Goal: Task Accomplishment & Management: Manage account settings

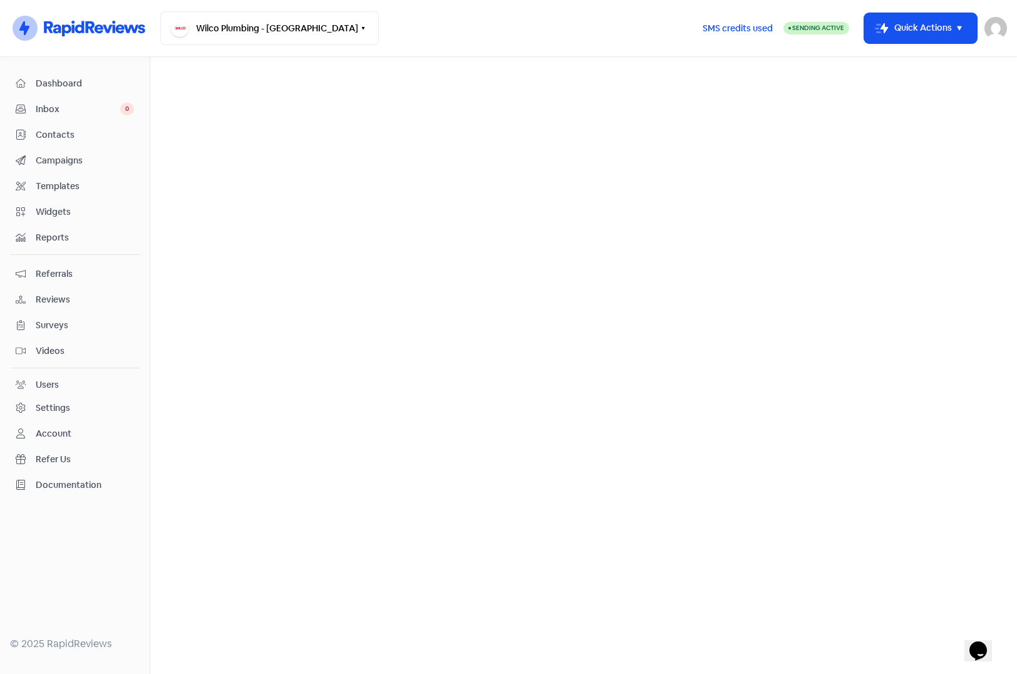
click at [41, 130] on span "Contacts" at bounding box center [85, 134] width 98 height 13
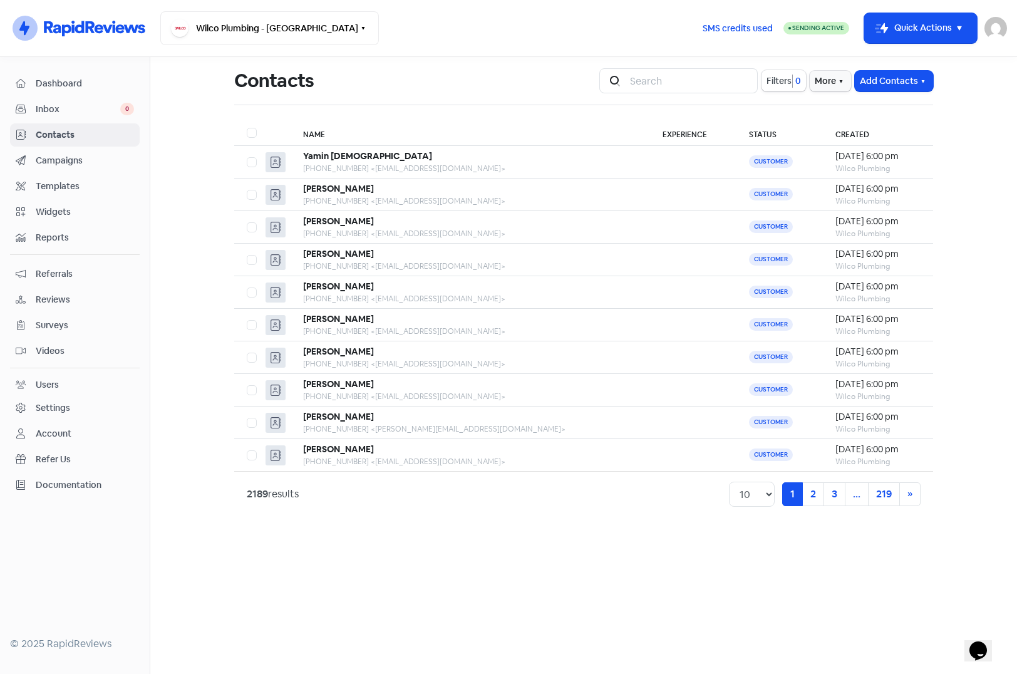
click at [983, 149] on main "Contacts Icon For Search Filters 0 More Add Contacts Name Experience Status Cre…" at bounding box center [583, 365] width 867 height 617
click at [73, 165] on span "Campaigns" at bounding box center [85, 160] width 98 height 13
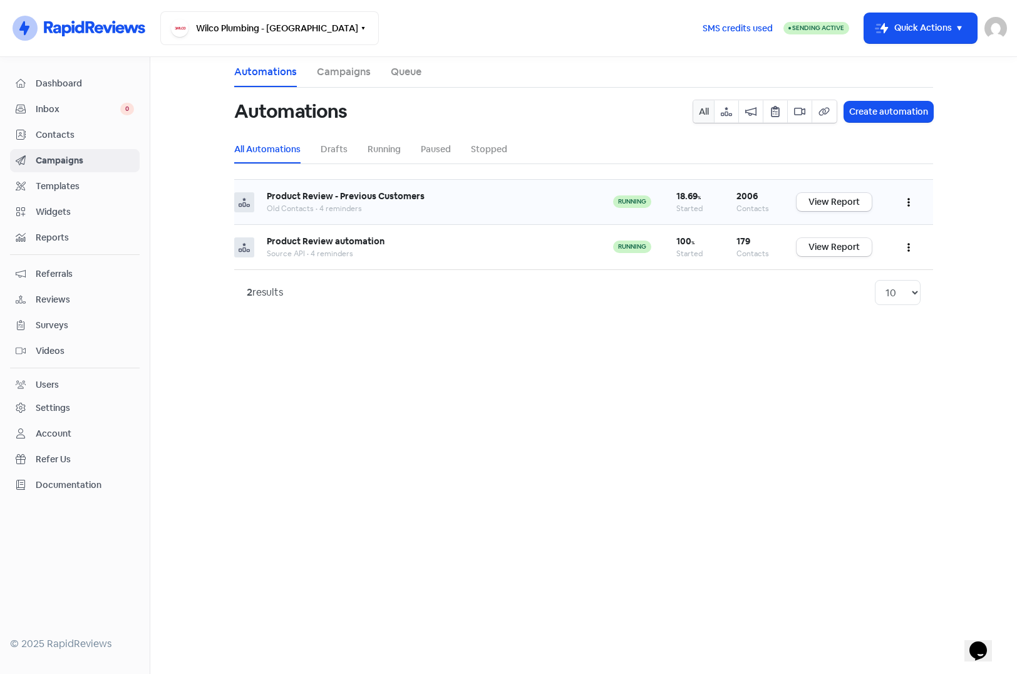
click at [906, 197] on button "button" at bounding box center [909, 201] width 24 height 29
click at [840, 232] on button "Edit" at bounding box center [870, 233] width 99 height 25
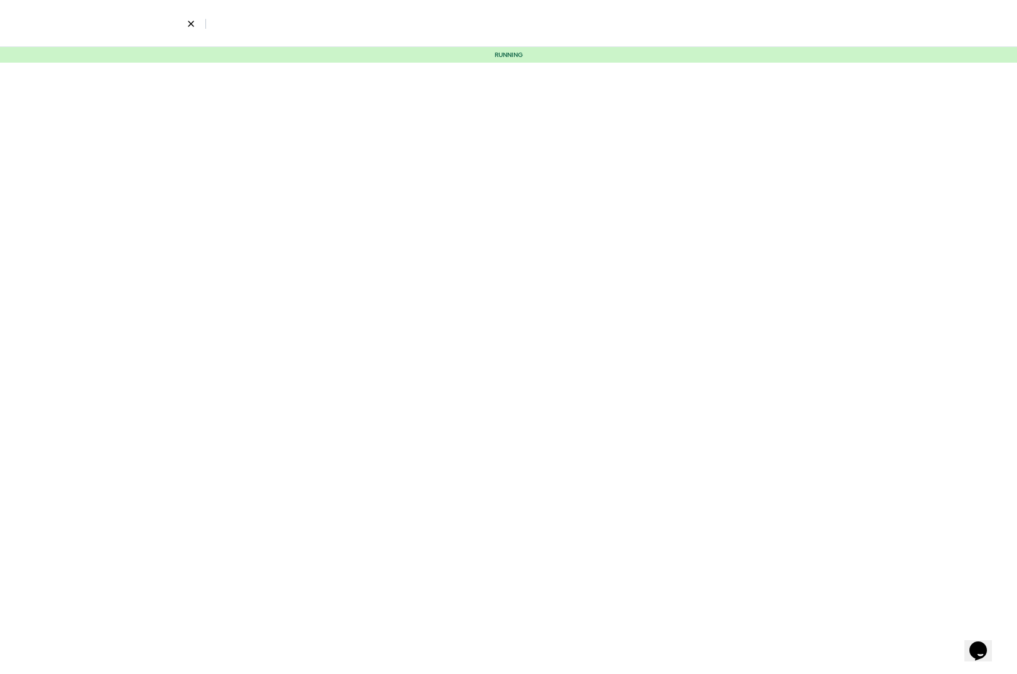
select select "4"
select select "9"
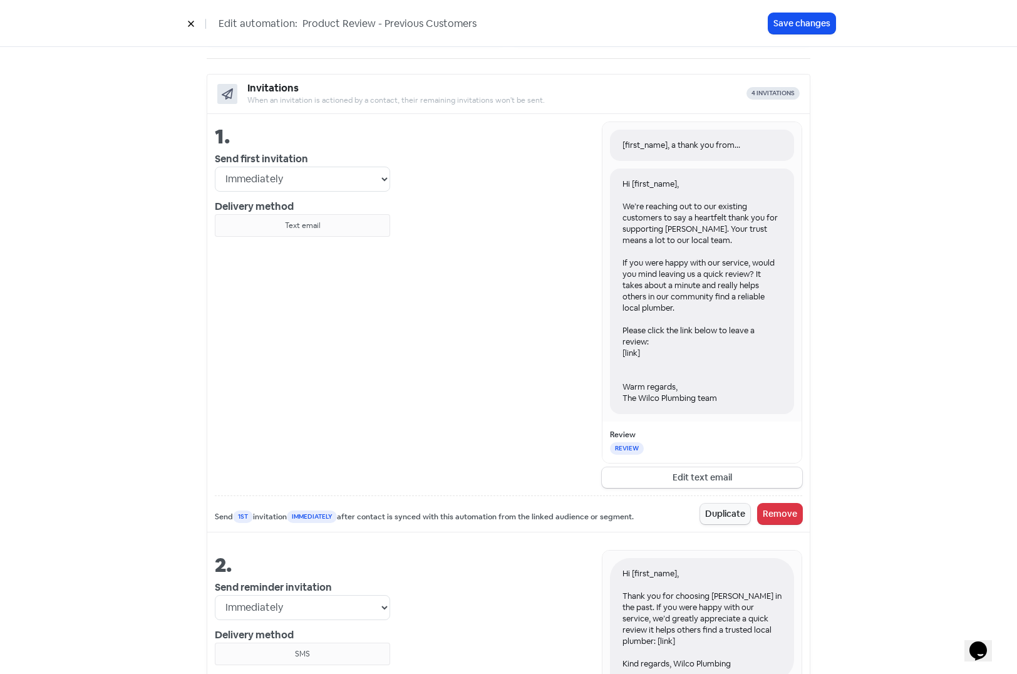
scroll to position [438, 0]
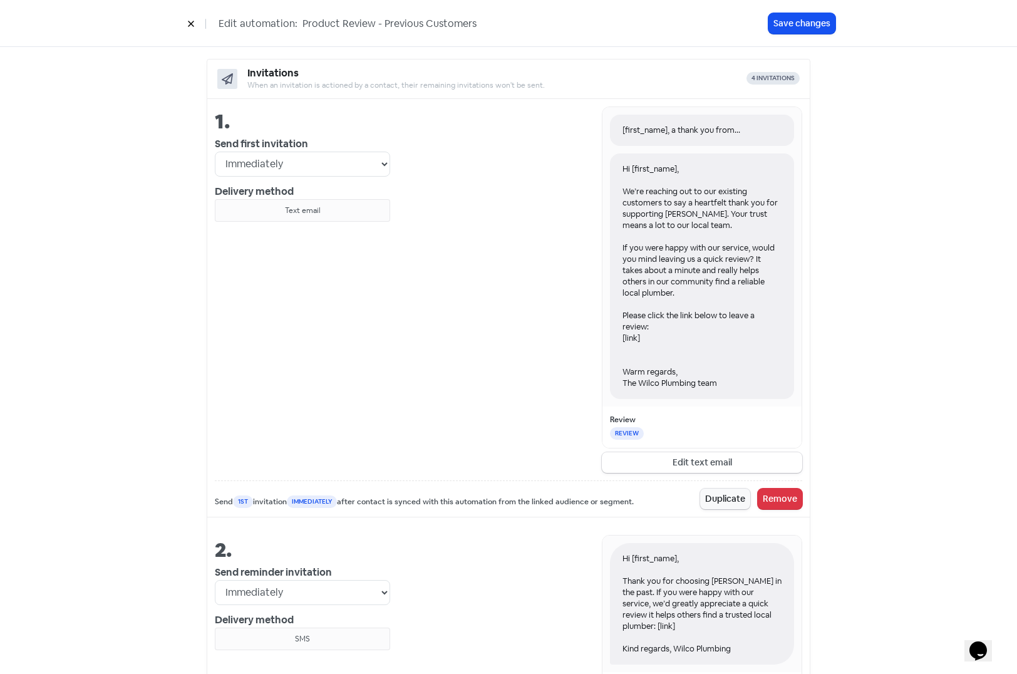
click at [722, 383] on div "Hi [first_name], We’re reaching out to our existing customers to say a heartfel…" at bounding box center [702, 276] width 184 height 246
click at [702, 466] on button "Edit text email" at bounding box center [702, 462] width 200 height 21
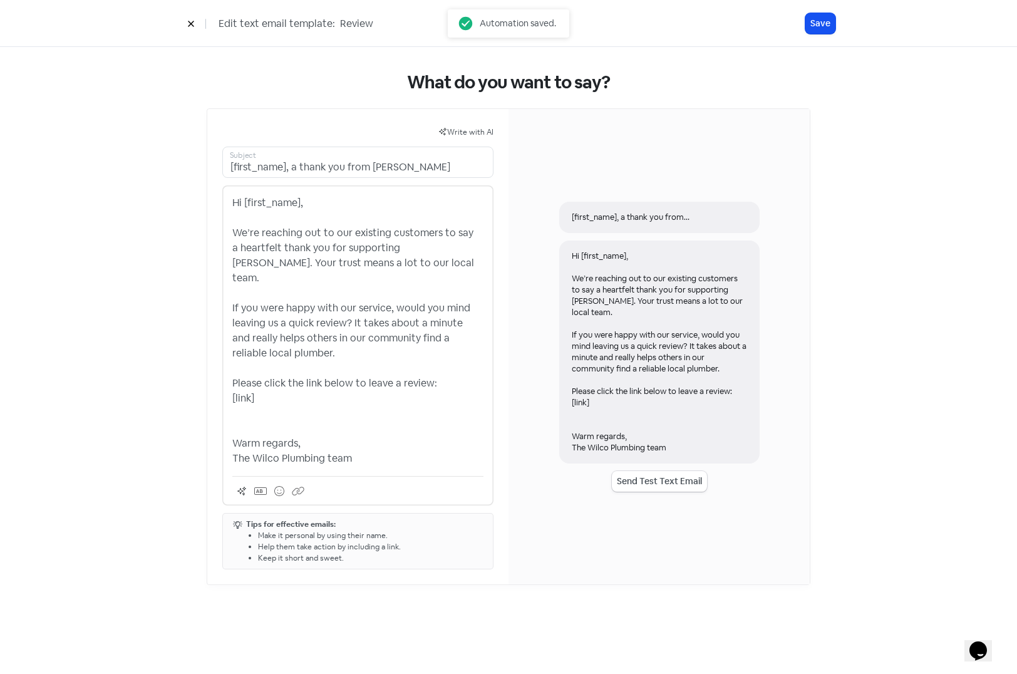
click at [389, 447] on p "Hi [first_name], We’re reaching out to our existing customers to say a heartfel…" at bounding box center [357, 330] width 251 height 271
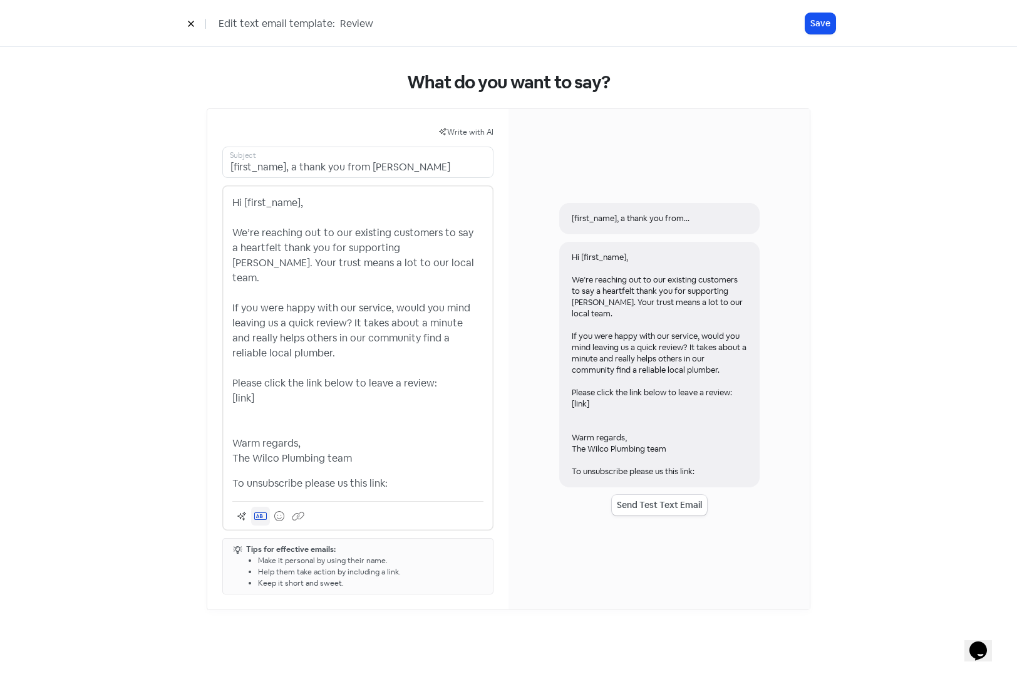
click at [259, 511] on icon at bounding box center [260, 516] width 13 height 10
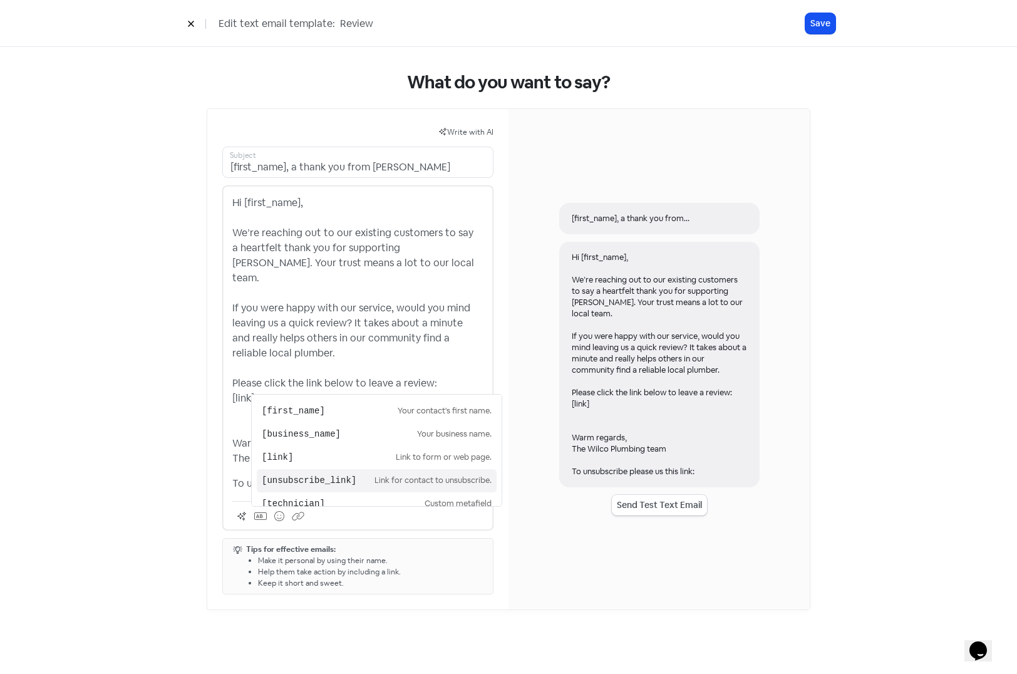
click at [286, 474] on pre "[unsubscribe_link]" at bounding box center [318, 480] width 113 height 13
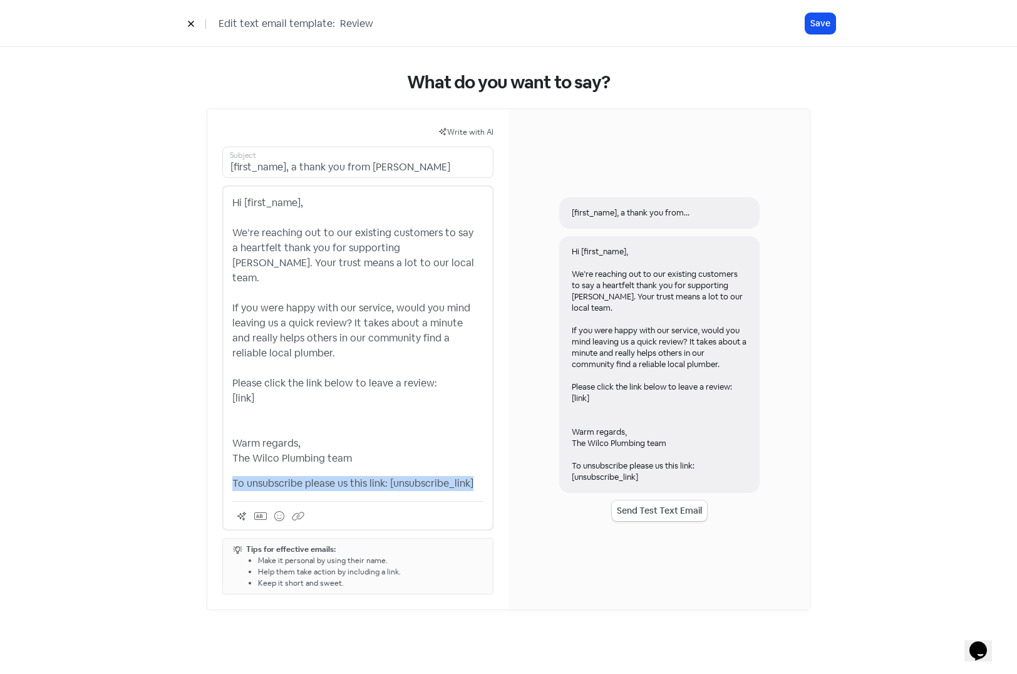
drag, startPoint x: 234, startPoint y: 467, endPoint x: 482, endPoint y: 465, distance: 247.4
click at [482, 476] on p "To unsubscribe please us this link: [unsubscribe_link]" at bounding box center [357, 483] width 251 height 15
copy p "To unsubscribe please us this link: [unsubscribe_link]"
click at [820, 21] on button "Save" at bounding box center [820, 23] width 30 height 21
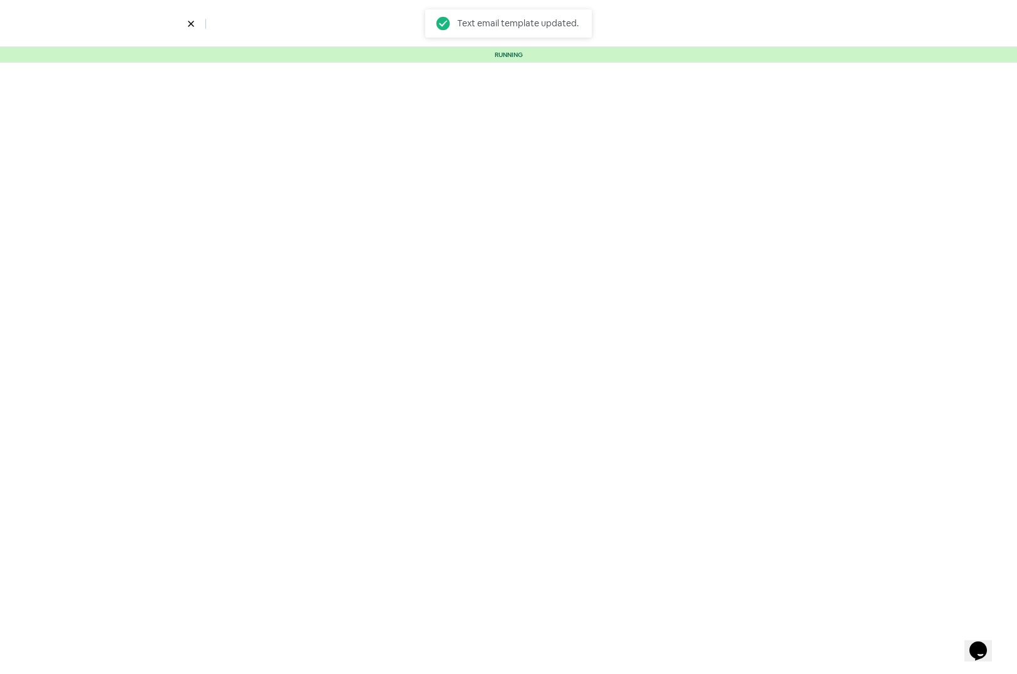
select select "4"
select select "9"
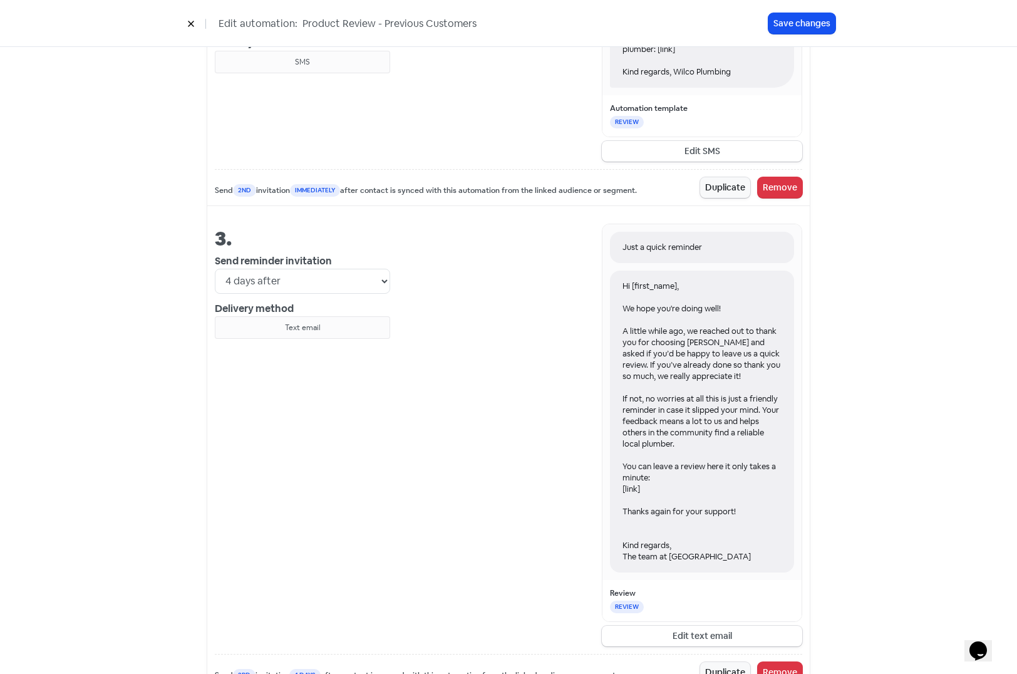
scroll to position [1127, 0]
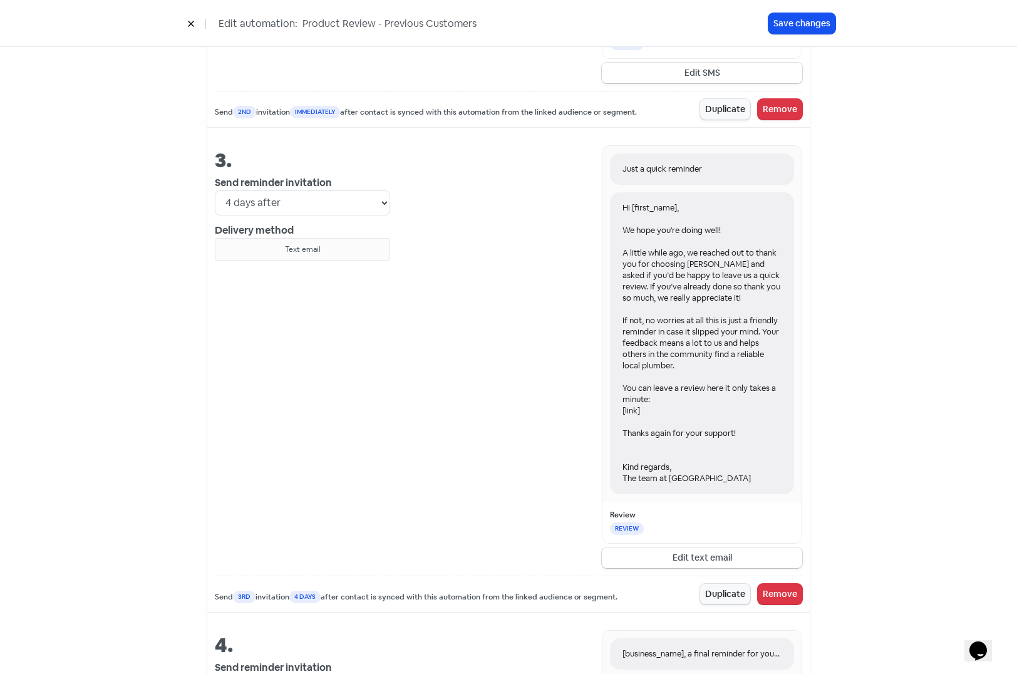
click at [653, 568] on div "3. Send reminder invitation Immediately 1 day after 2 days after 3 days after 4…" at bounding box center [508, 375] width 602 height 475
click at [658, 559] on button "Edit text email" at bounding box center [702, 557] width 200 height 21
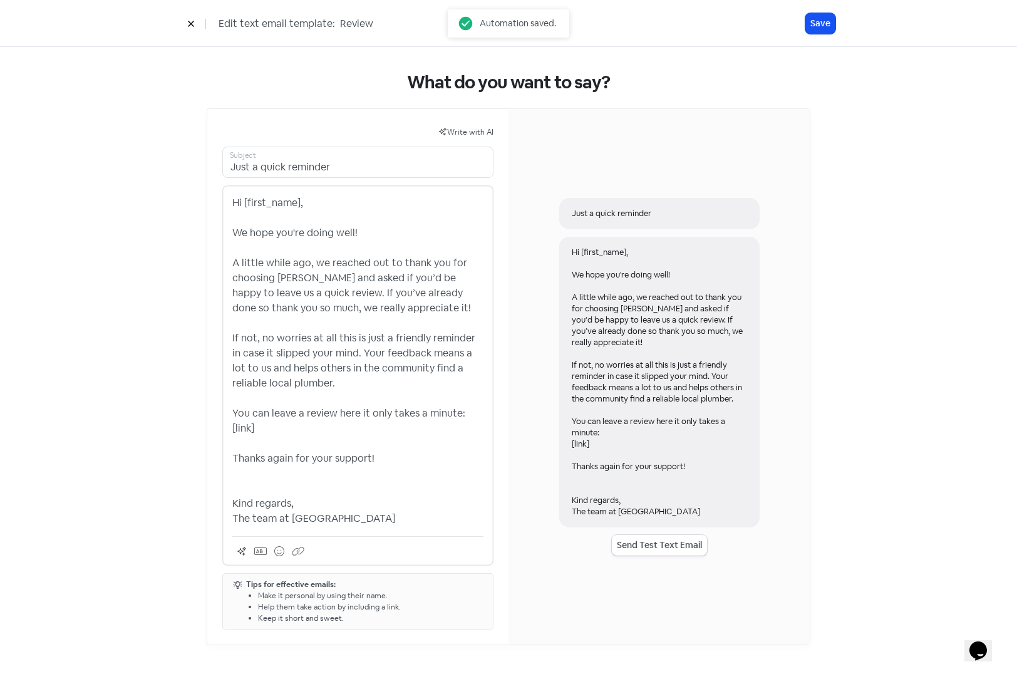
click at [439, 519] on p "Hi [first_name], We hope you're doing well! A little while ago, we reached out …" at bounding box center [357, 360] width 251 height 331
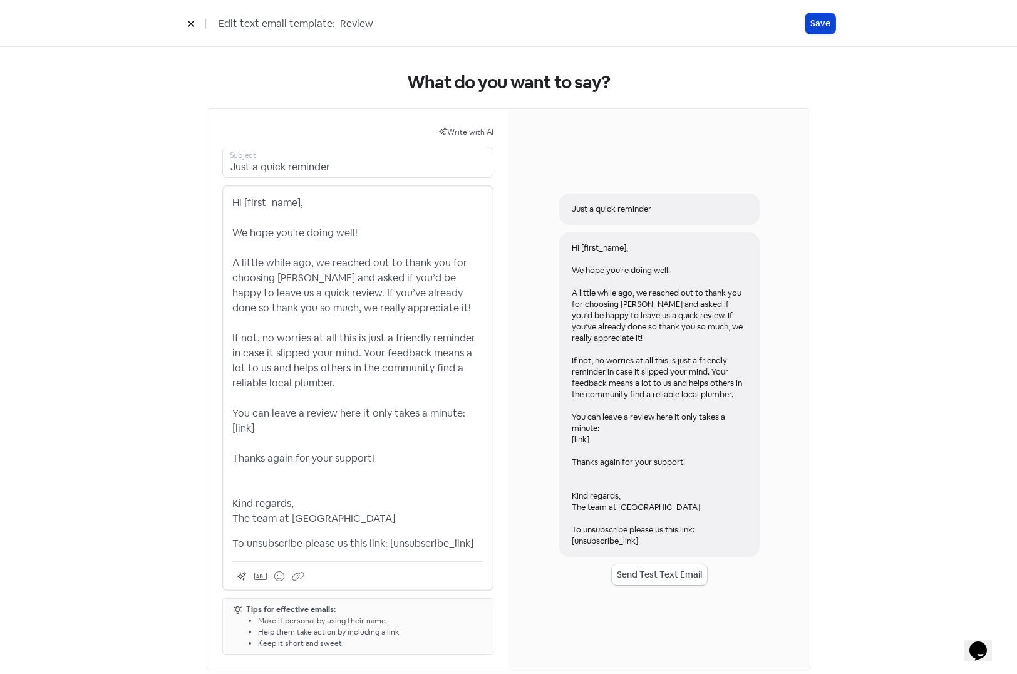
click at [813, 20] on button "Save" at bounding box center [820, 23] width 30 height 21
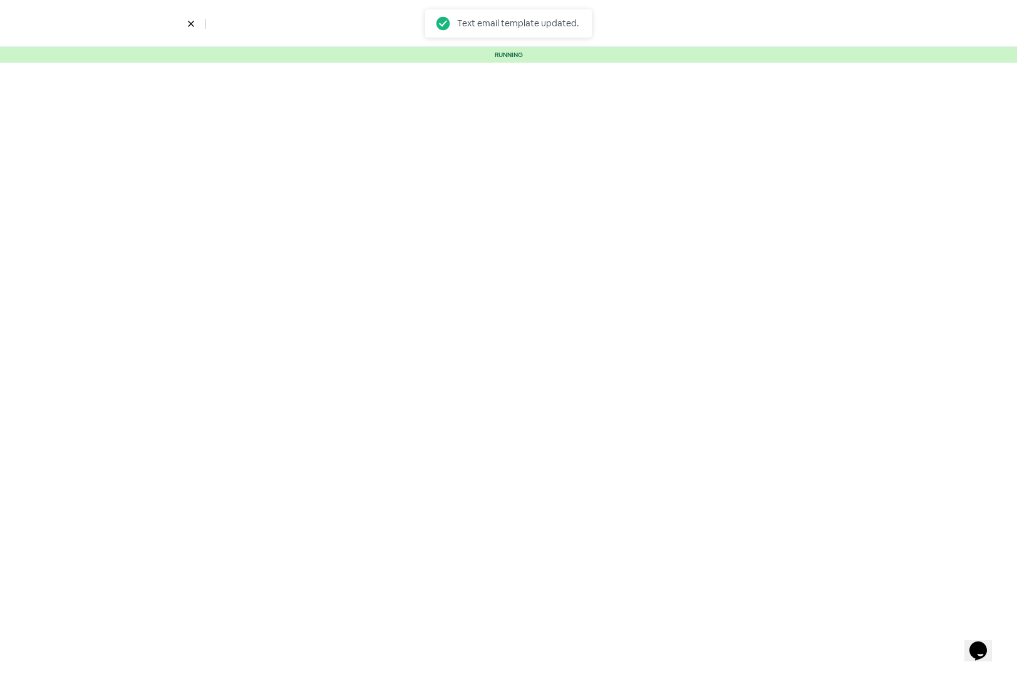
select select "4"
select select "9"
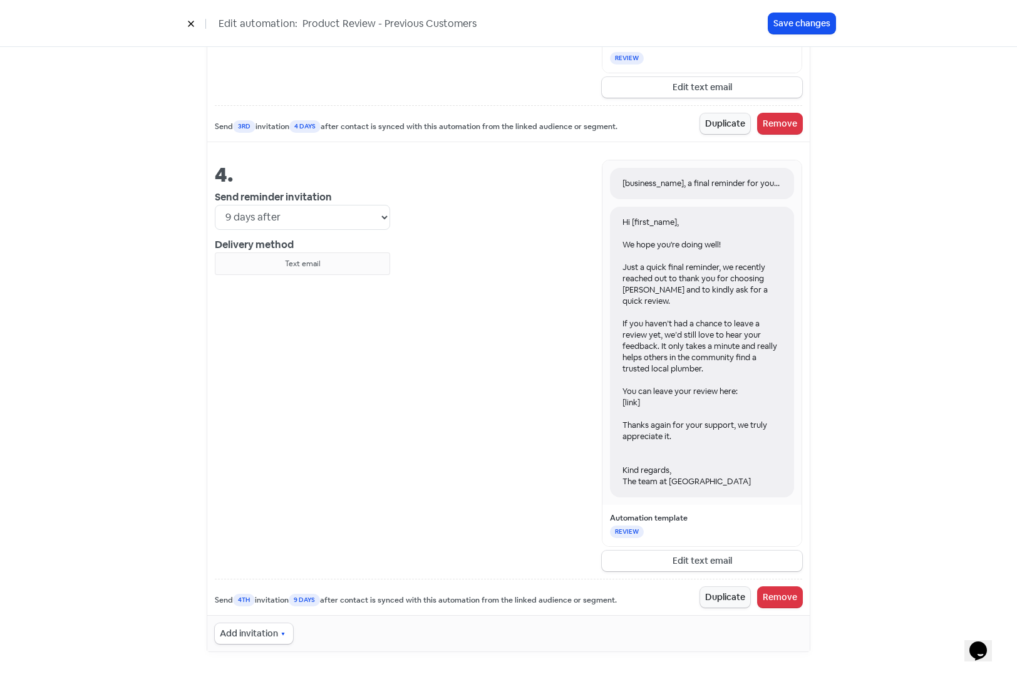
scroll to position [1635, 0]
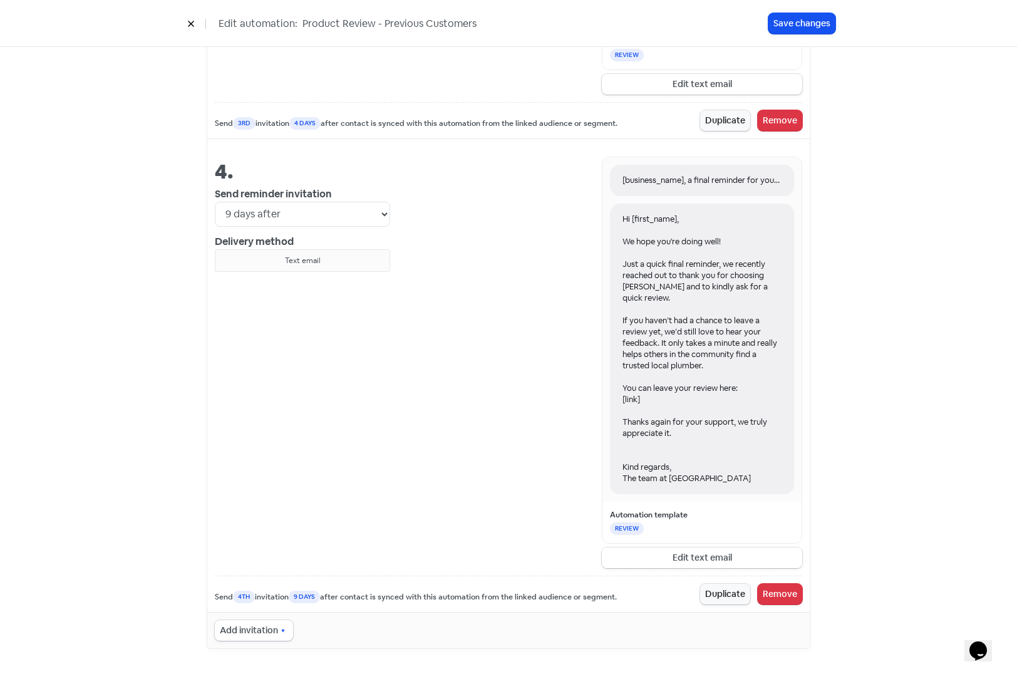
click at [713, 560] on button "Edit text email" at bounding box center [702, 557] width 200 height 21
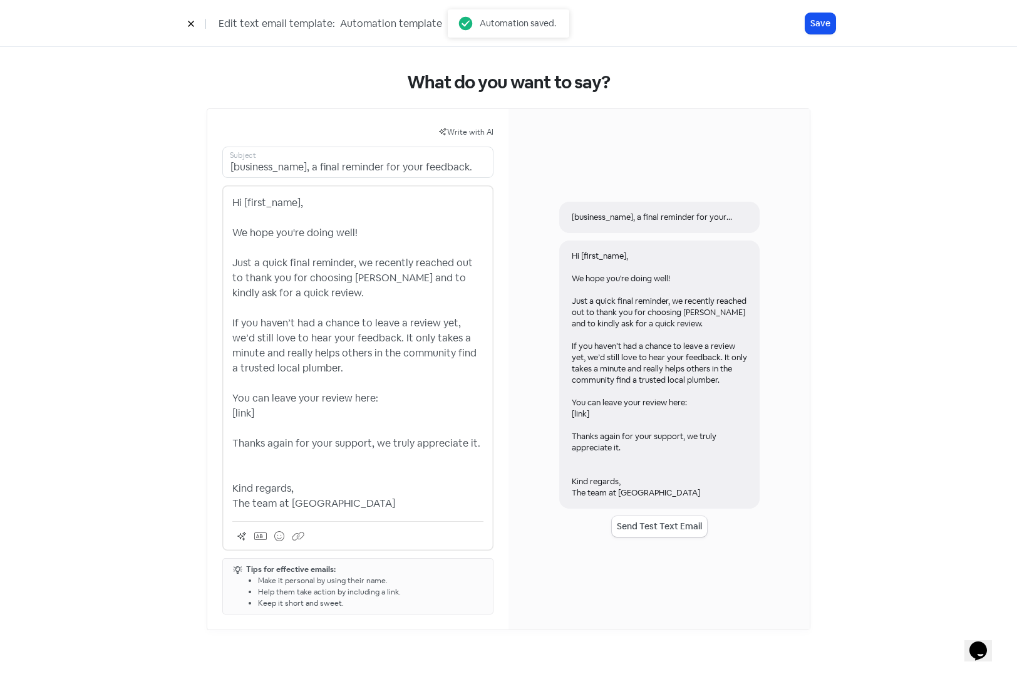
click at [428, 508] on p "Hi [first_name], We hope you're doing well! Just a quick final reminder, we rec…" at bounding box center [357, 353] width 251 height 316
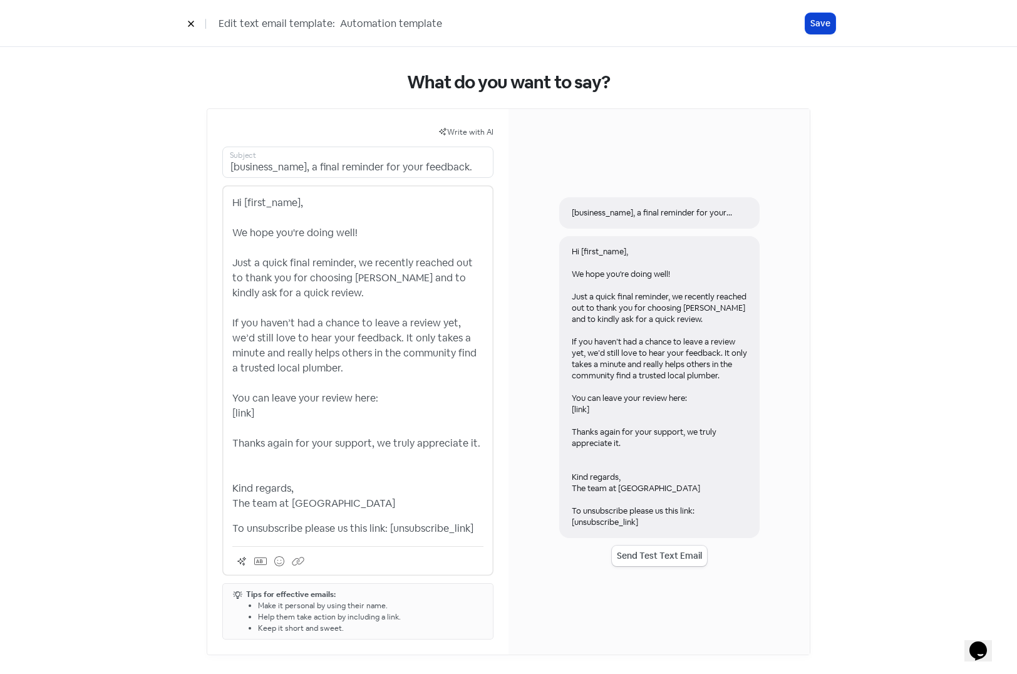
click at [819, 24] on button "Save" at bounding box center [820, 23] width 30 height 21
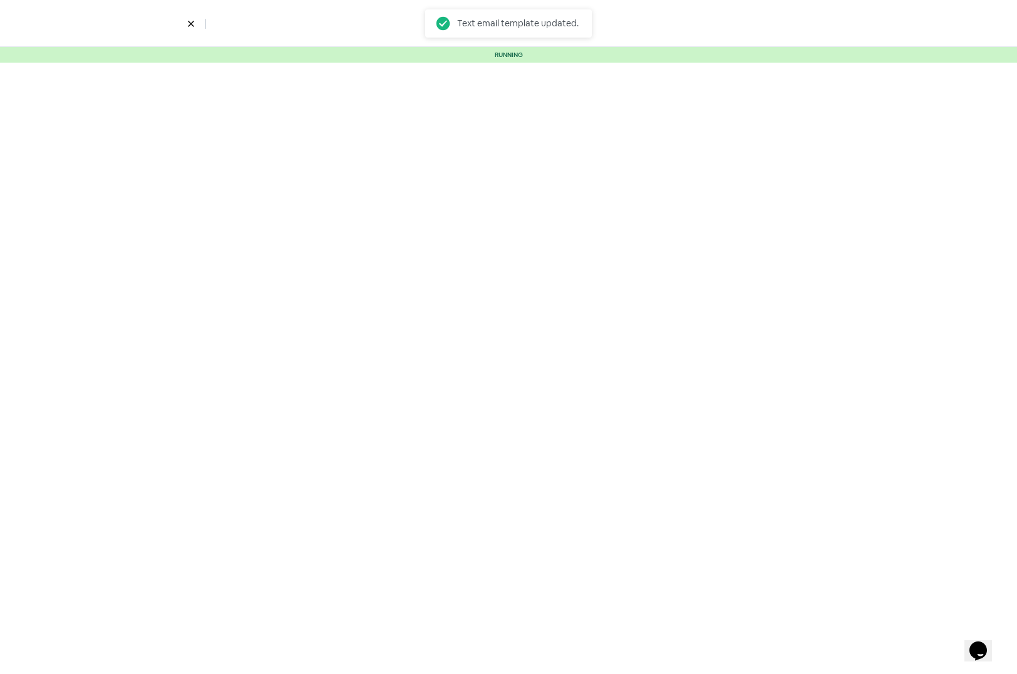
select select "4"
select select "9"
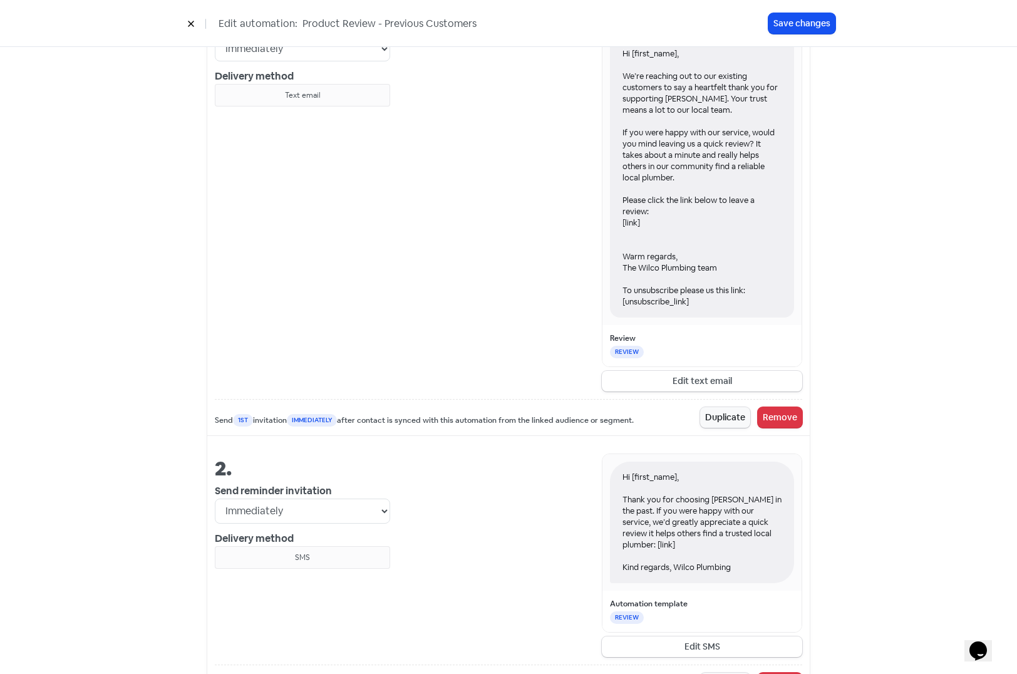
scroll to position [626, 0]
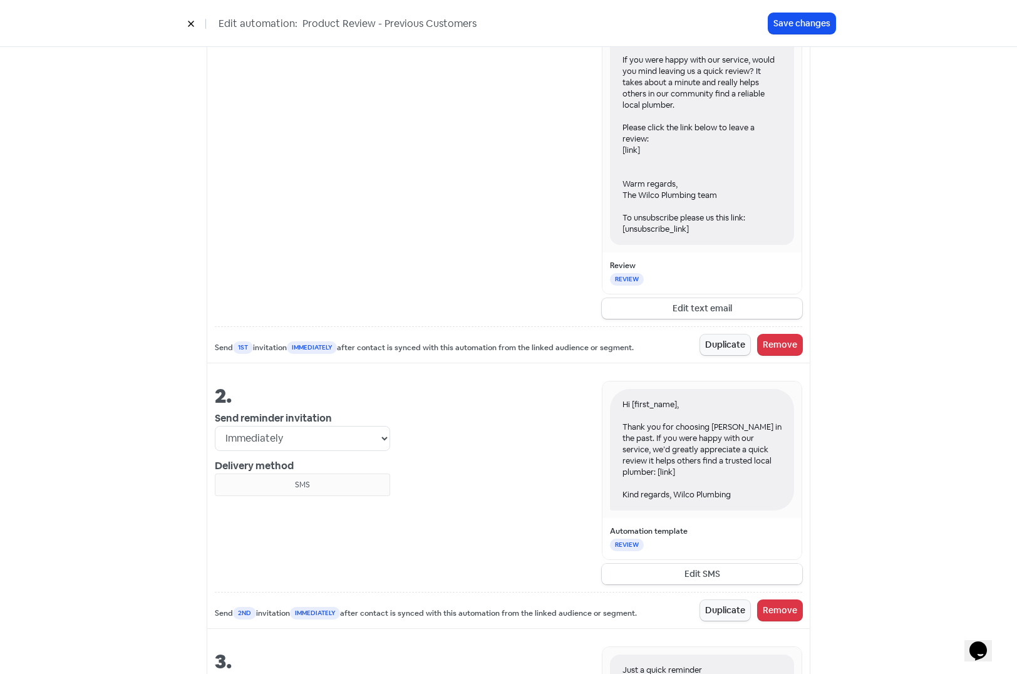
click at [711, 573] on button "Edit SMS" at bounding box center [702, 574] width 200 height 21
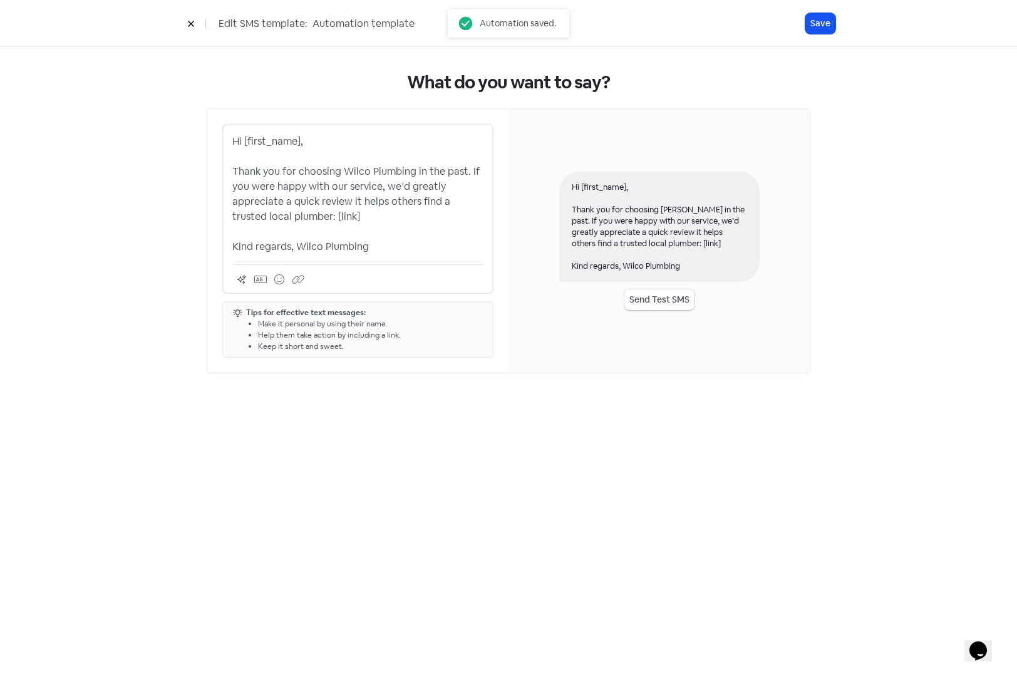
click at [401, 247] on p "Hi [first_name], Thank you for choosing Wilco Plumbing in the past. If you were…" at bounding box center [357, 194] width 251 height 120
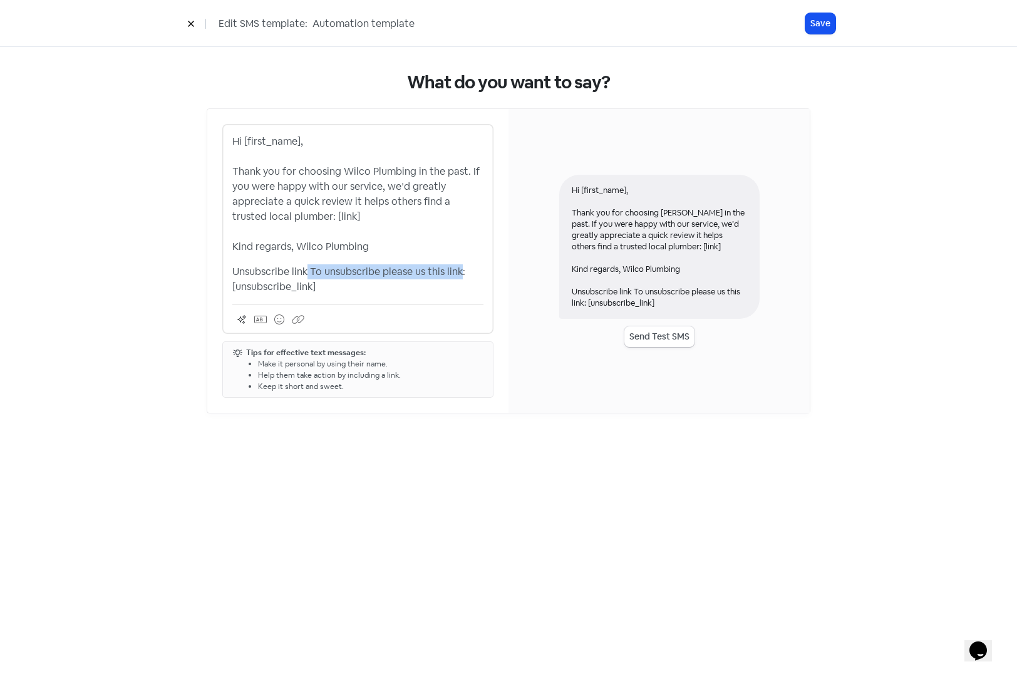
drag, startPoint x: 458, startPoint y: 272, endPoint x: 307, endPoint y: 271, distance: 151.6
click at [307, 271] on p "Unsubscribe link To unsubscribe please us this link: [unsubscribe_link]" at bounding box center [357, 279] width 251 height 30
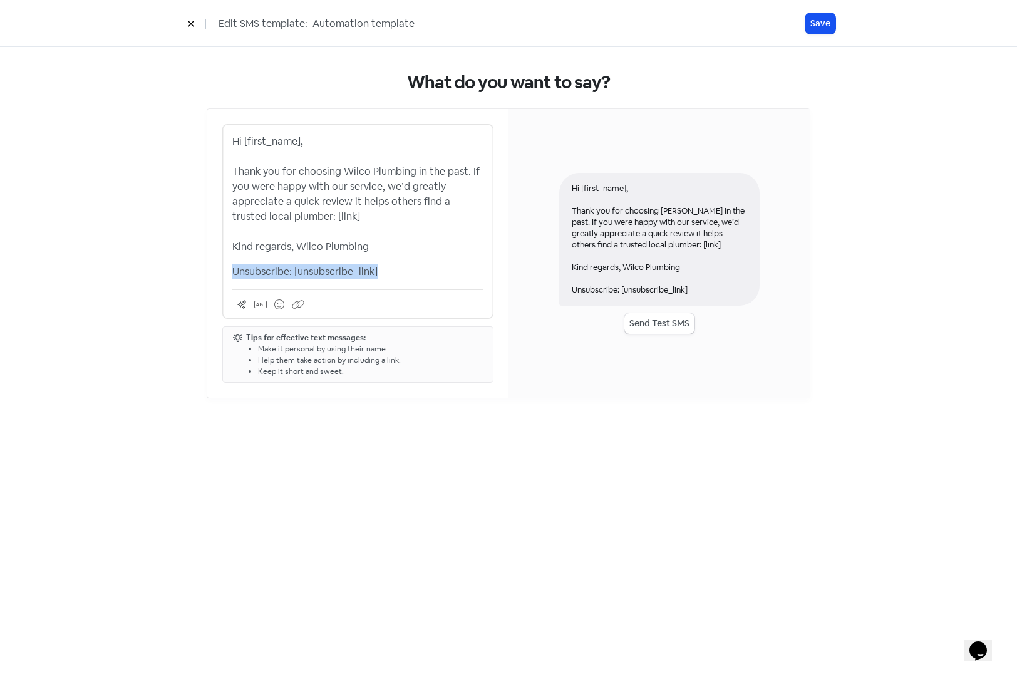
drag, startPoint x: 380, startPoint y: 270, endPoint x: 209, endPoint y: 271, distance: 171.6
click at [209, 271] on div "Hi [first_name], Thank you for choosing Wilco Plumbing in the past. If you were…" at bounding box center [357, 253] width 301 height 289
copy p "Unsubscribe: [unsubscribe_link]"
click at [814, 27] on button "Save" at bounding box center [820, 23] width 30 height 21
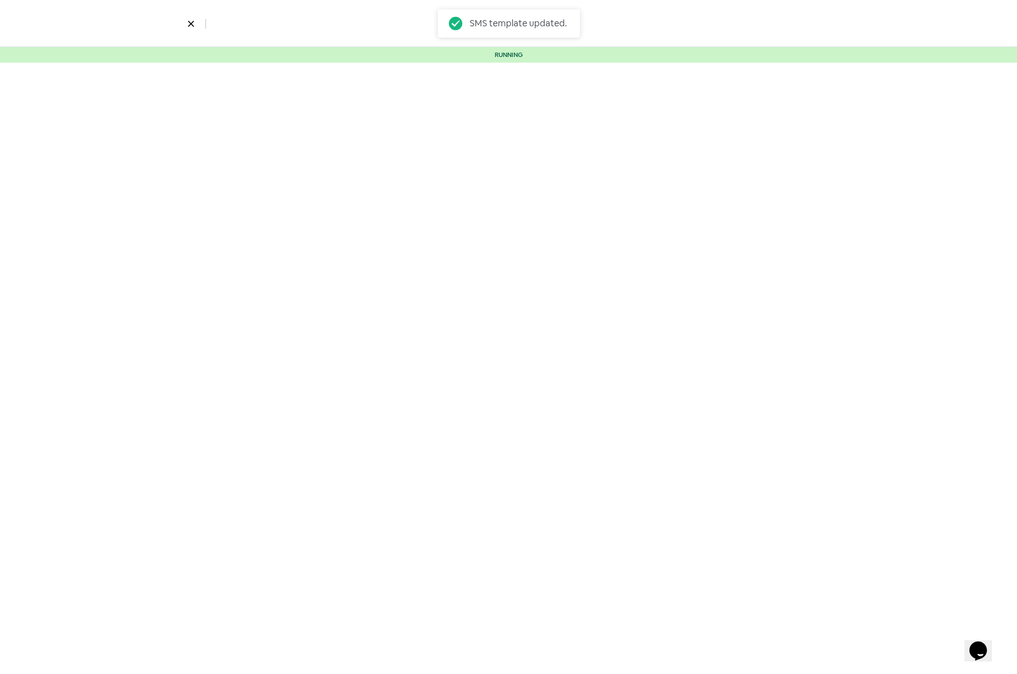
select select "4"
select select "9"
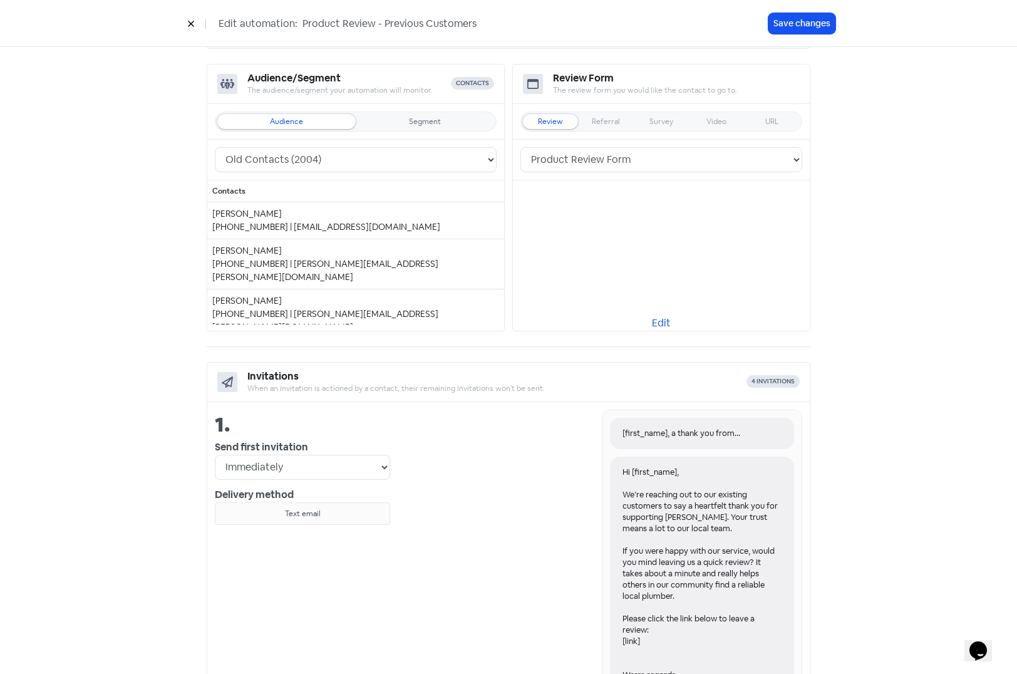
scroll to position [125, 0]
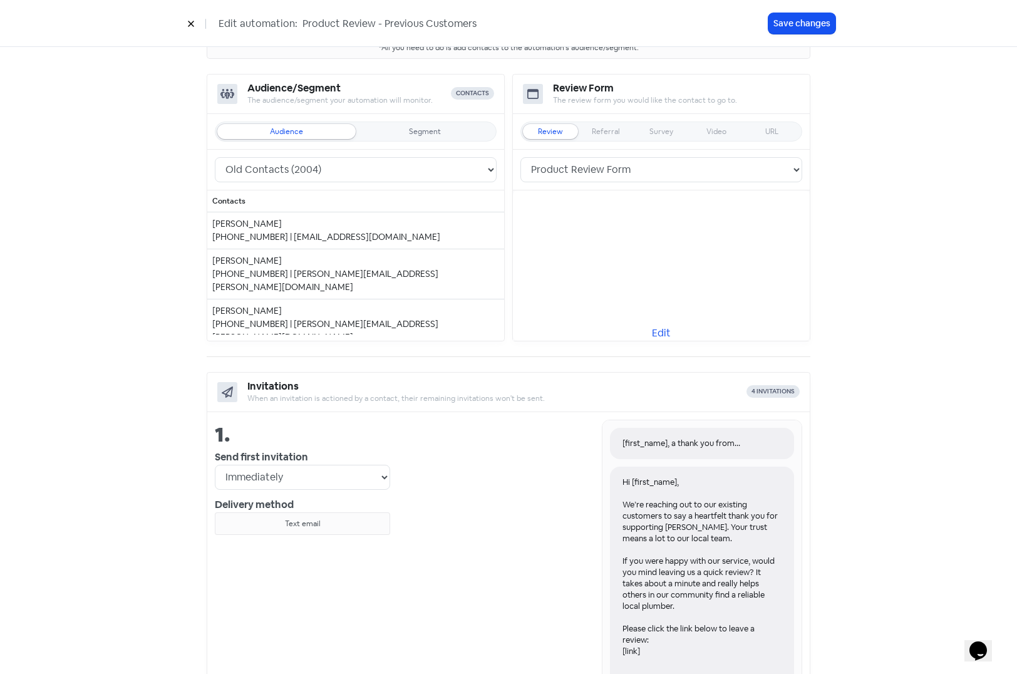
click at [643, 537] on div "Hi [first_name], We’re reaching out to our existing customers to say a heartfel…" at bounding box center [702, 606] width 184 height 279
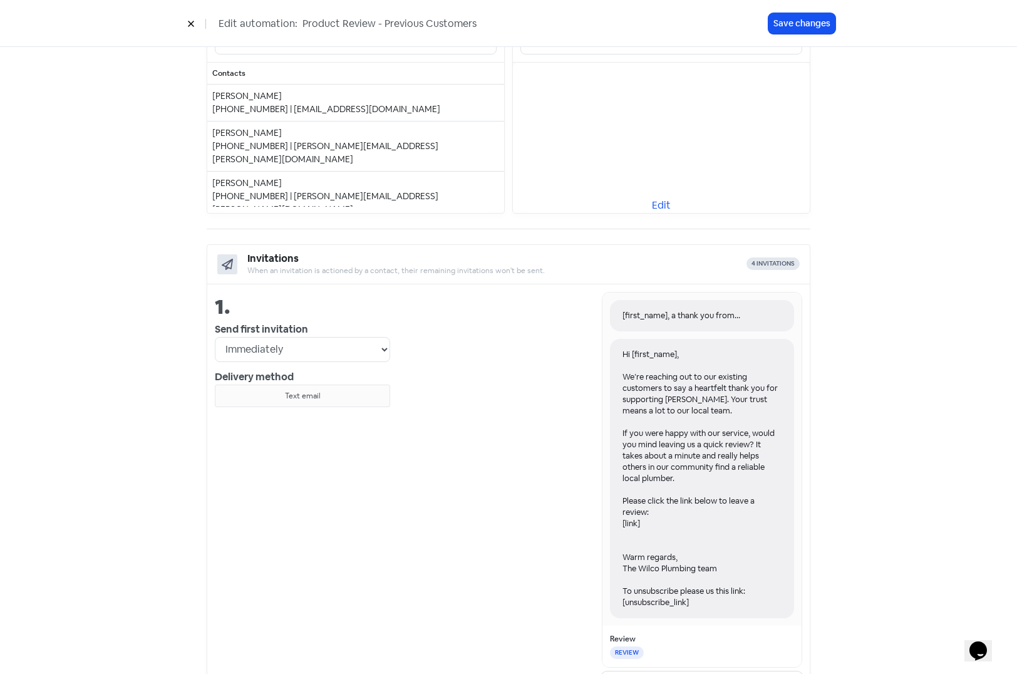
scroll to position [376, 0]
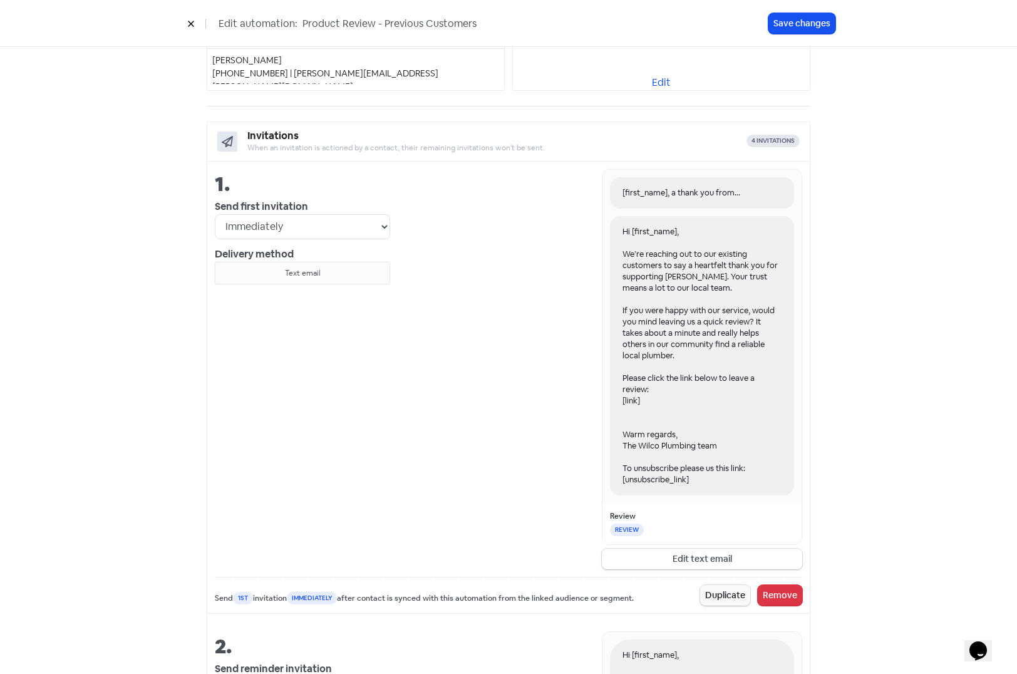
drag, startPoint x: 619, startPoint y: 465, endPoint x: 693, endPoint y: 472, distance: 73.7
click at [693, 472] on div "Hi [first_name], We’re reaching out to our existing customers to say a heartfel…" at bounding box center [702, 355] width 184 height 279
click at [696, 558] on button "Edit text email" at bounding box center [702, 559] width 200 height 21
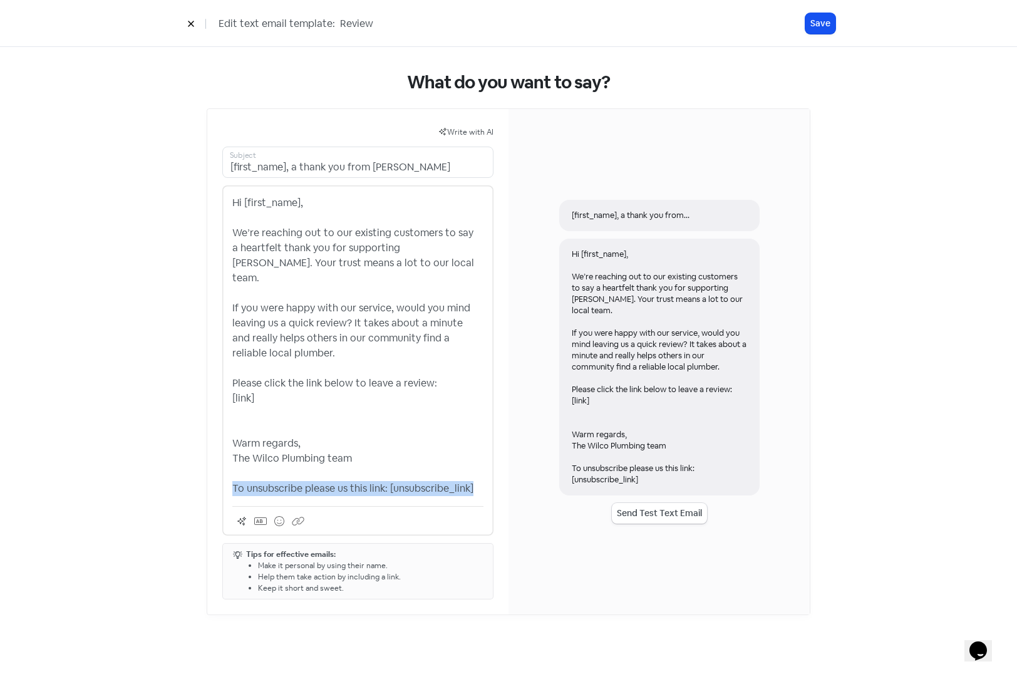
drag, startPoint x: 233, startPoint y: 474, endPoint x: 473, endPoint y: 474, distance: 239.9
click at [473, 474] on p "Hi [first_name], We’re reaching out to our existing customers to say a heartfel…" at bounding box center [357, 345] width 251 height 301
copy p "To unsubscribe please us this link: [unsubscribe_link]"
click at [822, 23] on button "Save" at bounding box center [820, 23] width 30 height 21
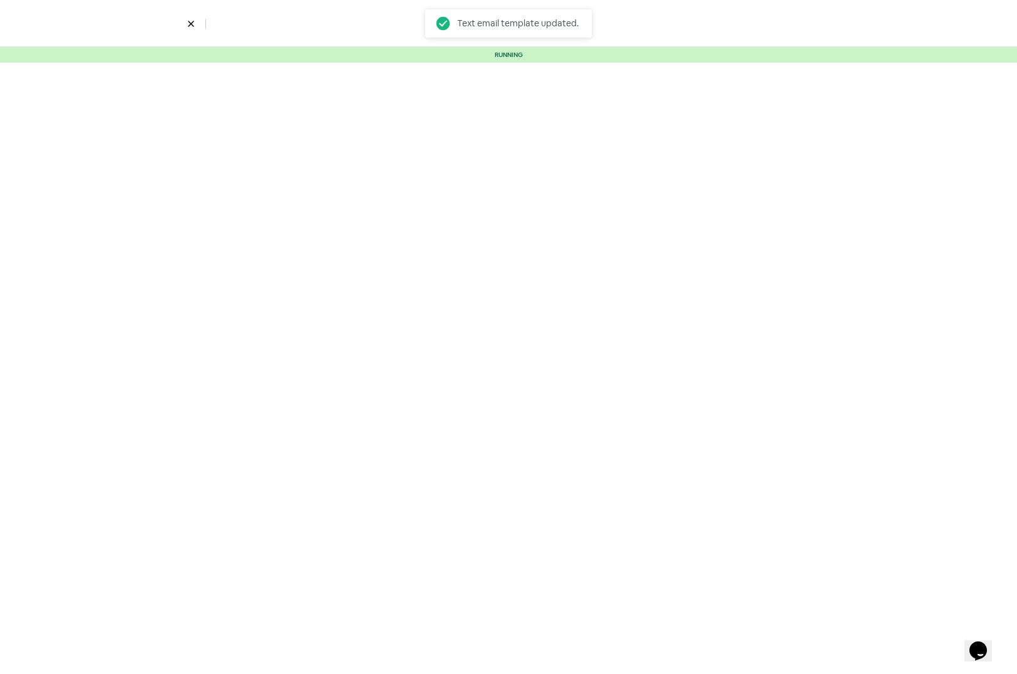
select select "4"
select select "9"
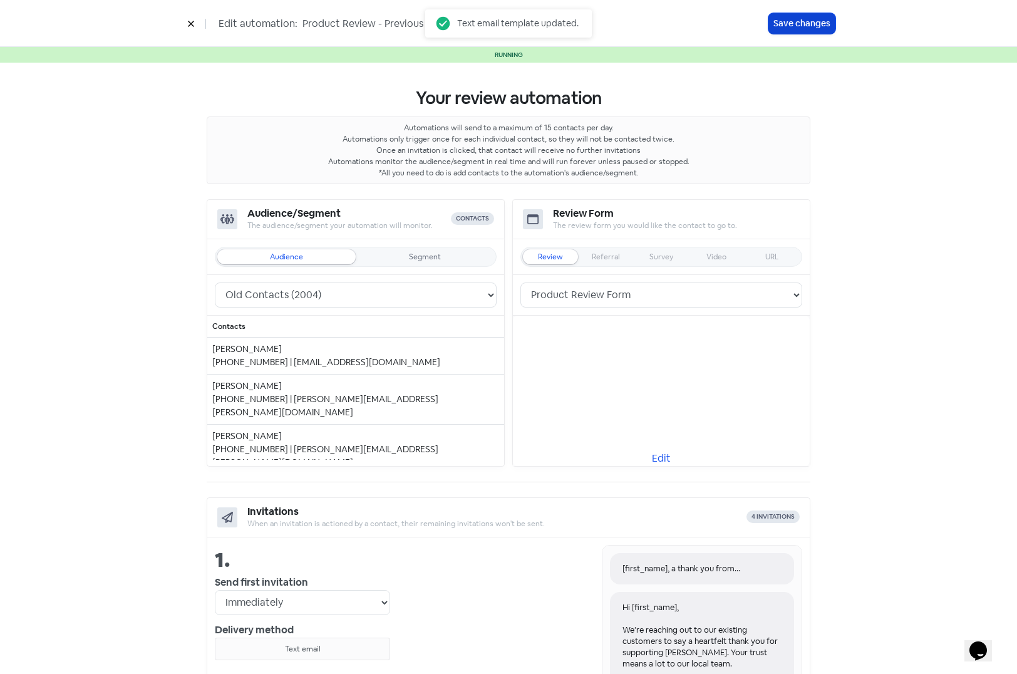
click at [814, 28] on button "Save changes" at bounding box center [801, 23] width 67 height 21
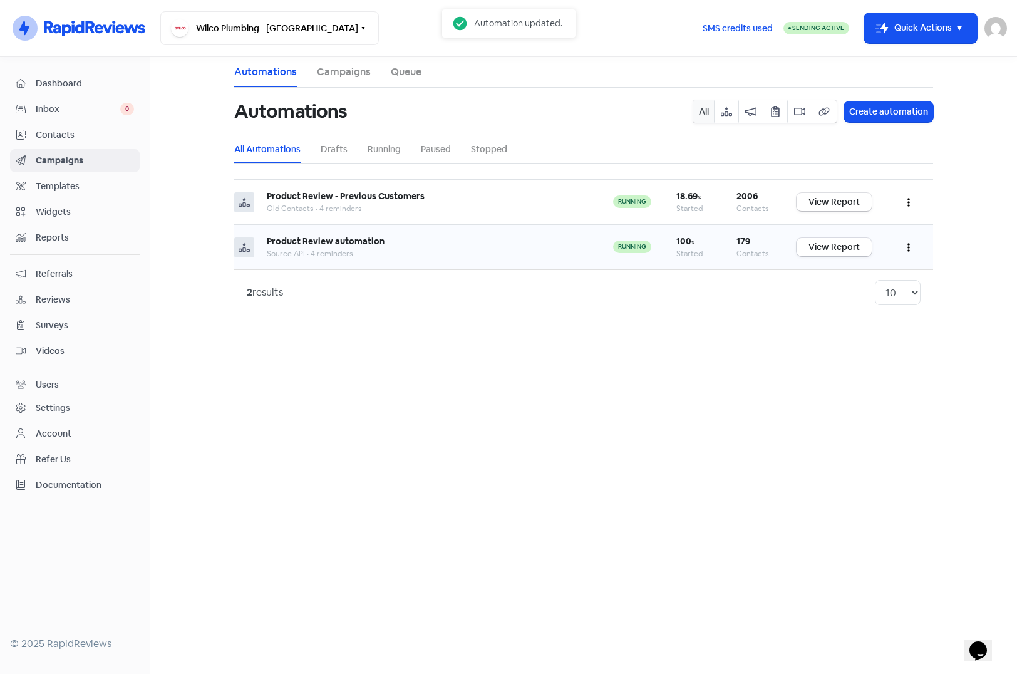
click at [904, 242] on button "button" at bounding box center [909, 246] width 24 height 29
click at [837, 281] on button "Edit" at bounding box center [870, 278] width 99 height 25
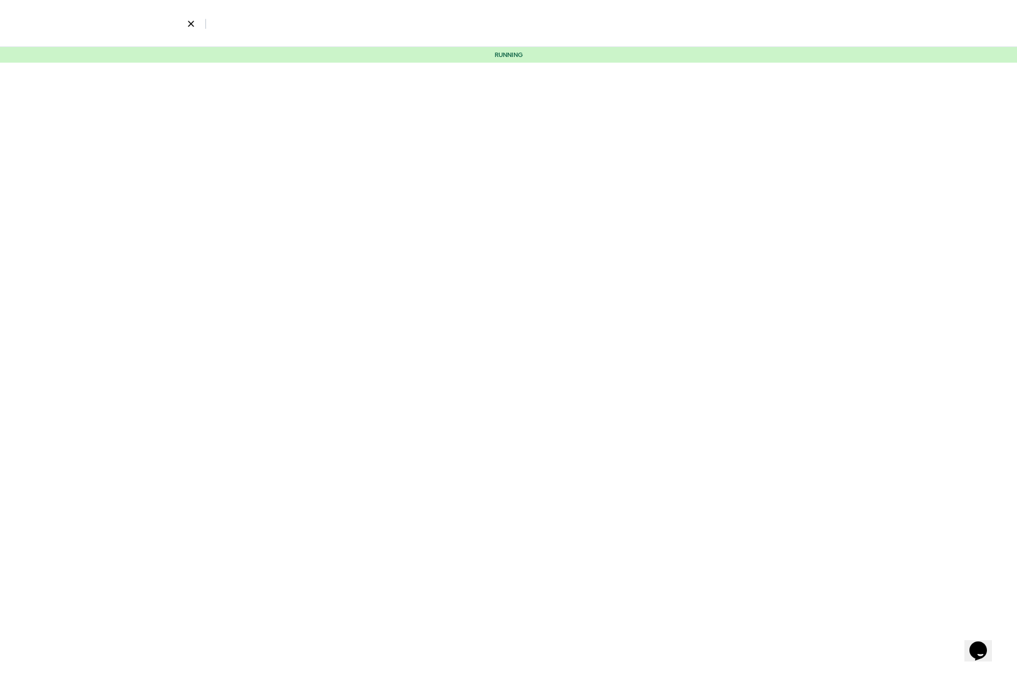
select select "2319"
select select "4"
select select "9"
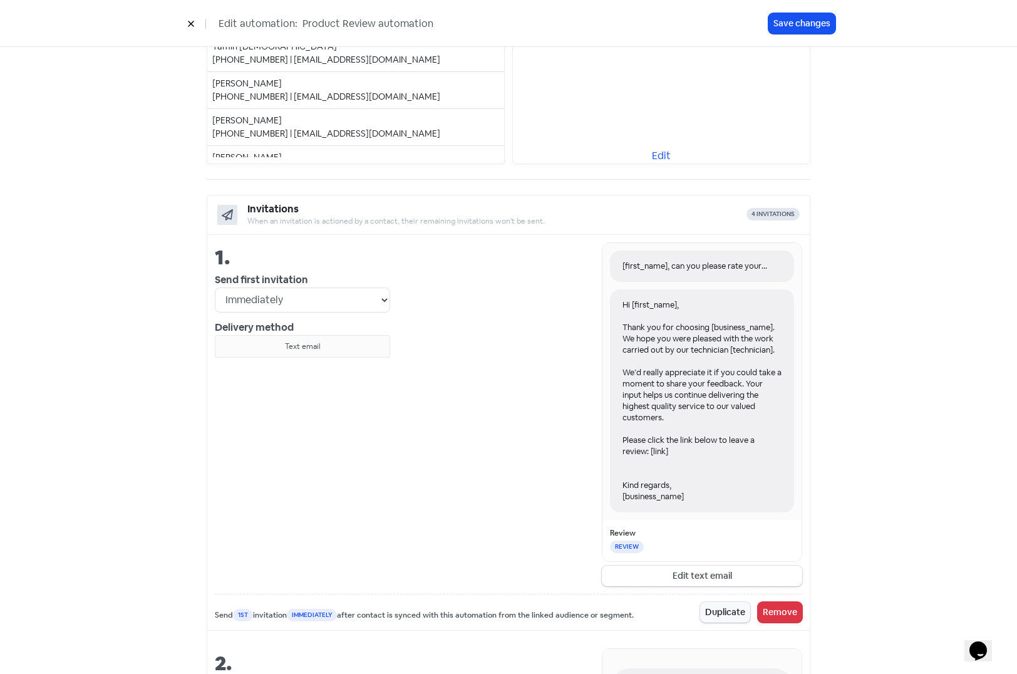
scroll to position [313, 0]
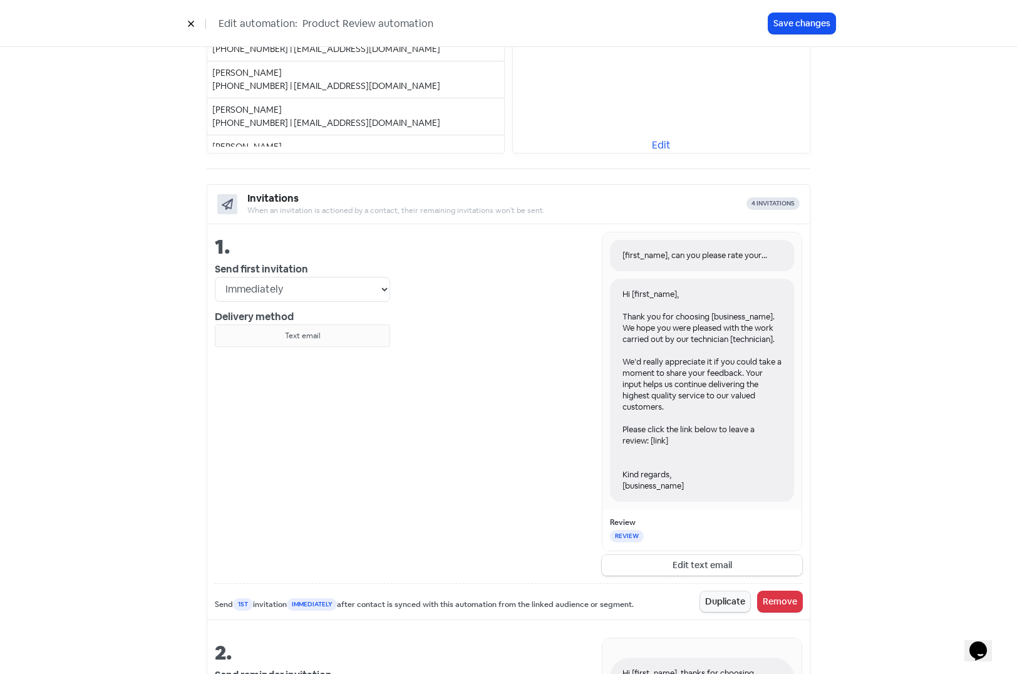
click at [675, 566] on button "Edit text email" at bounding box center [702, 565] width 200 height 21
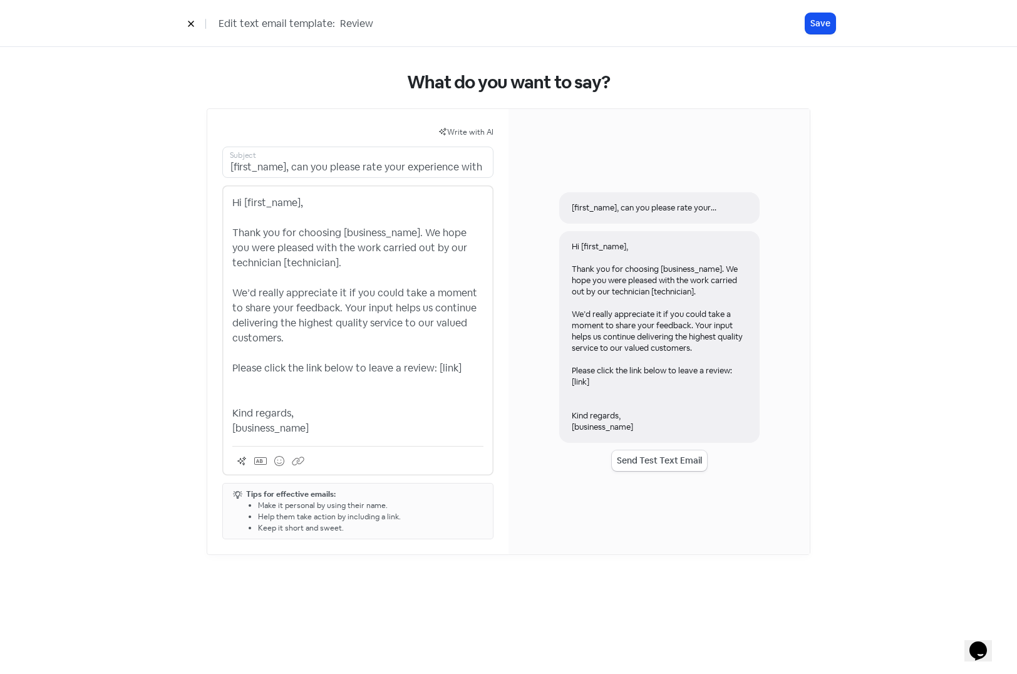
click at [325, 432] on p "Hi [first_name], Thank you for choosing [business_name]. We hope you were pleas…" at bounding box center [357, 315] width 251 height 240
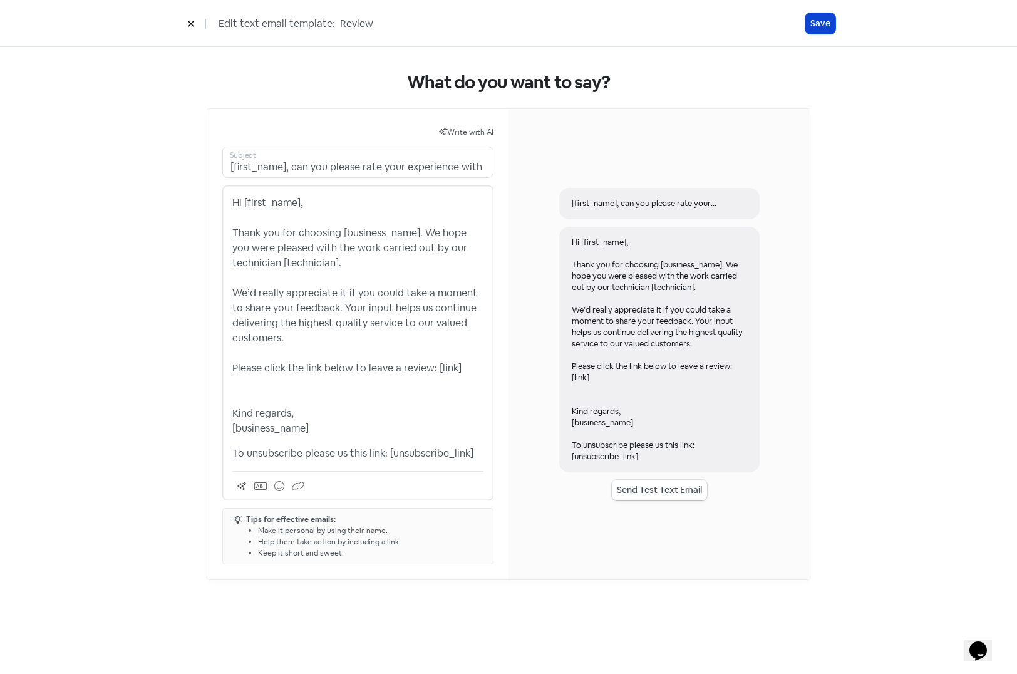
click at [825, 24] on button "Save" at bounding box center [820, 23] width 30 height 21
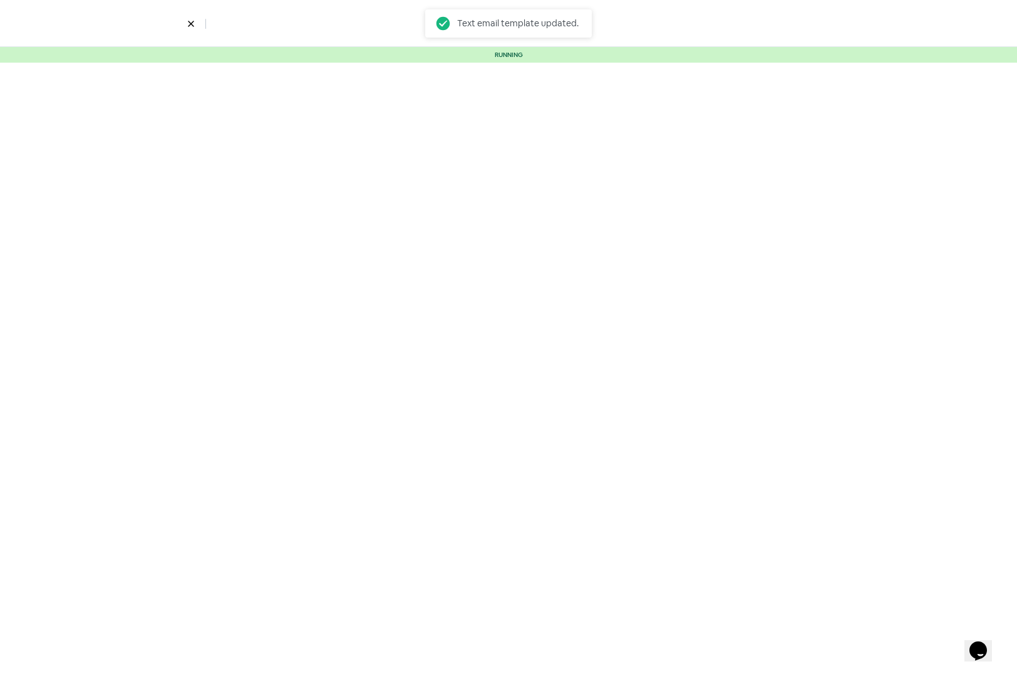
select select "2319"
select select "4"
select select "9"
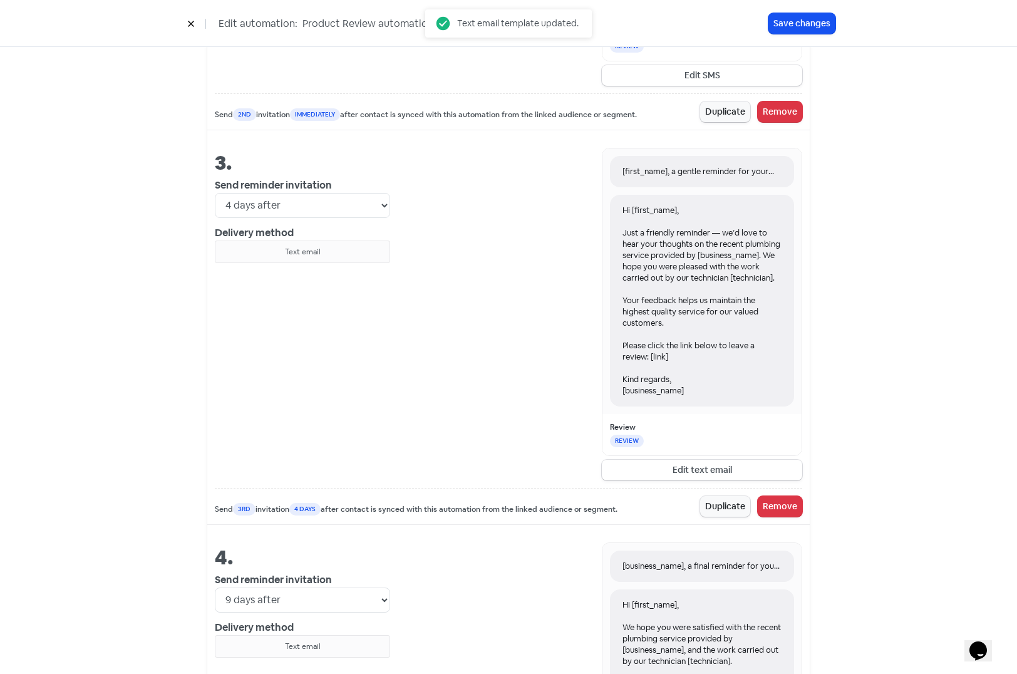
scroll to position [1127, 0]
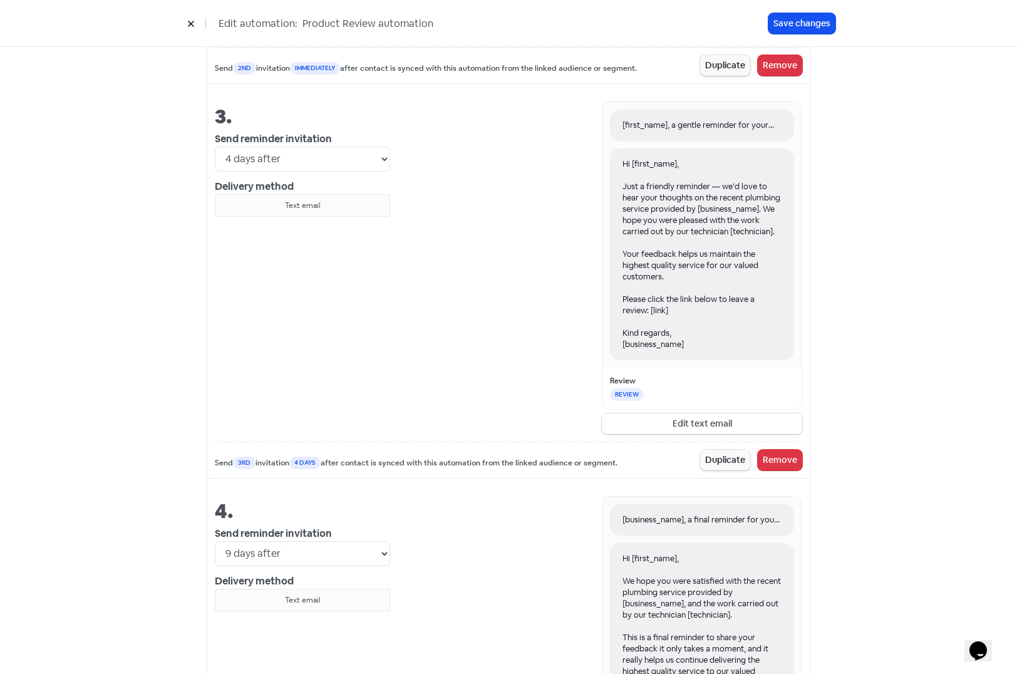
click at [698, 434] on button "Edit text email" at bounding box center [702, 423] width 200 height 21
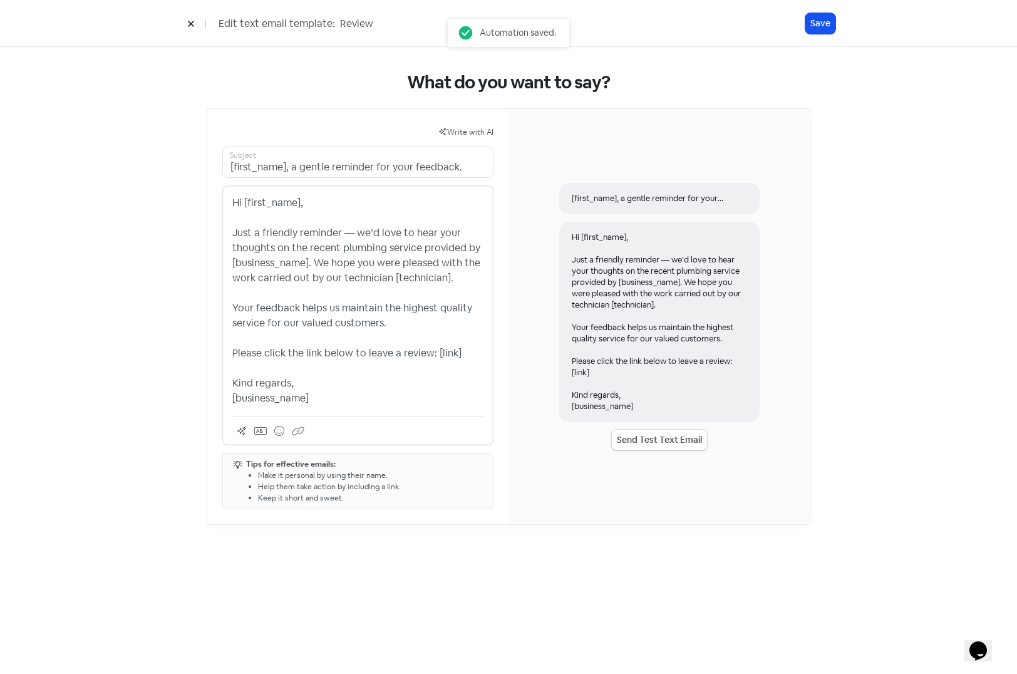
click at [334, 395] on p "Hi [first_name], Just a friendly reminder — we’d love to hear your thoughts on …" at bounding box center [357, 300] width 251 height 210
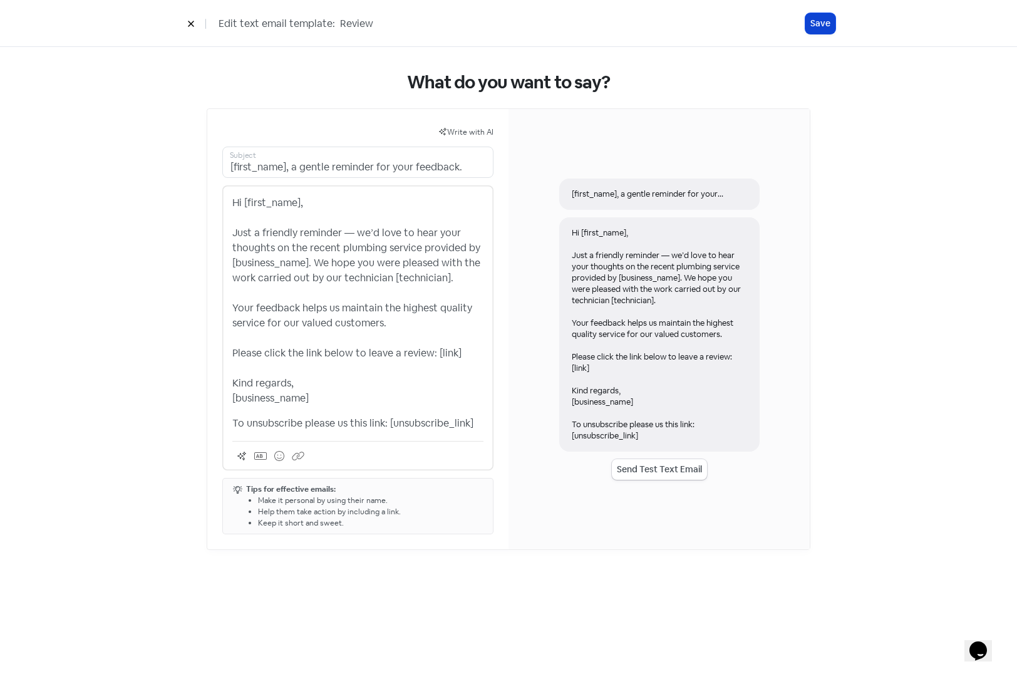
click at [815, 24] on button "Save" at bounding box center [820, 23] width 30 height 21
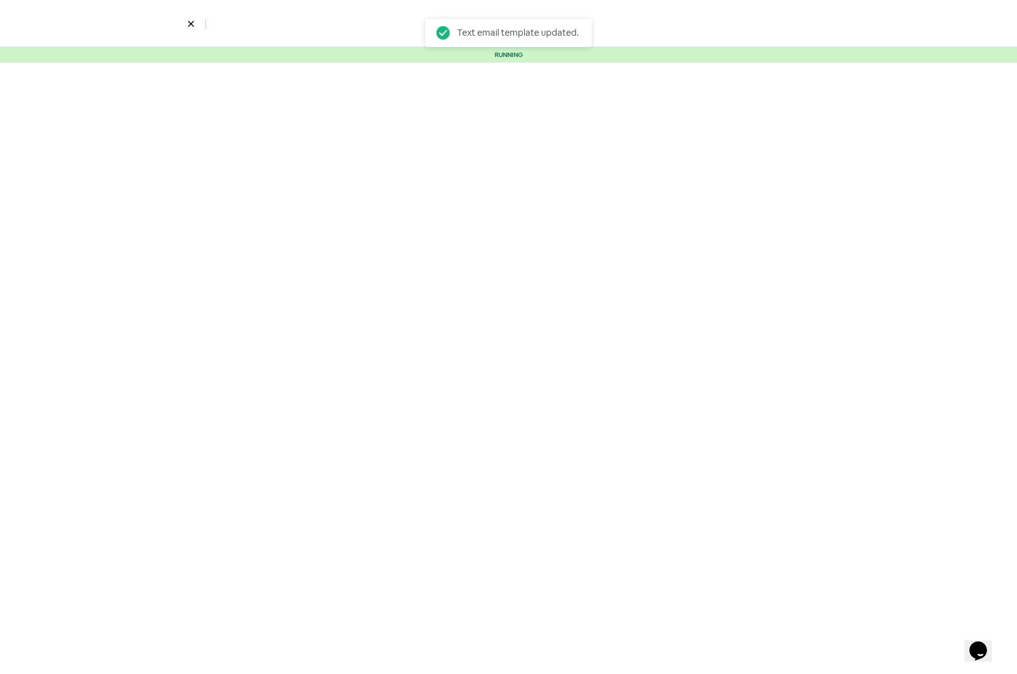
select select "2319"
select select "4"
select select "9"
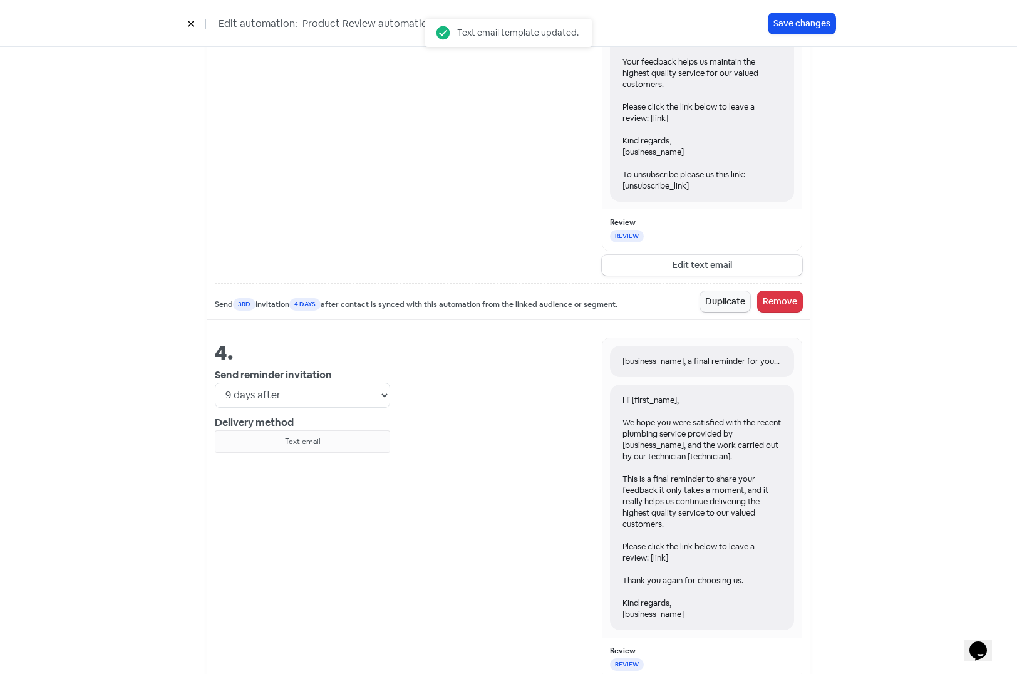
scroll to position [1467, 0]
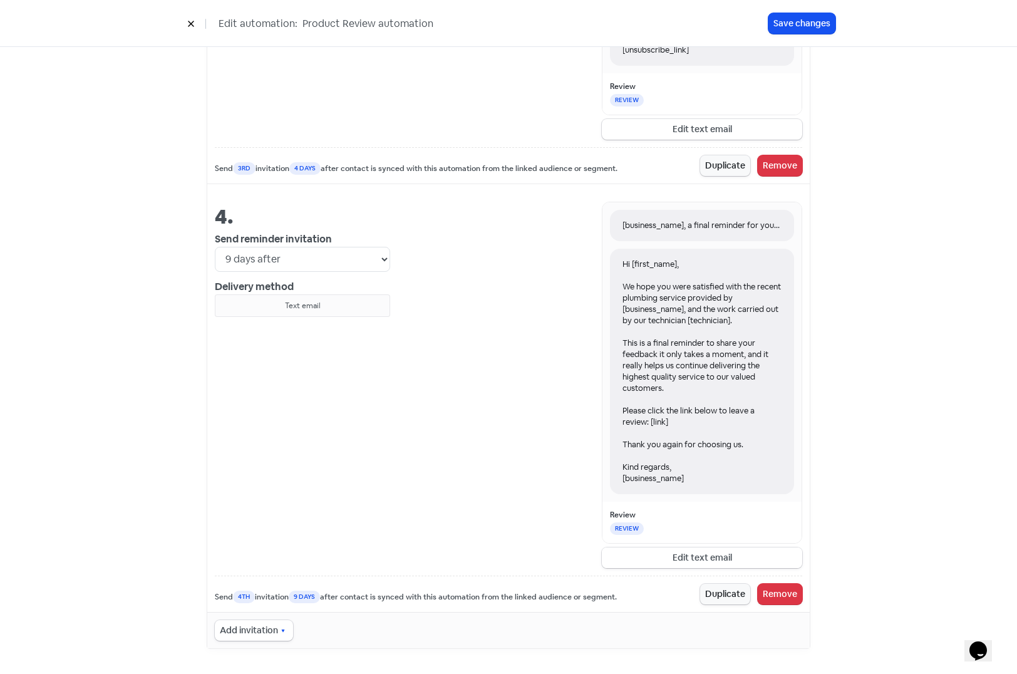
click at [699, 565] on button "Edit text email" at bounding box center [702, 557] width 200 height 21
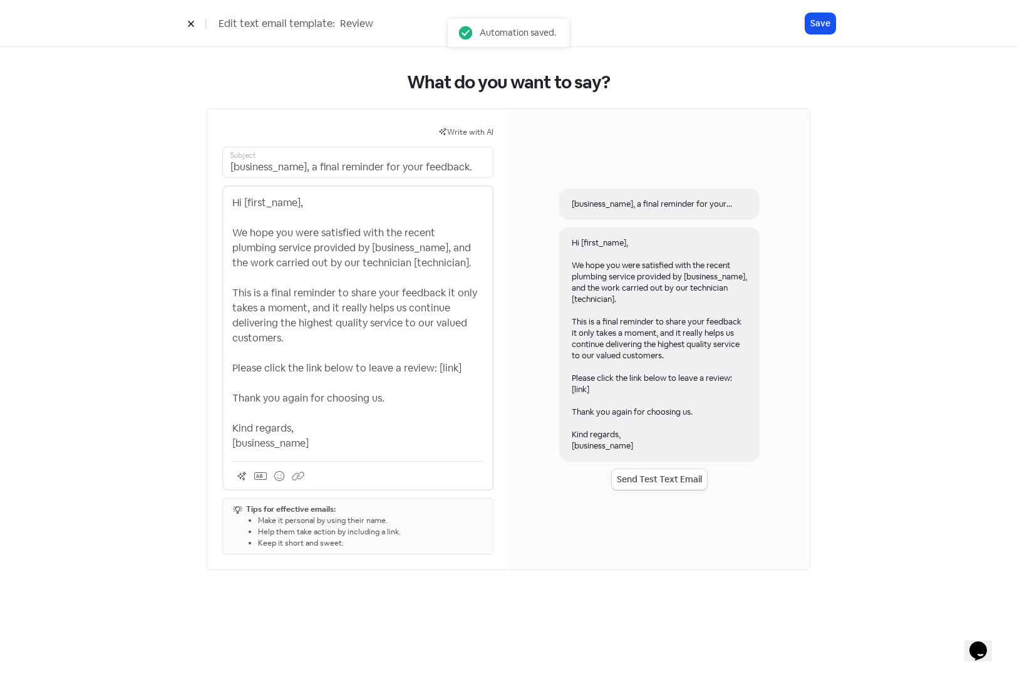
click at [386, 447] on p "Hi [first_name], We hope you were satisfied with the recent plumbing service pr…" at bounding box center [357, 323] width 251 height 256
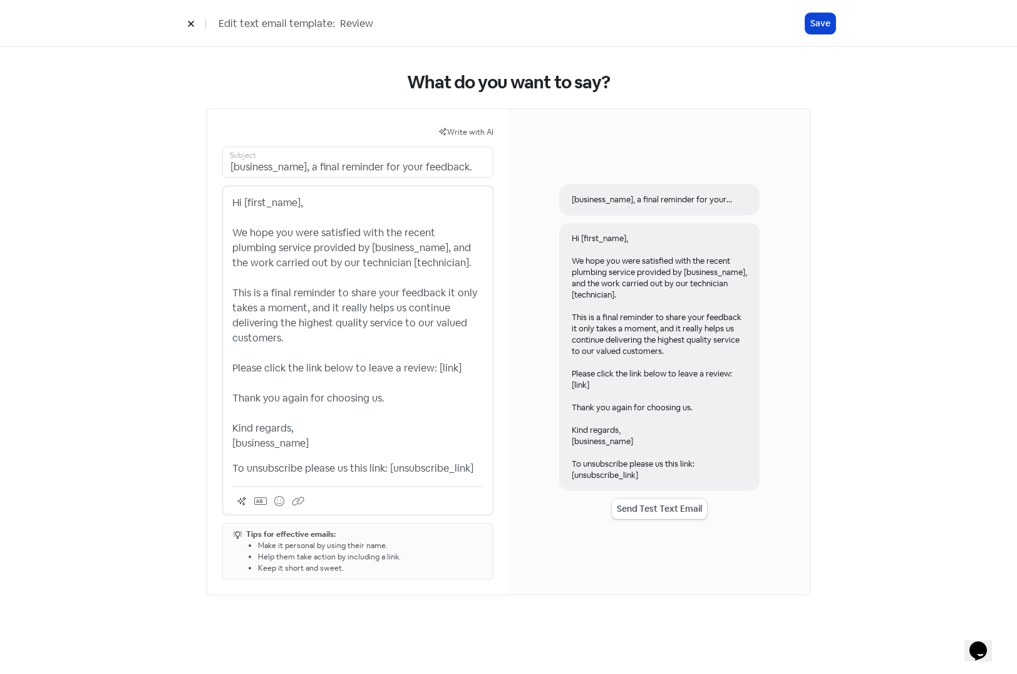
click at [822, 21] on button "Save" at bounding box center [820, 23] width 30 height 21
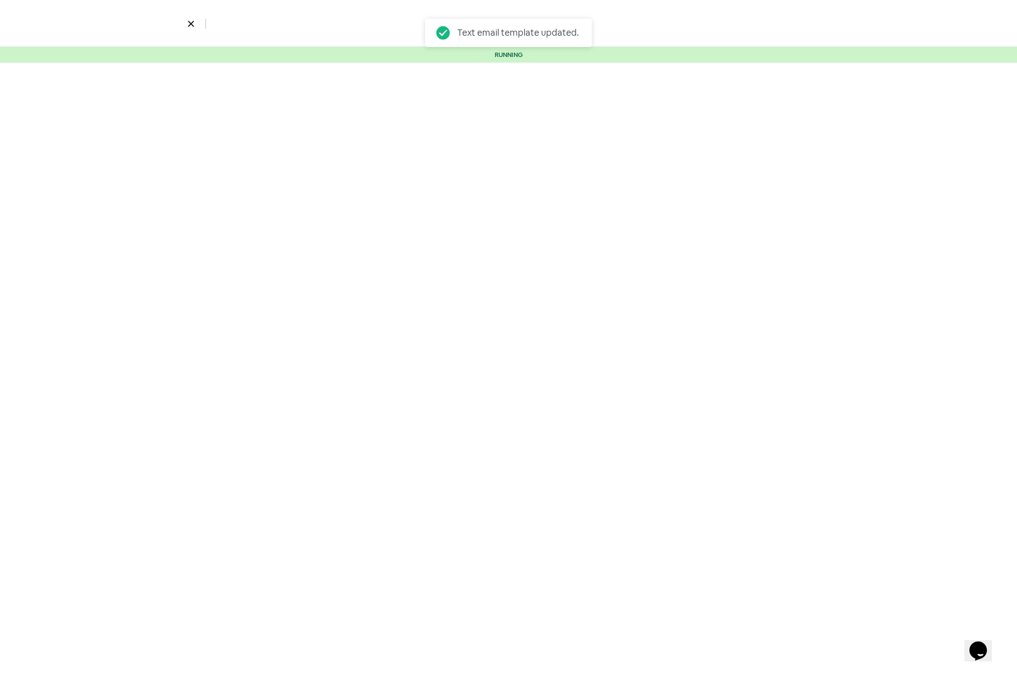
select select "2319"
select select "4"
select select "9"
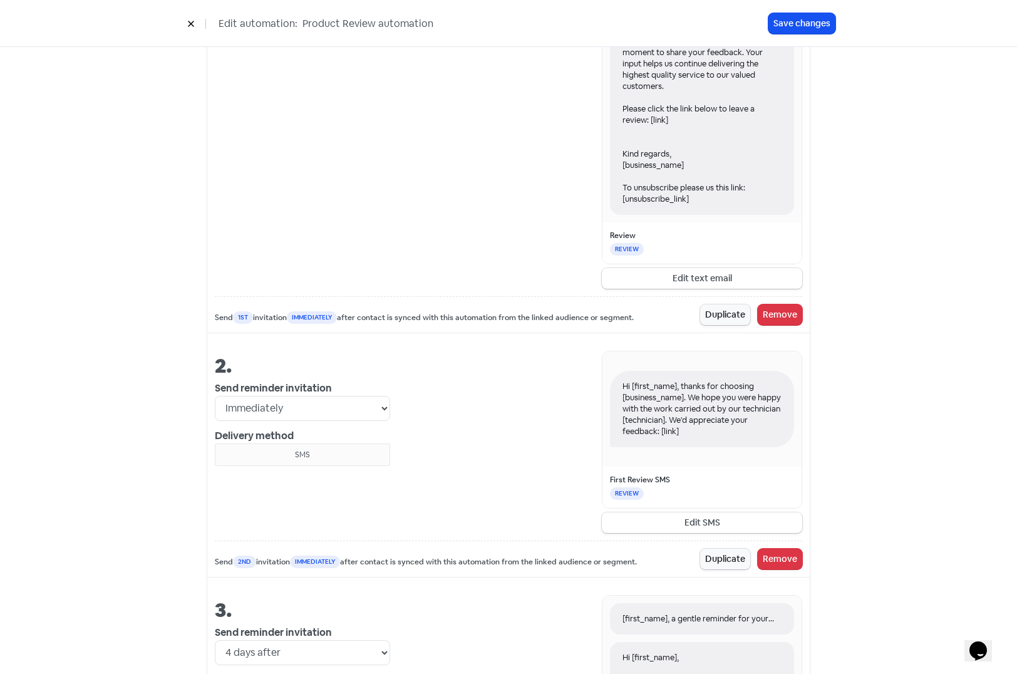
scroll to position [689, 0]
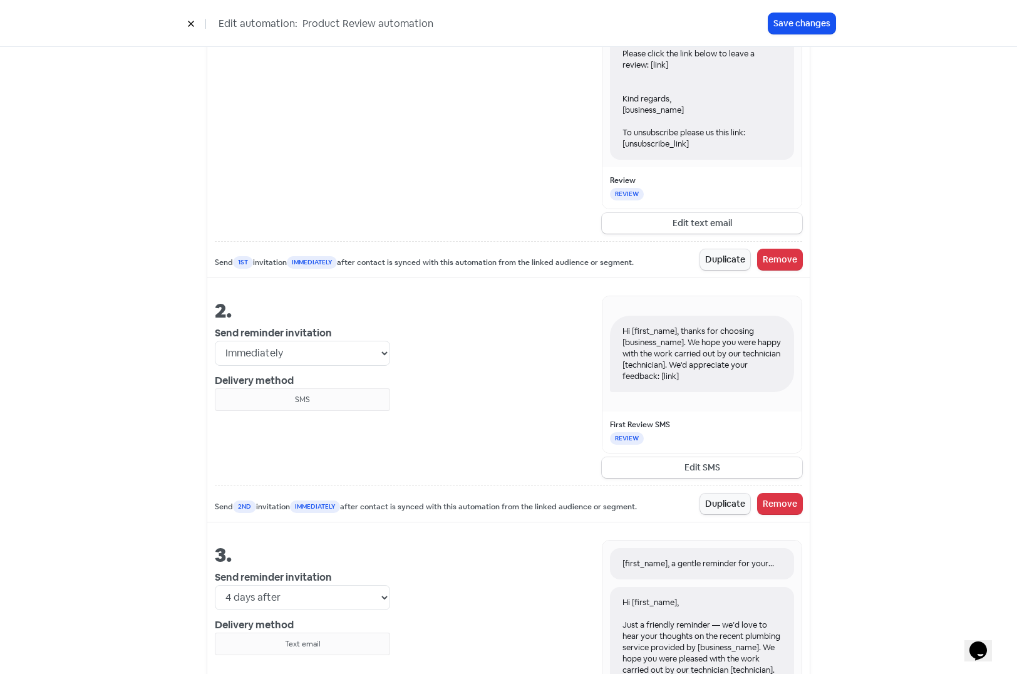
click at [724, 466] on button "Edit SMS" at bounding box center [702, 467] width 200 height 21
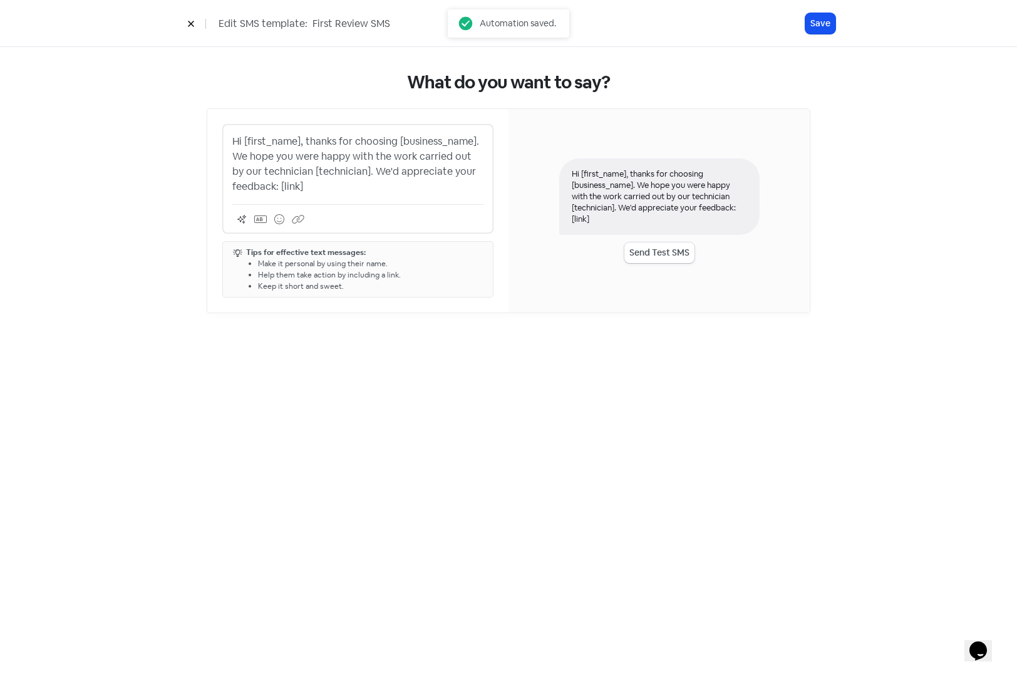
click at [371, 182] on p "Hi [first_name], thanks for choosing [business_name]. We hope you were happy wi…" at bounding box center [357, 164] width 251 height 60
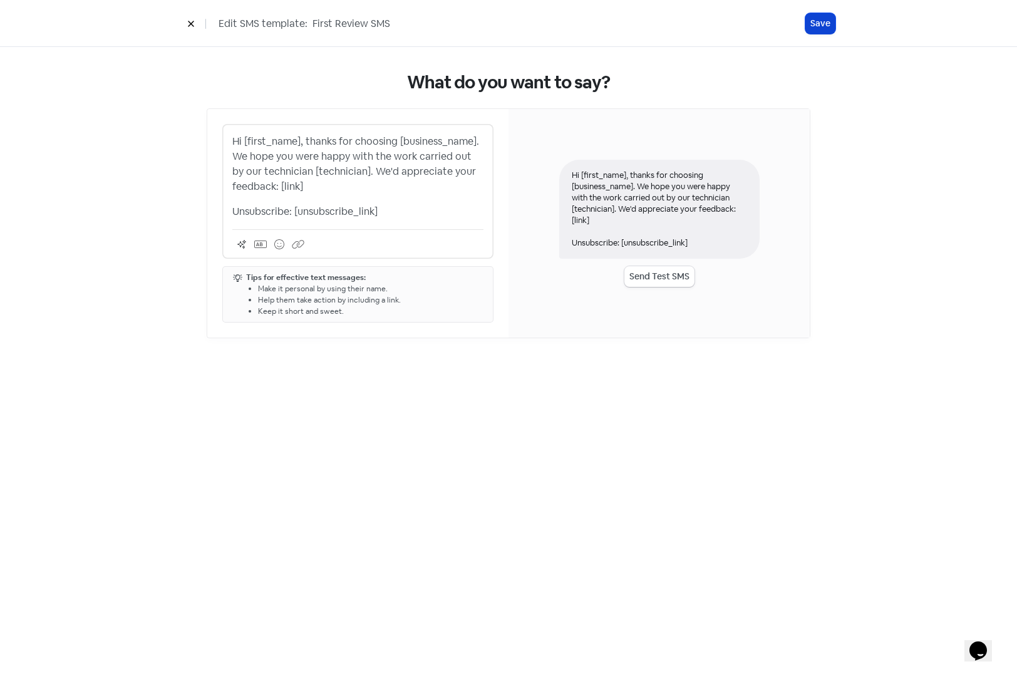
click at [818, 24] on button "Save" at bounding box center [820, 23] width 30 height 21
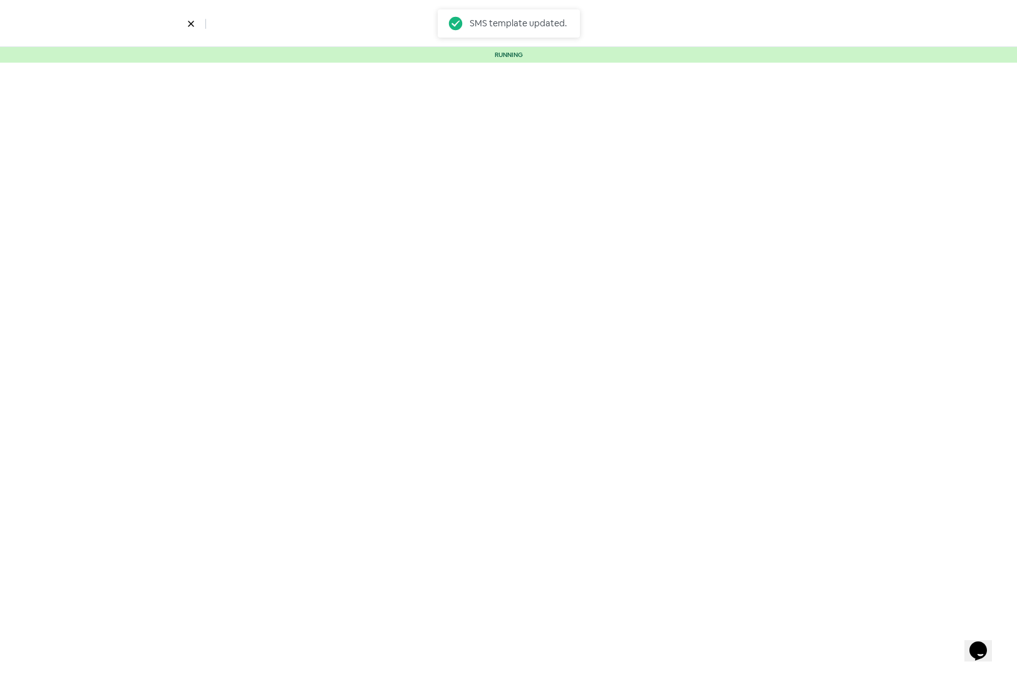
select select "2319"
select select "4"
select select "9"
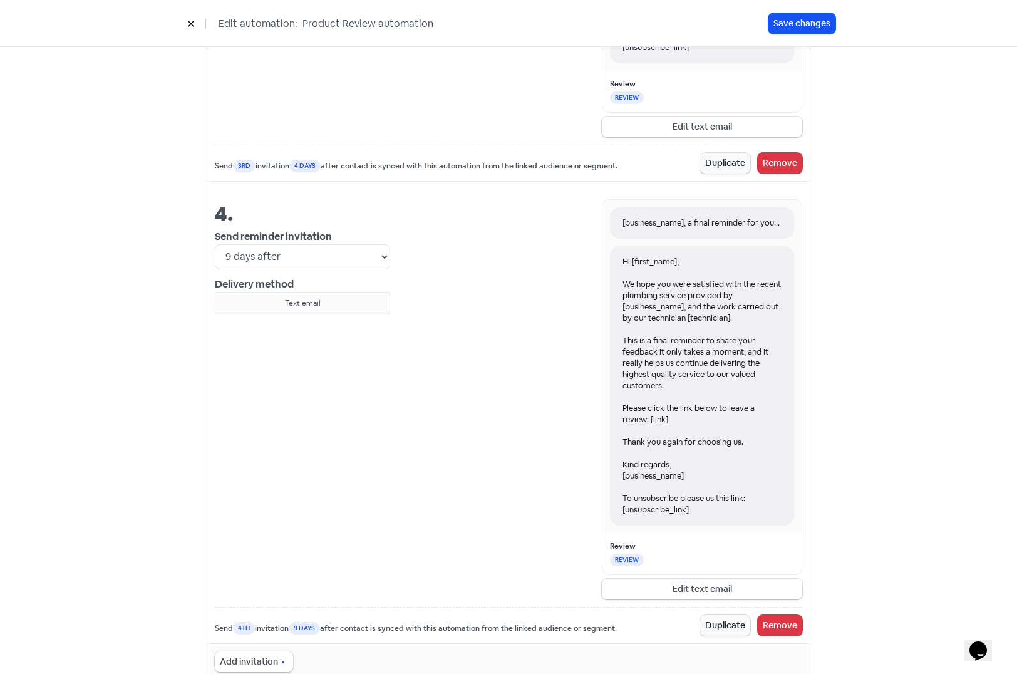
scroll to position [1501, 0]
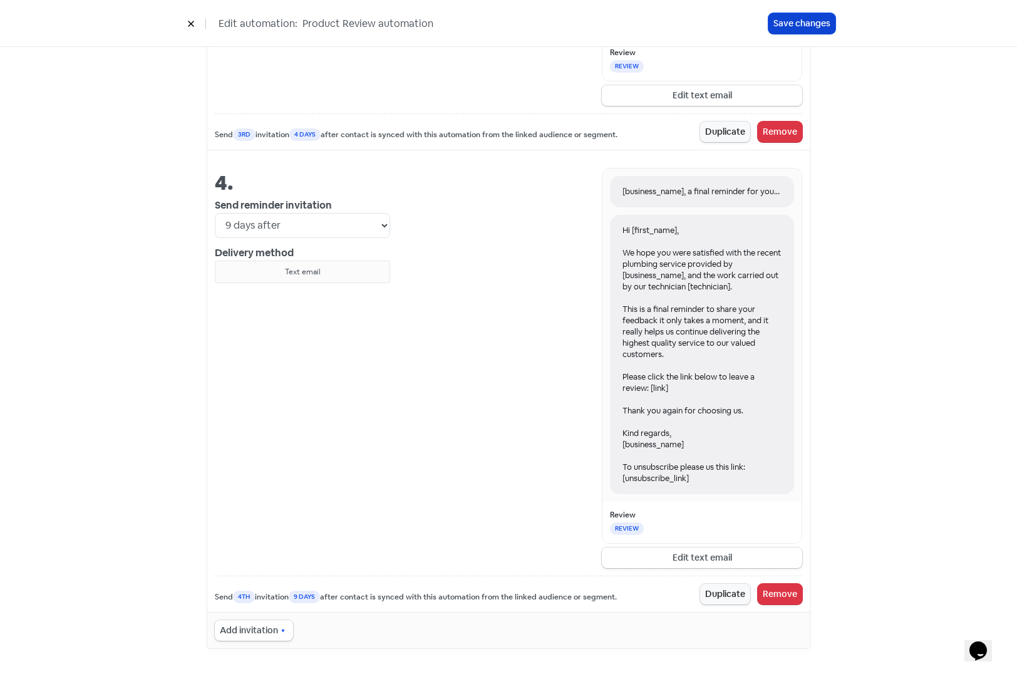
click at [785, 19] on button "Save changes" at bounding box center [801, 23] width 67 height 21
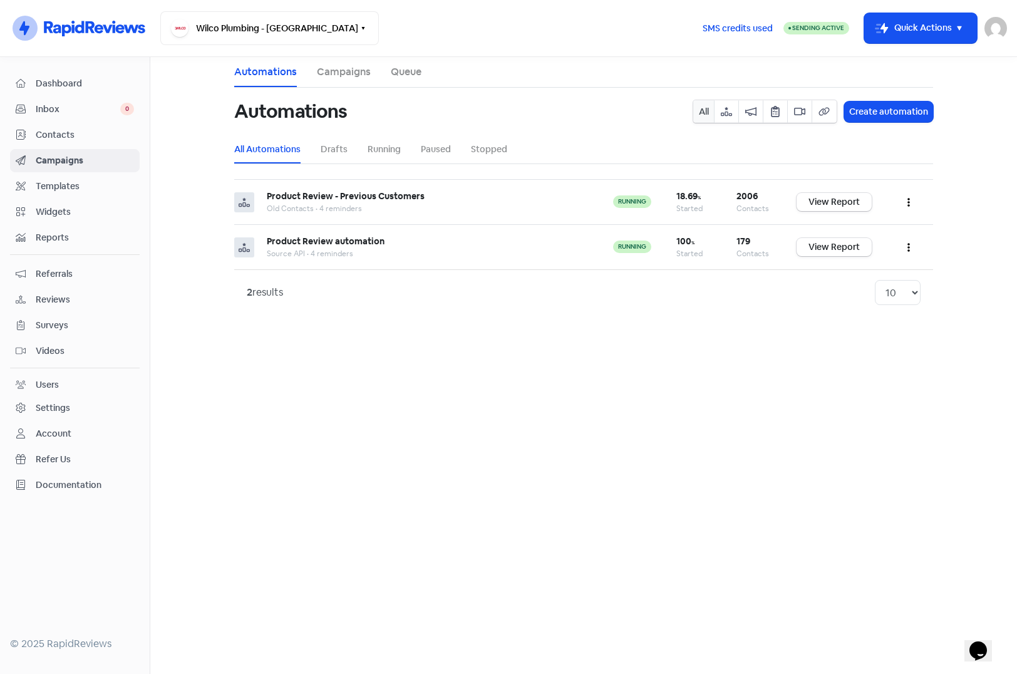
click at [390, 427] on main "Automations Campaigns Queue Automations All Create automation All Automations D…" at bounding box center [583, 365] width 867 height 617
click at [505, 361] on main "Automations Campaigns Queue Automations All Create automation All Automations D…" at bounding box center [583, 365] width 867 height 617
click at [55, 133] on span "Contacts" at bounding box center [85, 134] width 98 height 13
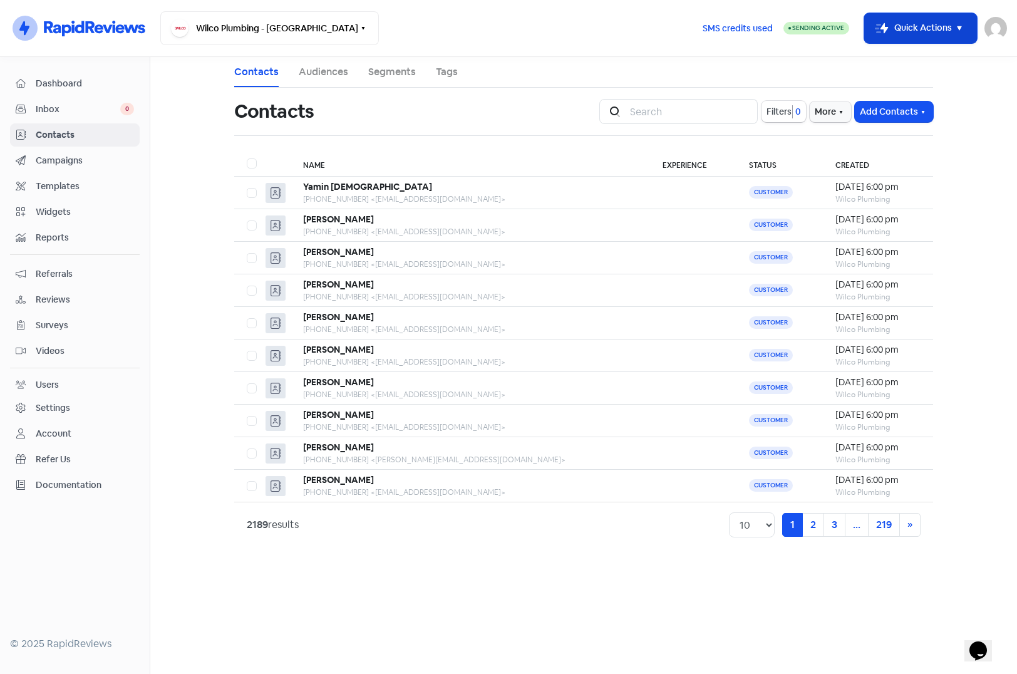
click at [959, 28] on icon "button" at bounding box center [959, 28] width 4 height 4
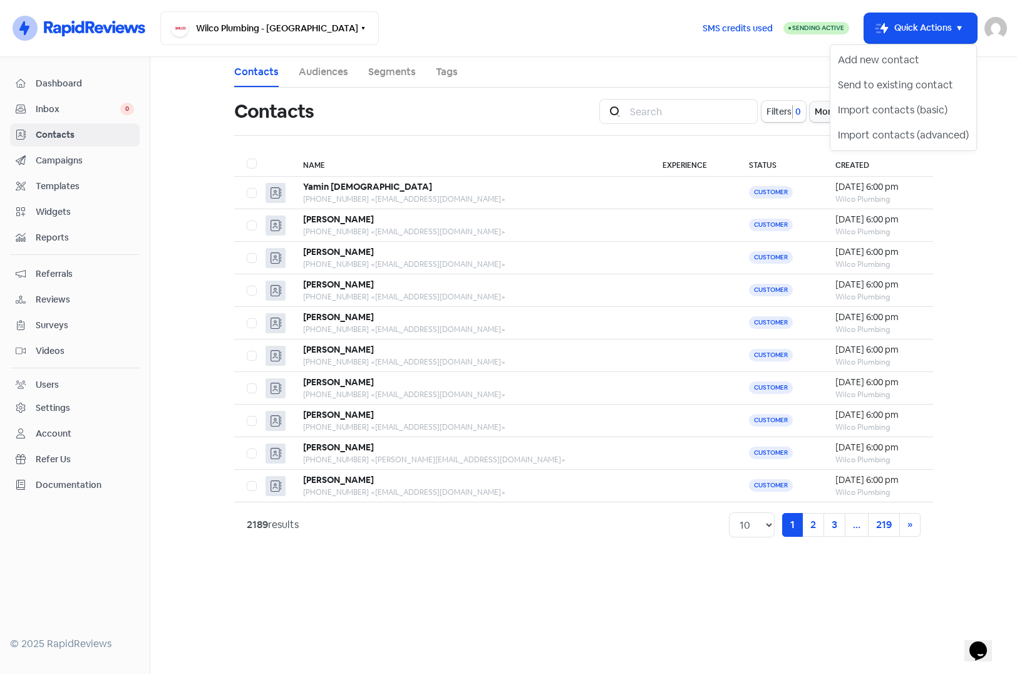
click at [168, 199] on main "Contacts Audiences Segments Tags Contacts Icon For Search Filters 0 More Add Co…" at bounding box center [583, 365] width 867 height 617
click at [52, 410] on div "Settings" at bounding box center [53, 407] width 34 height 13
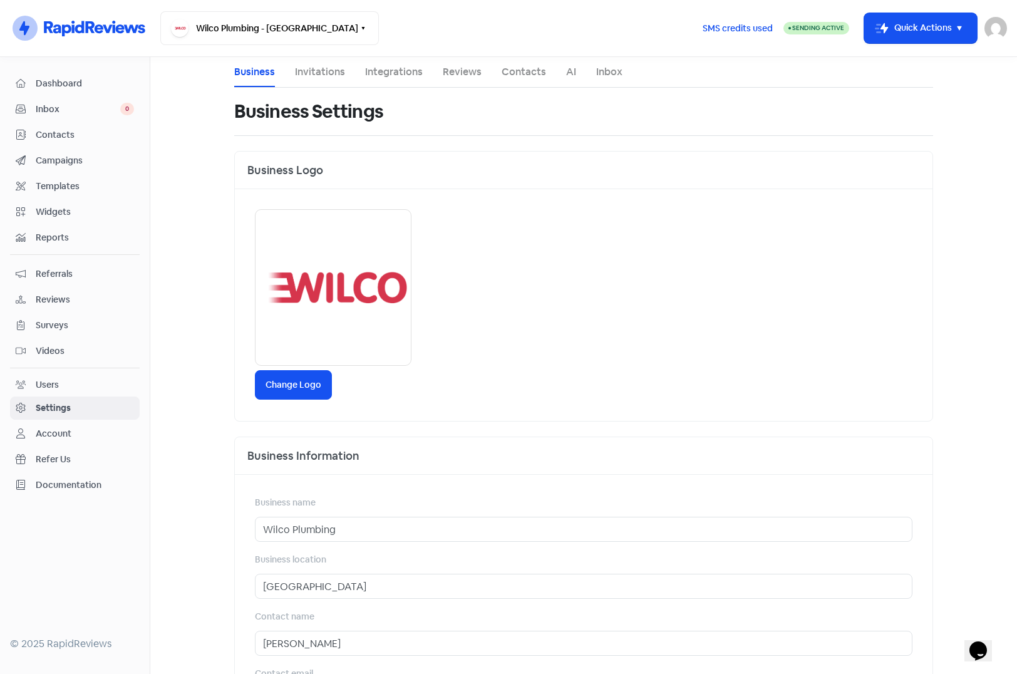
click at [510, 70] on link "Contacts" at bounding box center [524, 72] width 44 height 15
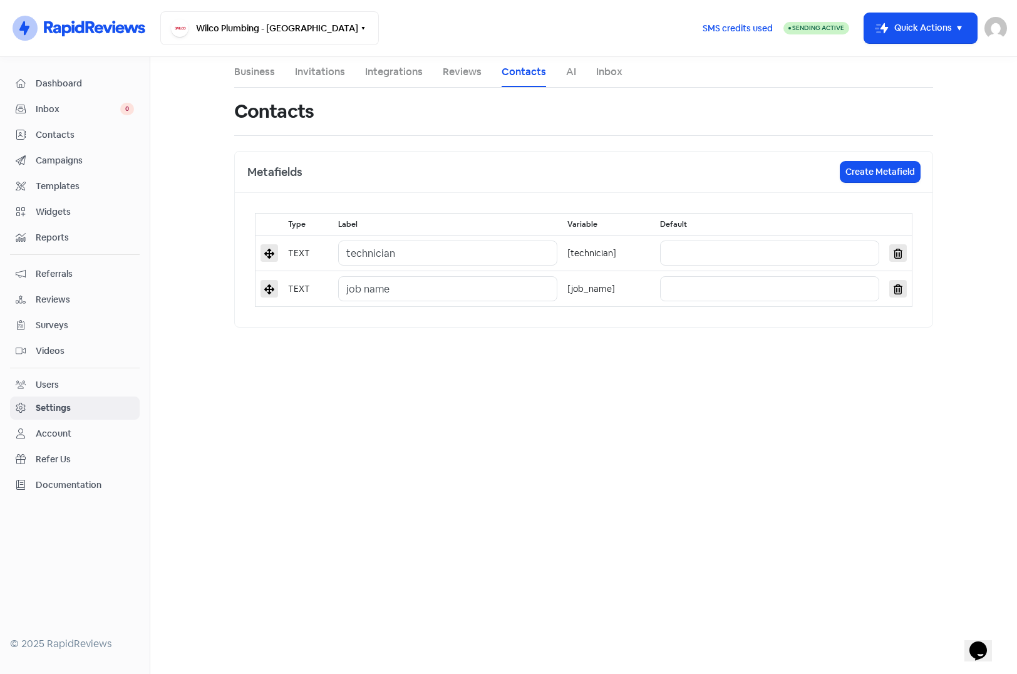
click at [457, 71] on link "Reviews" at bounding box center [462, 72] width 39 height 15
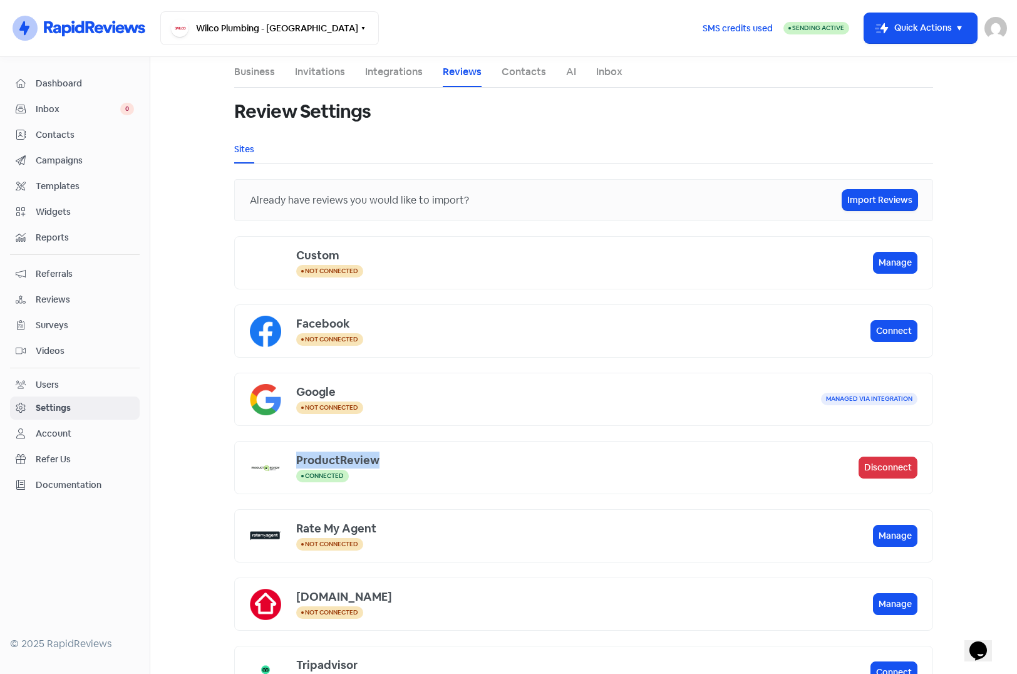
drag, startPoint x: 292, startPoint y: 459, endPoint x: 385, endPoint y: 457, distance: 92.7
click at [385, 457] on div "ProductReview" at bounding box center [577, 460] width 562 height 17
copy div "ProductReview"
drag, startPoint x: 45, startPoint y: 294, endPoint x: 78, endPoint y: 294, distance: 33.2
click at [45, 294] on span "Reviews" at bounding box center [85, 299] width 98 height 13
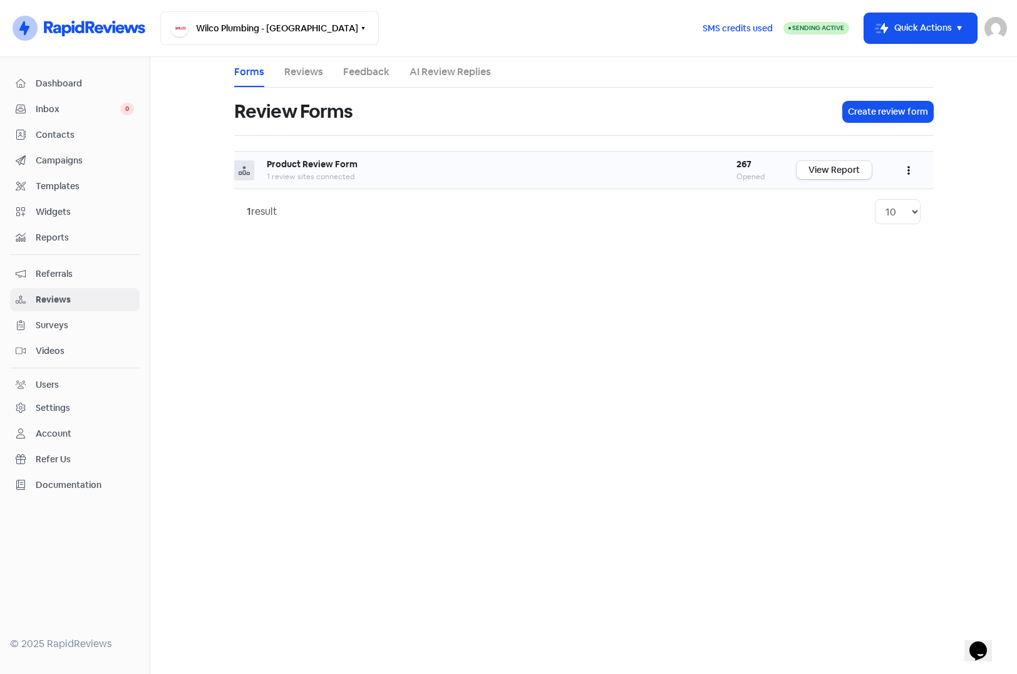
click at [909, 166] on icon "button" at bounding box center [908, 170] width 3 height 10
click at [859, 252] on link "Share" at bounding box center [867, 251] width 105 height 25
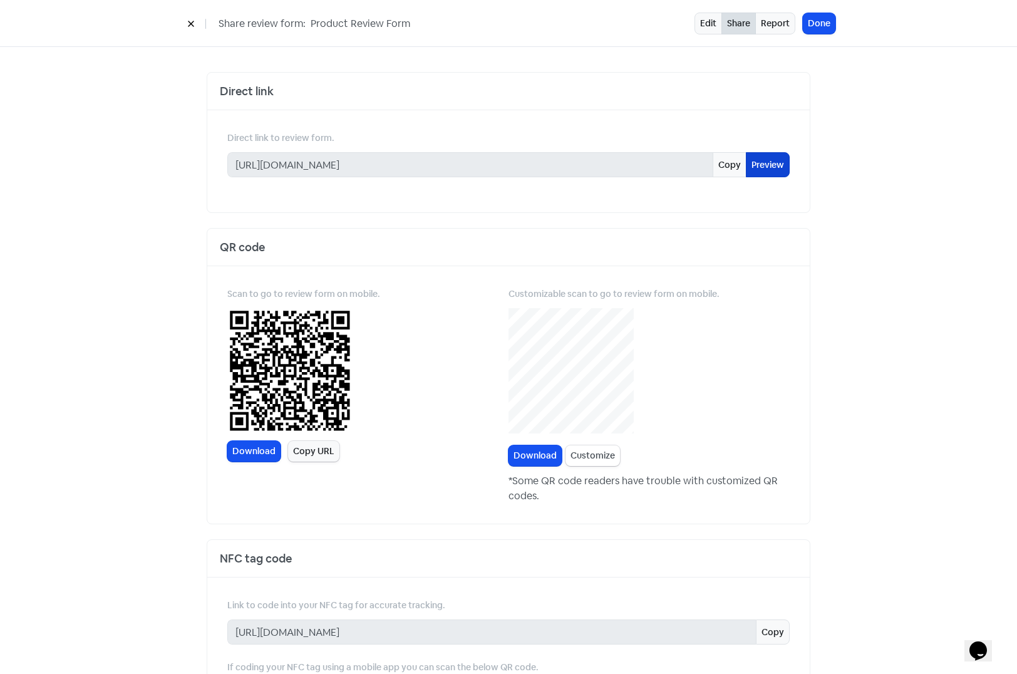
click at [768, 170] on link "Preview" at bounding box center [768, 164] width 44 height 25
click at [823, 25] on button "Done" at bounding box center [819, 23] width 33 height 21
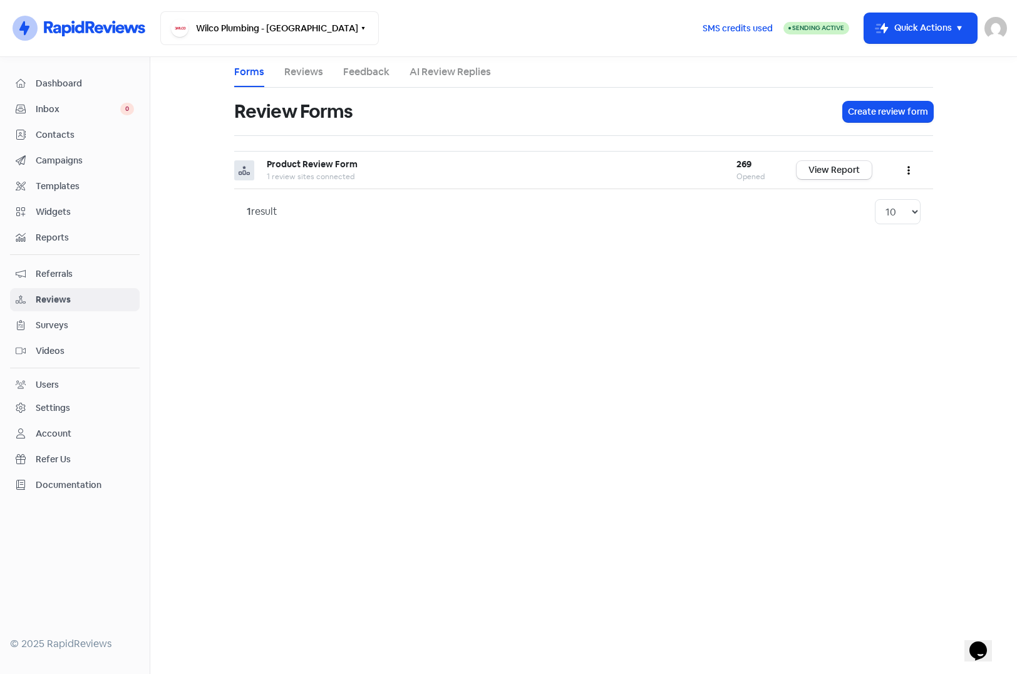
click at [48, 135] on span "Contacts" at bounding box center [85, 134] width 98 height 13
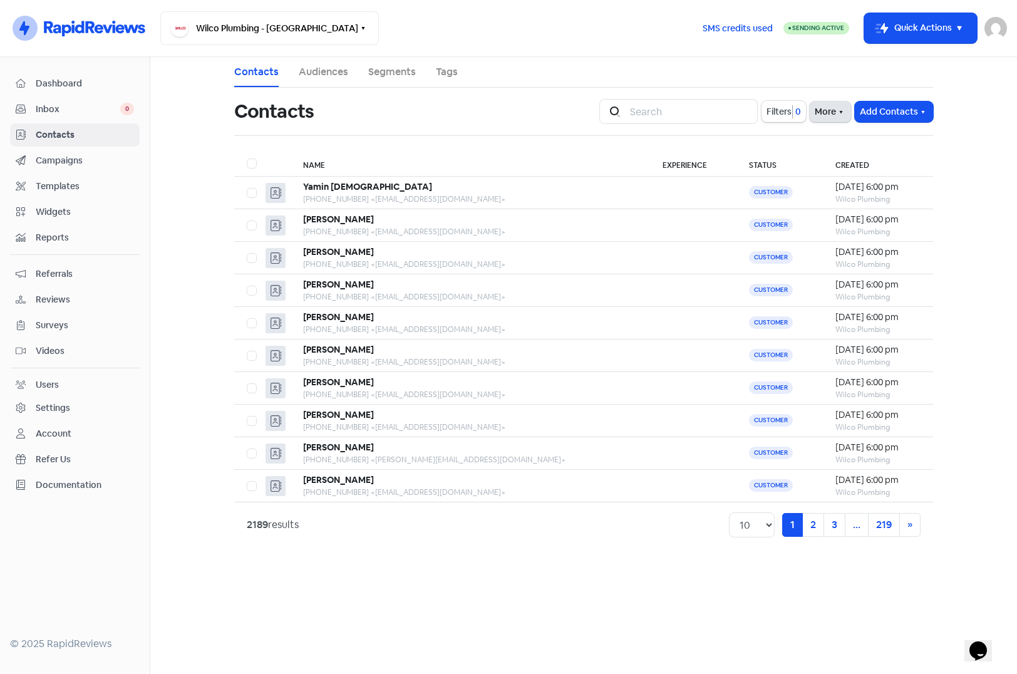
click at [831, 111] on button "More" at bounding box center [830, 111] width 41 height 21
click at [985, 33] on div "Jimmy Jacobs it@wilcoplumbing.com.au Sign out" at bounding box center [996, 28] width 23 height 23
click at [994, 31] on img at bounding box center [996, 28] width 23 height 23
click at [924, 119] on link "Sign out" at bounding box center [927, 115] width 158 height 20
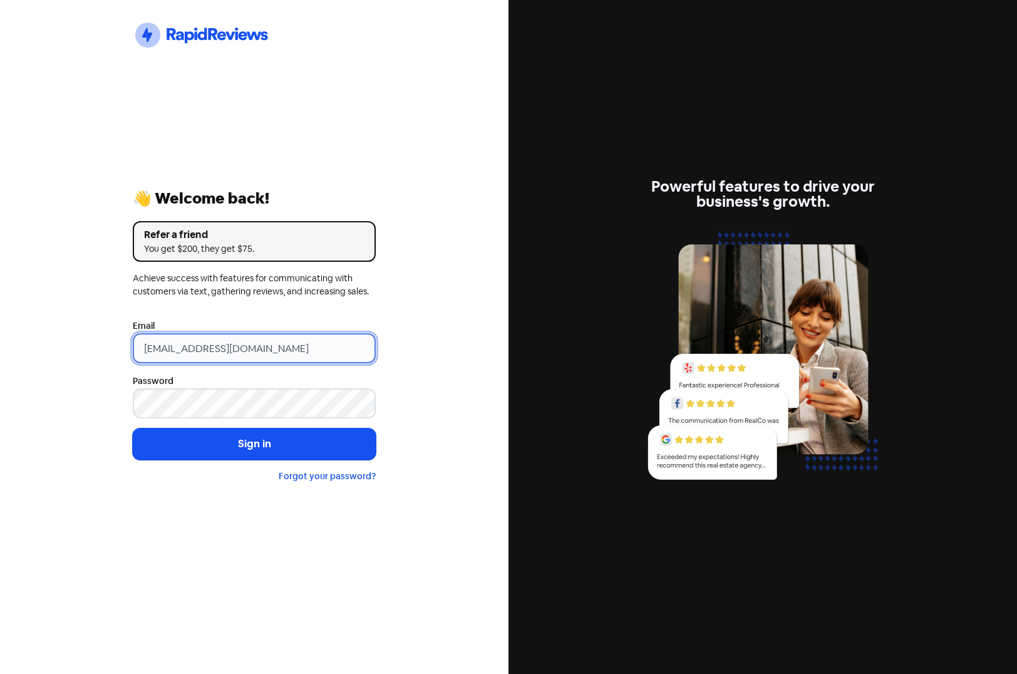
click at [298, 341] on input "it@wilcoplumbing.com.au" at bounding box center [254, 348] width 243 height 30
drag, startPoint x: 350, startPoint y: 347, endPoint x: 25, endPoint y: 329, distance: 325.5
click at [25, 329] on div "Icon For Thunder-circle 👋 Welcome back! Refer a friend You get $200, they get $…" at bounding box center [254, 337] width 509 height 674
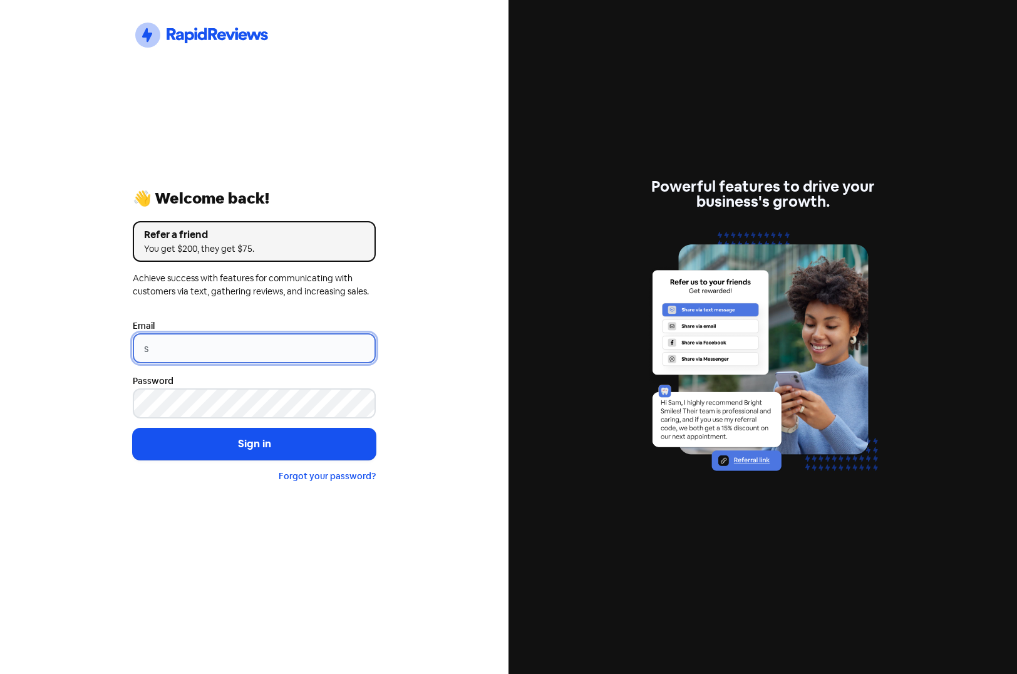
type input "support@xmarket.com.au"
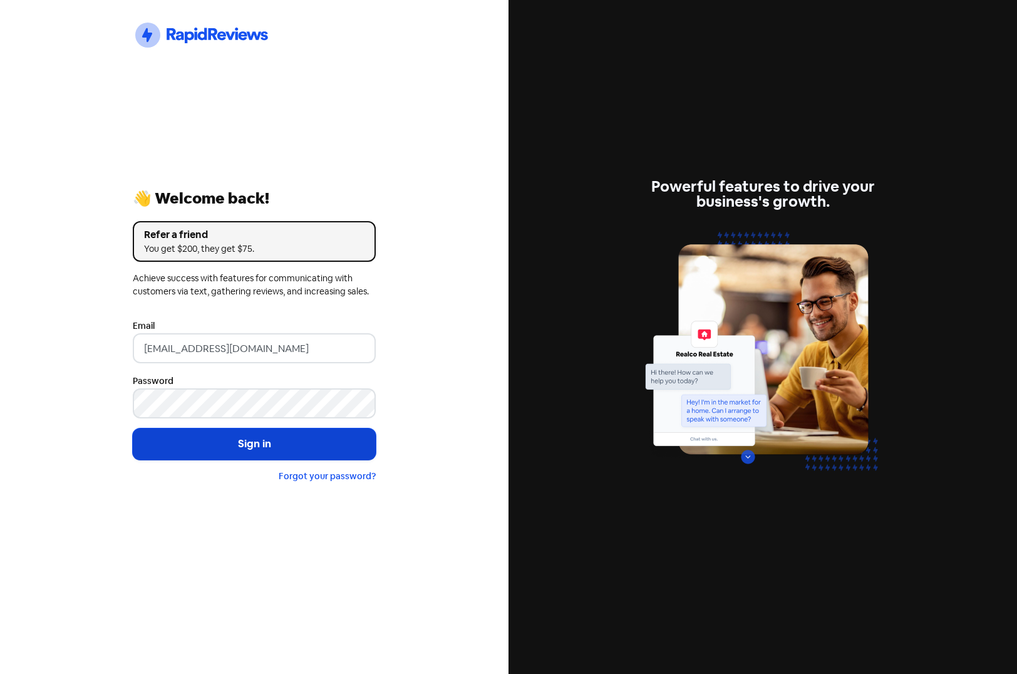
click at [245, 446] on button "Sign in" at bounding box center [254, 443] width 243 height 31
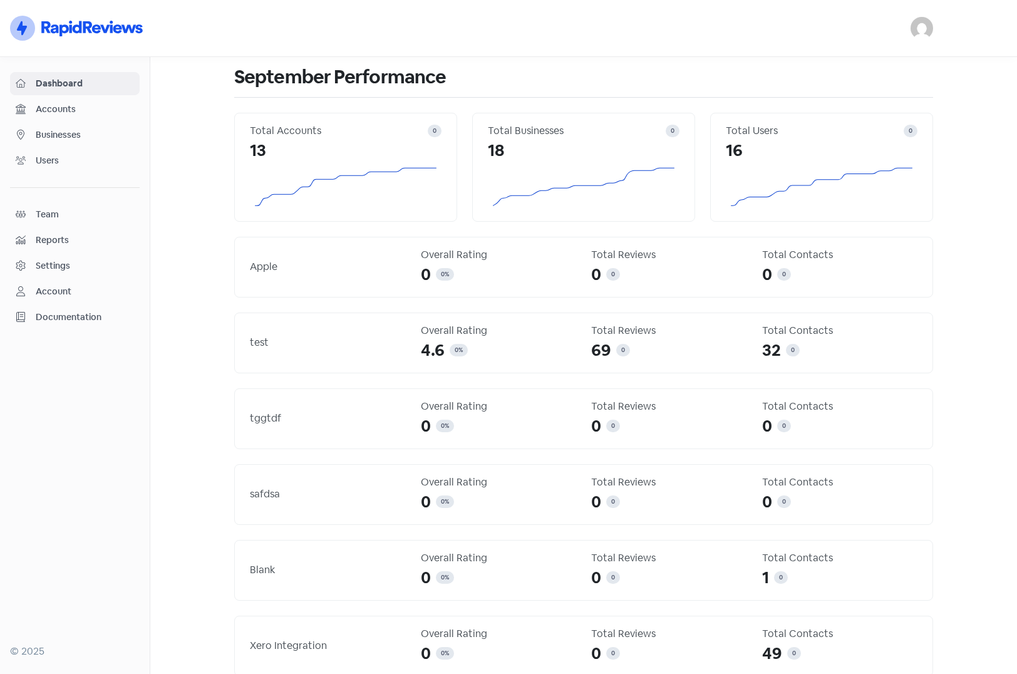
click at [57, 130] on span "Businesses" at bounding box center [85, 134] width 98 height 13
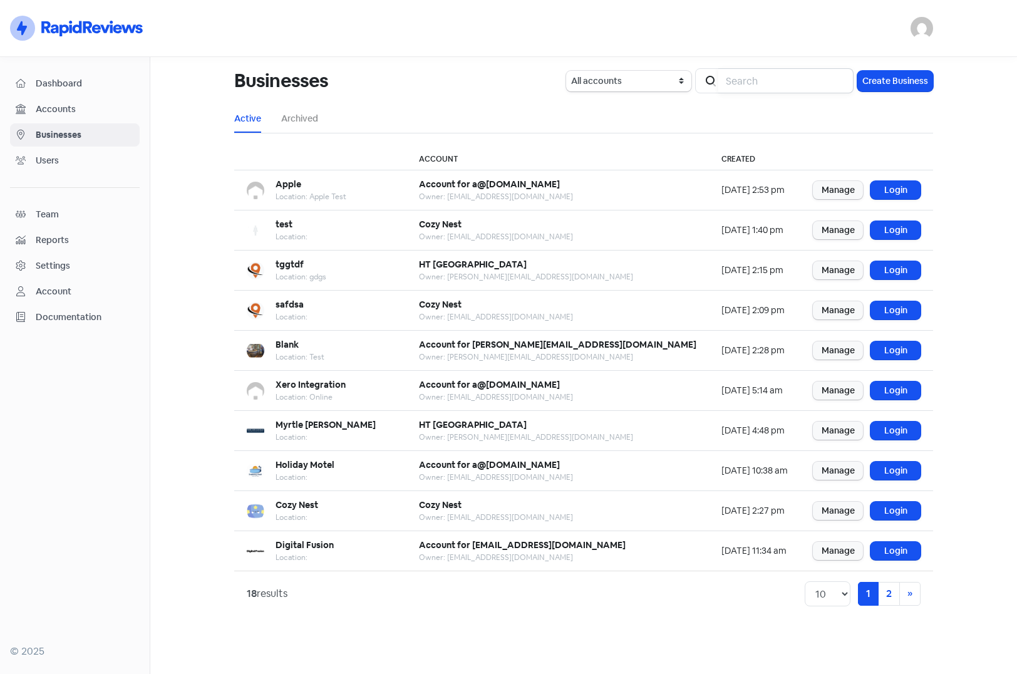
click at [746, 80] on input "search" at bounding box center [785, 80] width 135 height 25
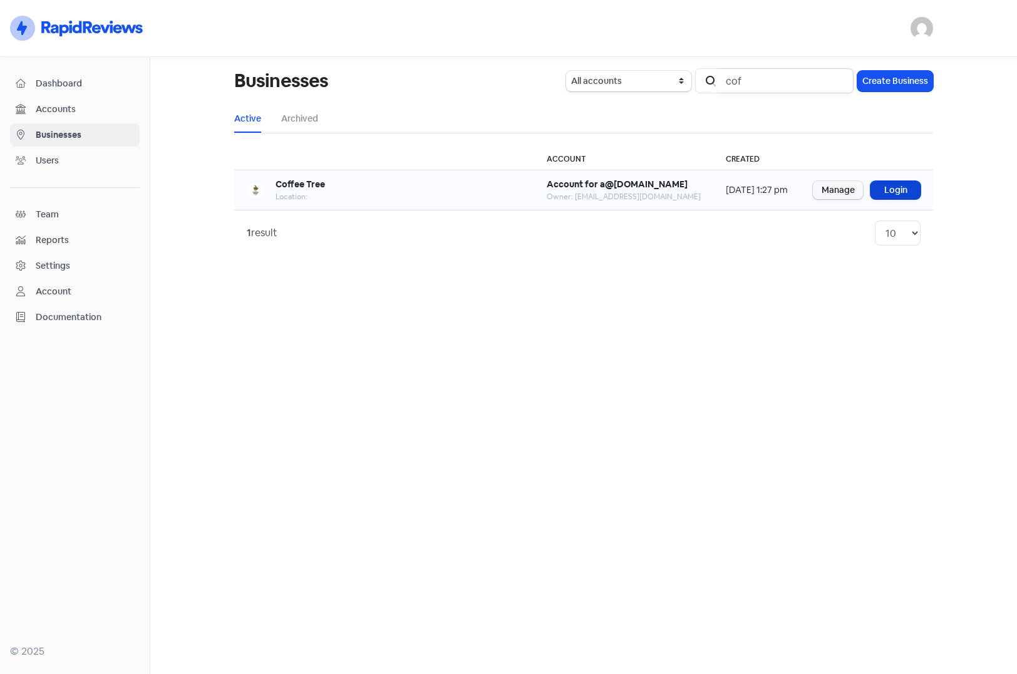
type input "cof"
click at [888, 194] on link "Login" at bounding box center [896, 190] width 50 height 18
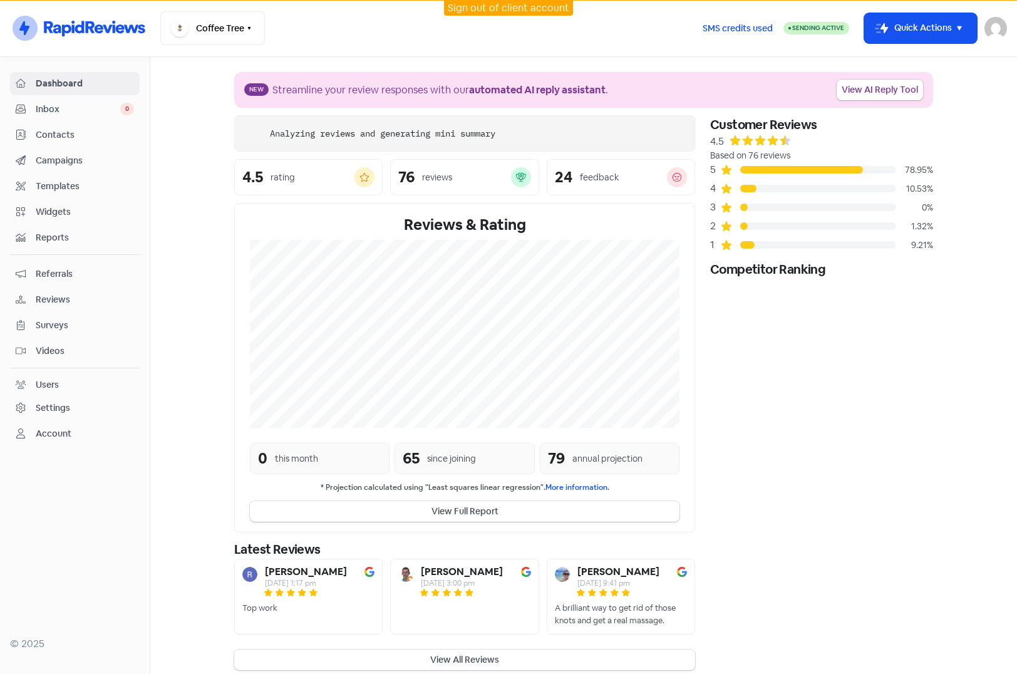
click at [44, 135] on span "Contacts" at bounding box center [85, 134] width 98 height 13
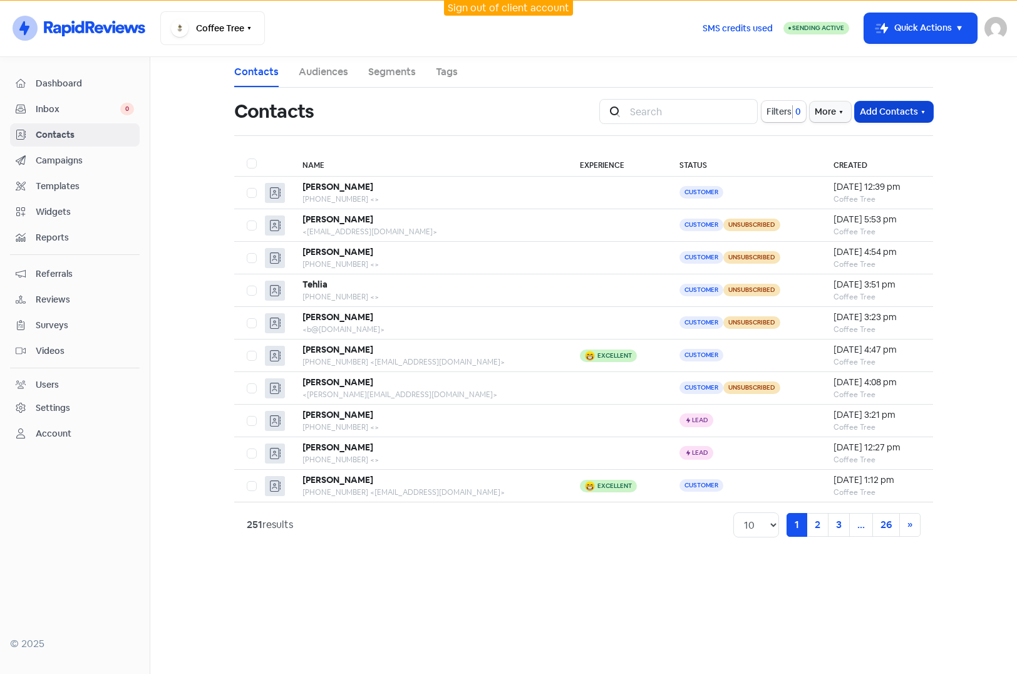
click at [916, 110] on button "Add Contacts" at bounding box center [894, 111] width 78 height 21
click at [830, 114] on button "More" at bounding box center [830, 111] width 41 height 21
click at [792, 138] on link "External Contact Forms" at bounding box center [791, 139] width 126 height 25
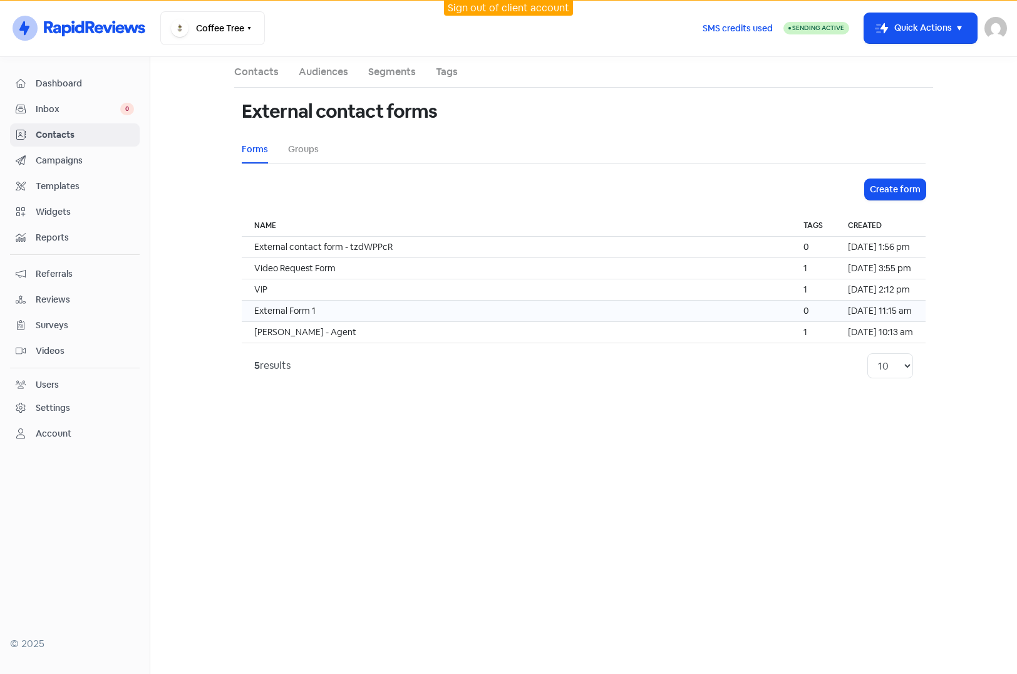
click at [381, 309] on td "External Form 1" at bounding box center [516, 311] width 549 height 21
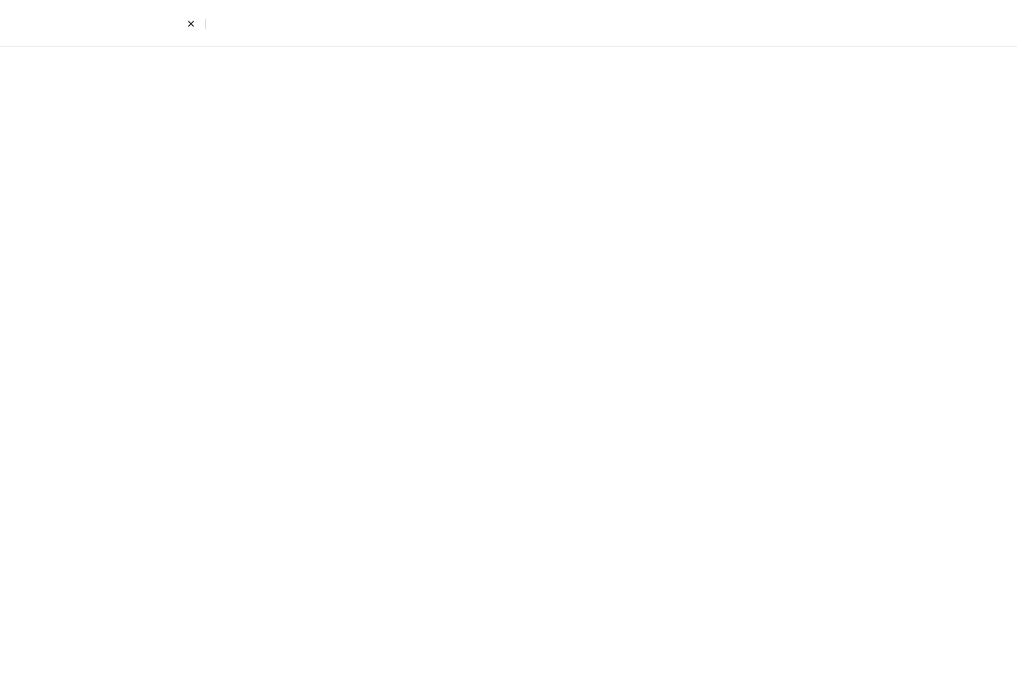
select select "first_last"
select select "email_phone"
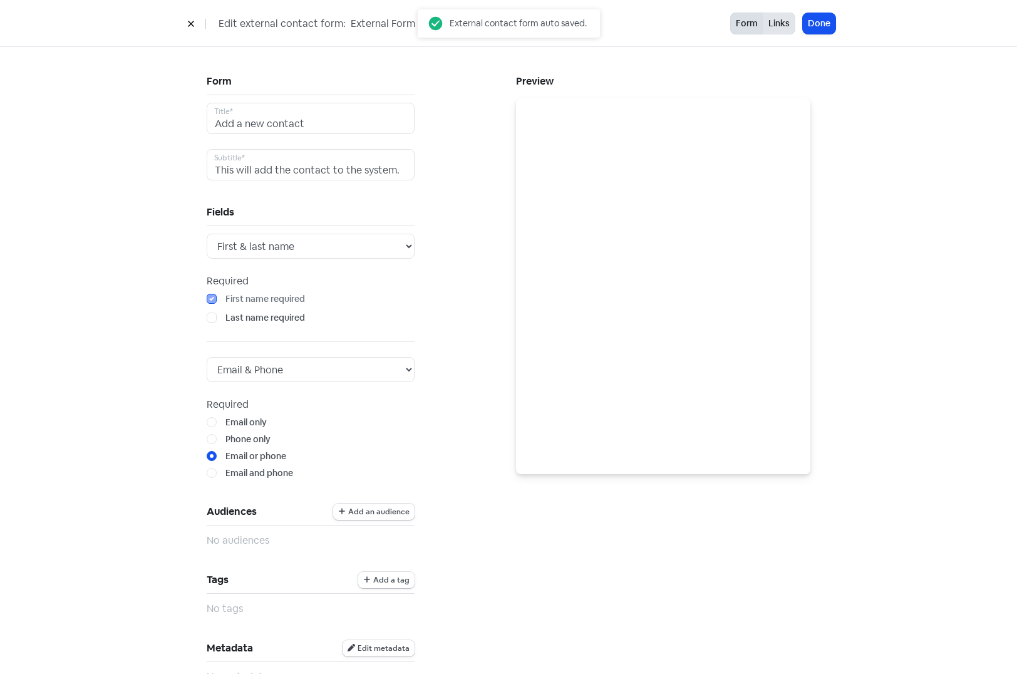
click at [788, 23] on button "Links" at bounding box center [779, 24] width 33 height 22
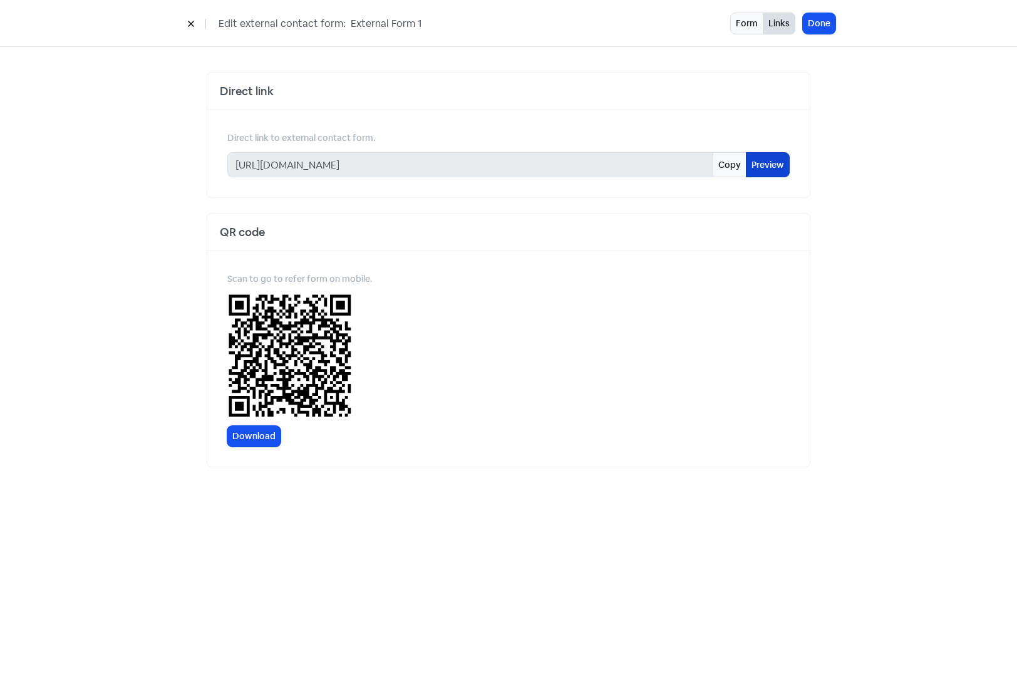
click at [778, 155] on link "Preview" at bounding box center [768, 164] width 44 height 25
click at [190, 26] on icon at bounding box center [191, 24] width 8 height 8
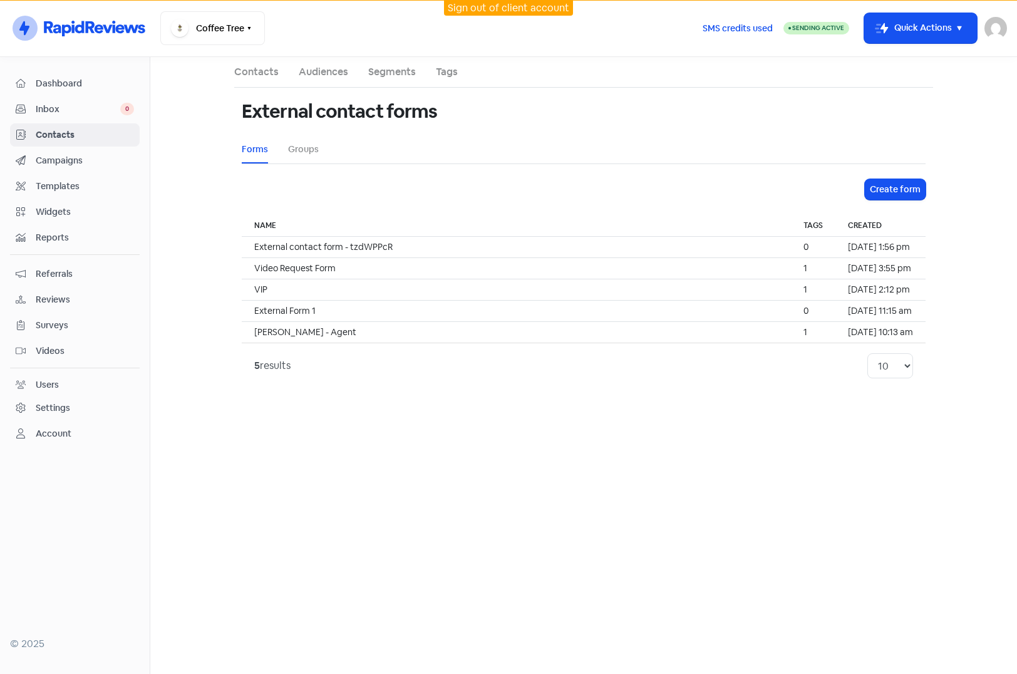
click at [206, 194] on main "Contacts Audiences Segments Tags External contact forms Forms Groups Create for…" at bounding box center [583, 365] width 867 height 617
click at [52, 349] on span "Videos" at bounding box center [85, 350] width 98 height 13
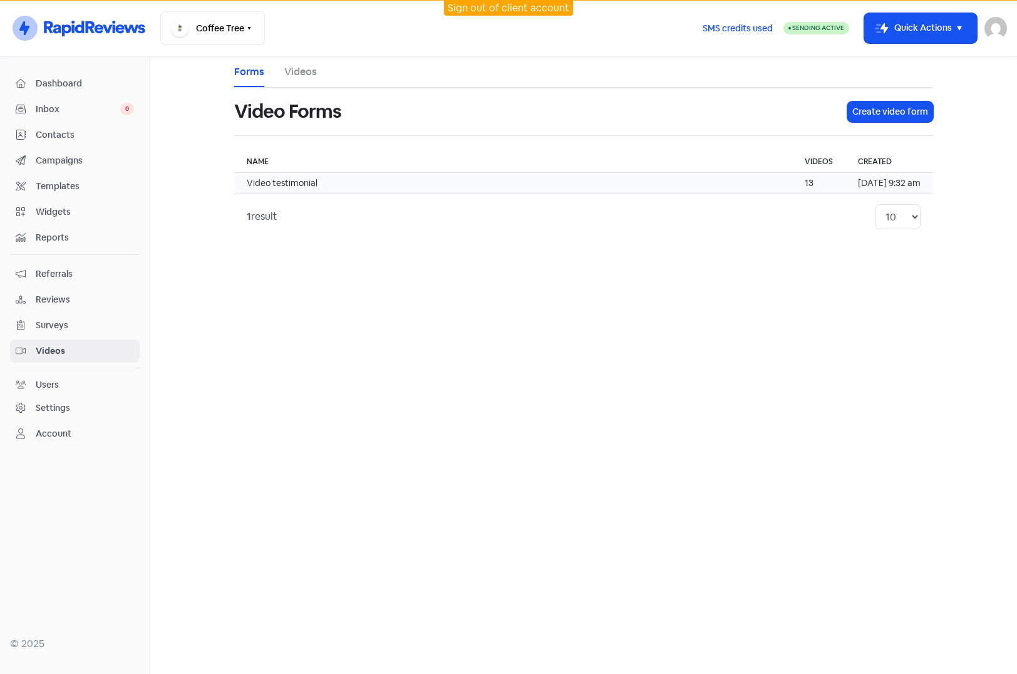
click at [326, 186] on td "Video testimonial" at bounding box center [513, 183] width 558 height 21
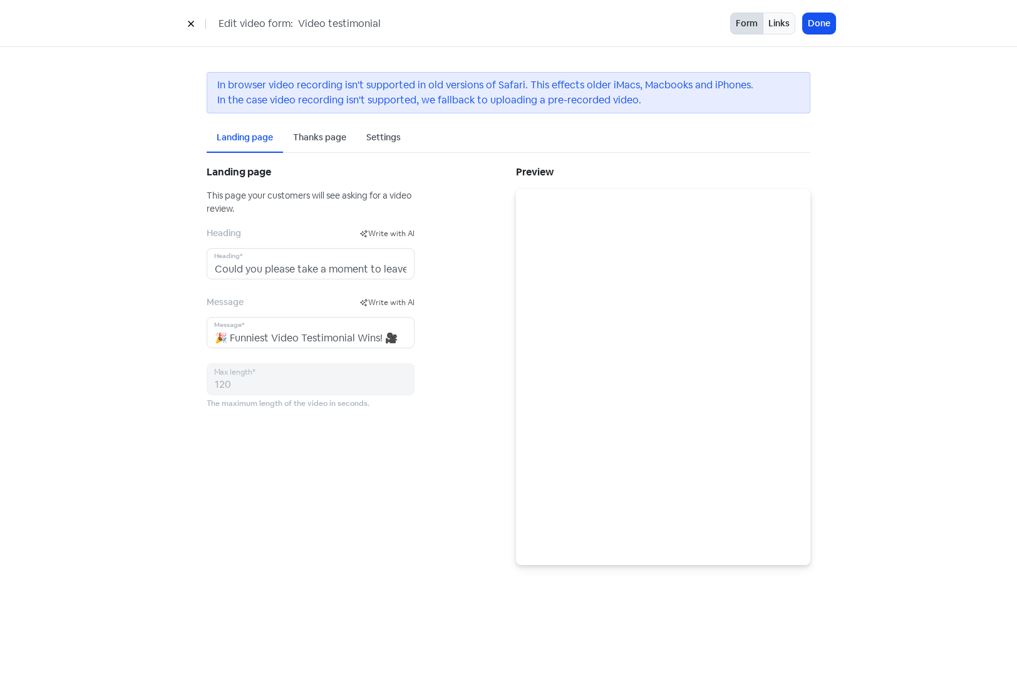
click at [343, 139] on div "Thanks page" at bounding box center [319, 137] width 53 height 13
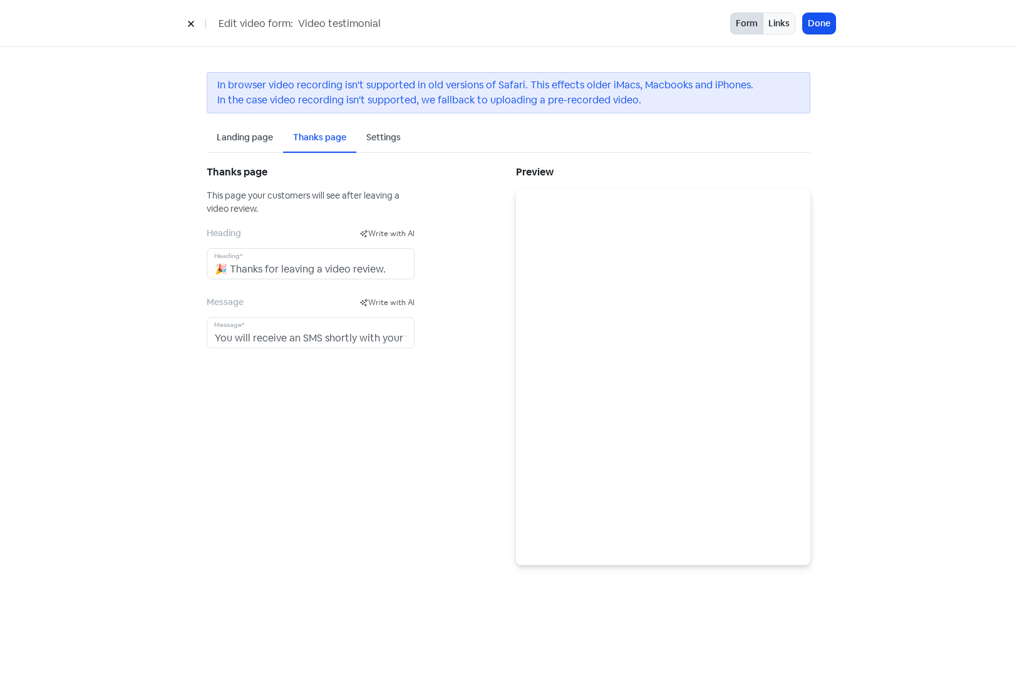
click at [369, 141] on div "Settings" at bounding box center [383, 137] width 34 height 13
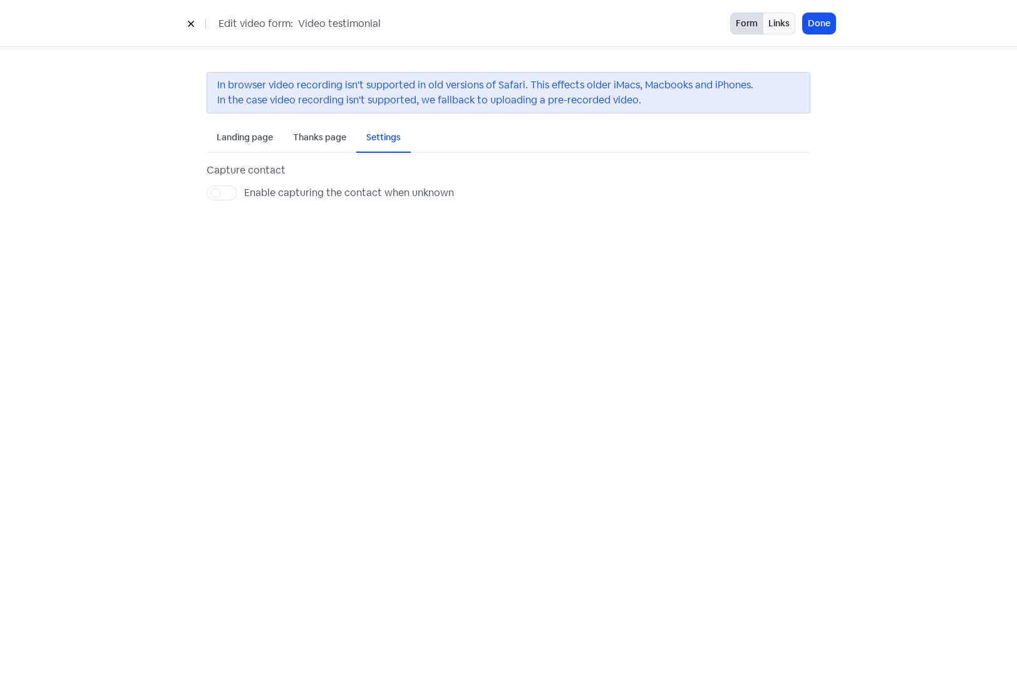
click at [295, 135] on div "Thanks page" at bounding box center [319, 137] width 53 height 13
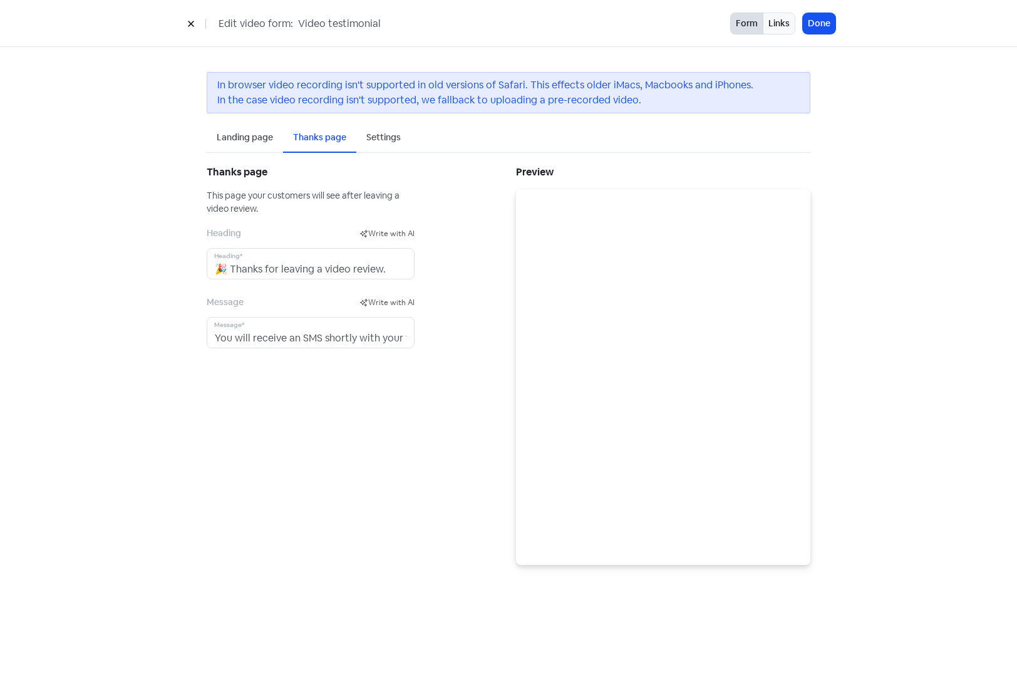
click at [246, 136] on div "Landing page" at bounding box center [245, 137] width 56 height 13
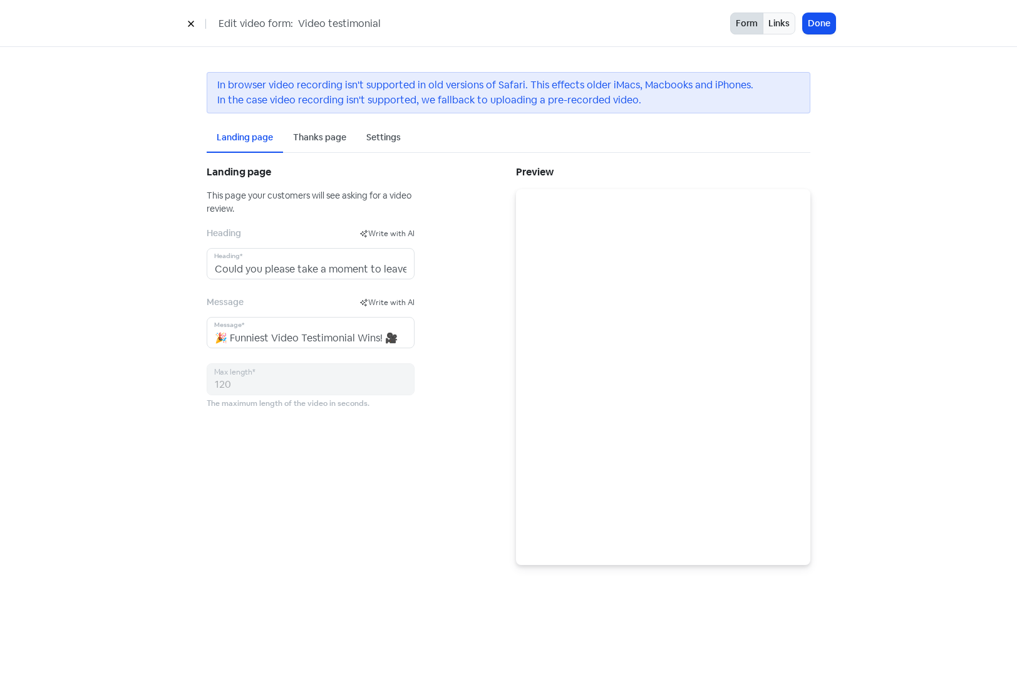
click at [377, 133] on div "Settings" at bounding box center [383, 137] width 34 height 13
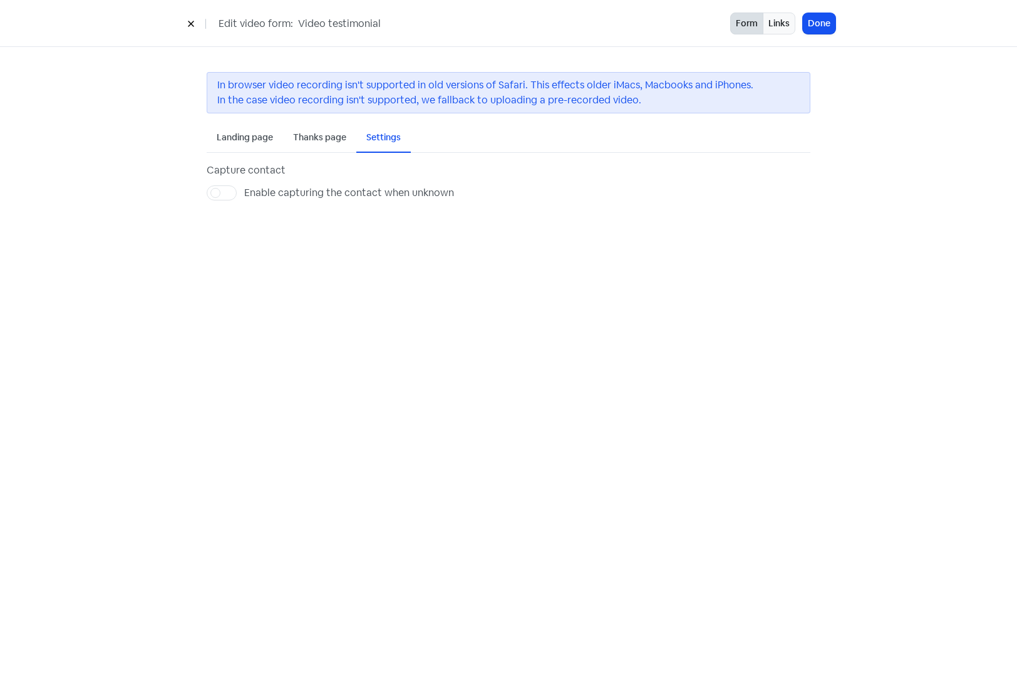
click at [244, 190] on label "Enable capturing the contact when unknown" at bounding box center [349, 192] width 210 height 15
click at [244, 190] on input "Enable capturing the contact when unknown" at bounding box center [248, 189] width 8 height 8
checkbox input "true"
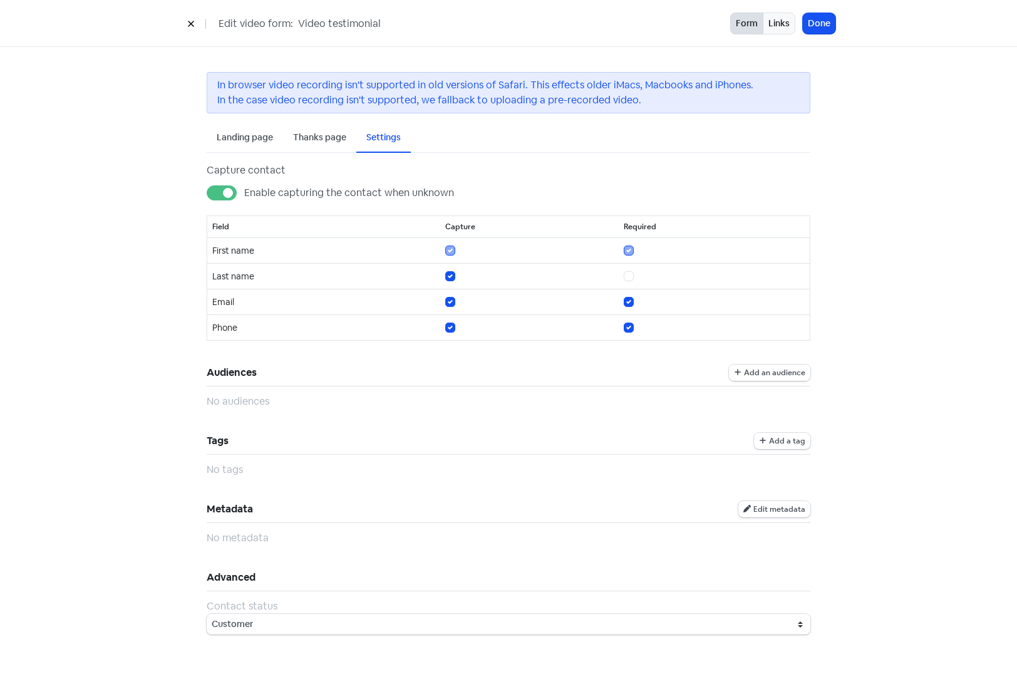
click at [773, 375] on span "Add an audience" at bounding box center [774, 373] width 61 height 8
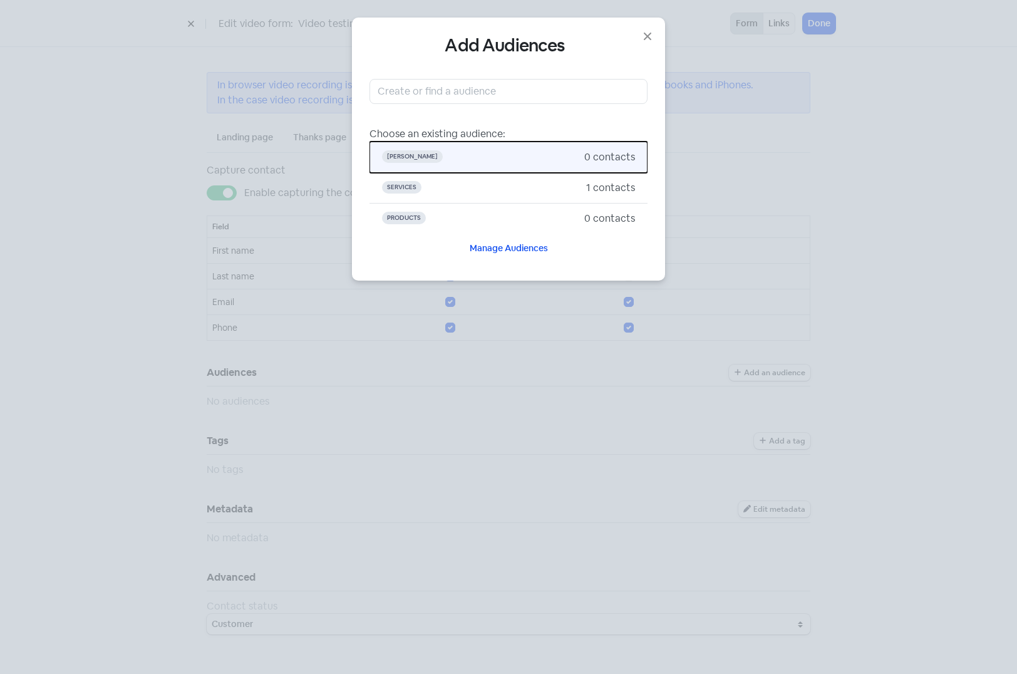
click at [433, 157] on span "[PERSON_NAME]" at bounding box center [483, 157] width 202 height 15
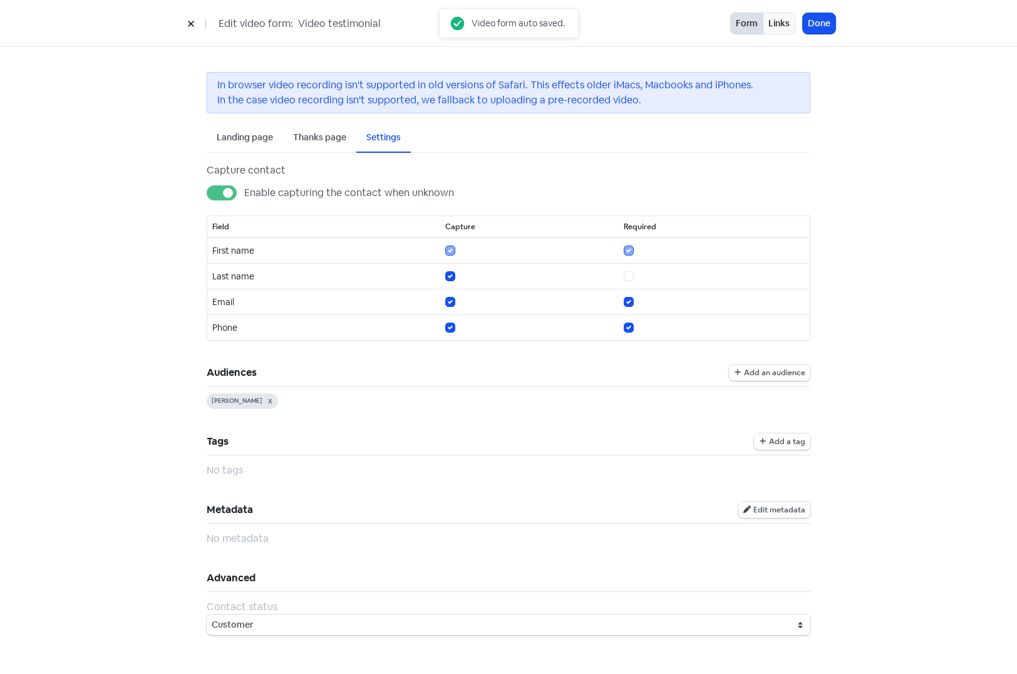
click at [778, 442] on span "Add a tag" at bounding box center [787, 442] width 36 height 8
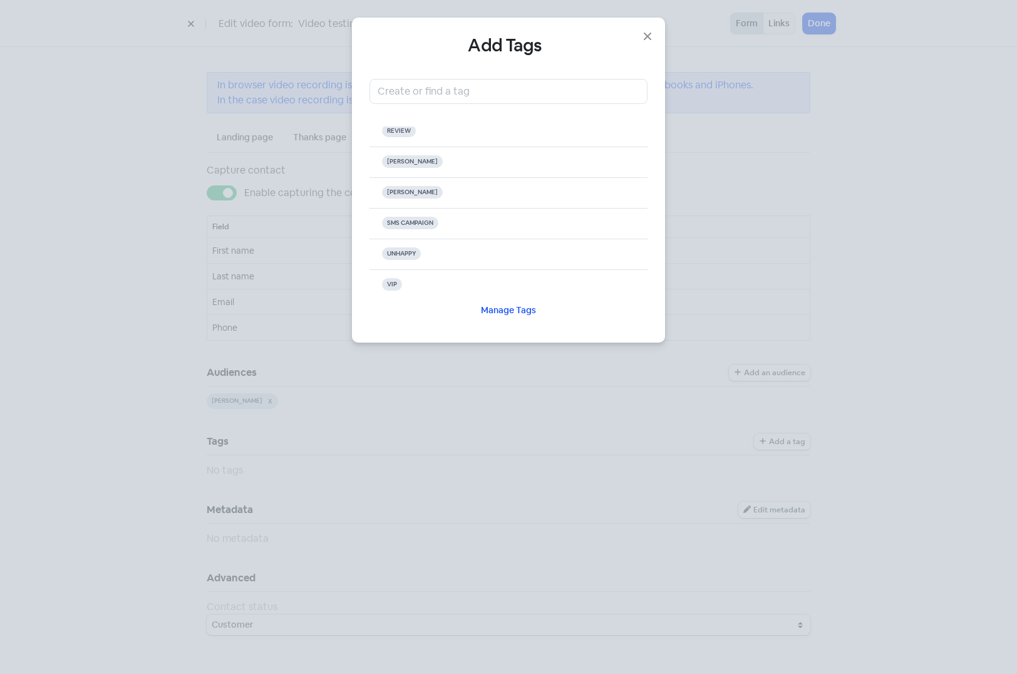
scroll to position [214, 0]
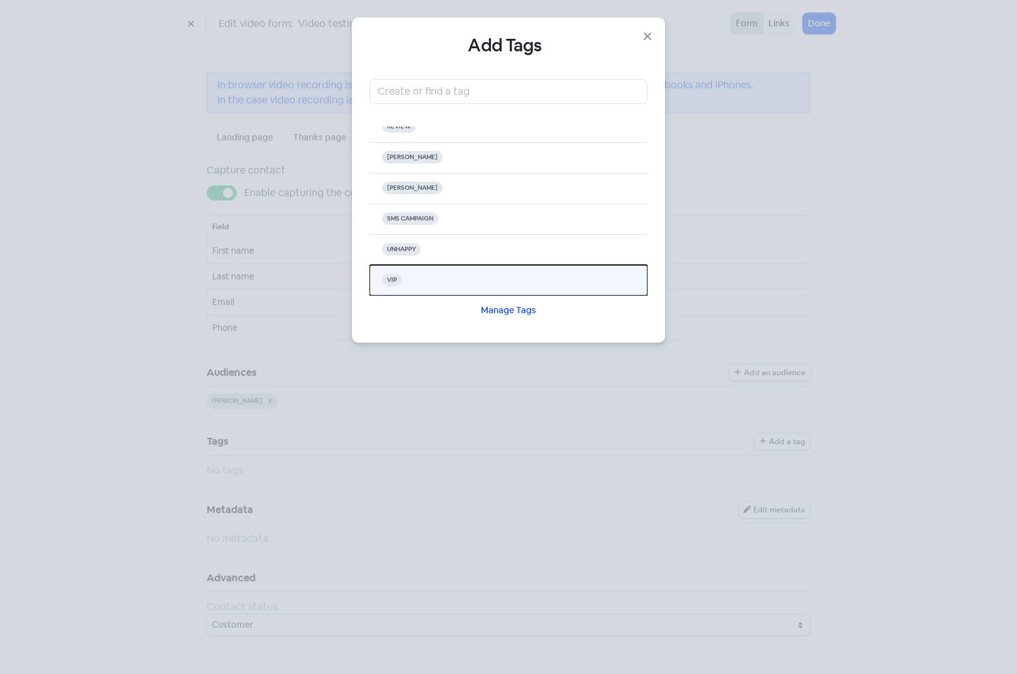
click at [465, 272] on button "VIP" at bounding box center [509, 280] width 278 height 31
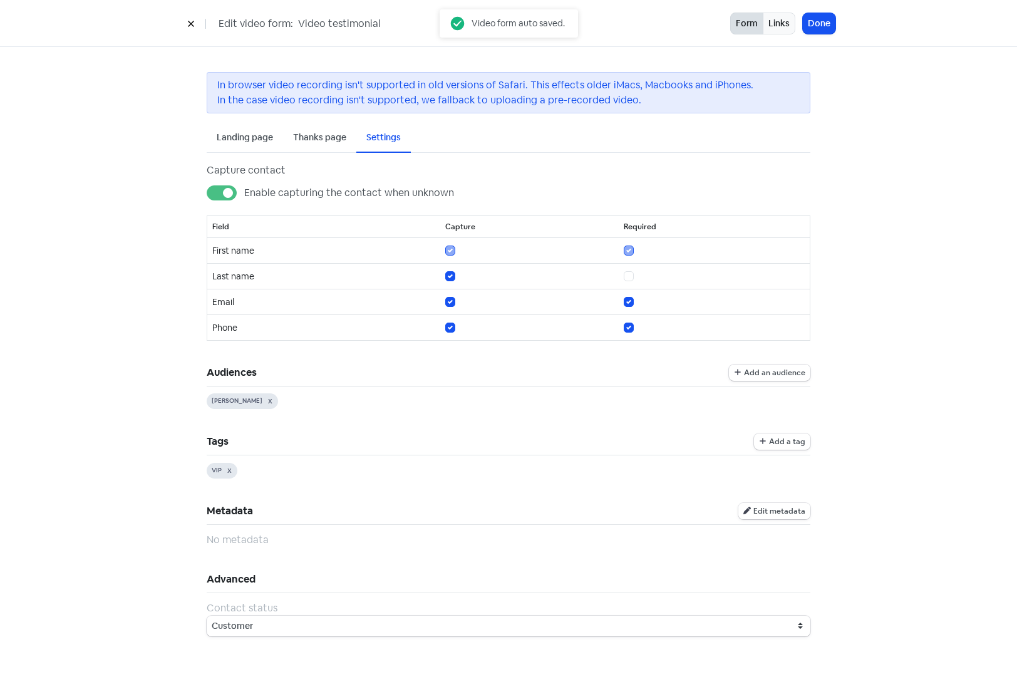
click at [796, 514] on span "Edit metadata" at bounding box center [779, 511] width 52 height 8
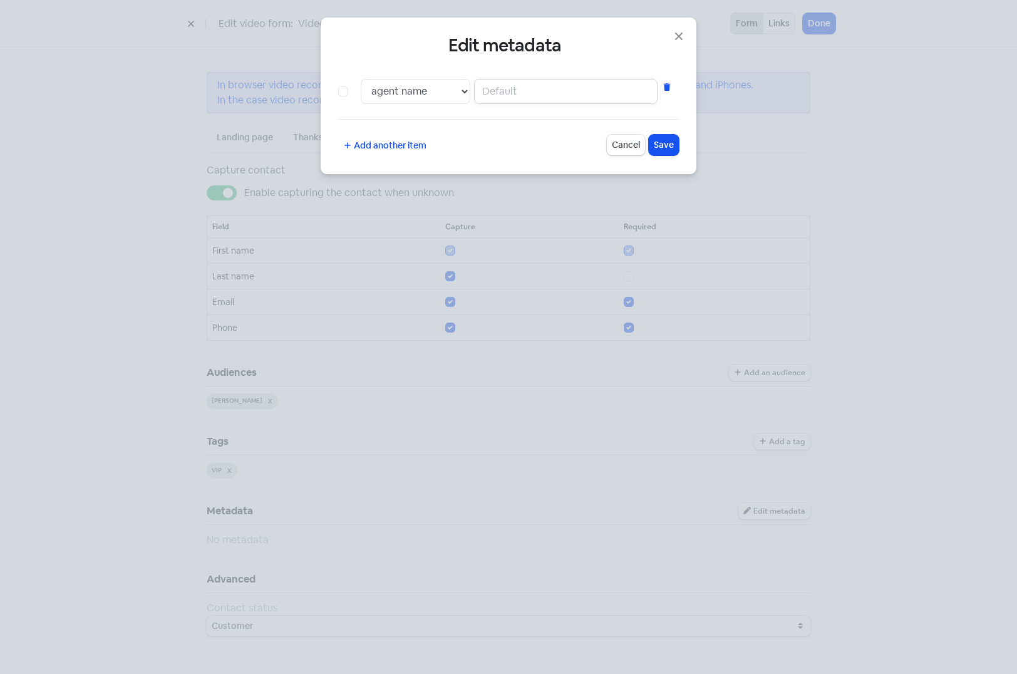
click at [514, 95] on input "text" at bounding box center [565, 91] width 183 height 25
type input "[PERSON_NAME]"
click at [659, 146] on span "Save" at bounding box center [664, 144] width 20 height 13
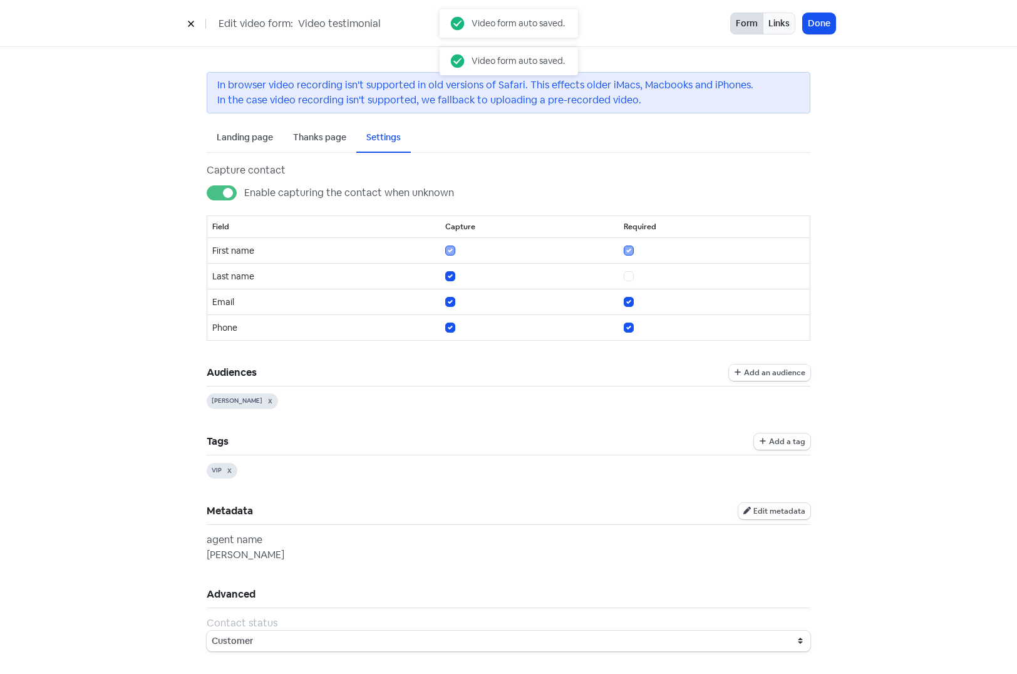
scroll to position [3, 0]
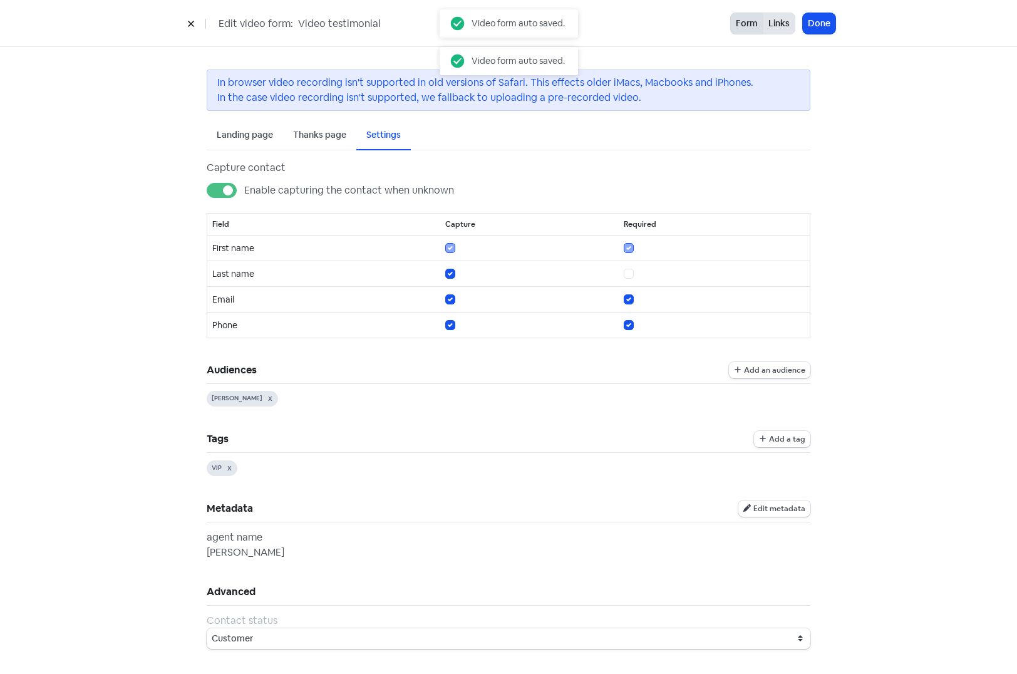
click at [782, 24] on button "Links" at bounding box center [779, 24] width 33 height 22
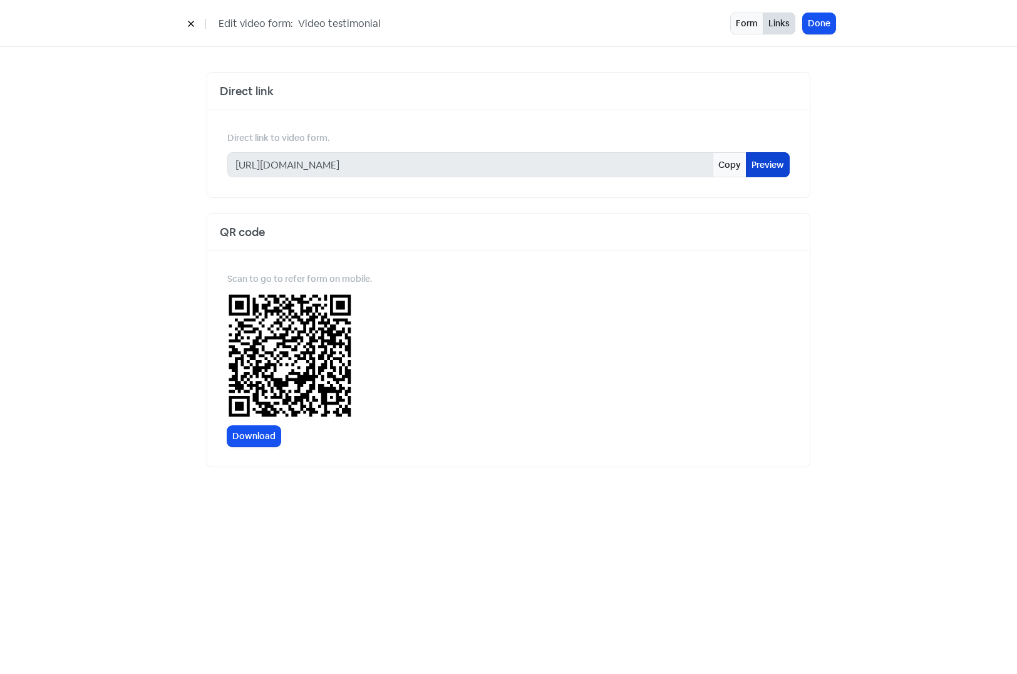
click at [774, 158] on link "Preview" at bounding box center [768, 164] width 44 height 25
click at [194, 23] on icon at bounding box center [191, 24] width 8 height 8
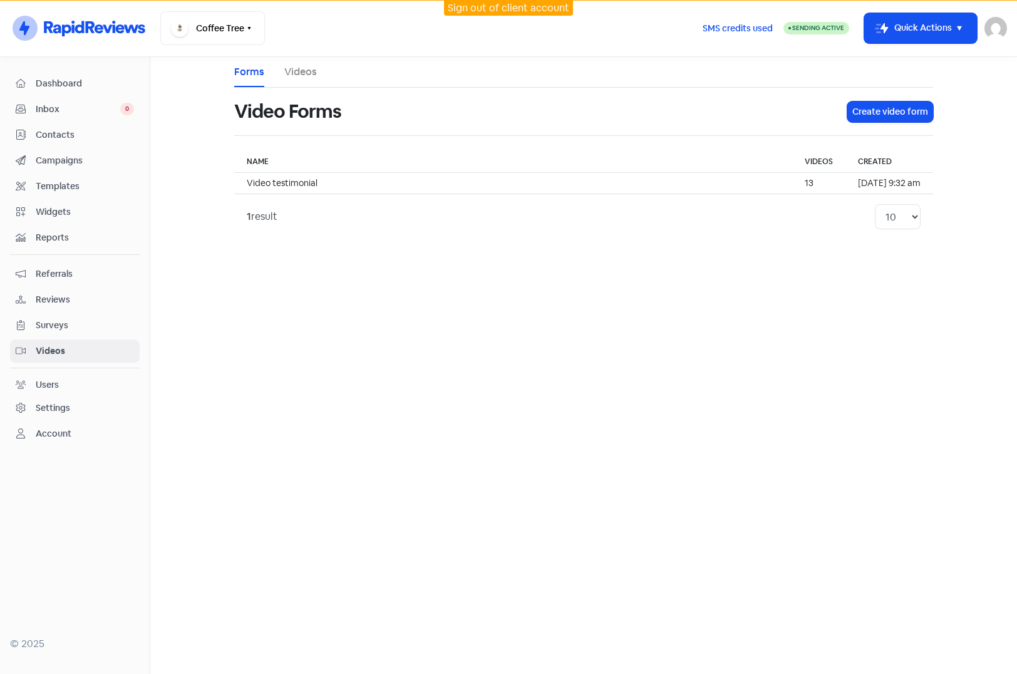
click at [304, 75] on link "Videos" at bounding box center [300, 72] width 33 height 15
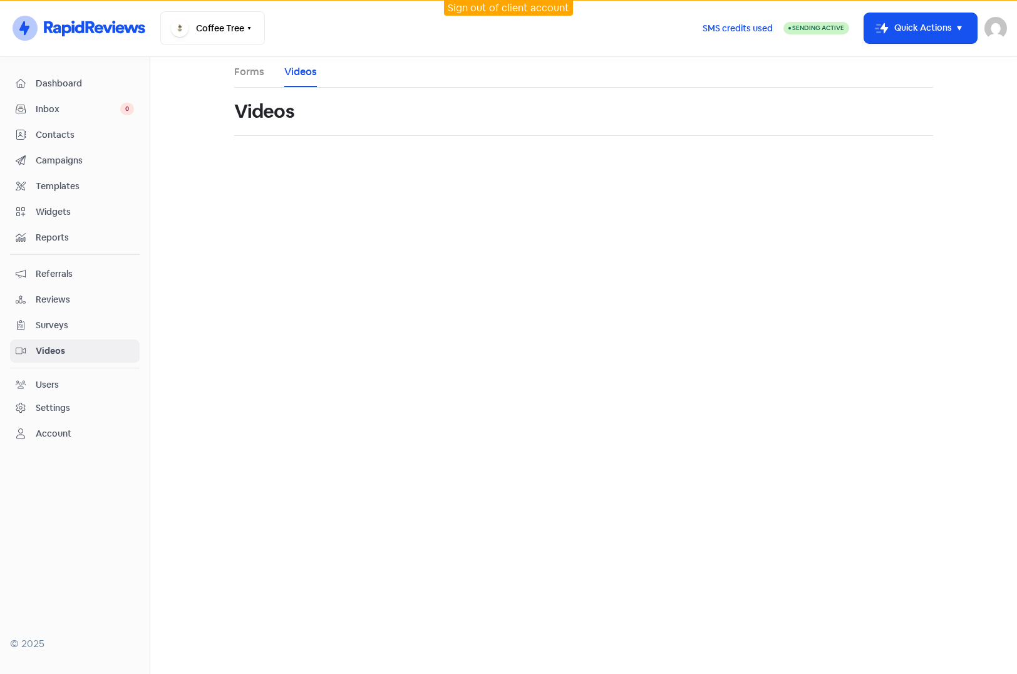
click at [244, 71] on link "Forms" at bounding box center [249, 72] width 30 height 15
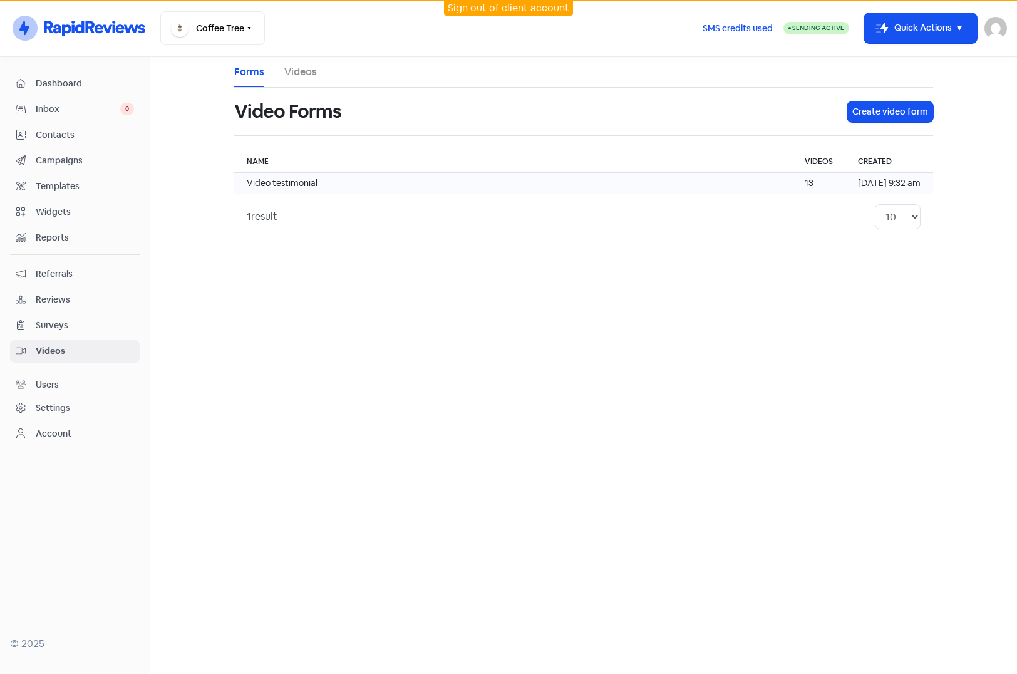
click at [696, 185] on td "Video testimonial" at bounding box center [513, 183] width 558 height 21
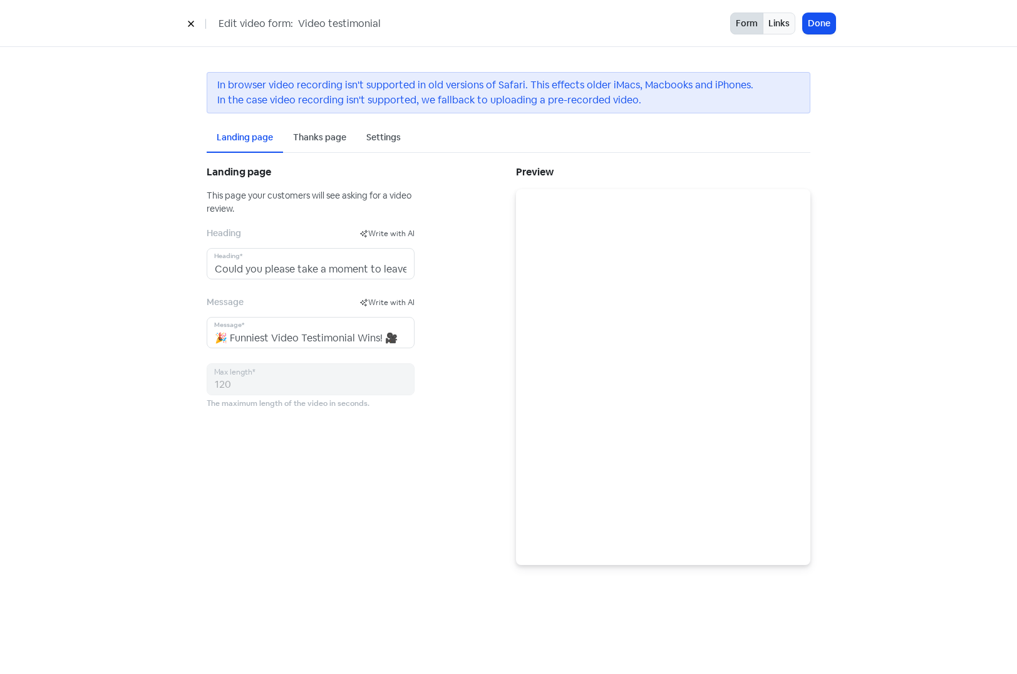
click at [390, 133] on div "Settings" at bounding box center [383, 137] width 34 height 13
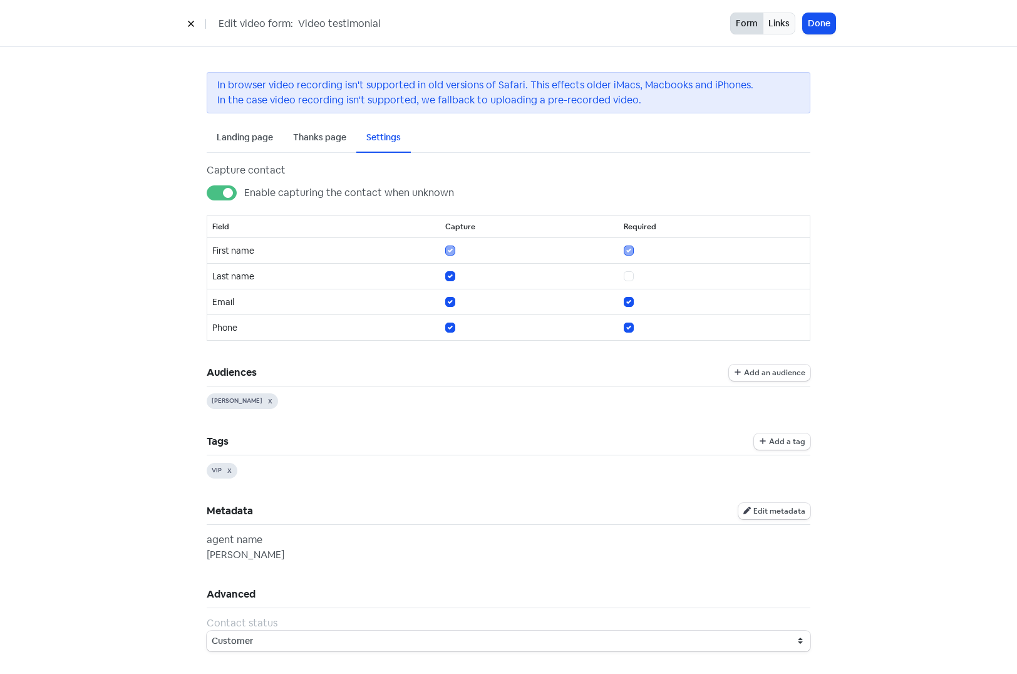
click at [643, 320] on label at bounding box center [643, 320] width 0 height 0
click at [643, 326] on input "checkbox" at bounding box center [647, 324] width 8 height 8
checkbox input "false"
click at [836, 18] on div "Edit video form: Video testimonial Form Links Done" at bounding box center [509, 24] width 714 height 22
click at [825, 24] on button "Done" at bounding box center [819, 23] width 33 height 21
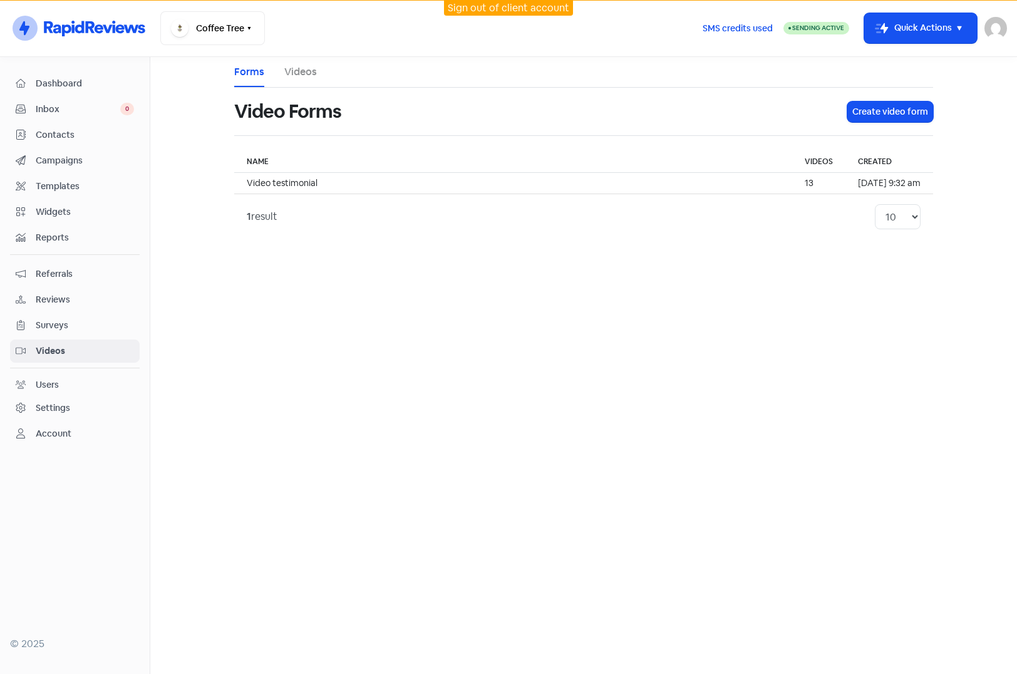
click at [447, 339] on main "Forms Videos Video Forms Create video form Name Videos Created Video testimonia…" at bounding box center [583, 365] width 867 height 617
click at [59, 130] on span "Contacts" at bounding box center [85, 134] width 98 height 13
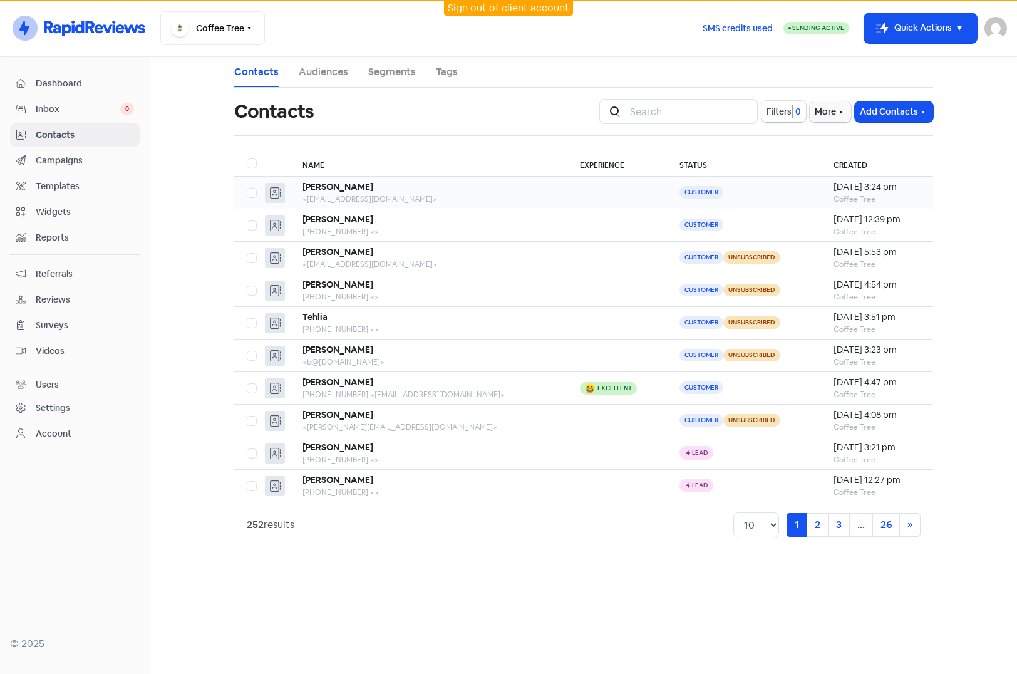
click at [421, 191] on div "[PERSON_NAME]" at bounding box center [428, 186] width 252 height 13
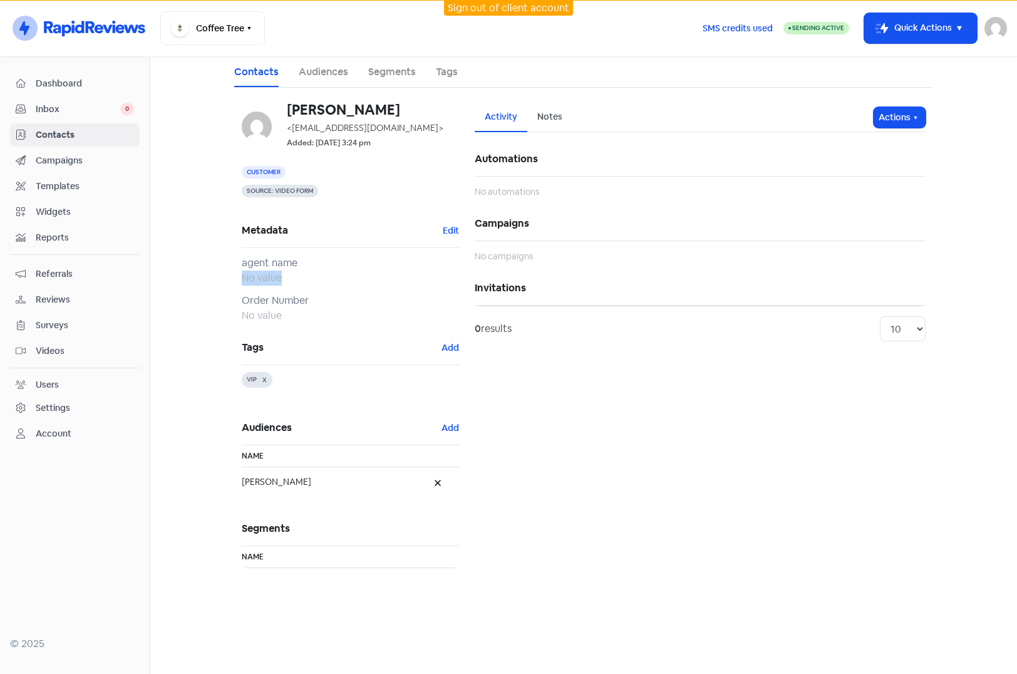
drag, startPoint x: 283, startPoint y: 278, endPoint x: 243, endPoint y: 279, distance: 40.1
click at [243, 279] on div "No value" at bounding box center [351, 278] width 218 height 15
click at [602, 428] on div "Activity Notes Actions Automations No automations Campaigns No campaigns Invita…" at bounding box center [700, 343] width 466 height 480
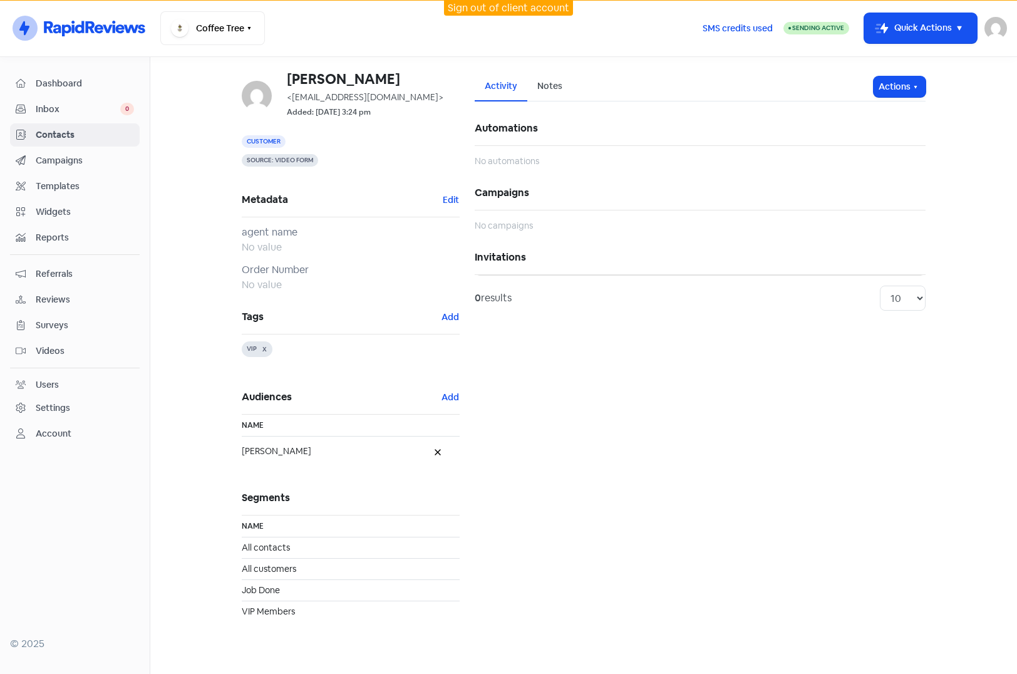
click at [57, 86] on span "Dashboard" at bounding box center [85, 83] width 98 height 13
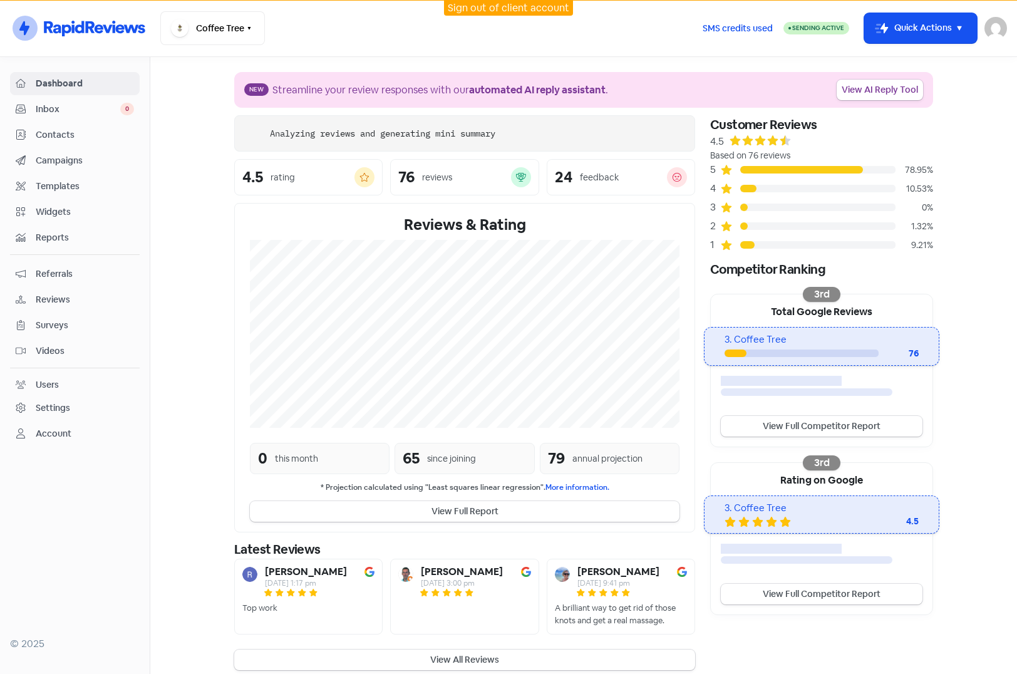
click at [70, 139] on span "Contacts" at bounding box center [85, 134] width 98 height 13
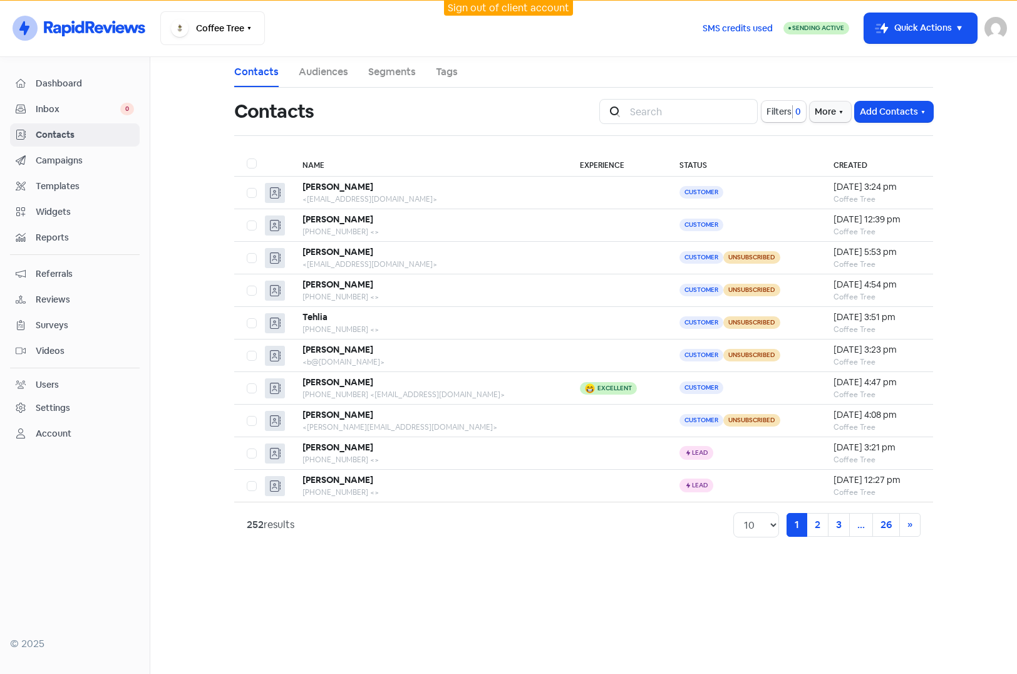
click at [61, 79] on span "Dashboard" at bounding box center [85, 83] width 98 height 13
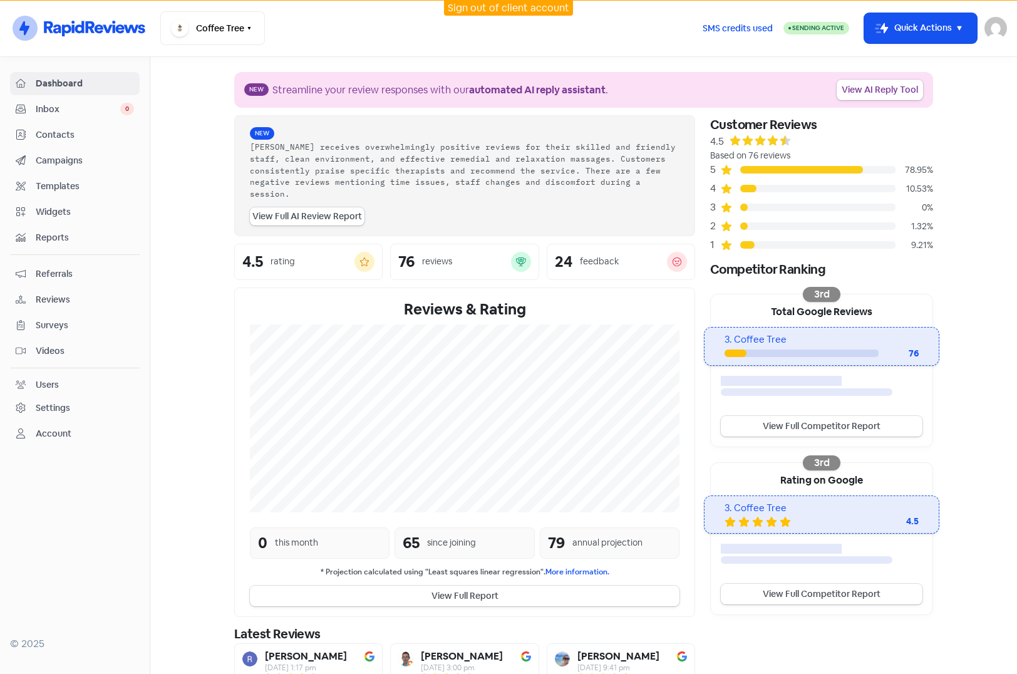
click at [51, 127] on link "Contacts" at bounding box center [75, 134] width 130 height 23
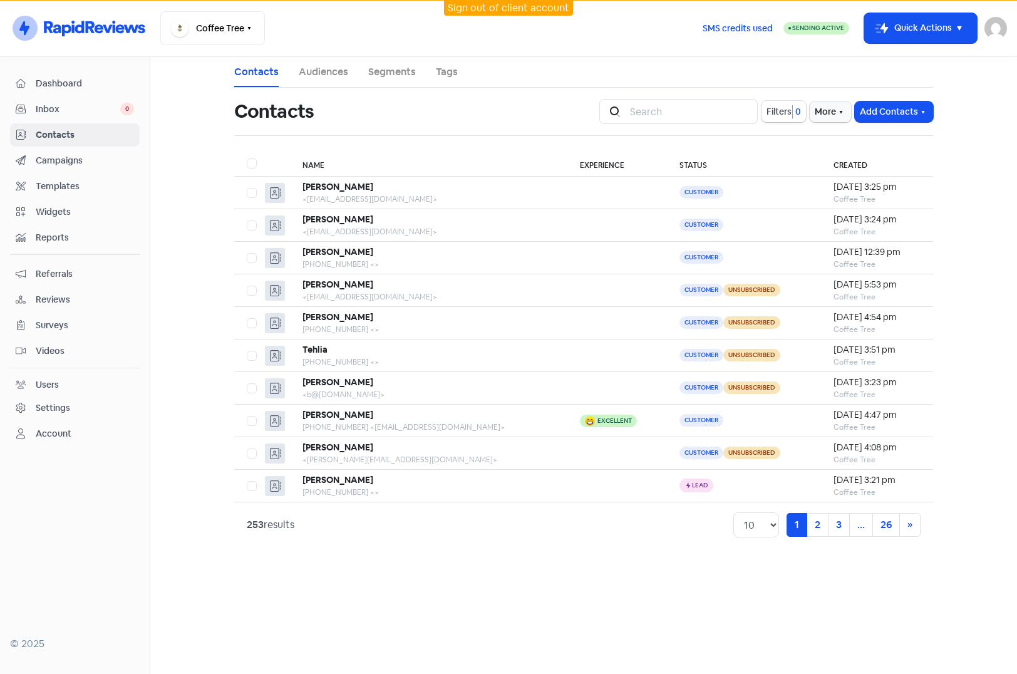
click at [68, 136] on span "Contacts" at bounding box center [85, 134] width 98 height 13
click at [43, 113] on span "Inbox" at bounding box center [78, 109] width 85 height 13
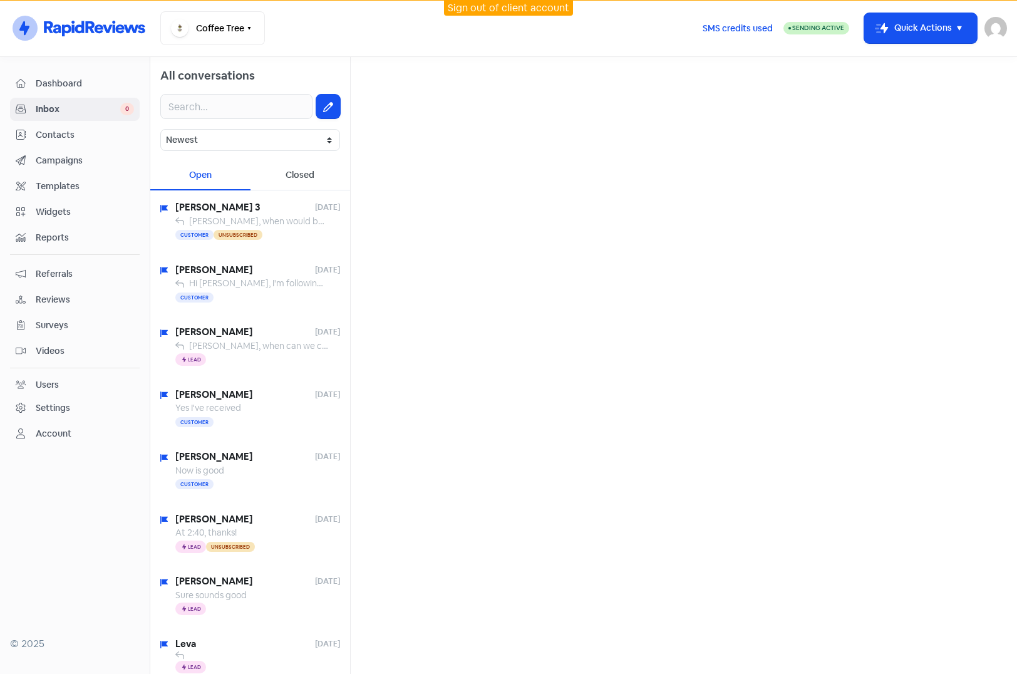
click at [44, 132] on span "Contacts" at bounding box center [85, 134] width 98 height 13
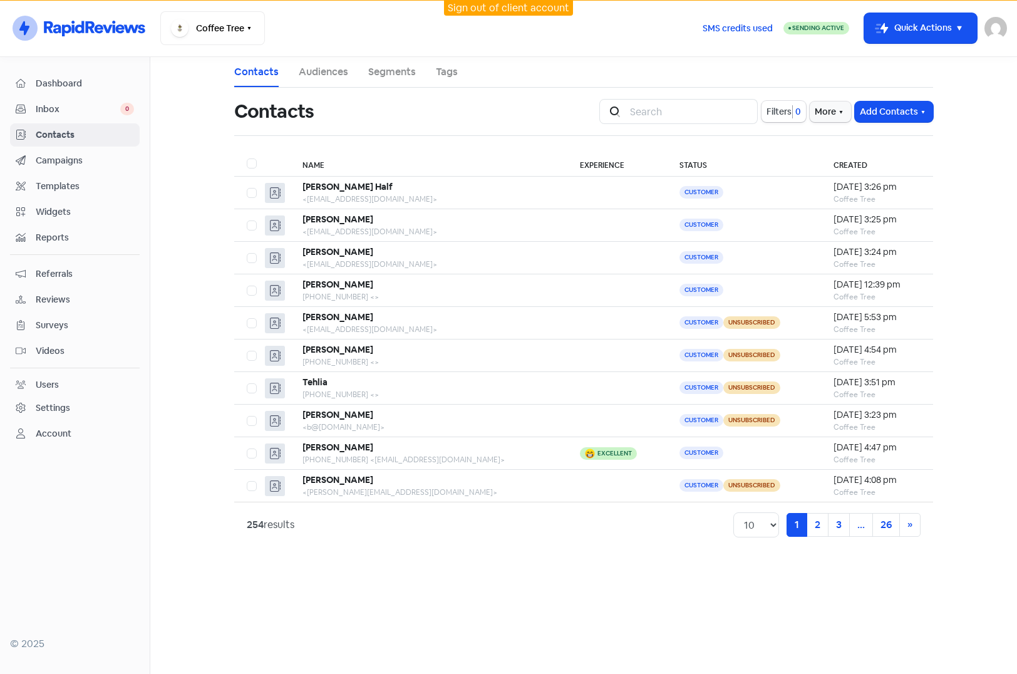
click at [46, 354] on span "Videos" at bounding box center [85, 350] width 98 height 13
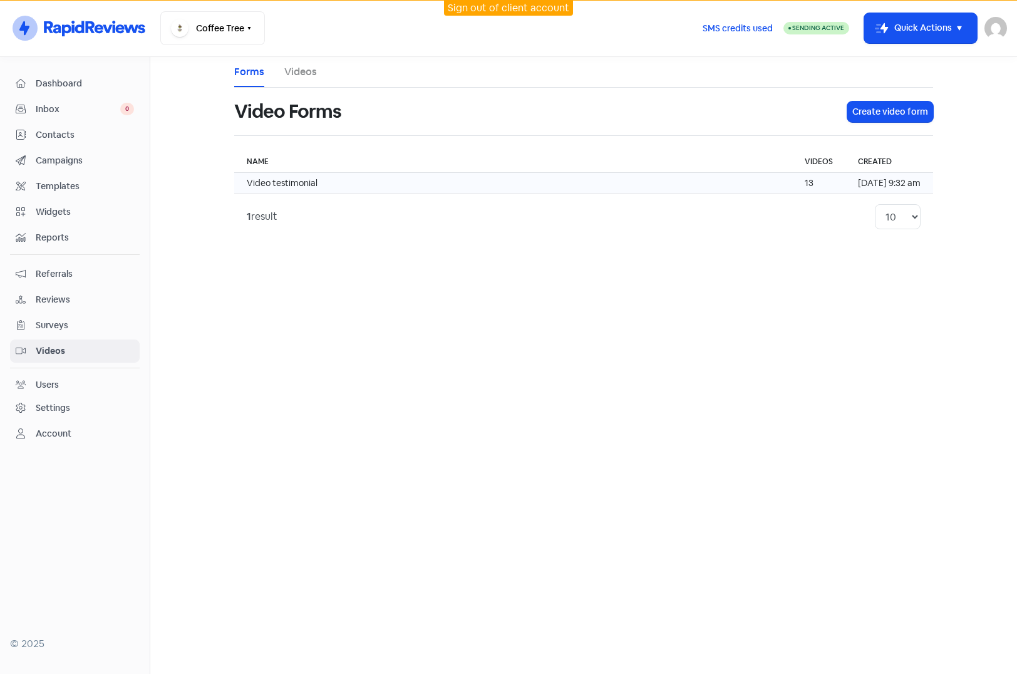
click at [595, 179] on td "Video testimonial" at bounding box center [513, 183] width 558 height 21
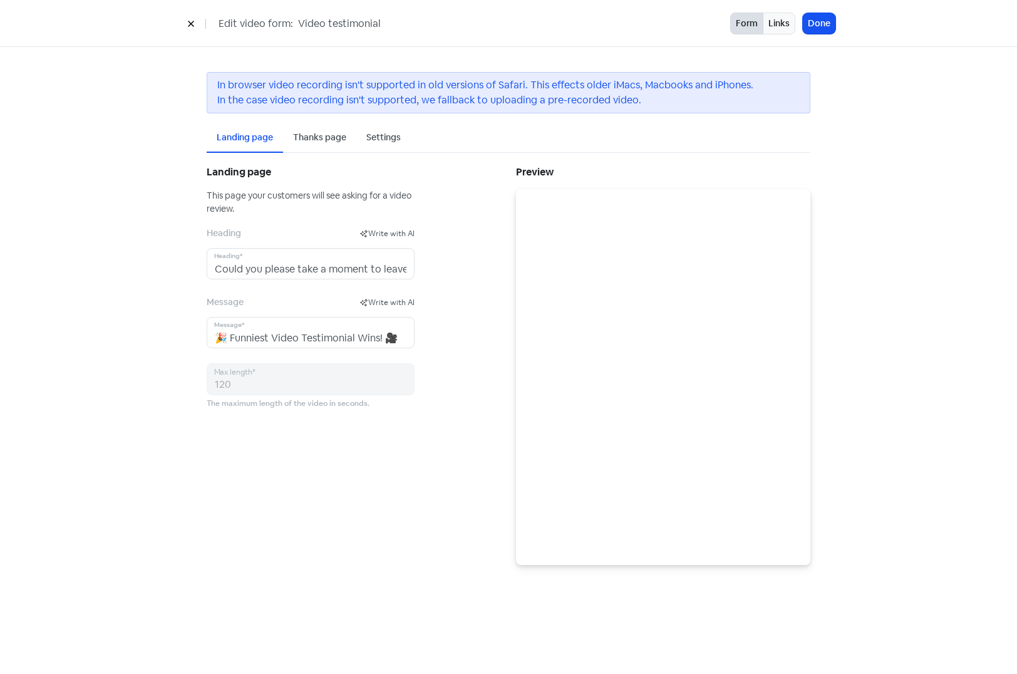
click at [386, 138] on div "Settings" at bounding box center [383, 137] width 34 height 13
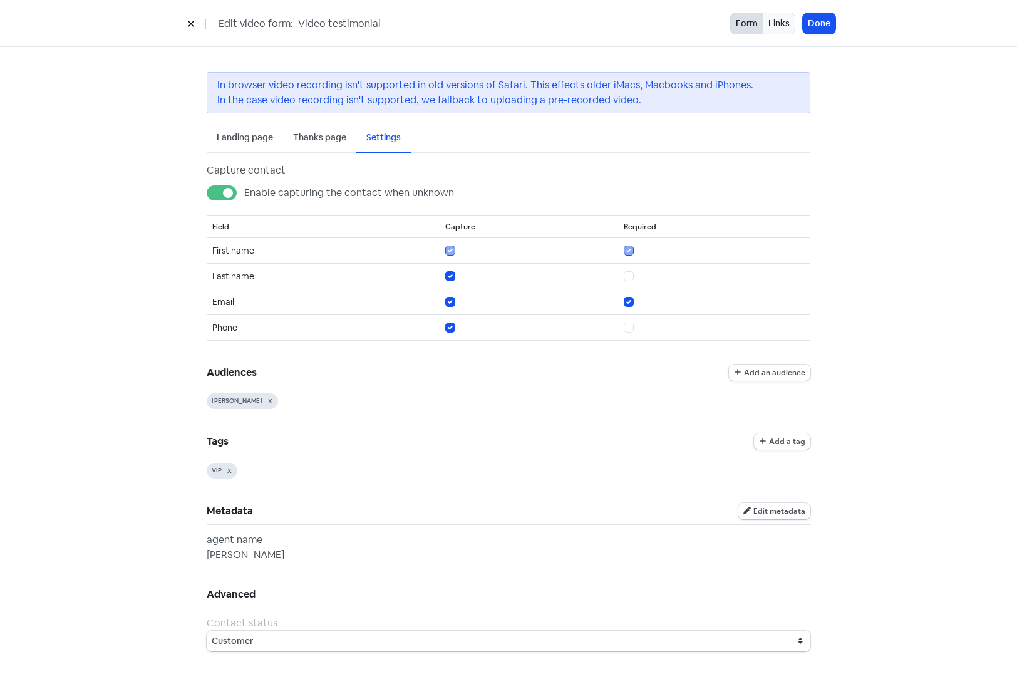
scroll to position [3, 0]
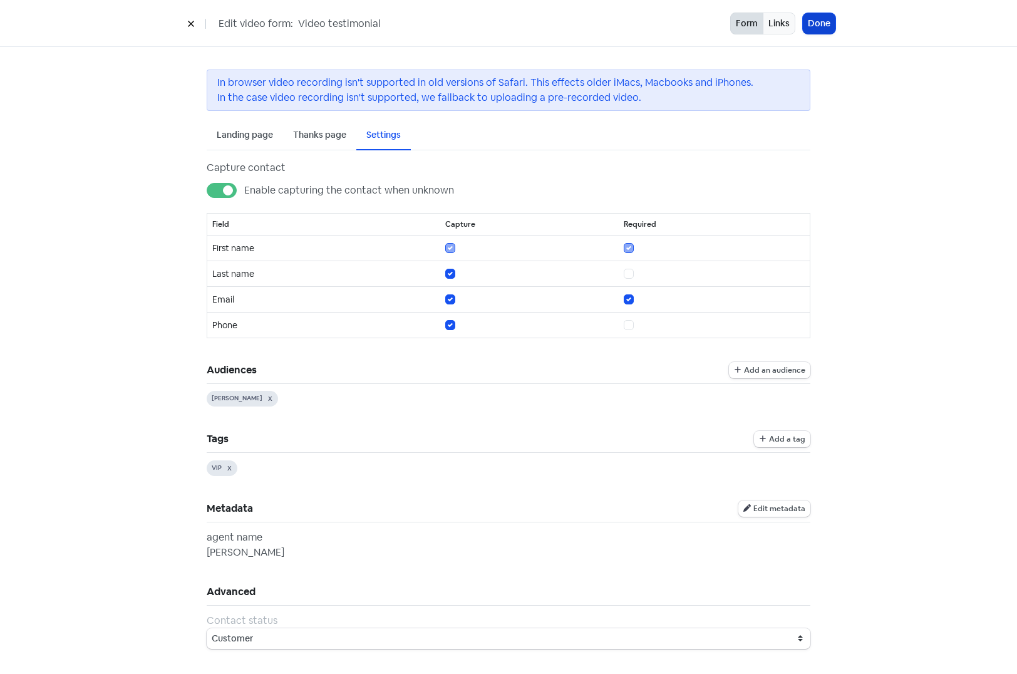
click at [815, 26] on button "Done" at bounding box center [819, 23] width 33 height 21
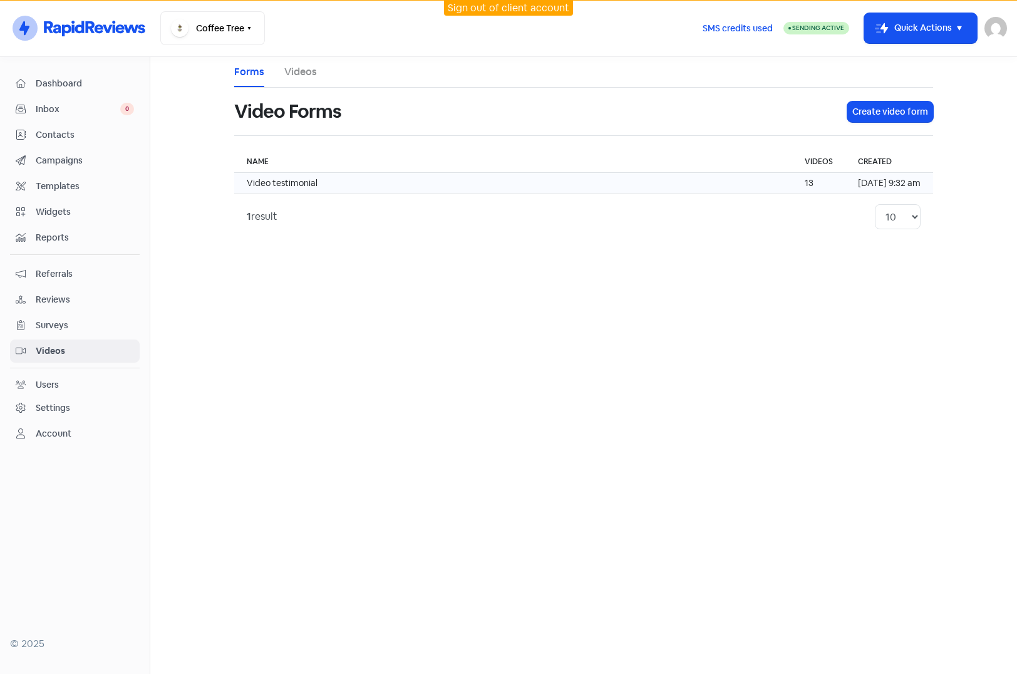
click at [723, 183] on td "Video testimonial" at bounding box center [513, 183] width 558 height 21
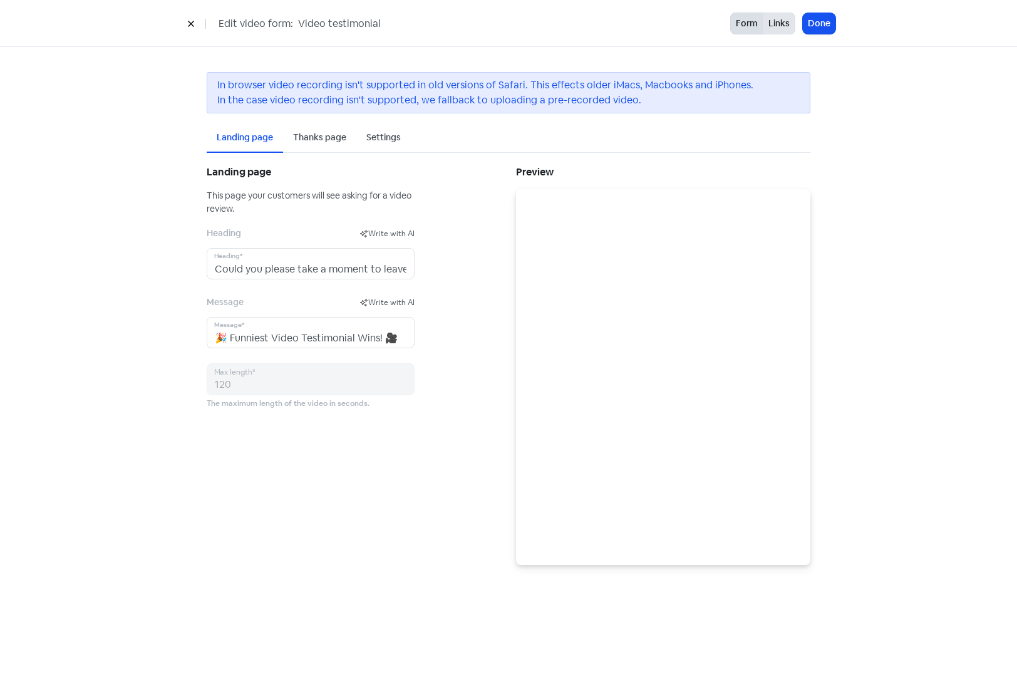
click at [785, 26] on button "Links" at bounding box center [779, 24] width 33 height 22
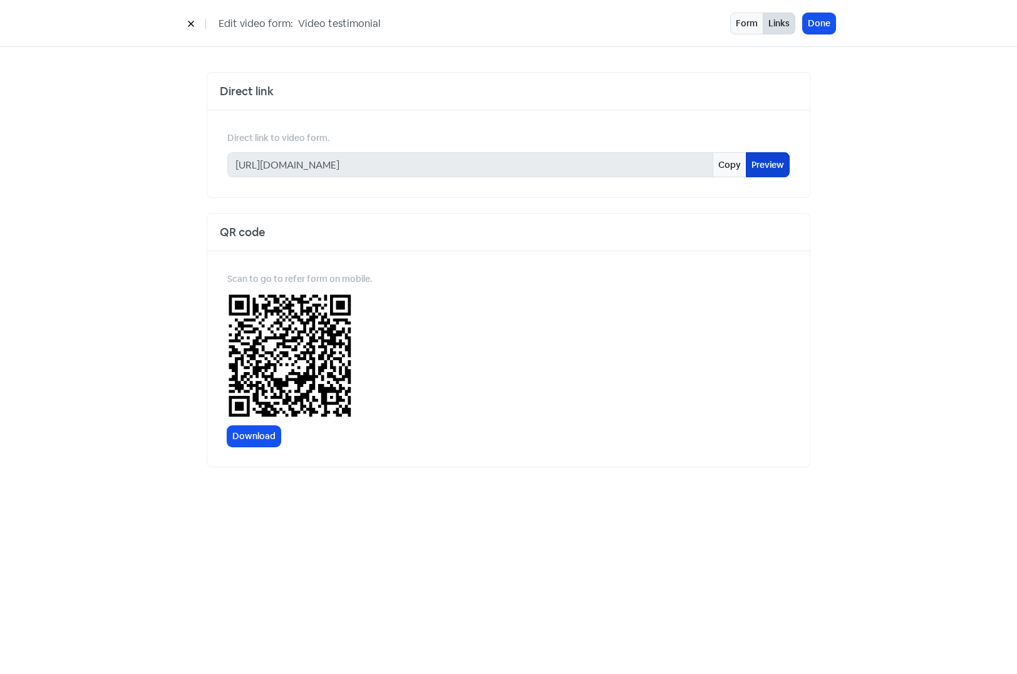
click at [769, 168] on link "Preview" at bounding box center [768, 164] width 44 height 25
click at [195, 21] on button at bounding box center [191, 24] width 19 height 22
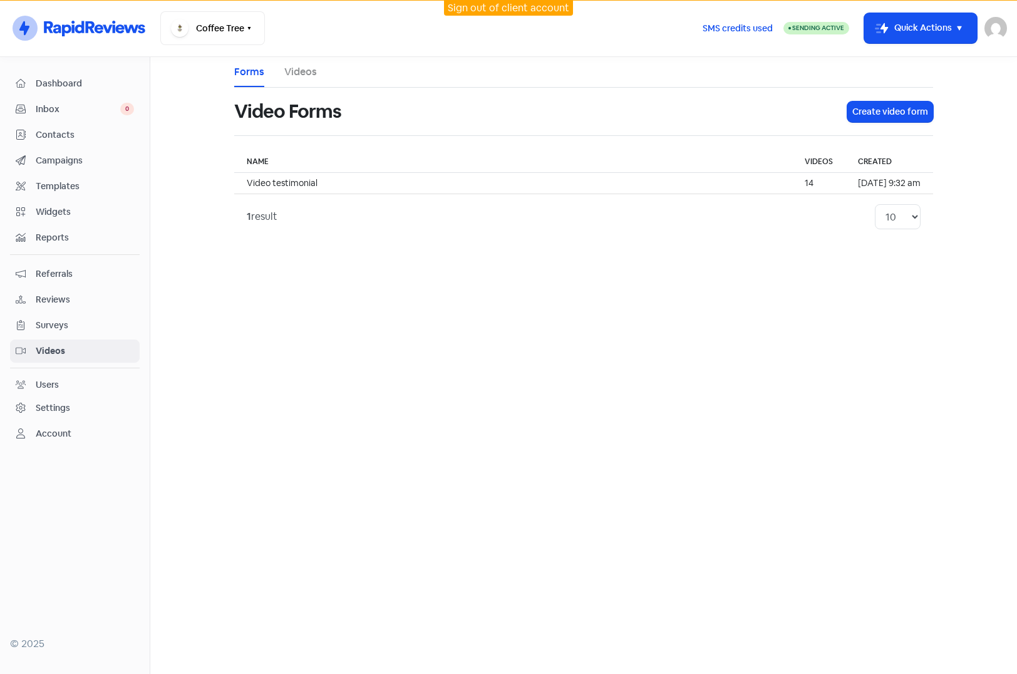
click at [49, 135] on span "Contacts" at bounding box center [85, 134] width 98 height 13
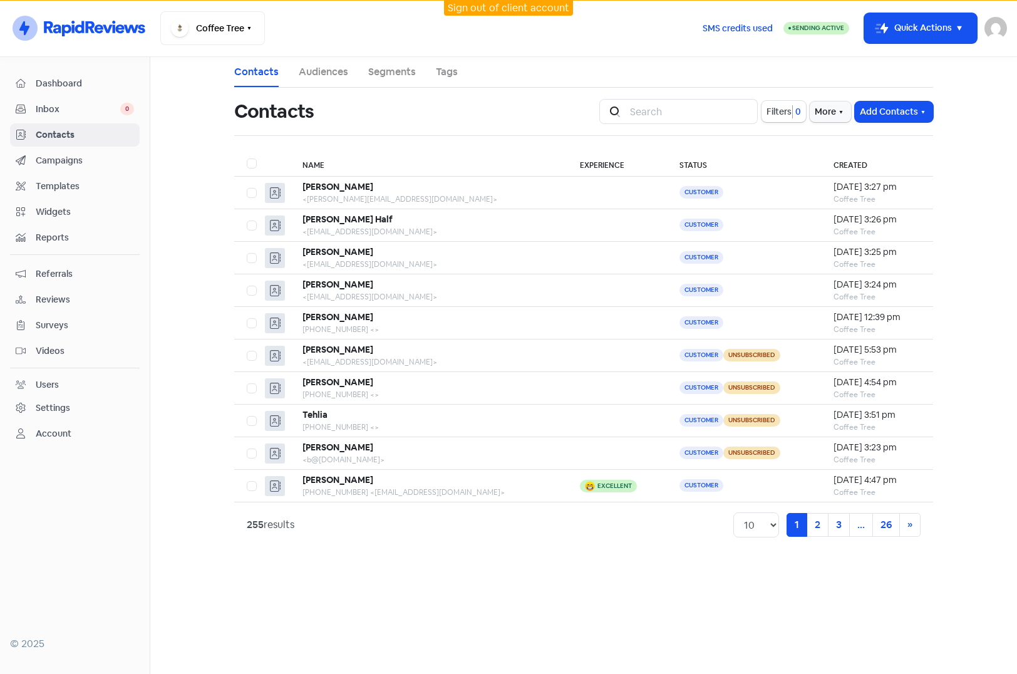
click at [56, 160] on span "Campaigns" at bounding box center [85, 160] width 98 height 13
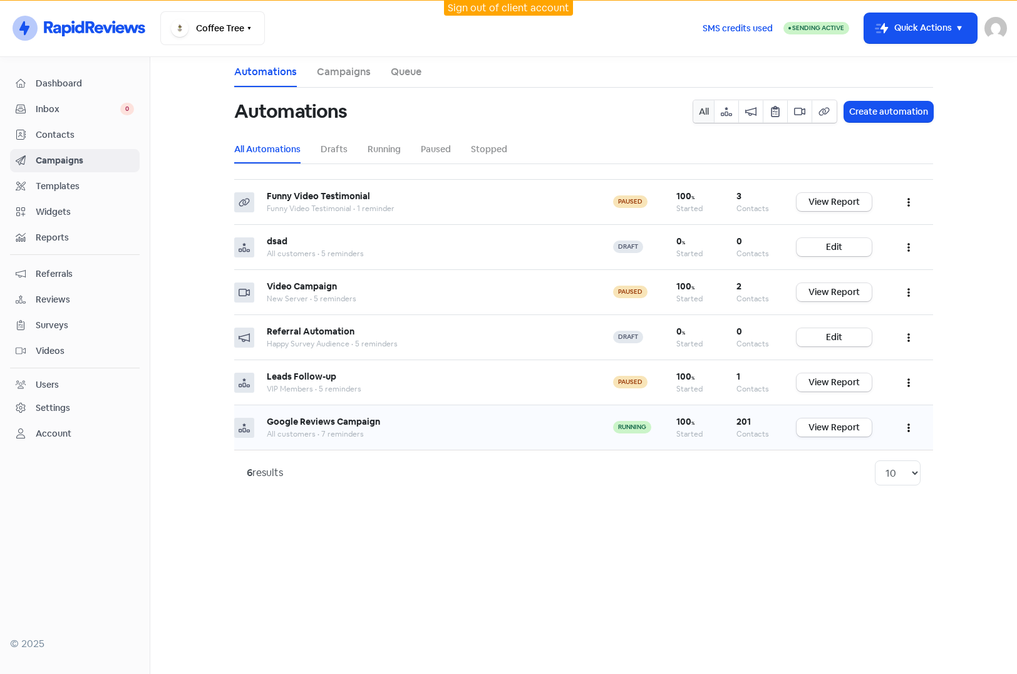
click at [915, 429] on button "button" at bounding box center [909, 427] width 24 height 29
click at [855, 482] on button "Pause" at bounding box center [870, 484] width 99 height 25
click at [48, 137] on span "Contacts" at bounding box center [85, 134] width 98 height 13
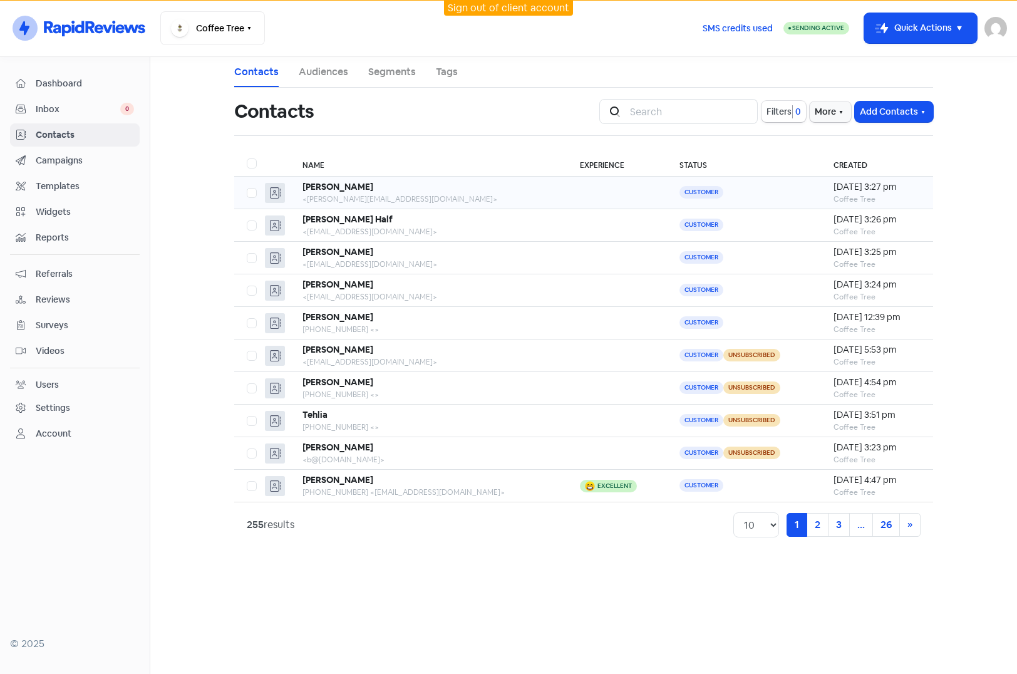
click at [442, 198] on div "<alvarez.m@email.com>" at bounding box center [428, 199] width 252 height 11
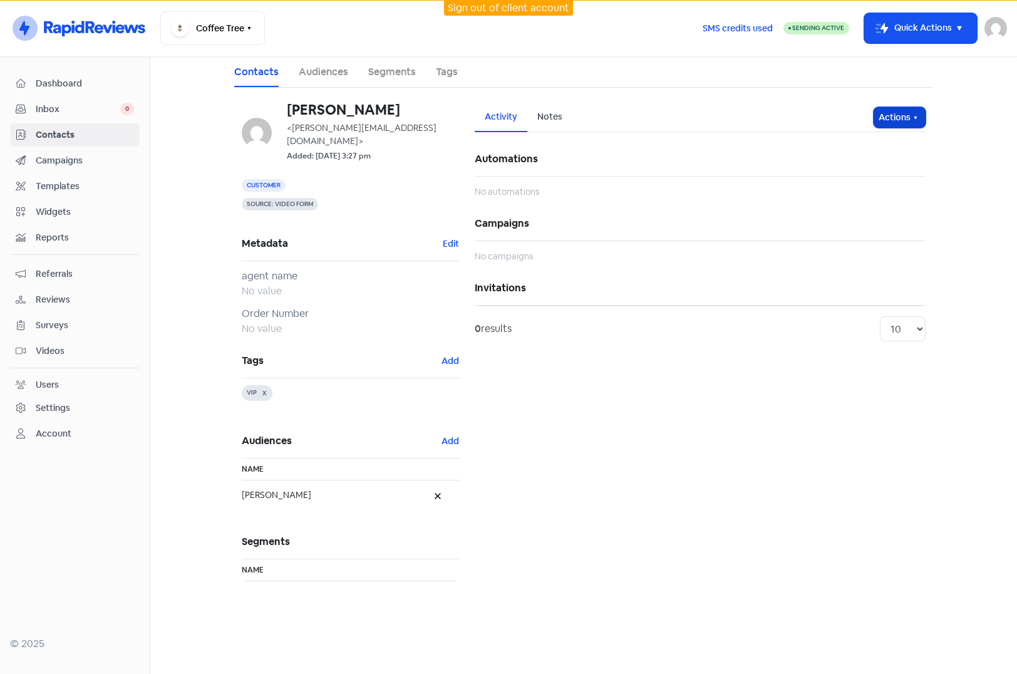
click at [913, 116] on icon "button" at bounding box center [916, 118] width 10 height 10
click at [866, 204] on button "Unsubscribe" at bounding box center [875, 200] width 99 height 25
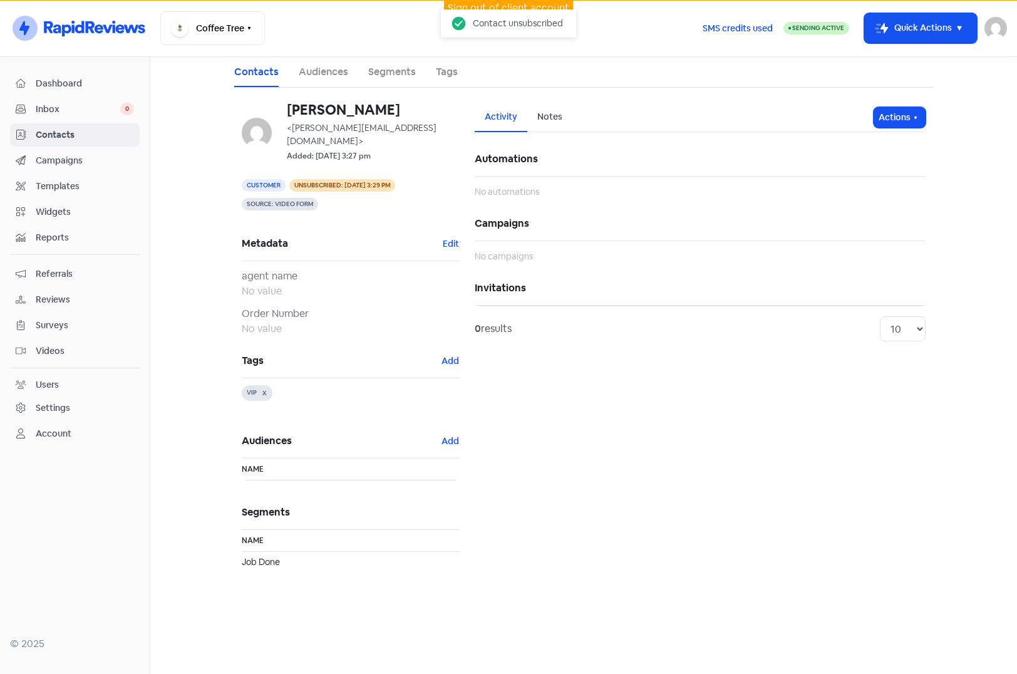
click at [61, 135] on span "Contacts" at bounding box center [85, 134] width 98 height 13
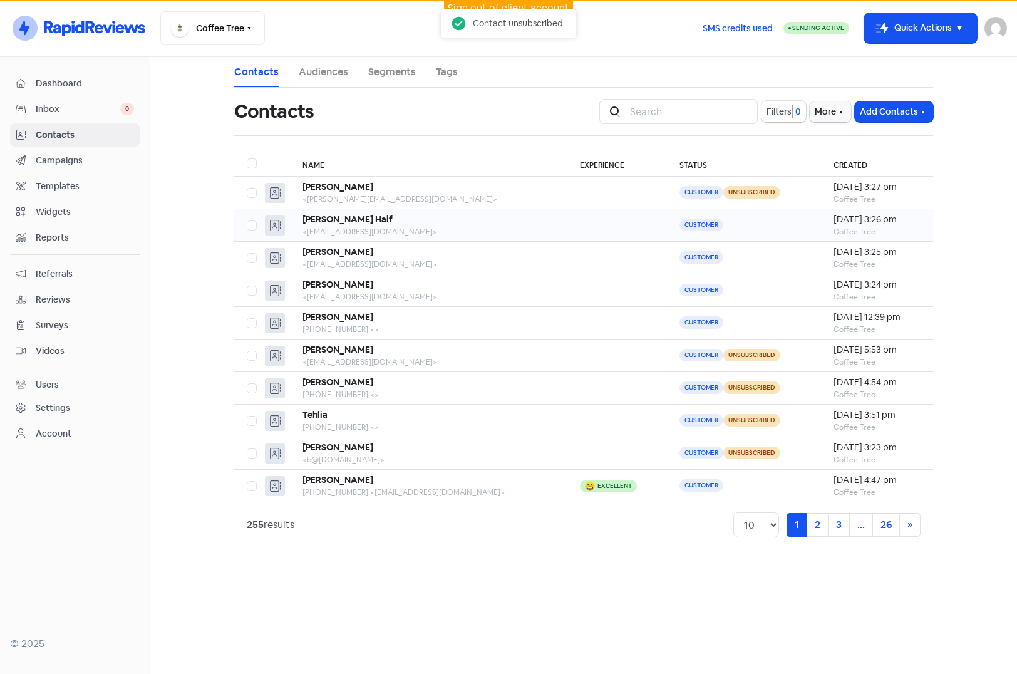
click at [742, 223] on td "Customer" at bounding box center [743, 225] width 153 height 33
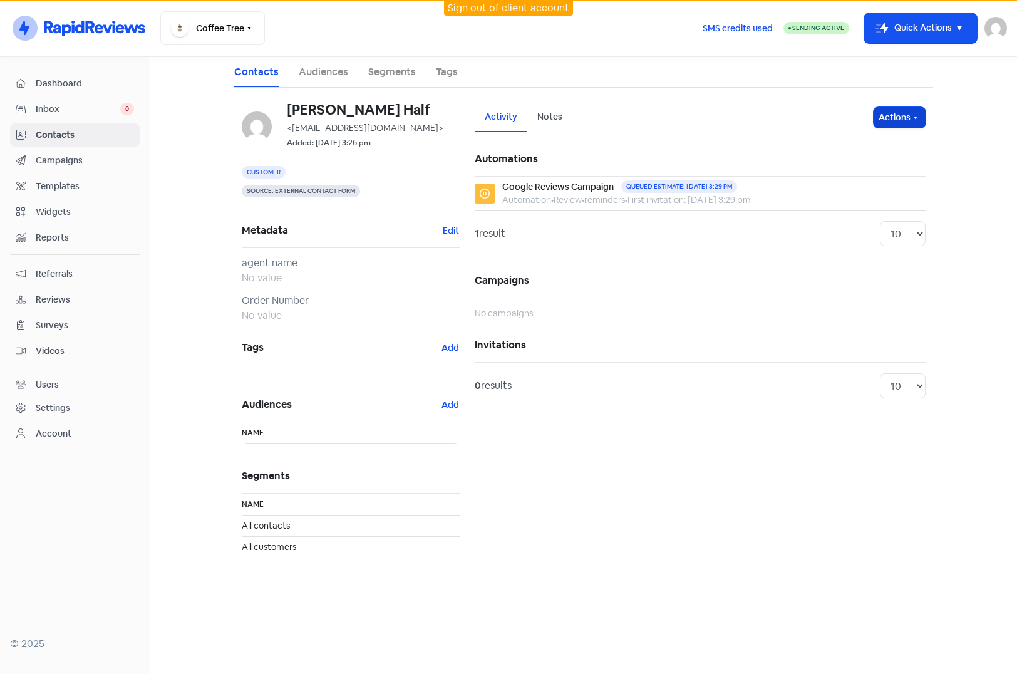
click at [900, 120] on button "Actions" at bounding box center [900, 117] width 52 height 21
click at [863, 202] on button "Unsubscribe" at bounding box center [875, 200] width 99 height 25
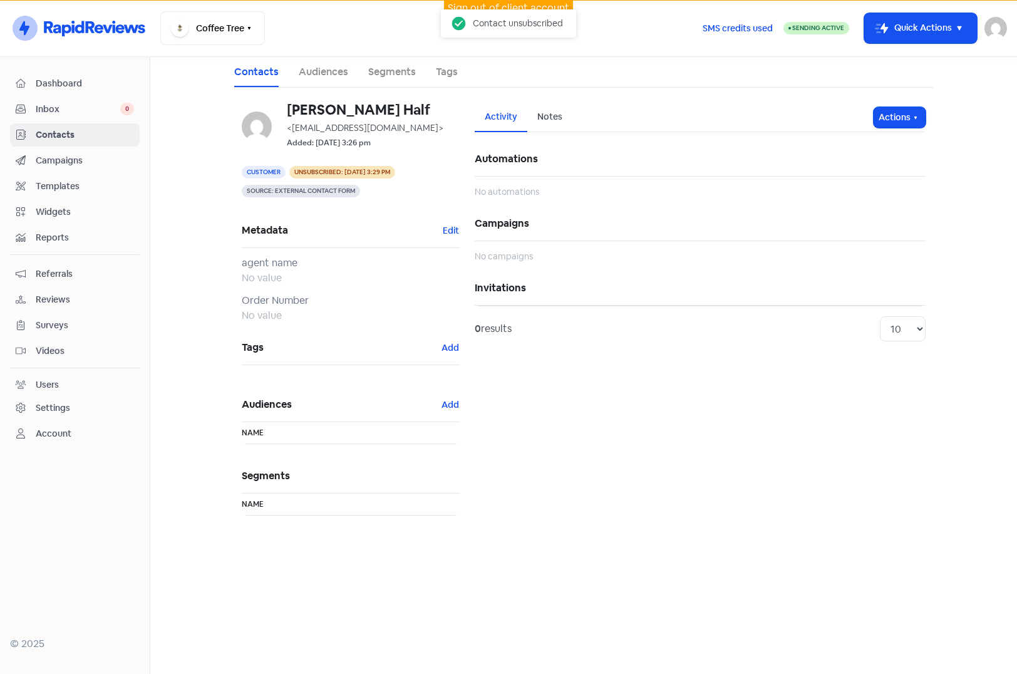
click at [63, 138] on span "Contacts" at bounding box center [85, 134] width 98 height 13
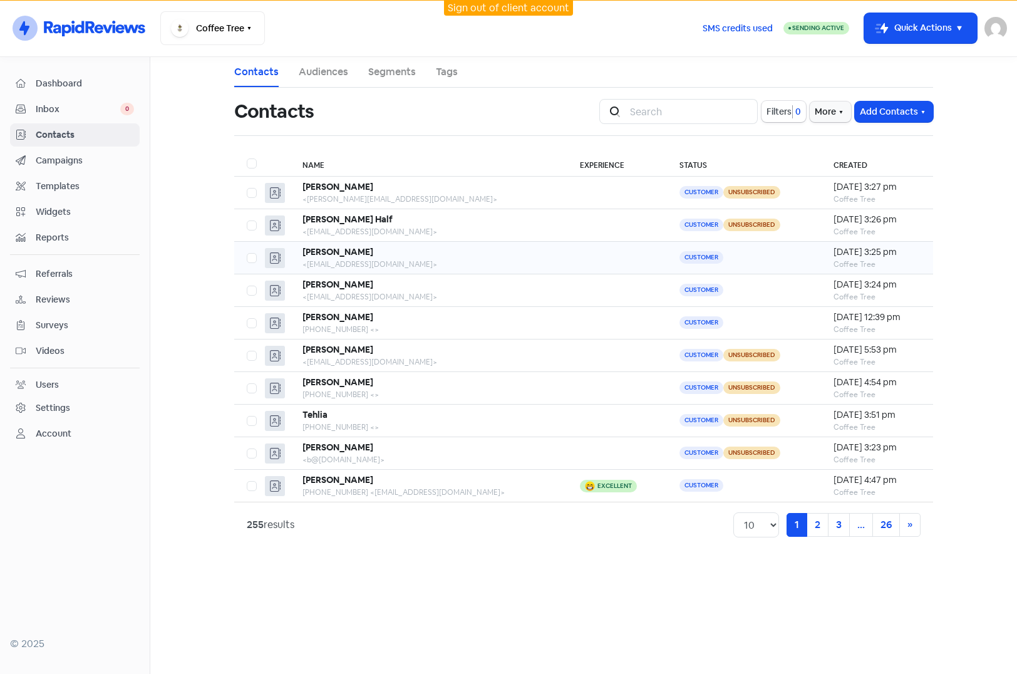
click at [740, 258] on td "Customer" at bounding box center [743, 258] width 153 height 33
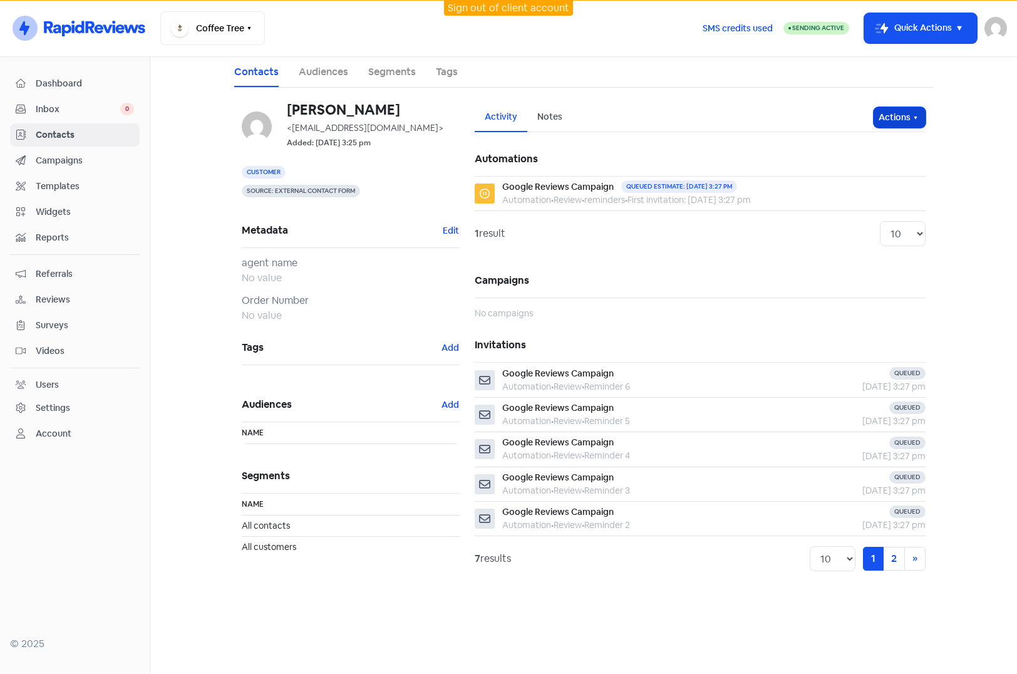
click at [907, 121] on button "Actions" at bounding box center [900, 117] width 52 height 21
click at [854, 201] on button "Unsubscribe" at bounding box center [875, 200] width 99 height 25
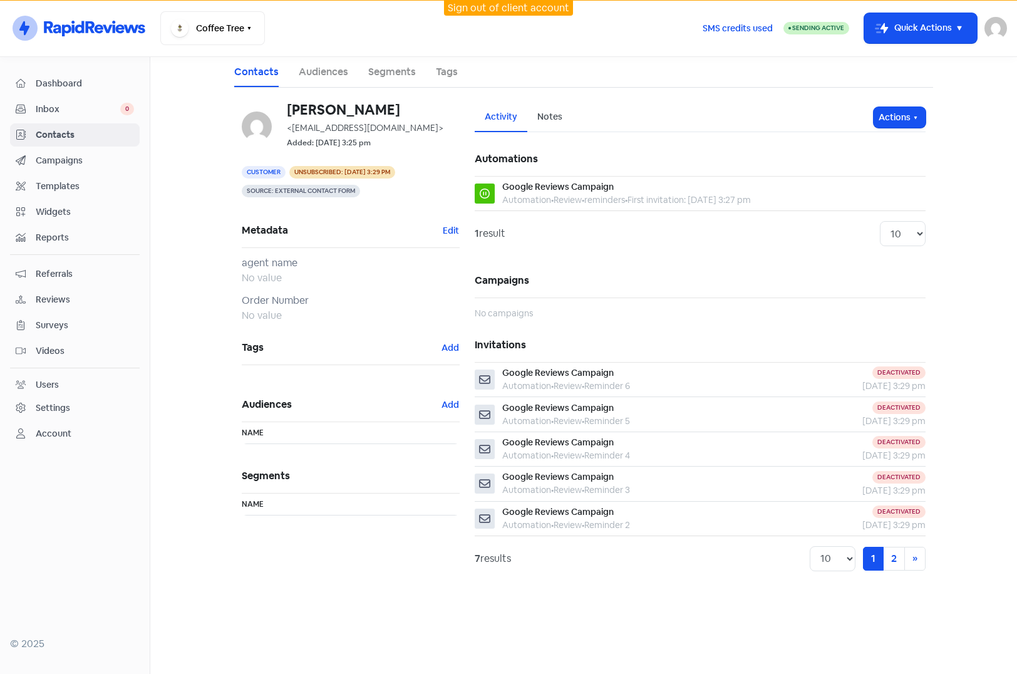
click at [51, 135] on span "Contacts" at bounding box center [85, 134] width 98 height 13
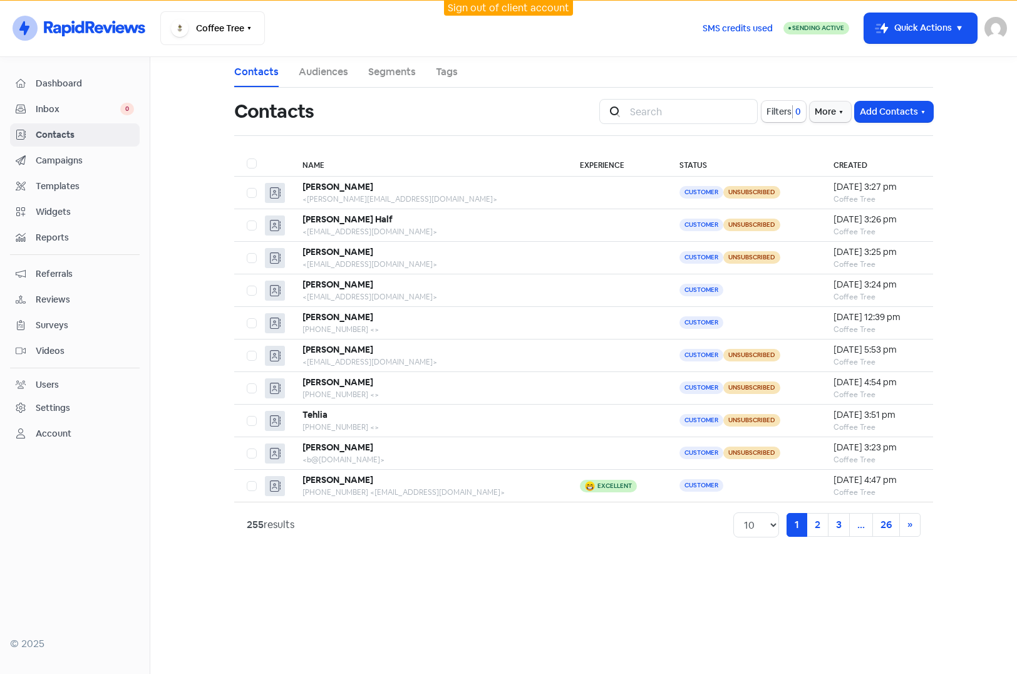
click at [189, 110] on main "Contacts Audiences Segments Tags Contacts Icon For Search Filters 0 More Add Co…" at bounding box center [583, 365] width 867 height 617
click at [995, 31] on img at bounding box center [996, 28] width 23 height 23
click at [914, 115] on link "Sign out" at bounding box center [927, 115] width 158 height 20
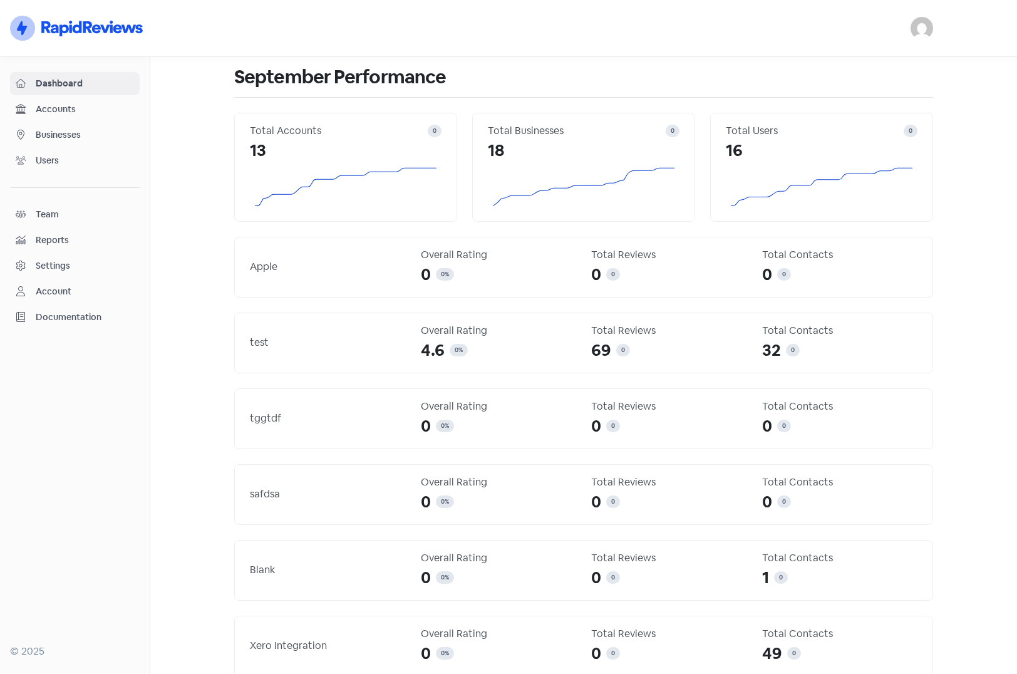
click at [919, 25] on img at bounding box center [922, 28] width 23 height 23
click at [843, 118] on link "Sign out" at bounding box center [853, 115] width 158 height 20
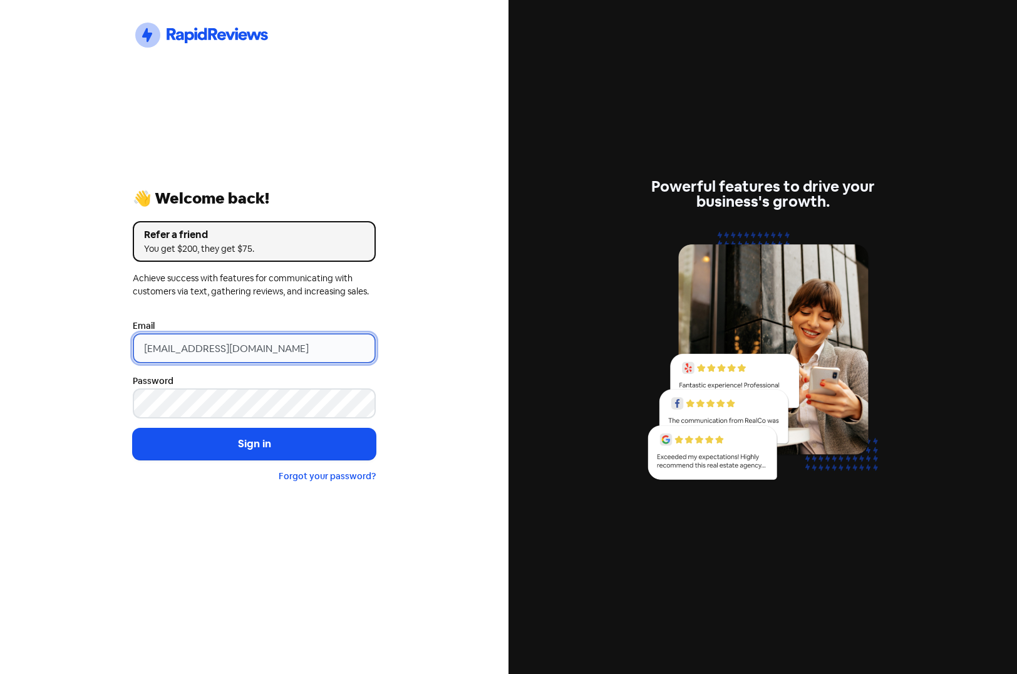
drag, startPoint x: 350, startPoint y: 343, endPoint x: -135, endPoint y: 335, distance: 484.8
click at [0, 335] on html "Icon For Thunder-circle 👋 Welcome back! Refer a friend You get $200, they get $…" at bounding box center [508, 337] width 1017 height 674
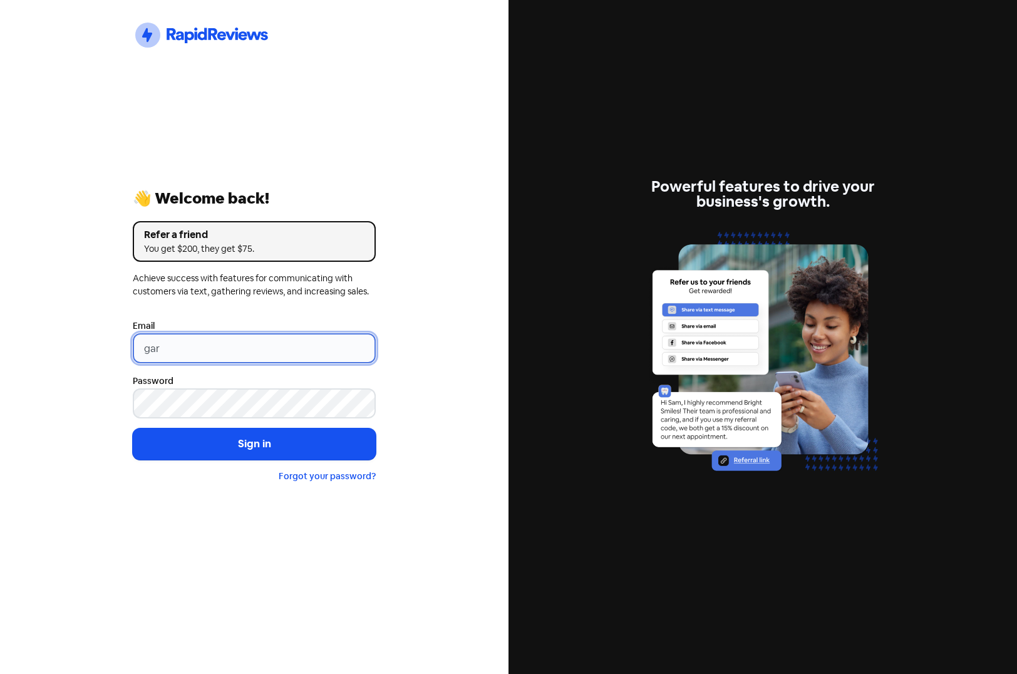
type input "gareth@smsmeaustralia.com.au"
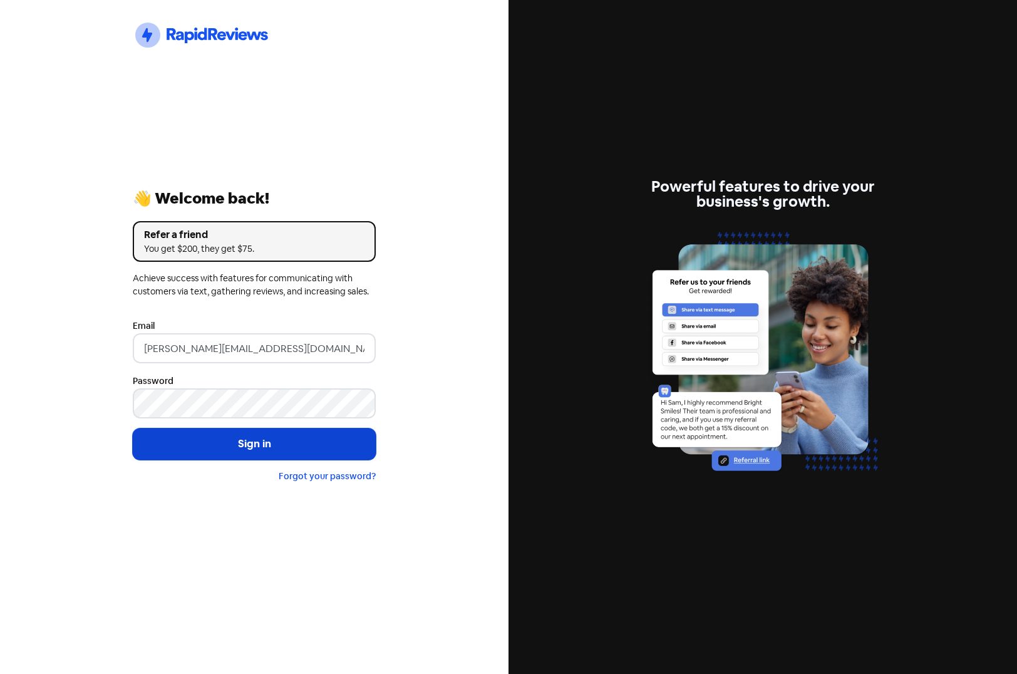
click at [234, 440] on button "Sign in" at bounding box center [254, 443] width 243 height 31
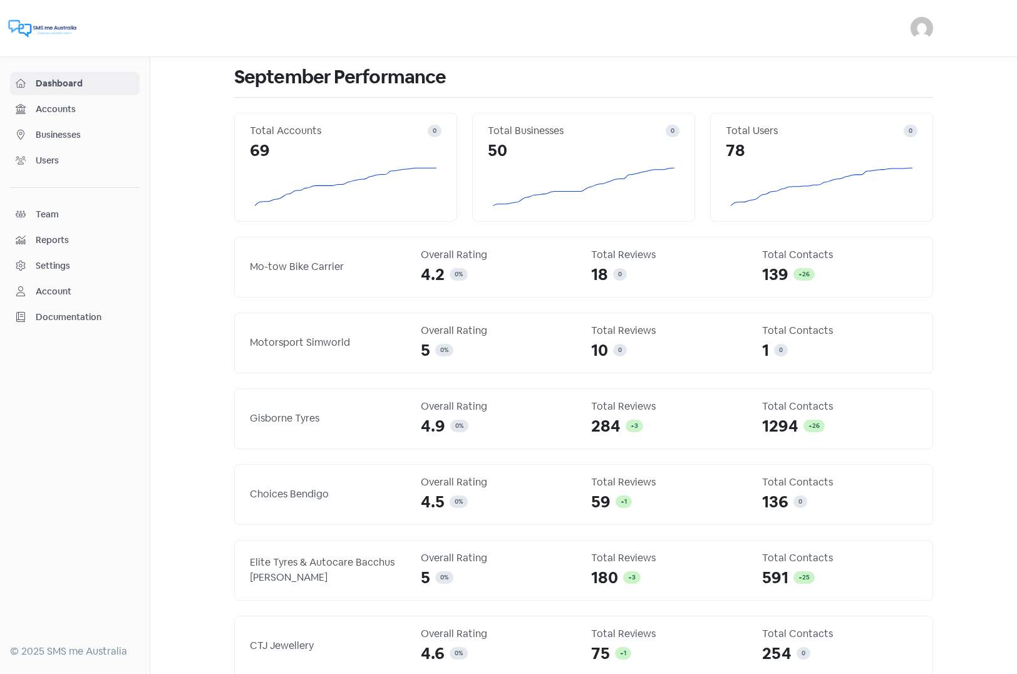
click at [34, 128] on div "Businesses" at bounding box center [75, 135] width 118 height 14
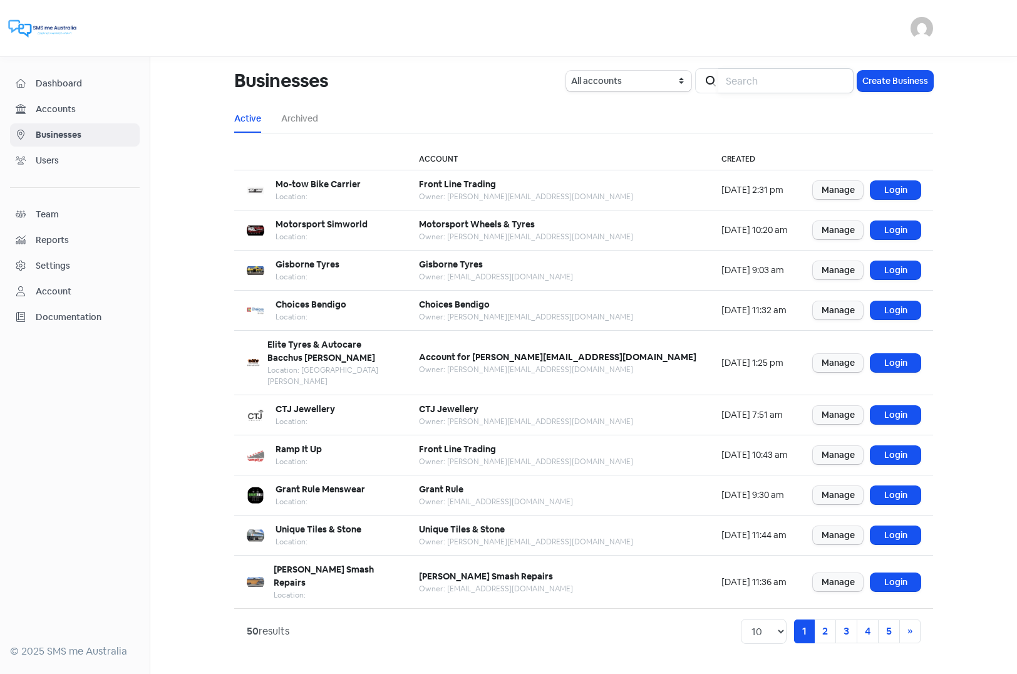
click at [798, 78] on input "search" at bounding box center [785, 80] width 135 height 25
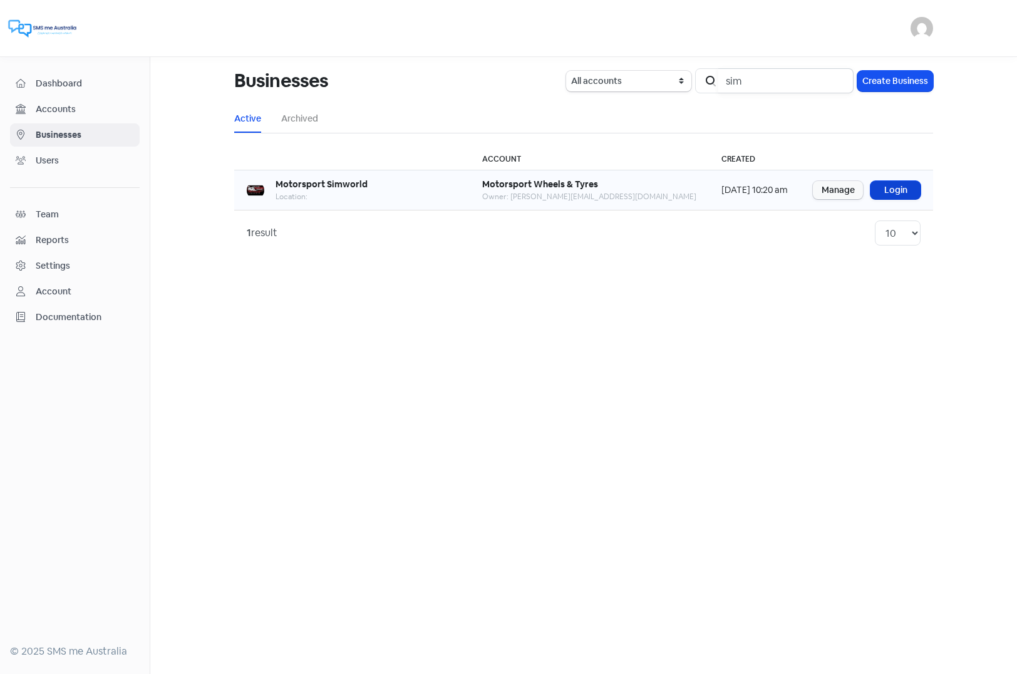
type input "sim"
click at [904, 192] on link "Login" at bounding box center [896, 190] width 50 height 18
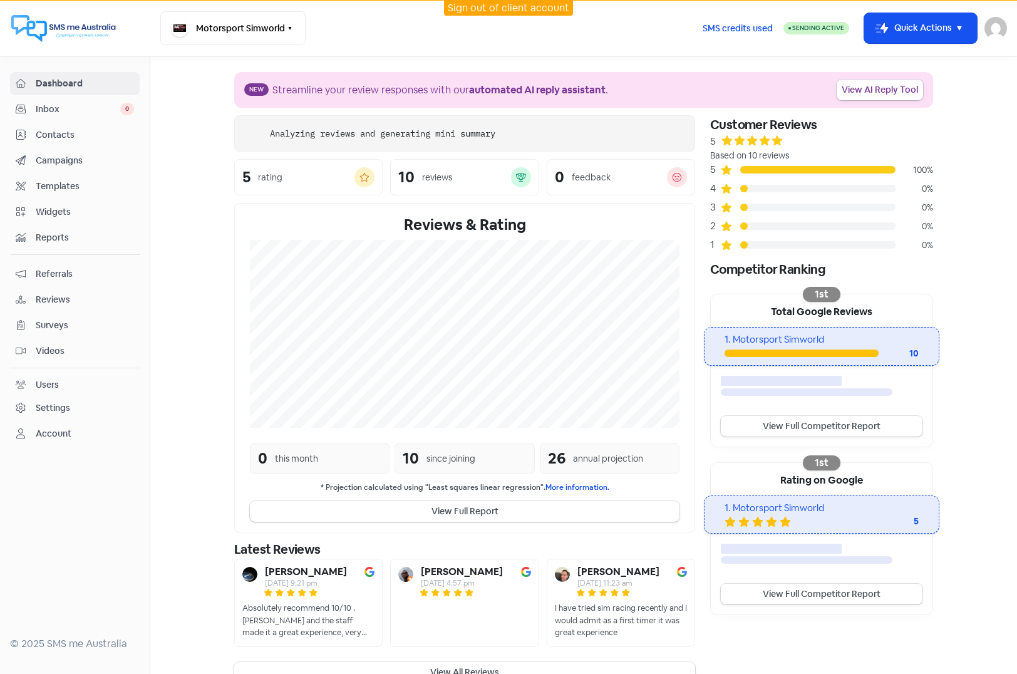
click at [53, 210] on span "Widgets" at bounding box center [85, 211] width 98 height 13
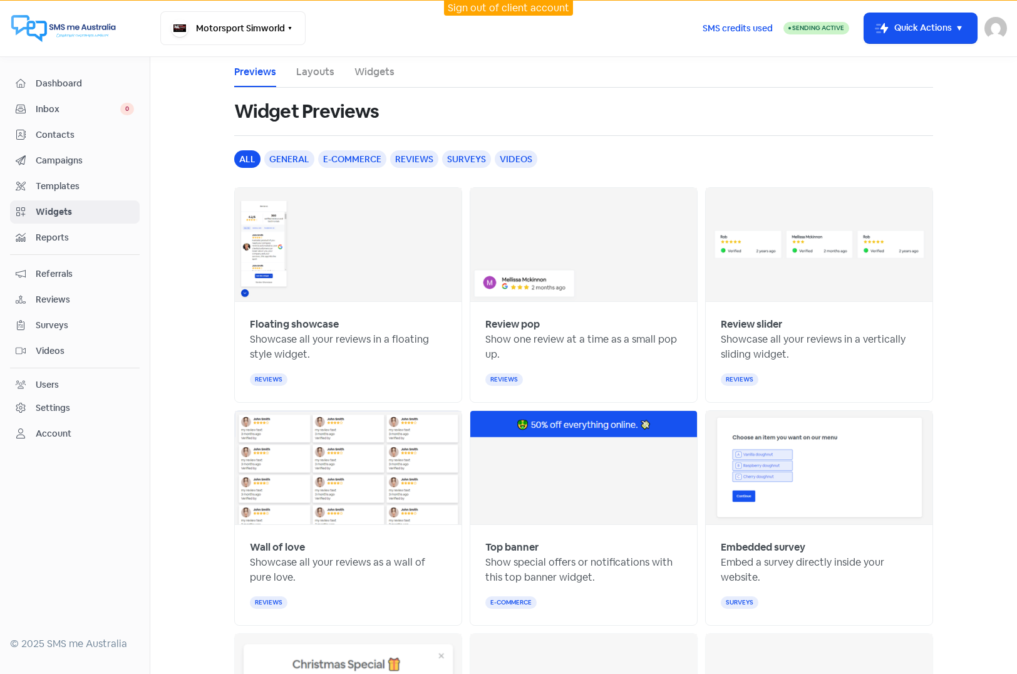
click at [319, 72] on link "Layouts" at bounding box center [315, 72] width 38 height 15
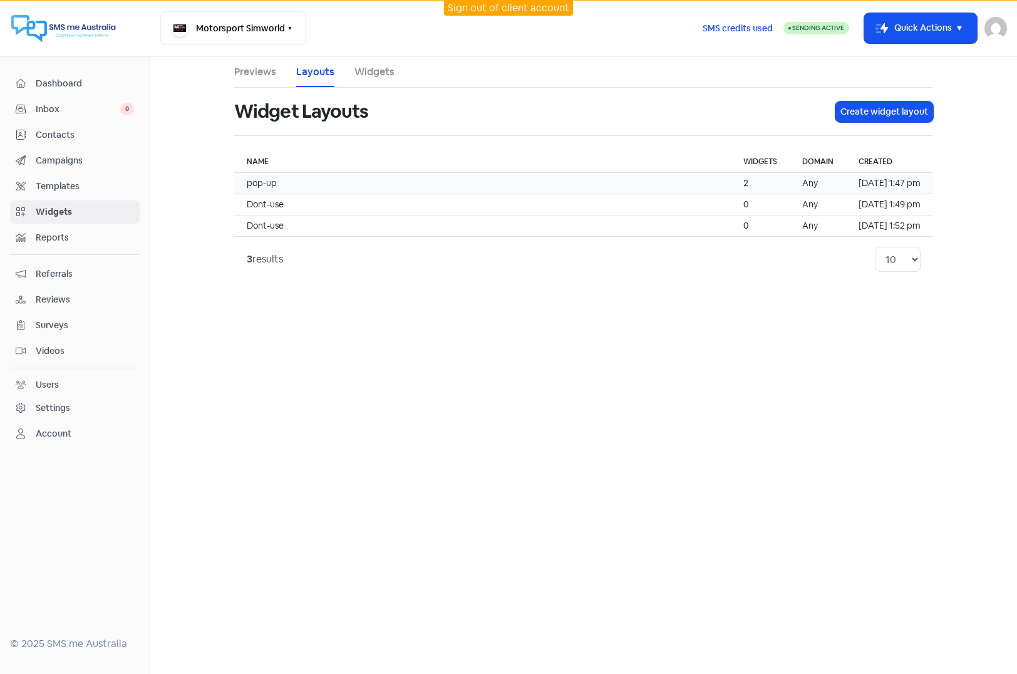
click at [340, 187] on td "pop-up" at bounding box center [482, 183] width 497 height 21
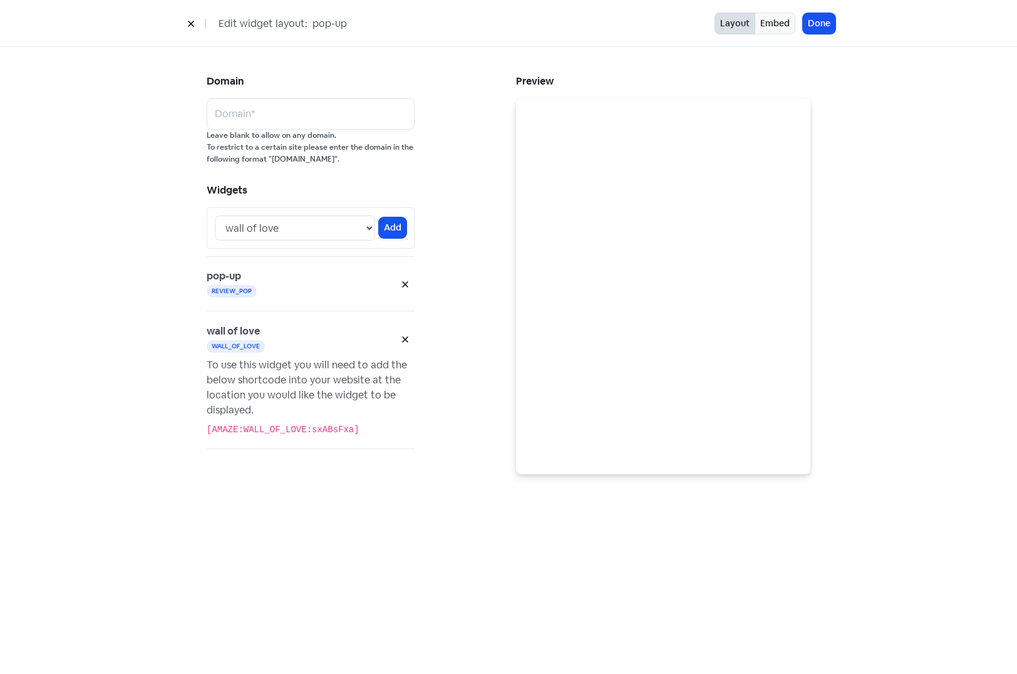
click at [456, 139] on div "Domain Domain* Leave blank to allow on any domain. To restrict to a certain sit…" at bounding box center [353, 278] width 309 height 412
click at [188, 23] on icon at bounding box center [191, 24] width 8 height 8
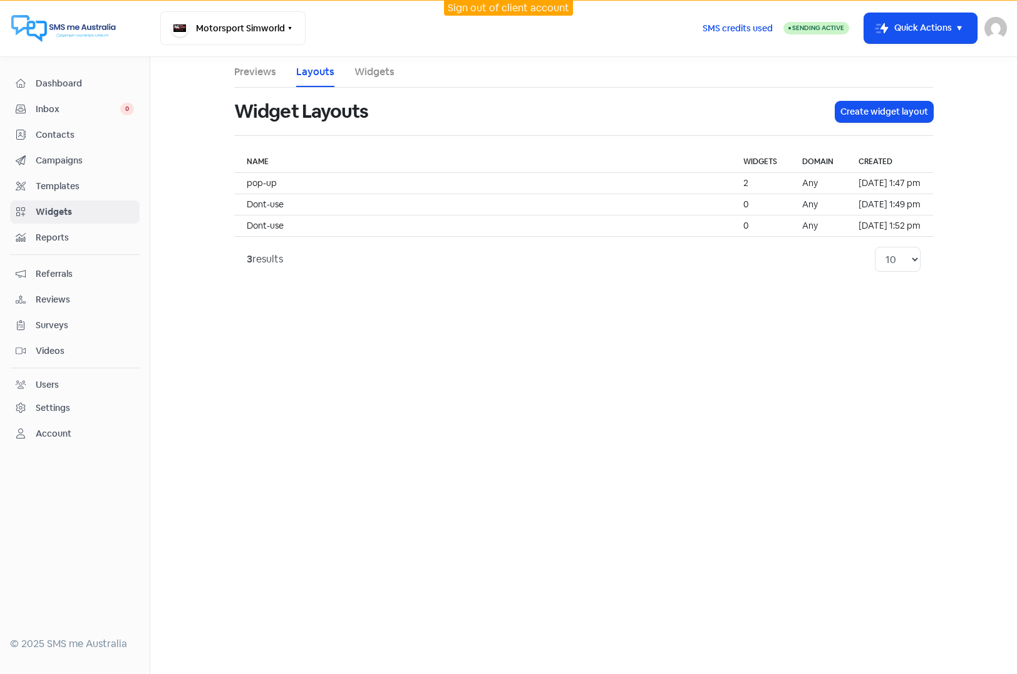
click at [50, 405] on div "Settings" at bounding box center [53, 407] width 34 height 13
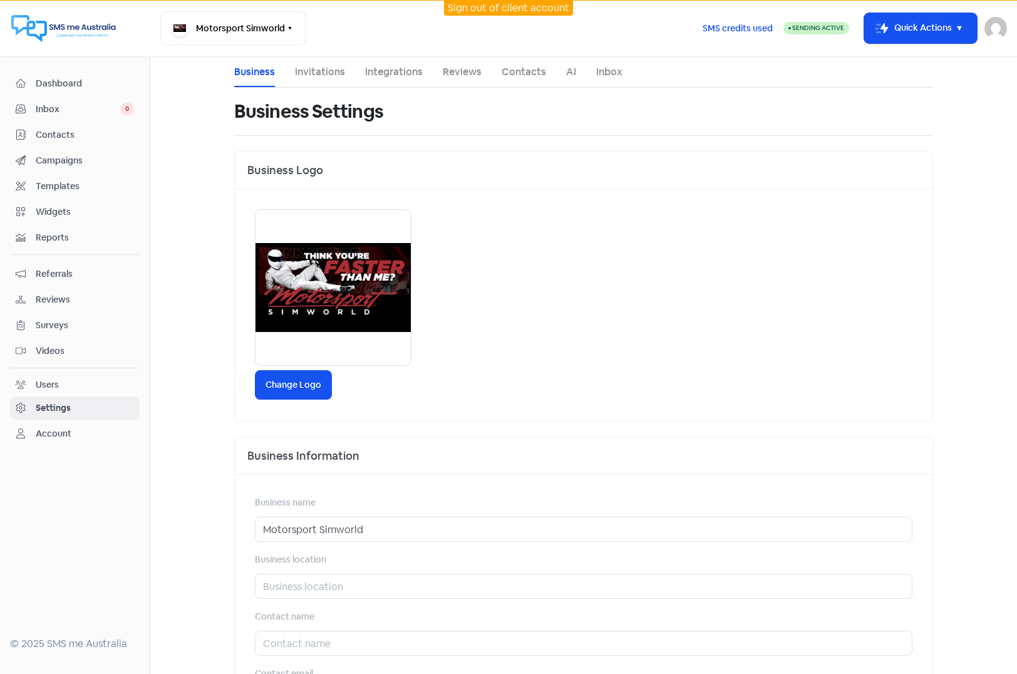
click at [45, 209] on span "Widgets" at bounding box center [85, 211] width 98 height 13
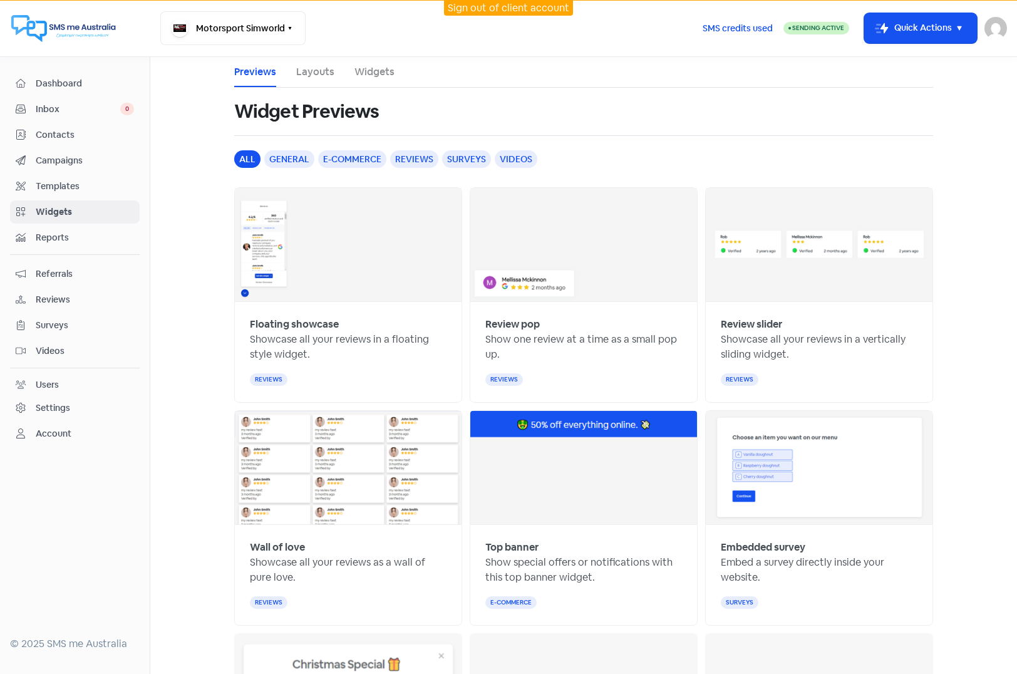
click at [313, 63] on li "Layouts" at bounding box center [315, 72] width 38 height 30
click at [313, 70] on link "Layouts" at bounding box center [315, 72] width 38 height 15
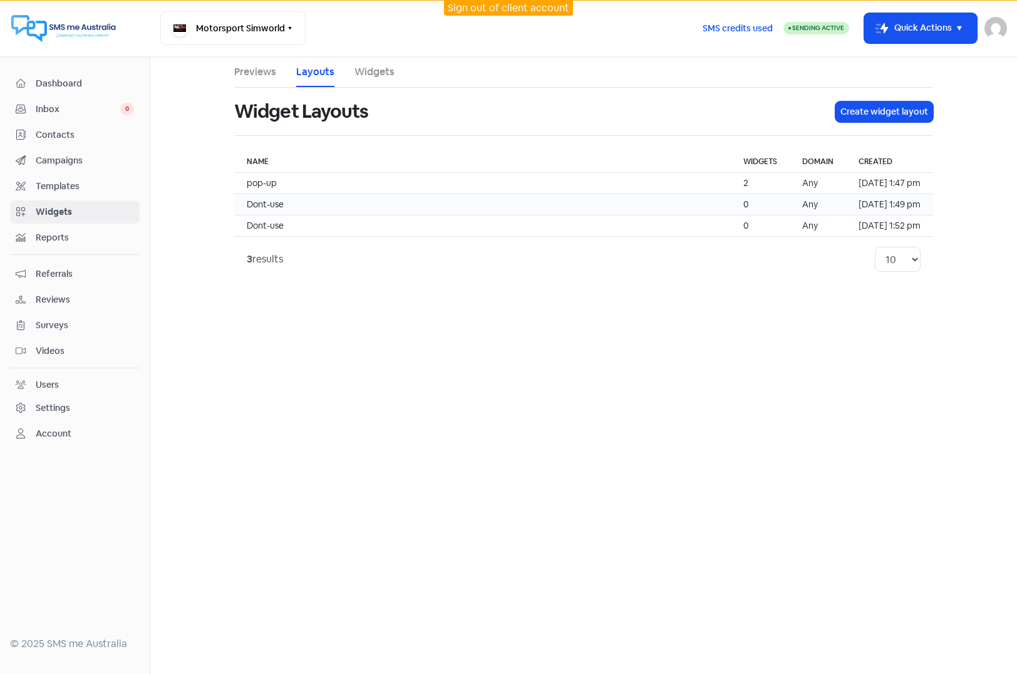
click at [326, 202] on td "Dont-use" at bounding box center [482, 204] width 497 height 21
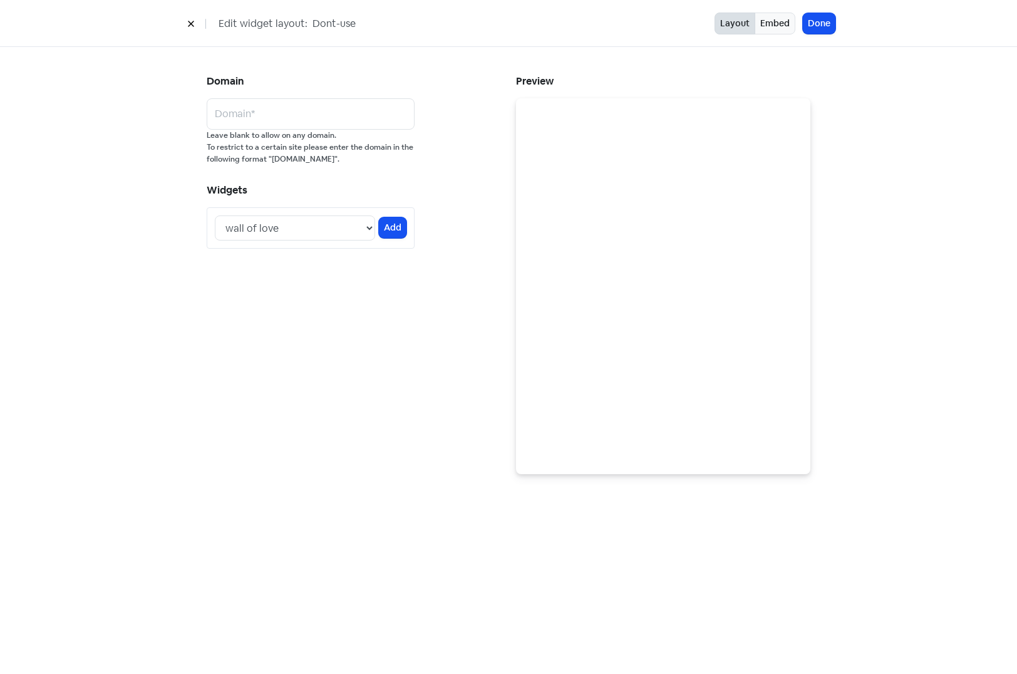
click at [189, 18] on button at bounding box center [191, 24] width 19 height 22
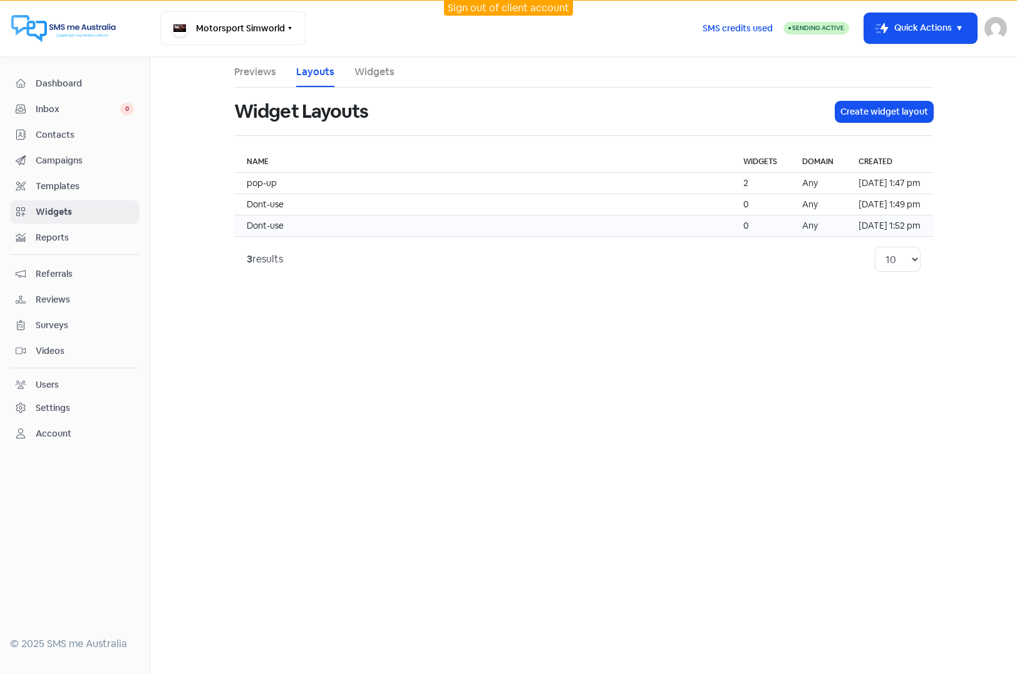
click at [351, 224] on td "Dont-use" at bounding box center [482, 225] width 497 height 21
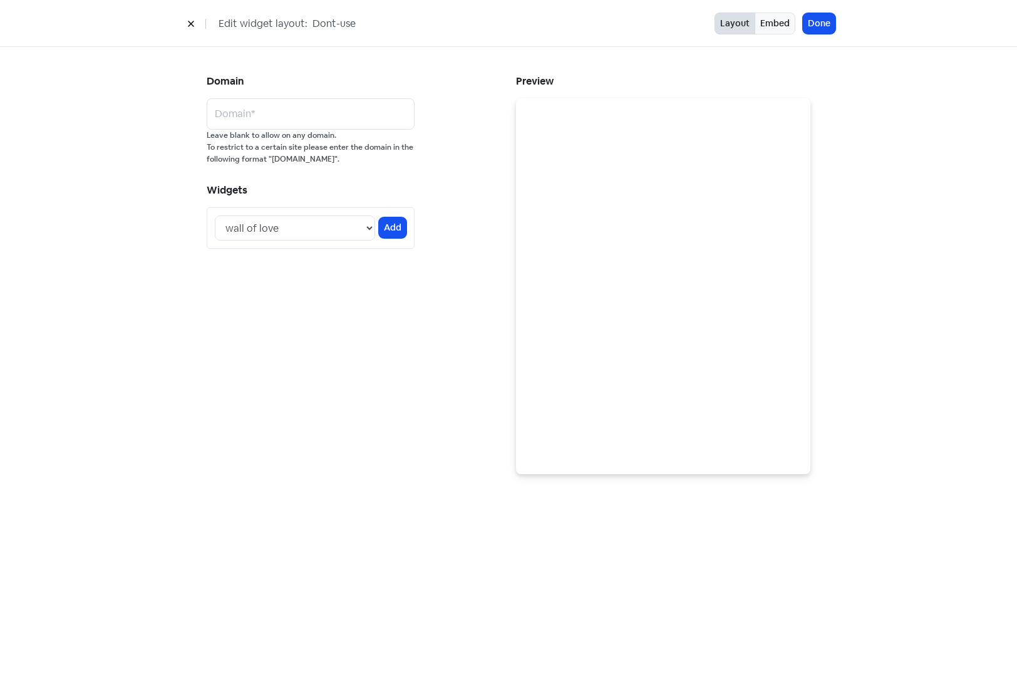
click at [194, 21] on icon at bounding box center [191, 24] width 6 height 6
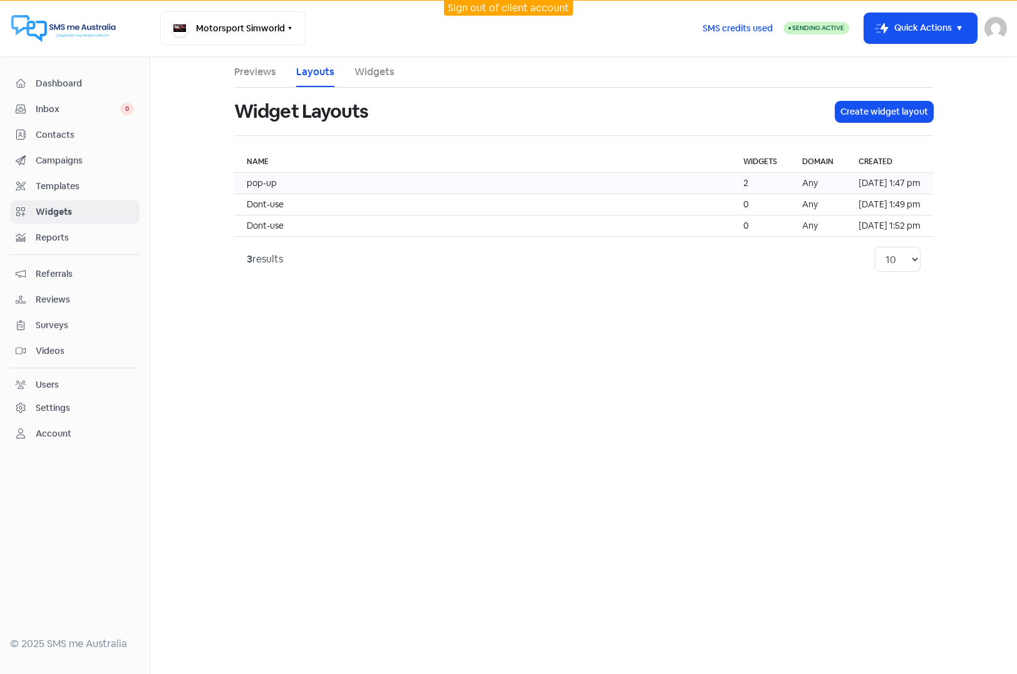
click at [335, 185] on td "pop-up" at bounding box center [482, 183] width 497 height 21
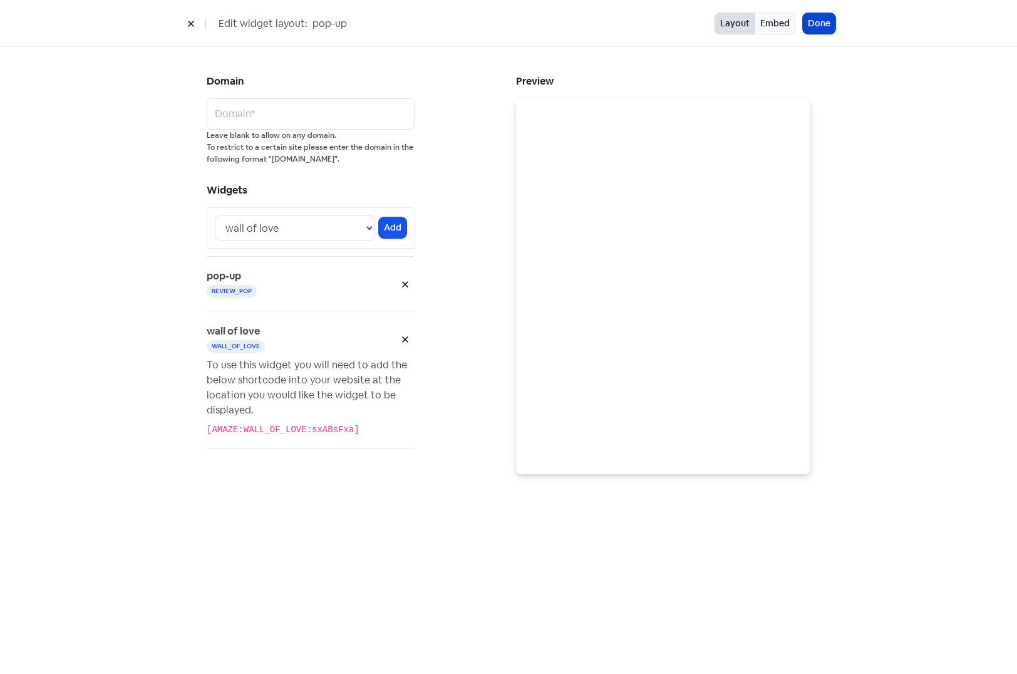
click at [818, 29] on button "Done" at bounding box center [819, 23] width 33 height 21
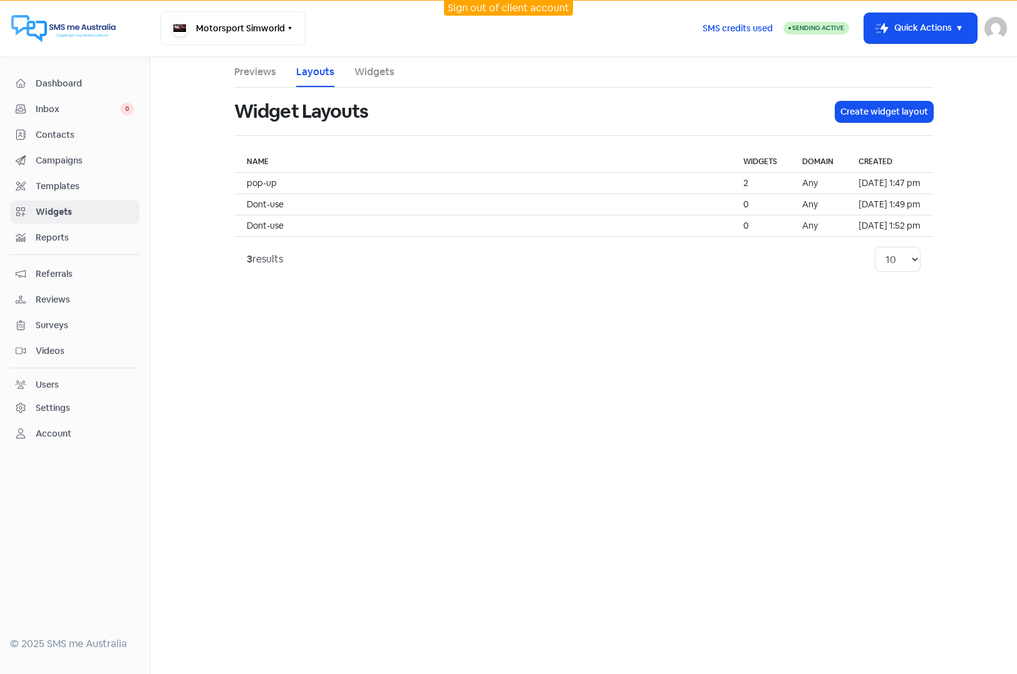
click at [520, 375] on main "Previews Layouts Widgets Widget Layouts Create widget layout Name Widgets Domai…" at bounding box center [583, 365] width 867 height 617
click at [984, 33] on div "SMS credits used Sending Active Icon For Thunder-move Quick Actions Unknown ahm…" at bounding box center [849, 28] width 315 height 34
click at [988, 31] on img at bounding box center [996, 28] width 23 height 23
click at [937, 108] on link "Sign out" at bounding box center [896, 115] width 219 height 20
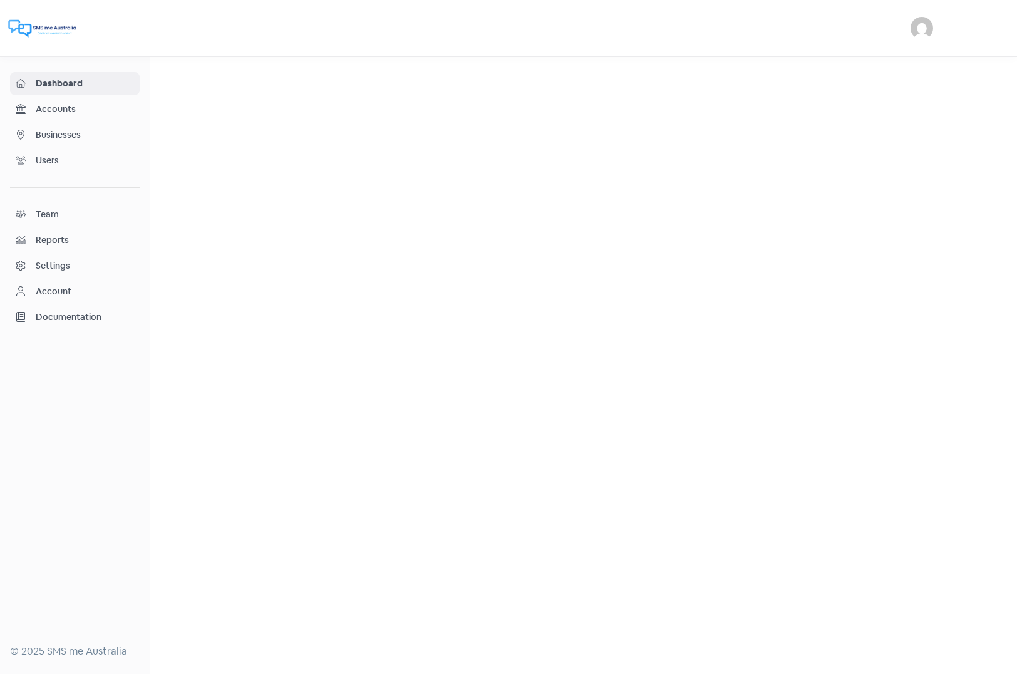
click at [924, 30] on img at bounding box center [922, 28] width 23 height 23
click at [841, 105] on link "Sign out" at bounding box center [822, 115] width 219 height 20
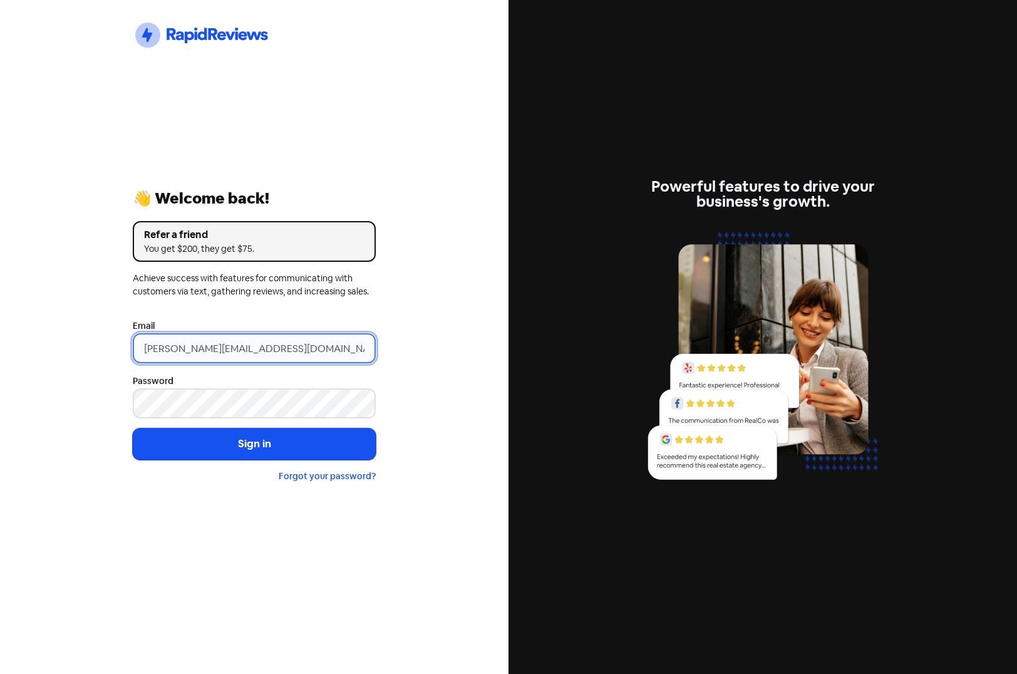
drag, startPoint x: 324, startPoint y: 357, endPoint x: -112, endPoint y: 340, distance: 436.2
click at [0, 340] on html "Icon For Thunder-circle 👋 Welcome back! Refer a friend You get $200, they get $…" at bounding box center [508, 337] width 1017 height 674
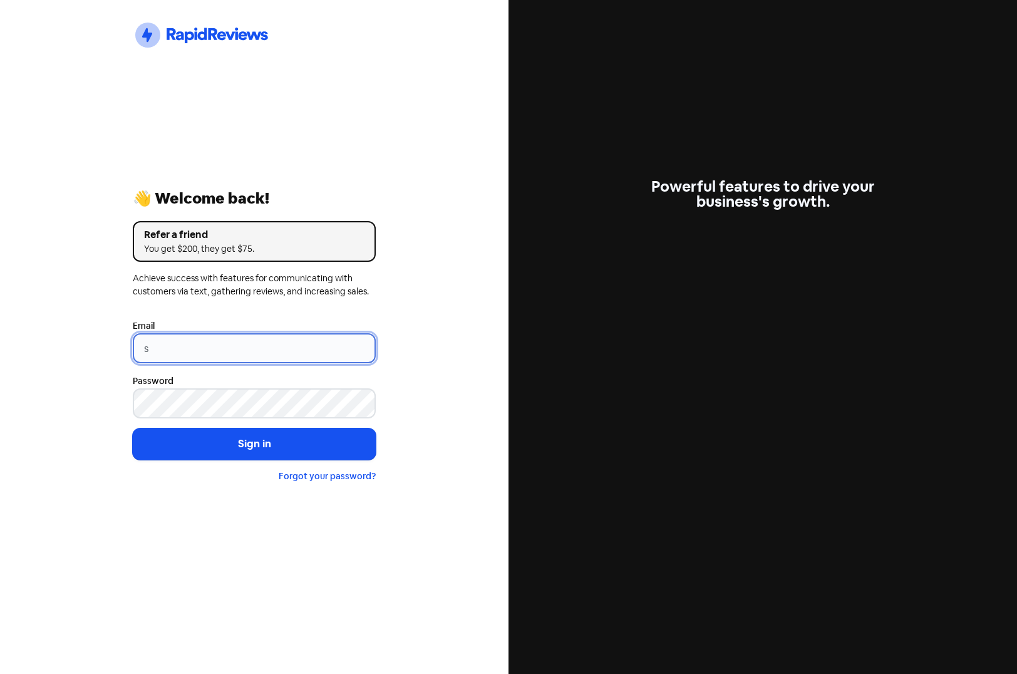
type input "support@xmarket.com.au"
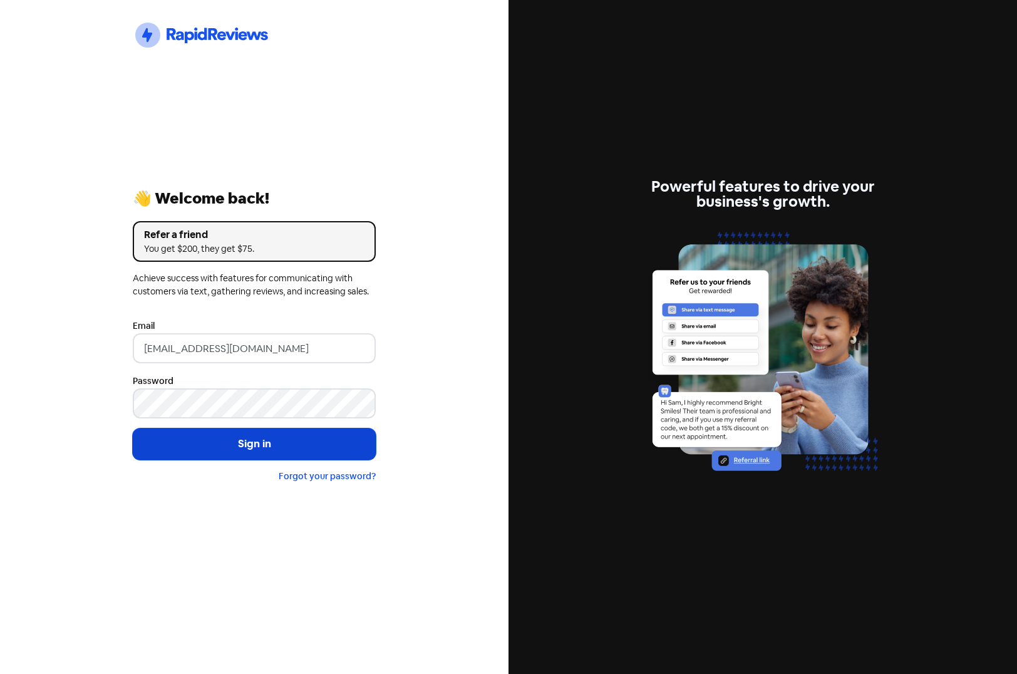
click at [222, 452] on button "Sign in" at bounding box center [254, 443] width 243 height 31
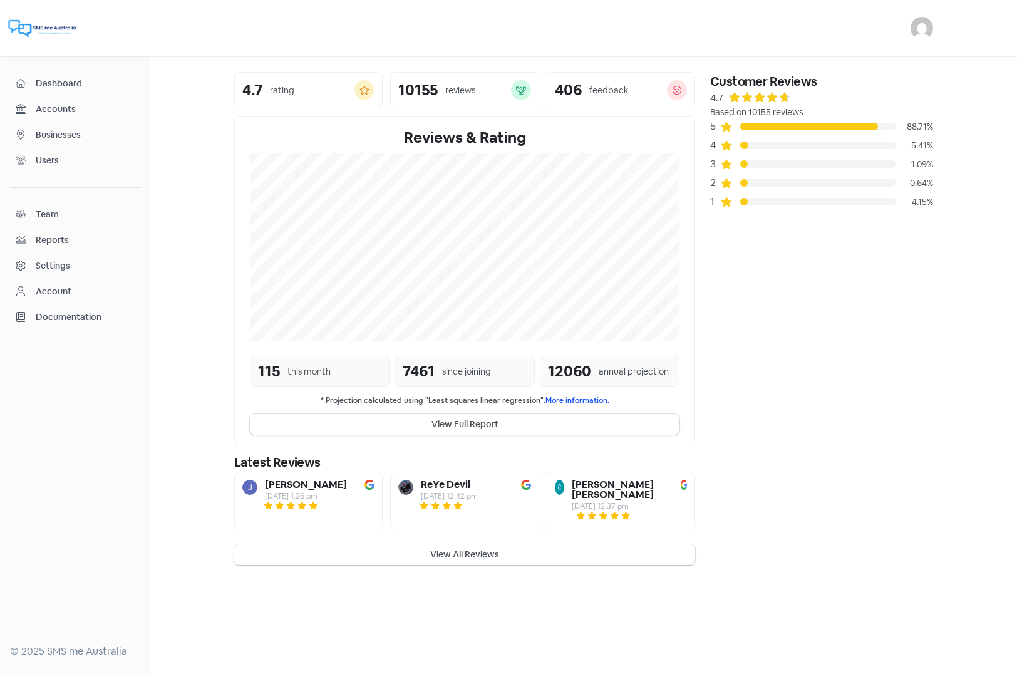
click at [57, 106] on span "Accounts" at bounding box center [85, 109] width 98 height 13
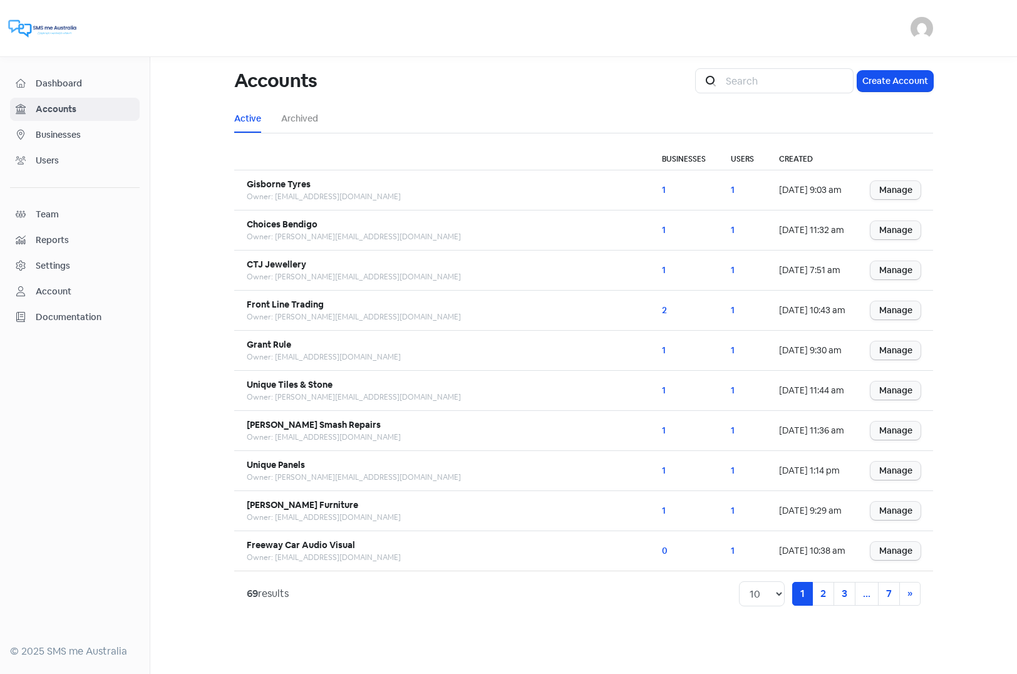
click at [86, 132] on span "Businesses" at bounding box center [85, 134] width 98 height 13
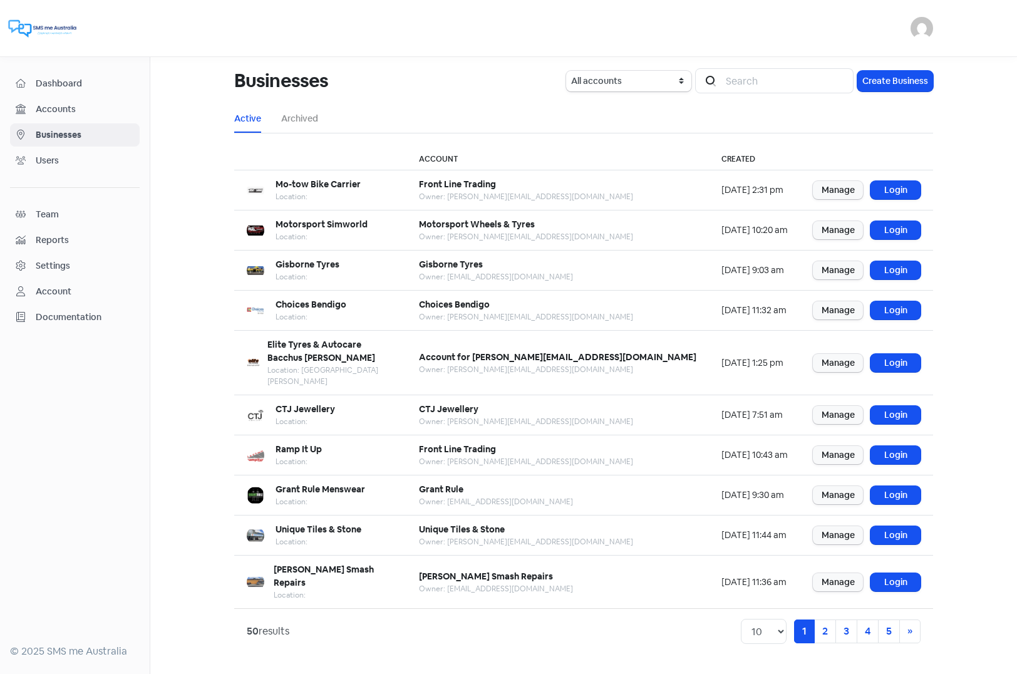
click at [922, 37] on img at bounding box center [922, 28] width 23 height 23
click at [819, 123] on link "Sign out" at bounding box center [822, 115] width 219 height 20
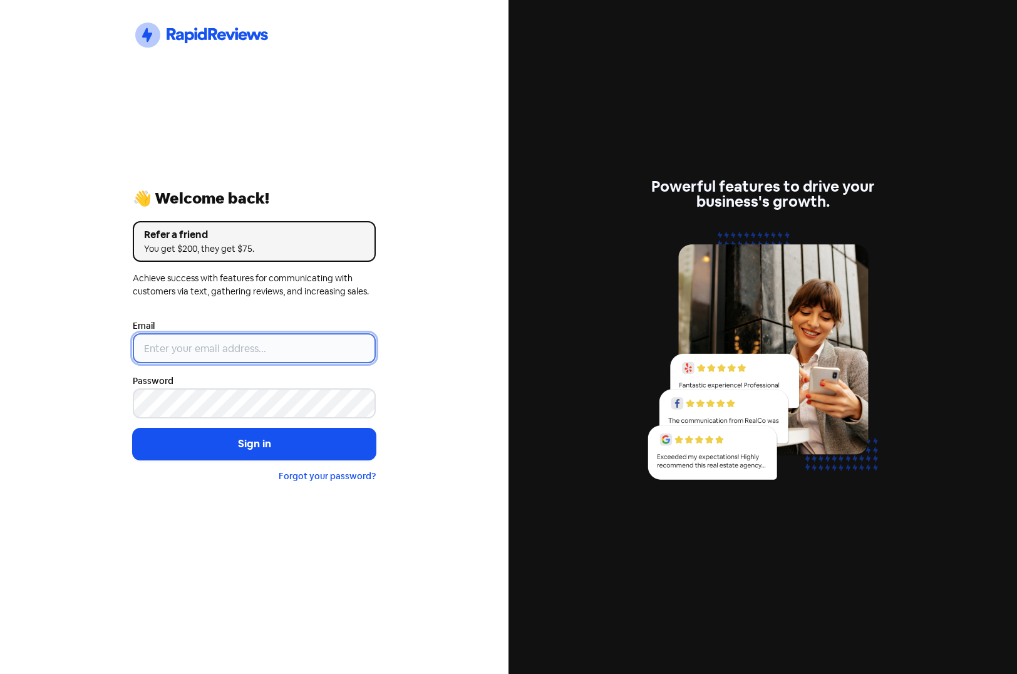
type input "[EMAIL_ADDRESS][DOMAIN_NAME]"
drag, startPoint x: 315, startPoint y: 351, endPoint x: 16, endPoint y: 339, distance: 299.6
click at [17, 339] on div "Icon For Thunder-circle 👋 Welcome back! Refer a friend You get $200, they get $…" at bounding box center [254, 337] width 509 height 674
drag, startPoint x: 46, startPoint y: 361, endPoint x: 52, endPoint y: 363, distance: 6.4
click at [49, 362] on div "Icon For Thunder-circle 👋 Welcome back! Refer a friend You get $200, they get $…" at bounding box center [254, 337] width 509 height 674
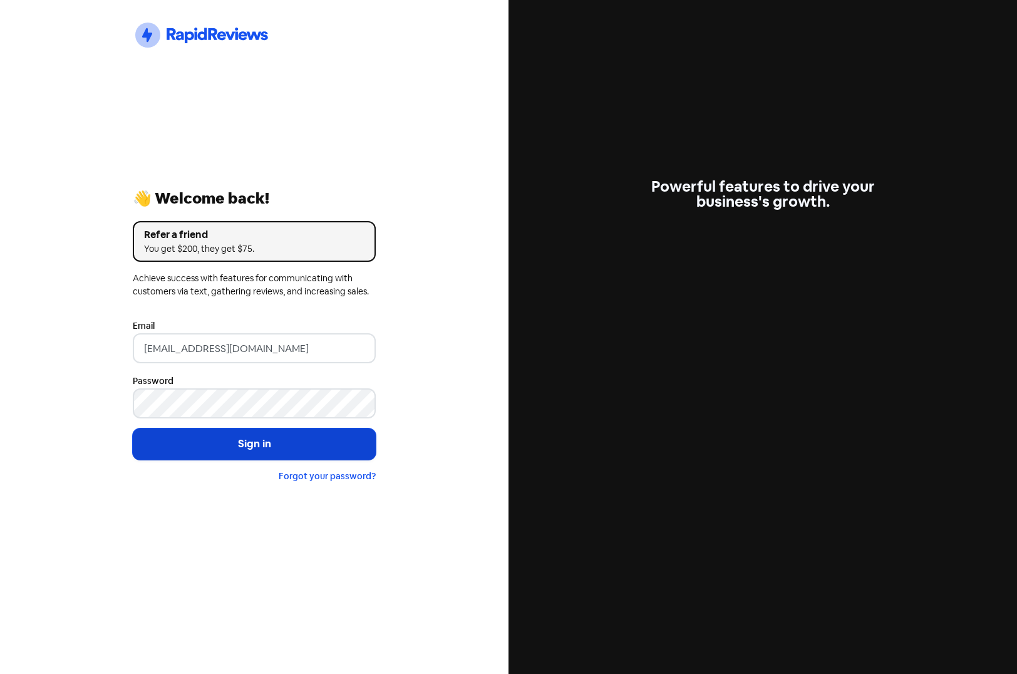
click at [230, 437] on button "Sign in" at bounding box center [254, 443] width 243 height 31
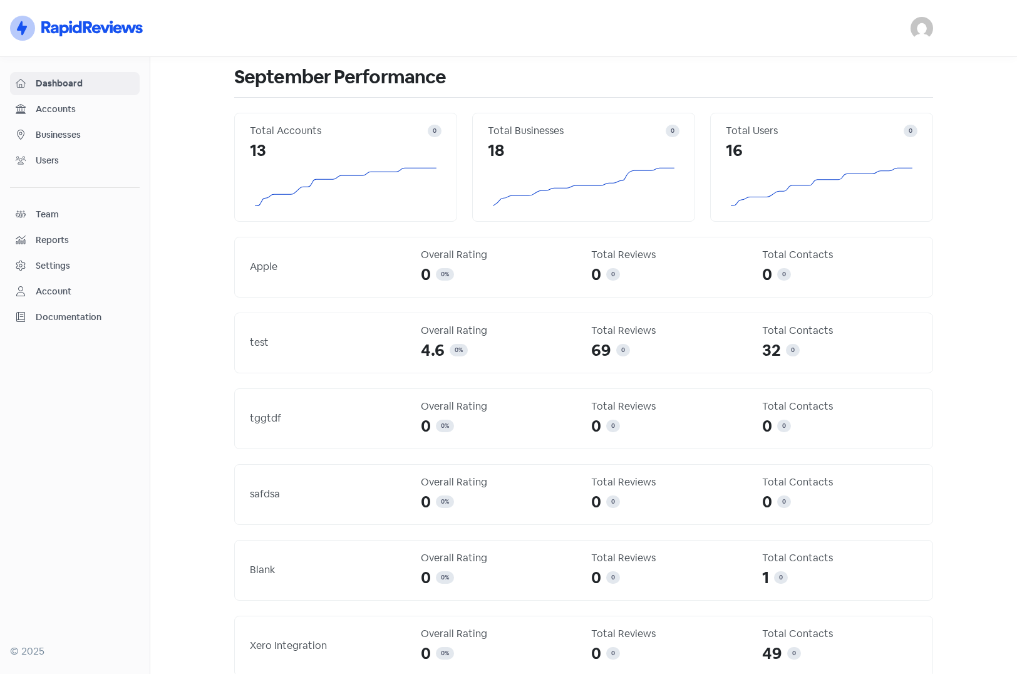
click at [46, 105] on span "Accounts" at bounding box center [85, 109] width 98 height 13
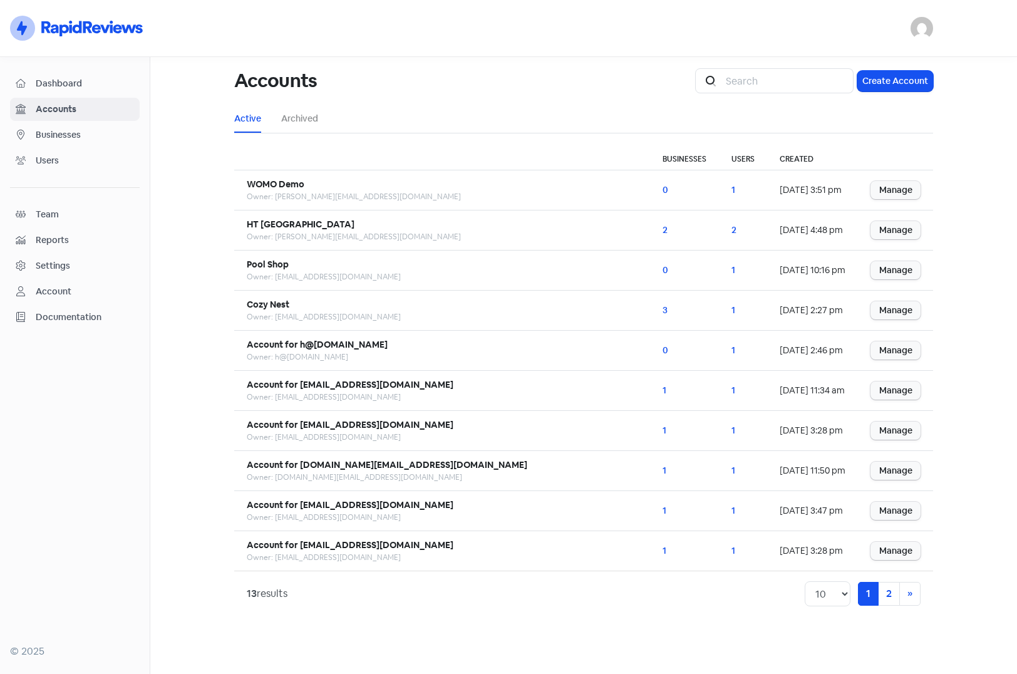
click at [49, 127] on link "Businesses" at bounding box center [75, 134] width 130 height 23
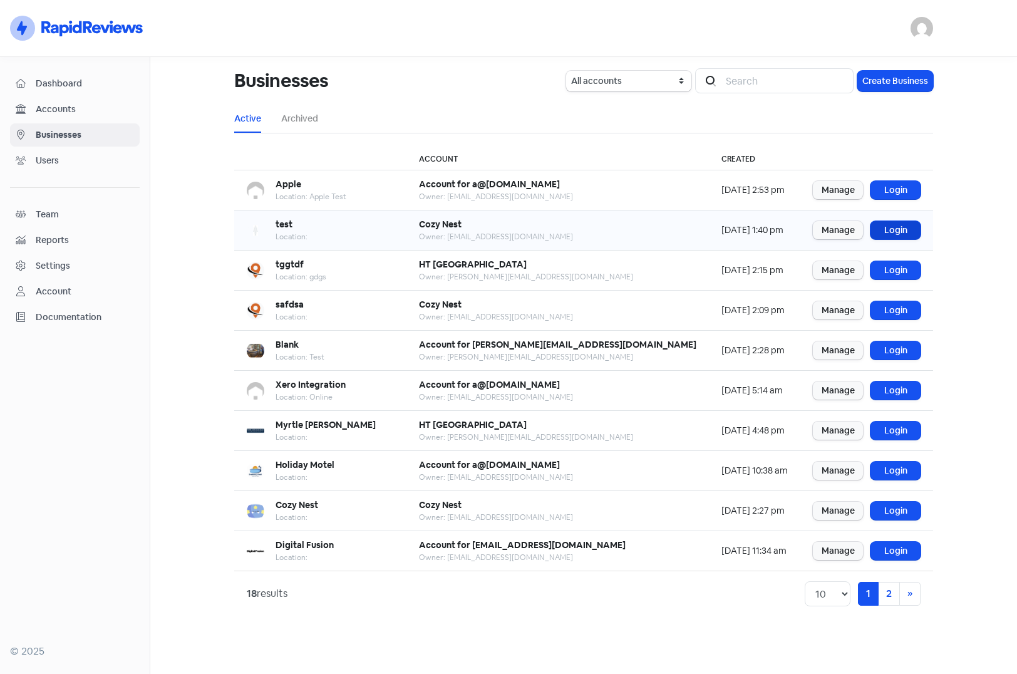
click at [891, 232] on link "Login" at bounding box center [896, 230] width 50 height 18
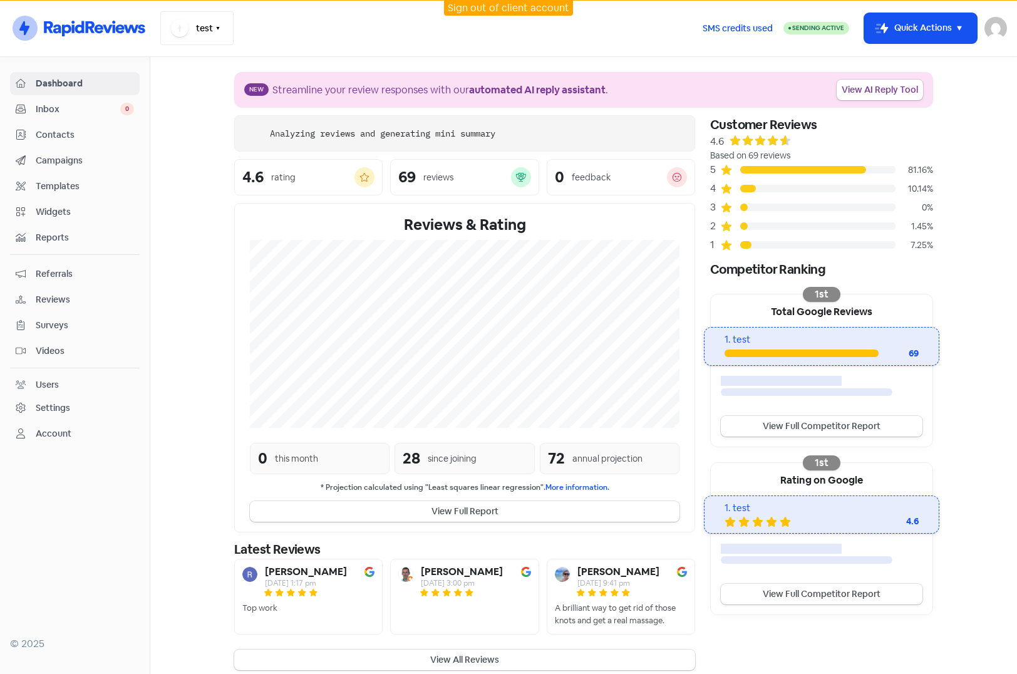
click at [208, 43] on button "test" at bounding box center [196, 28] width 73 height 34
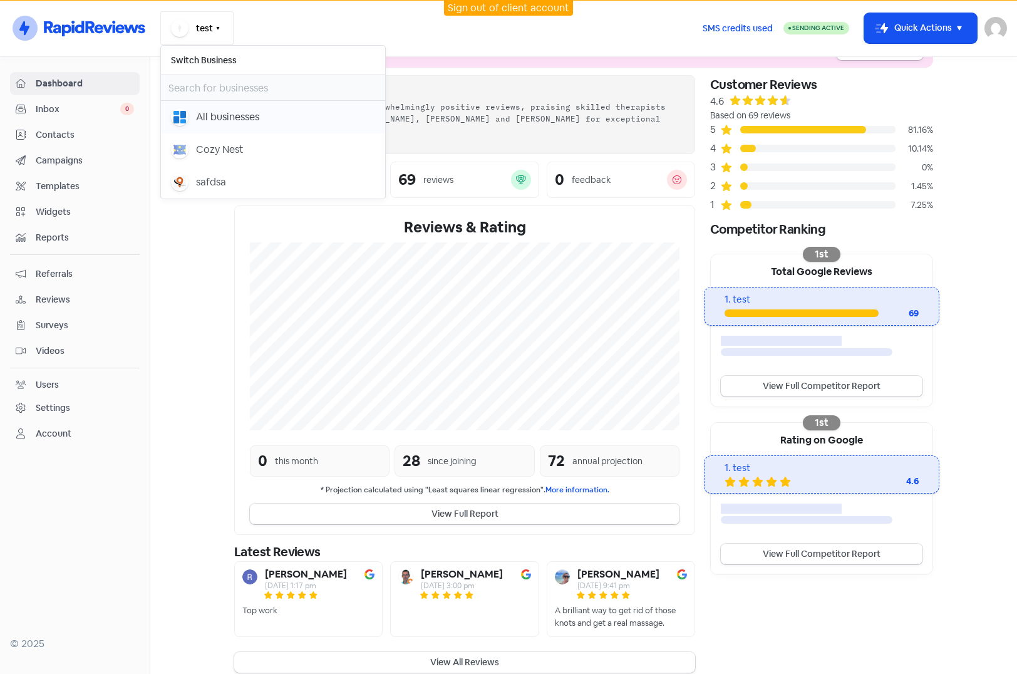
scroll to position [43, 0]
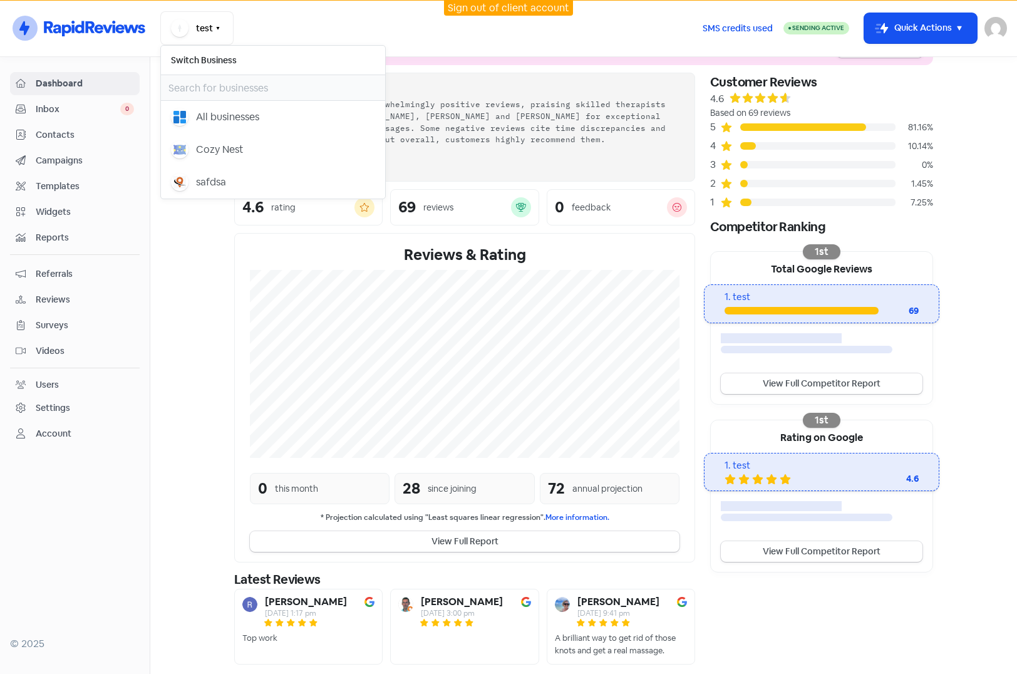
click at [478, 13] on link "Sign out of client account" at bounding box center [508, 7] width 121 height 13
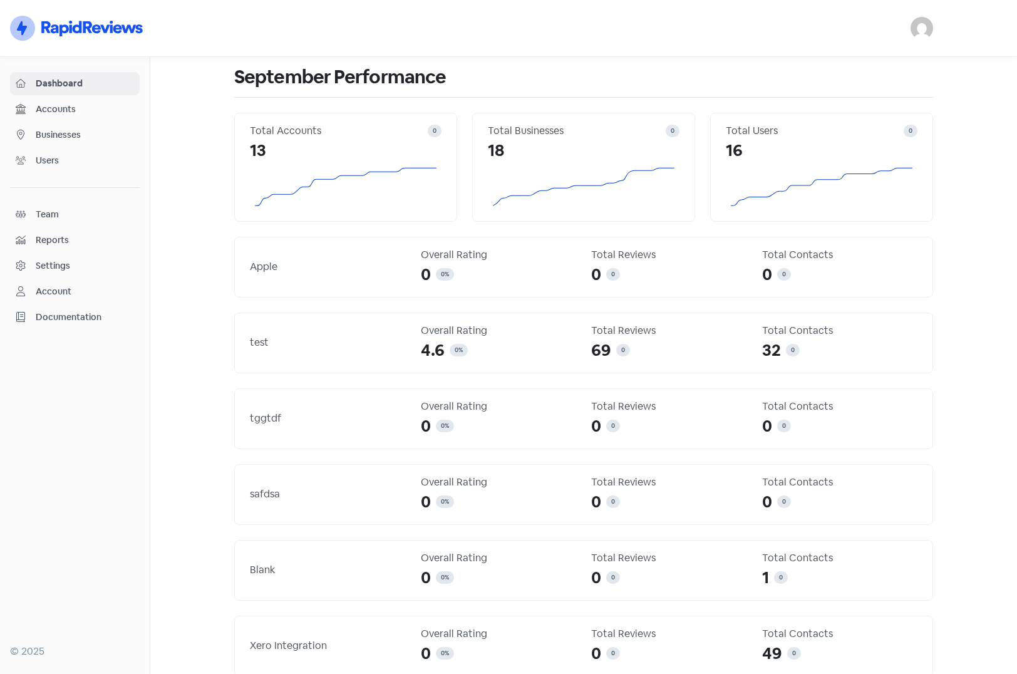
click at [67, 137] on span "Businesses" at bounding box center [85, 134] width 98 height 13
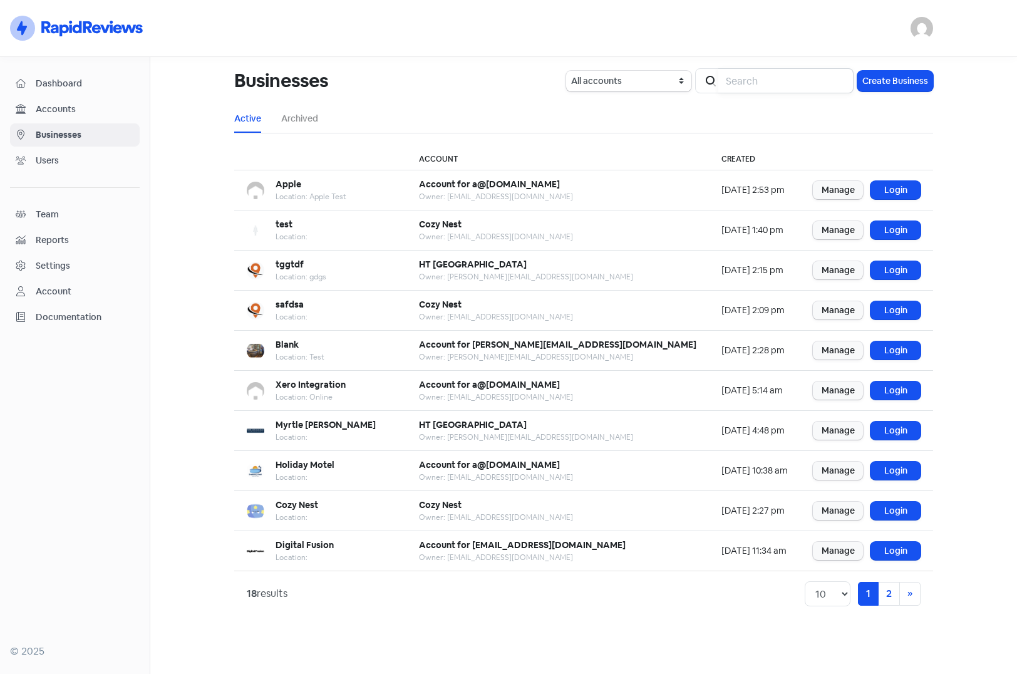
click at [782, 80] on input "search" at bounding box center [785, 80] width 135 height 25
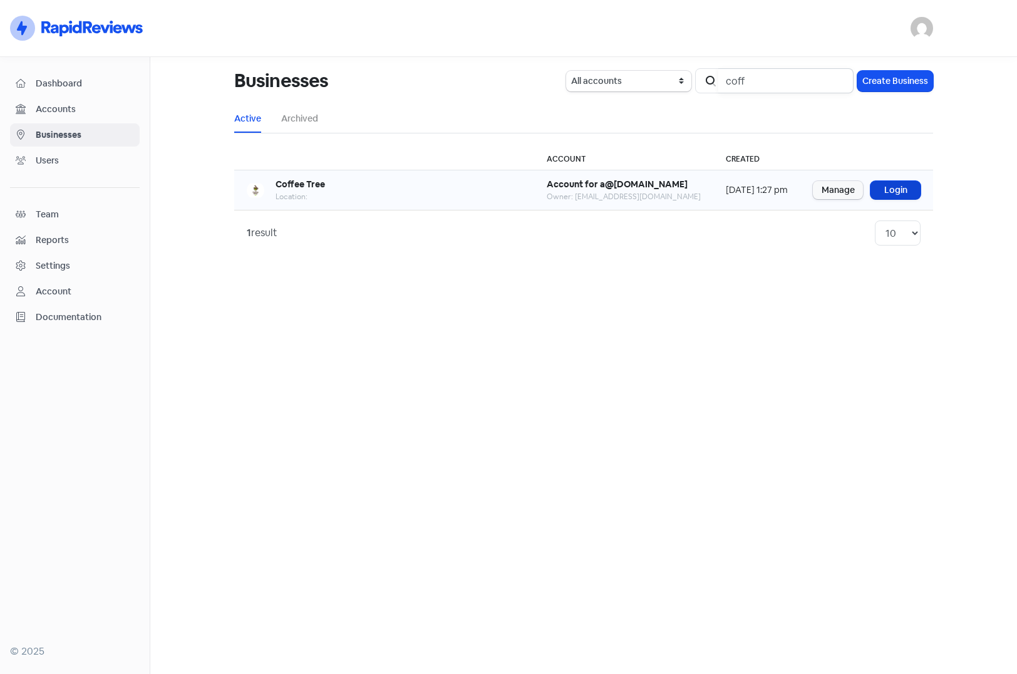
type input "coff"
click at [897, 192] on link "Login" at bounding box center [896, 190] width 50 height 18
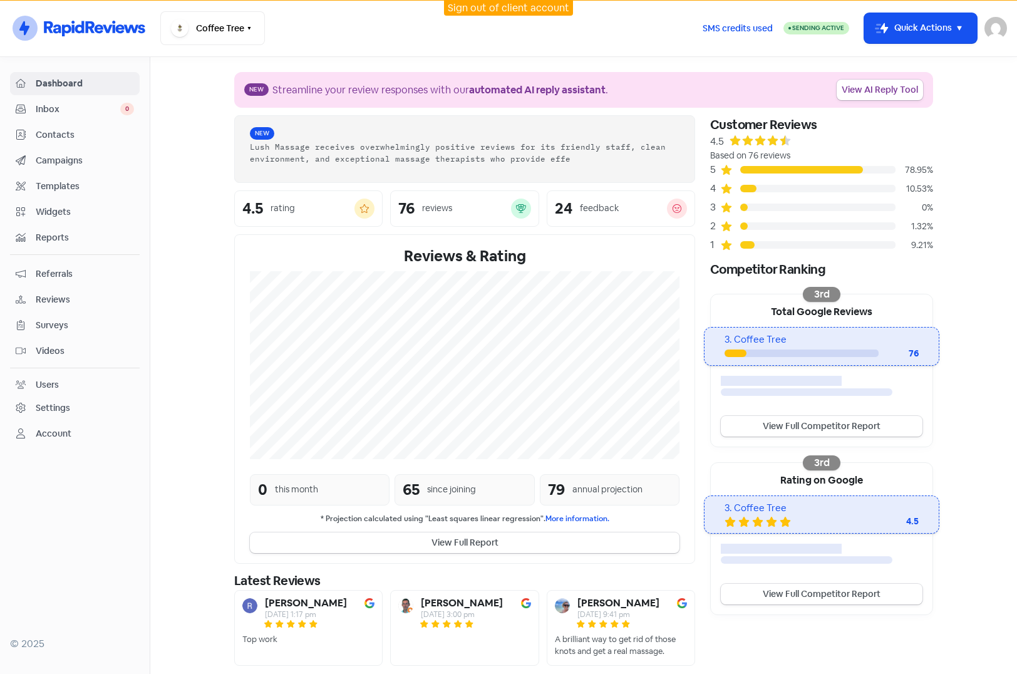
click at [46, 157] on span "Campaigns" at bounding box center [85, 160] width 98 height 13
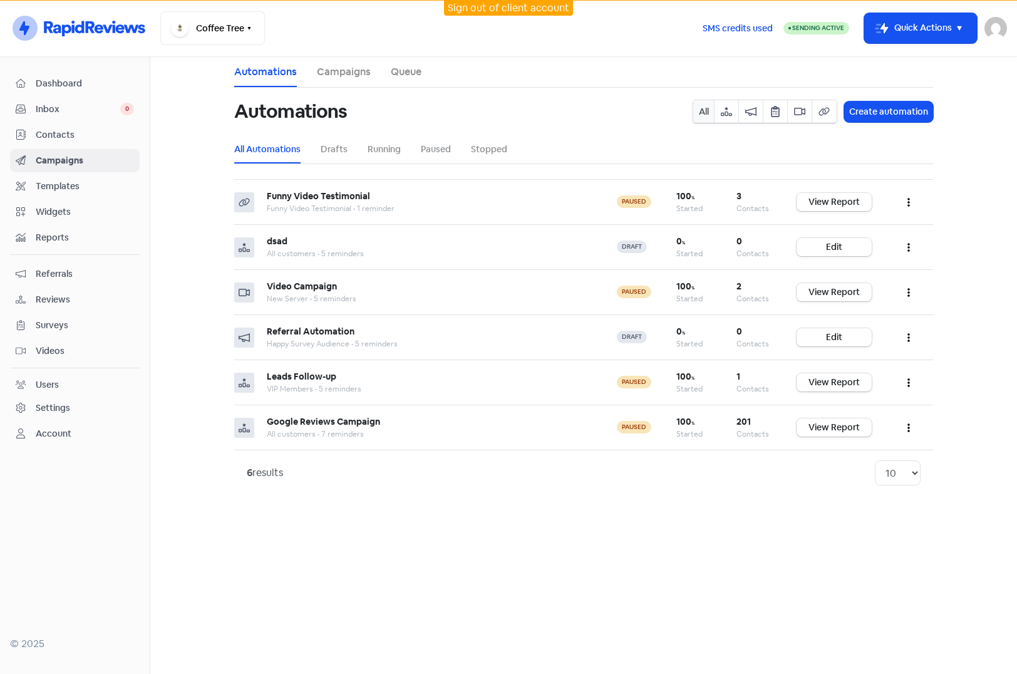
click at [59, 135] on span "Contacts" at bounding box center [85, 134] width 98 height 13
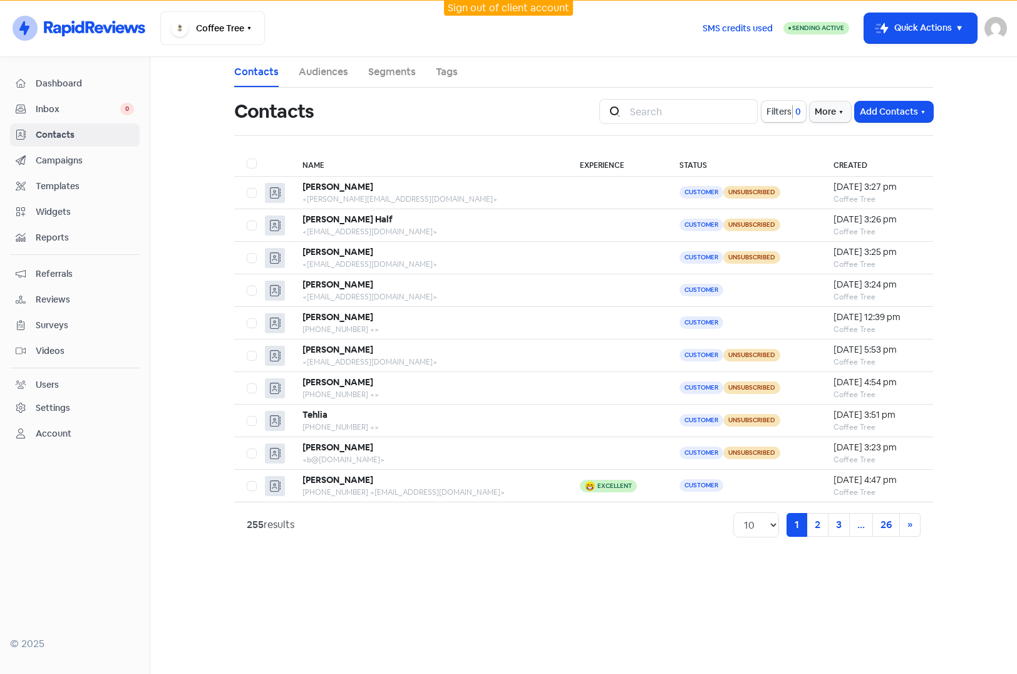
click at [53, 349] on span "Videos" at bounding box center [85, 350] width 98 height 13
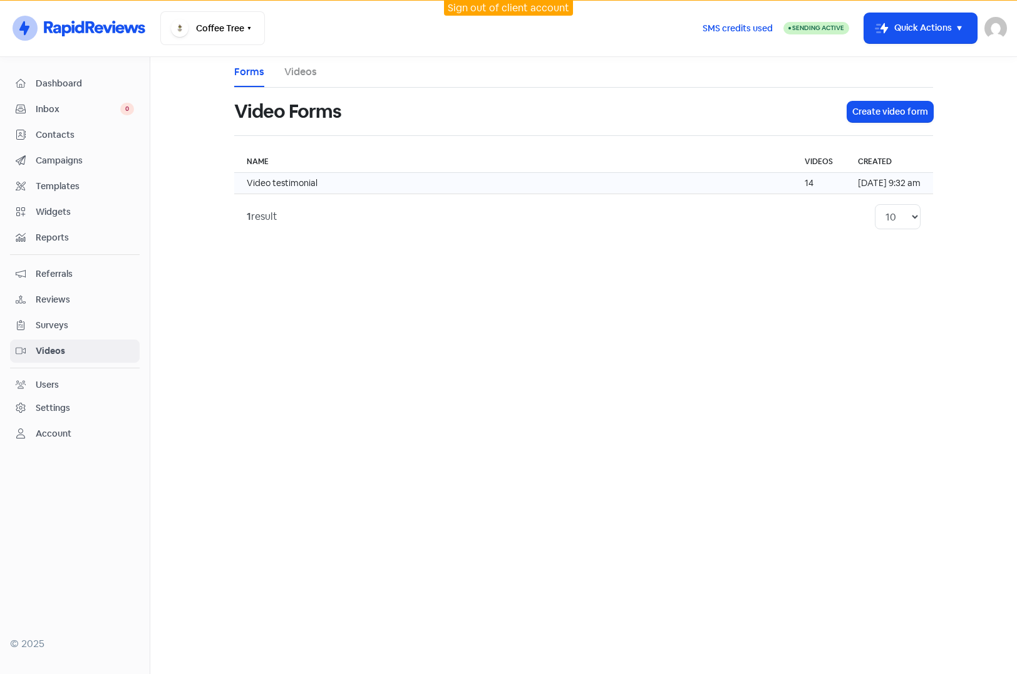
click at [319, 187] on td "Video testimonial" at bounding box center [513, 183] width 558 height 21
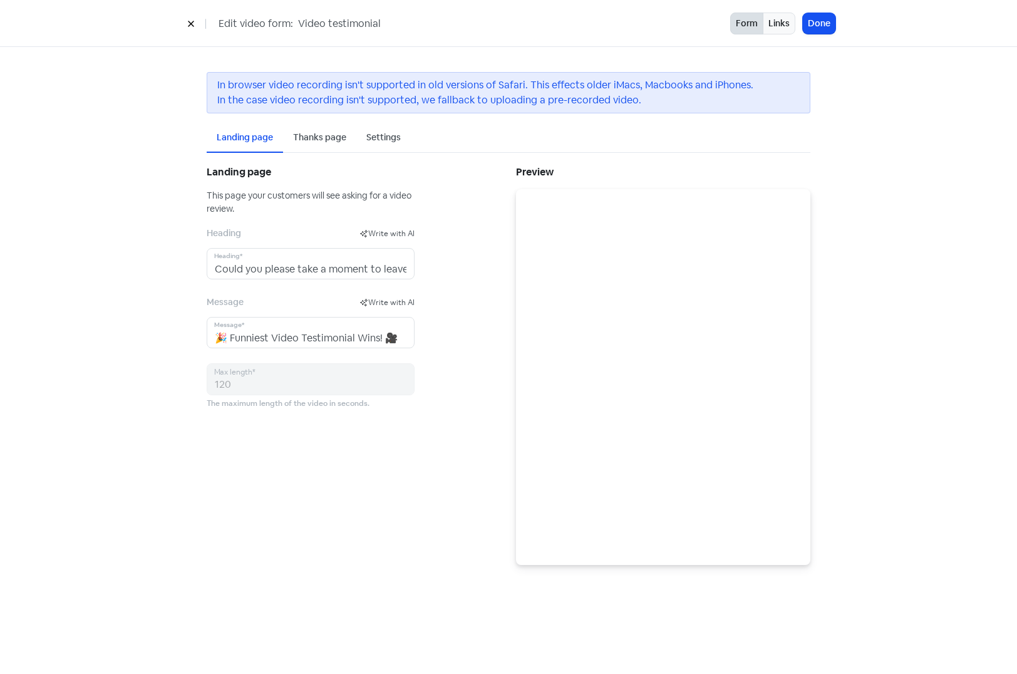
click at [378, 137] on div "Settings" at bounding box center [383, 137] width 34 height 13
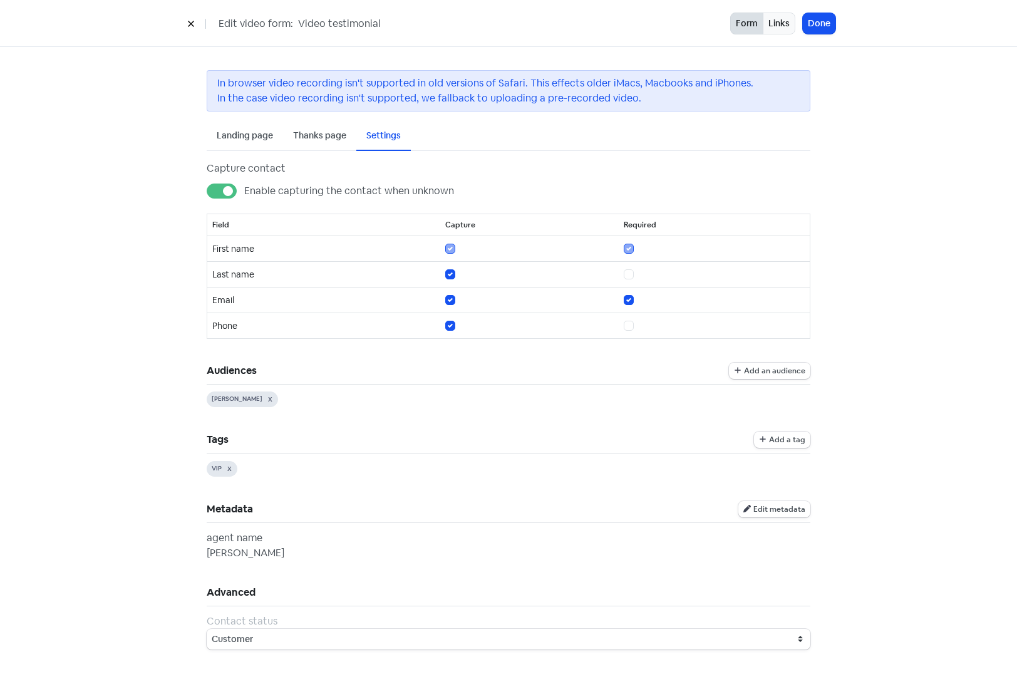
scroll to position [3, 0]
click at [602, 643] on select "Customer Lead" at bounding box center [509, 638] width 604 height 21
select select "lead"
click at [207, 628] on select "Customer Lead" at bounding box center [509, 638] width 604 height 21
click at [820, 24] on button "Done" at bounding box center [819, 23] width 33 height 21
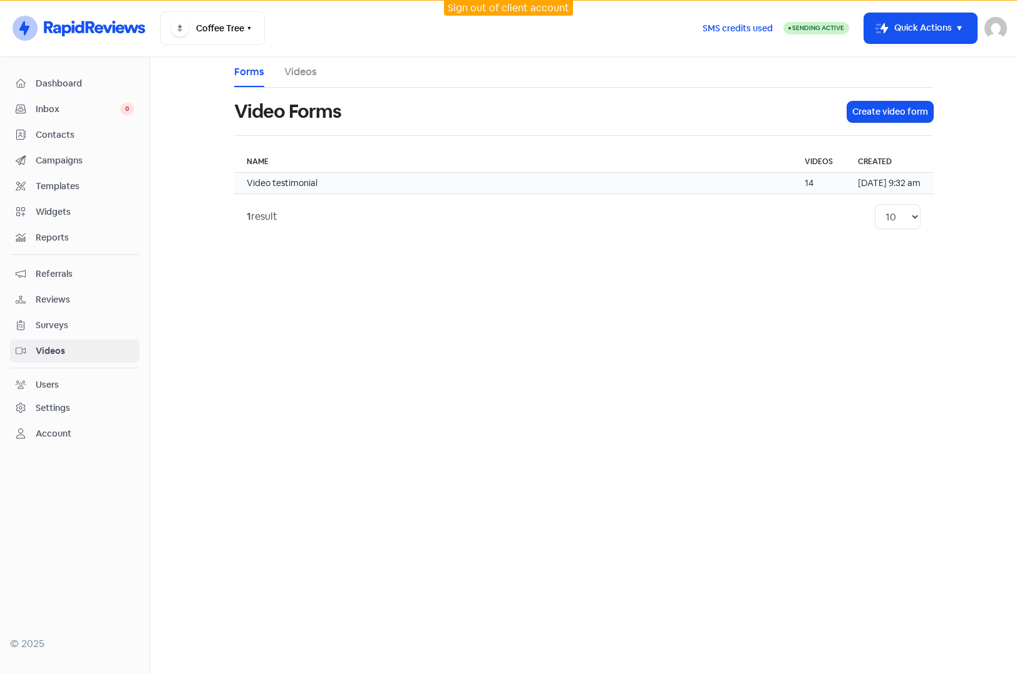
click at [492, 180] on td "Video testimonial" at bounding box center [513, 183] width 558 height 21
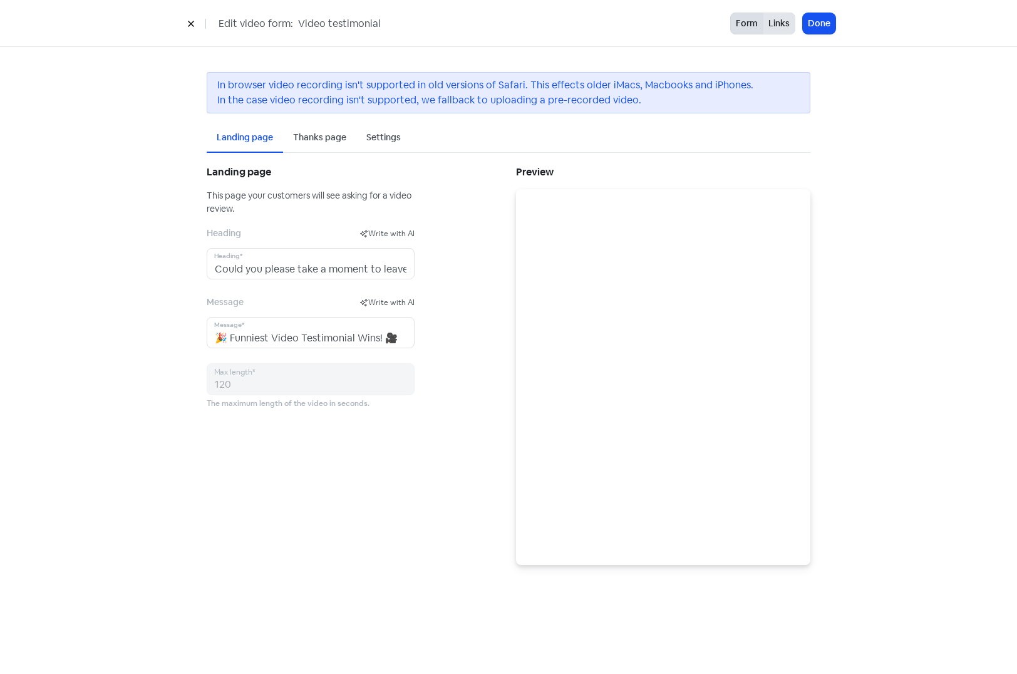
click at [775, 19] on button "Links" at bounding box center [779, 24] width 33 height 22
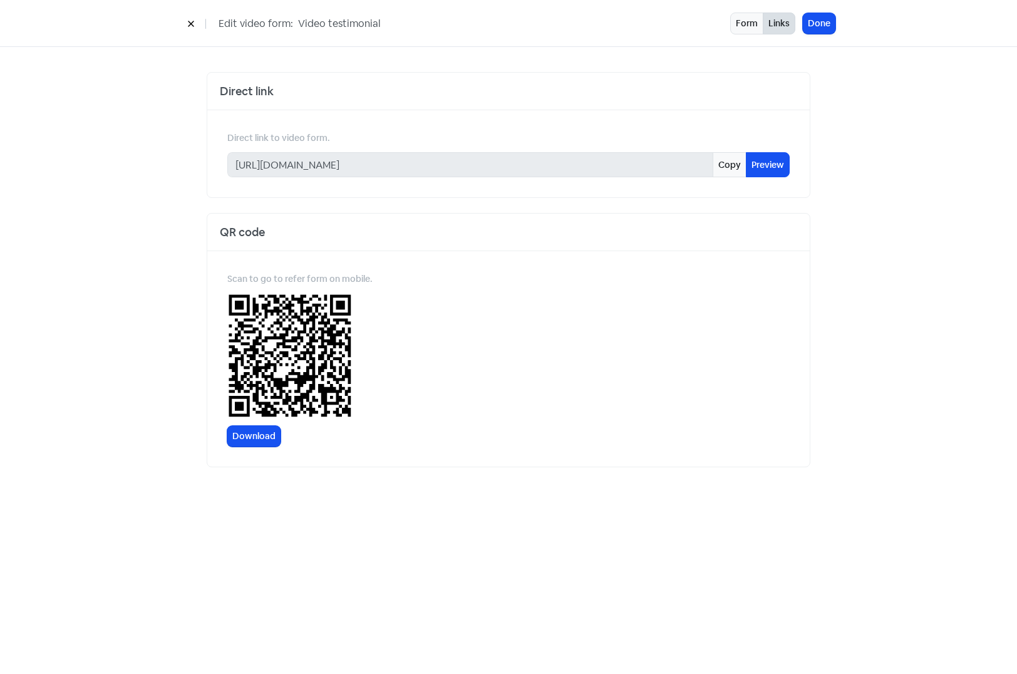
click at [189, 20] on icon at bounding box center [191, 24] width 8 height 8
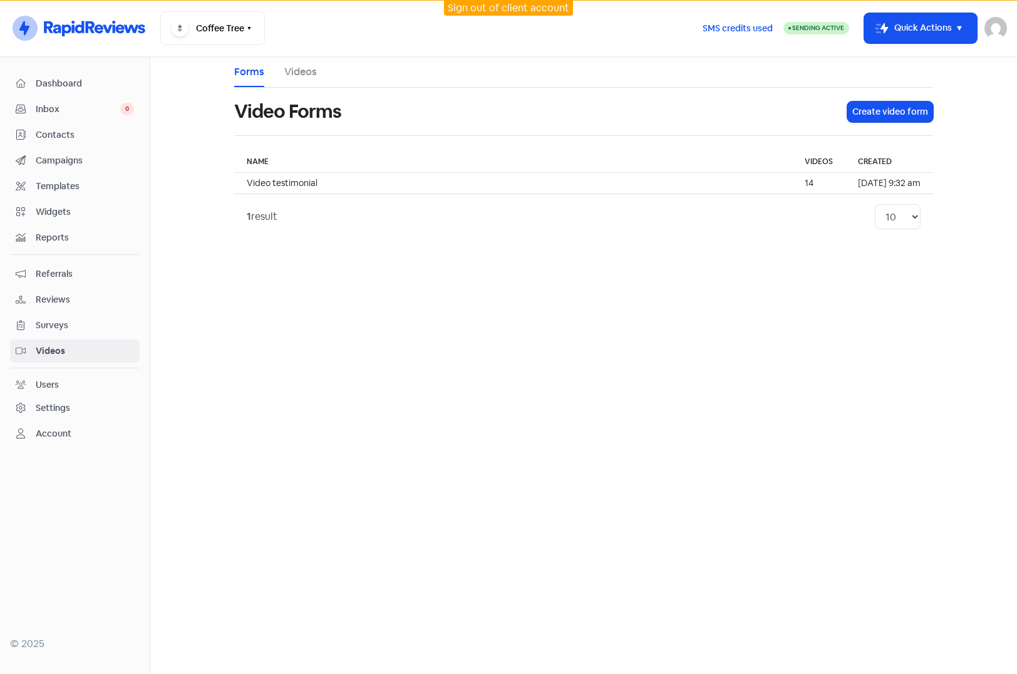
click at [291, 75] on link "Videos" at bounding box center [300, 72] width 33 height 15
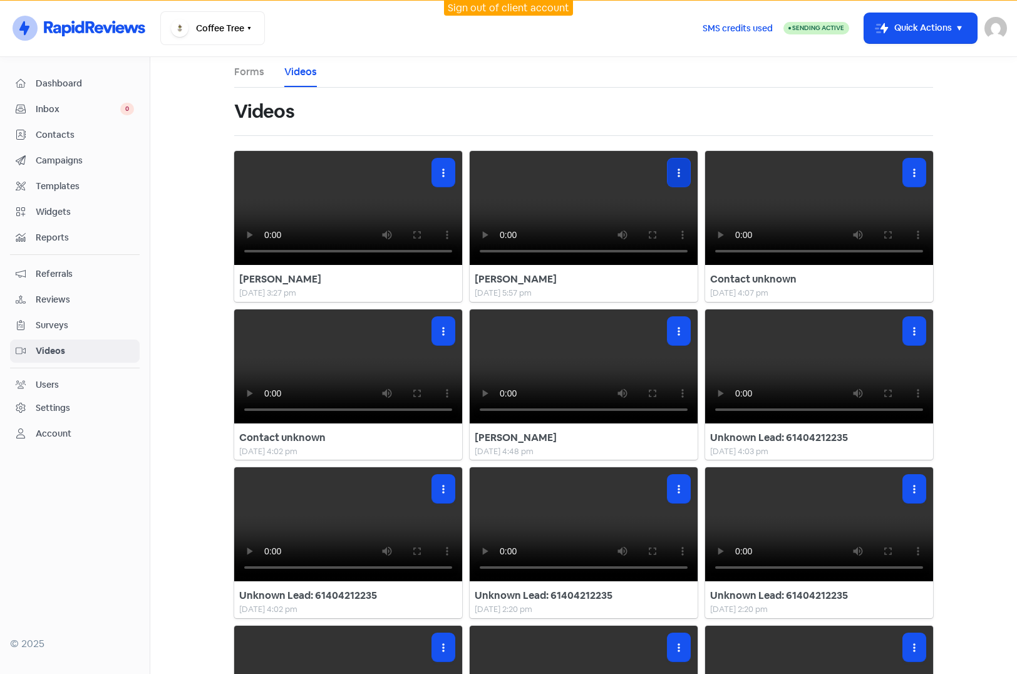
click at [678, 173] on icon "button" at bounding box center [679, 173] width 3 height 9
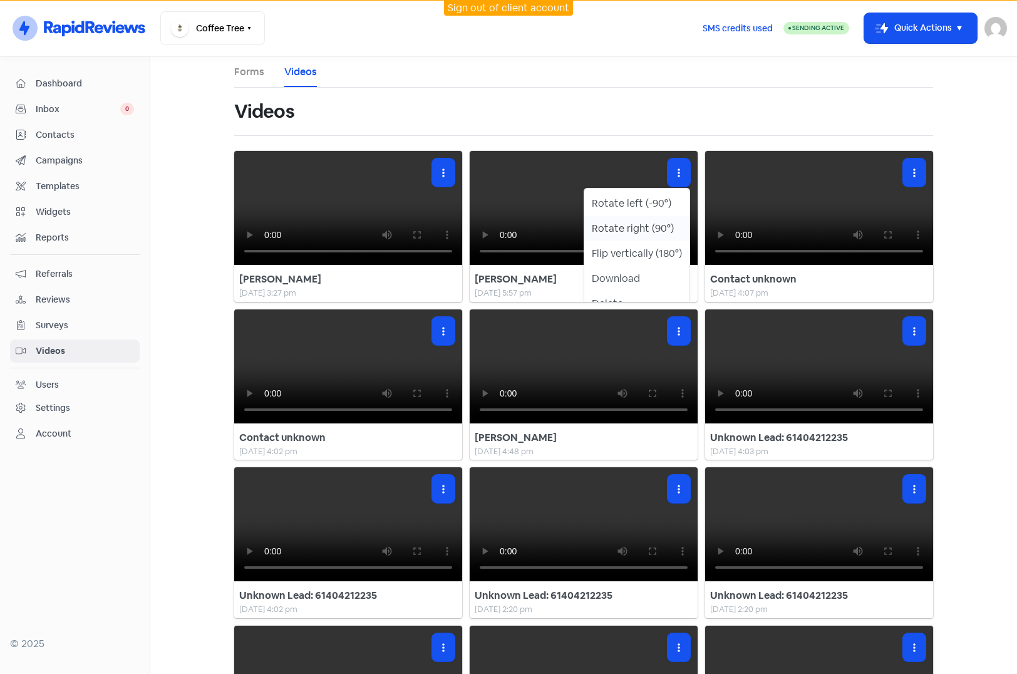
click at [618, 229] on button "Rotate right (90°)" at bounding box center [636, 228] width 105 height 25
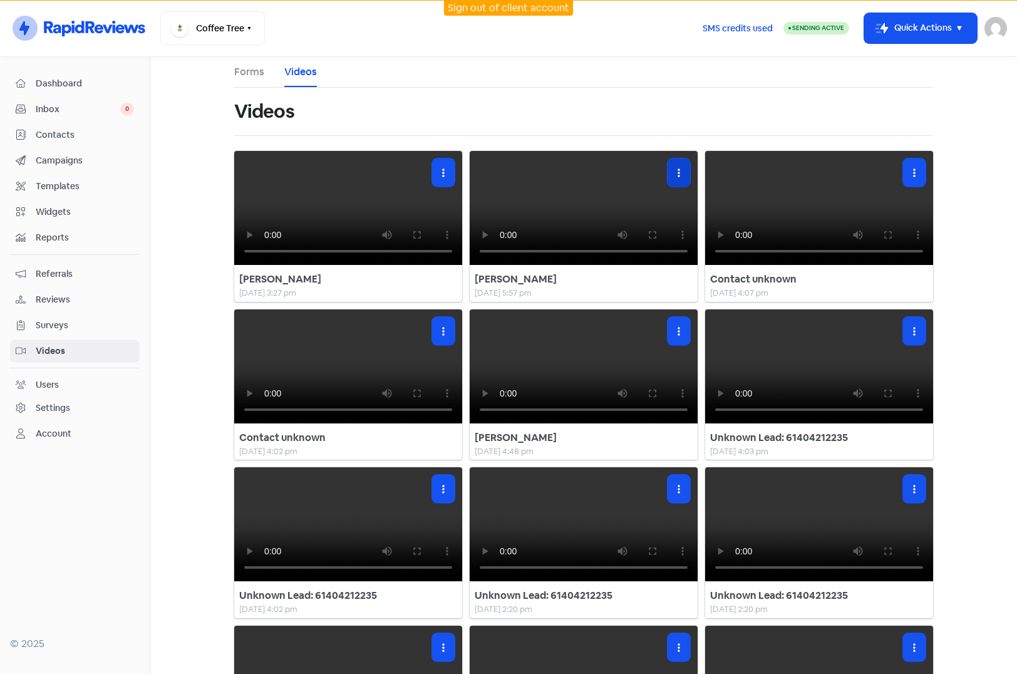
click at [672, 174] on button "button" at bounding box center [679, 172] width 23 height 28
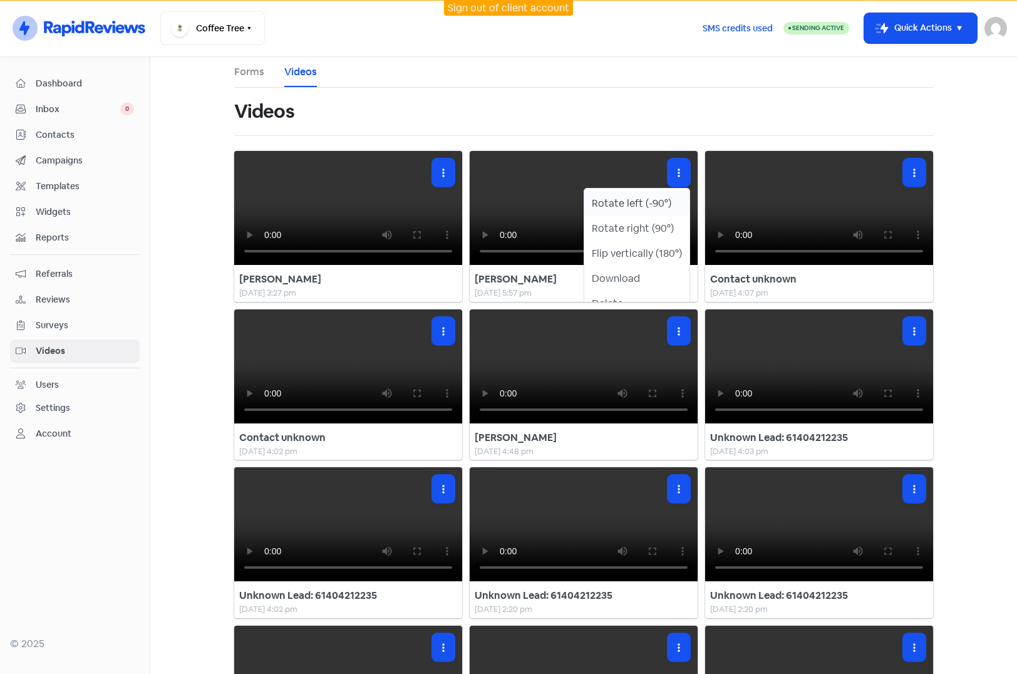
click at [628, 202] on button "Rotate left (-90°)" at bounding box center [636, 203] width 105 height 25
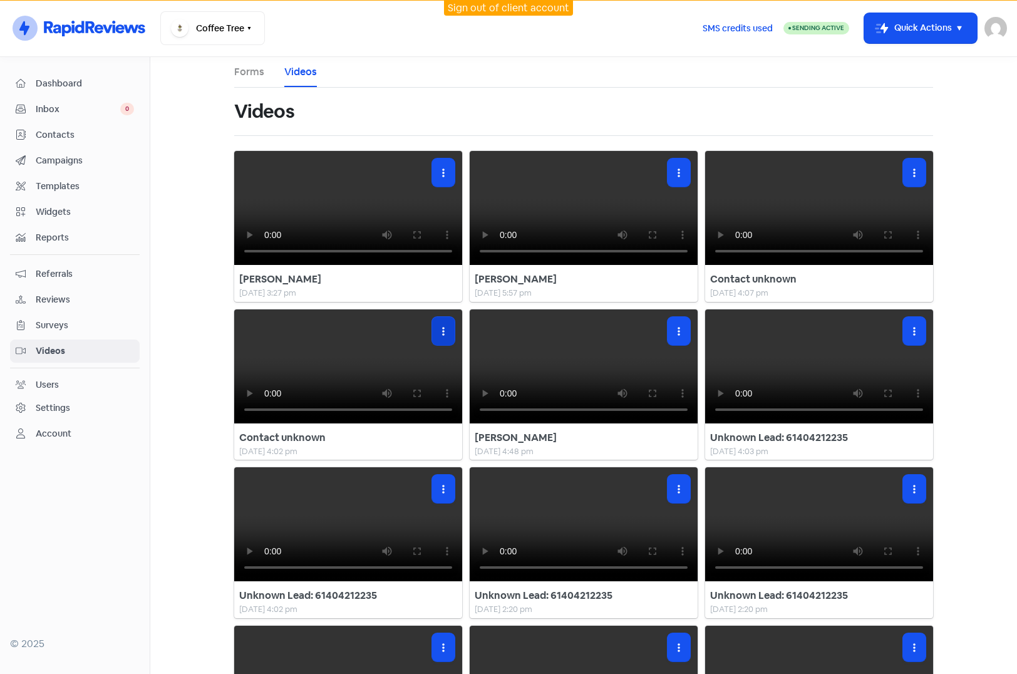
click at [435, 345] on button "button" at bounding box center [443, 331] width 23 height 28
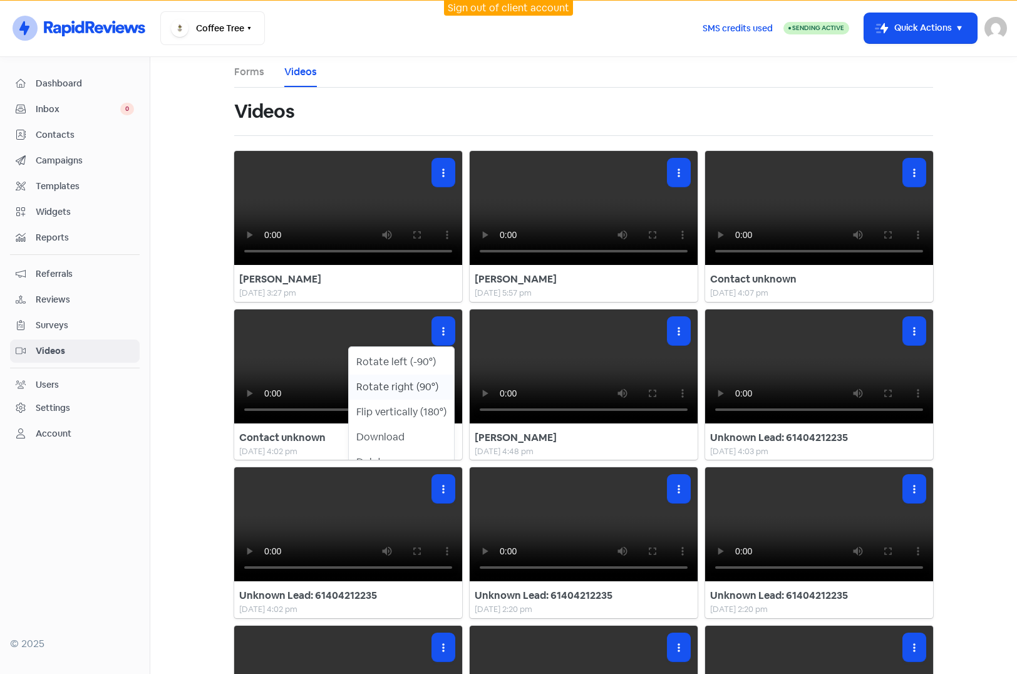
click at [424, 400] on button "Rotate right (90°)" at bounding box center [401, 387] width 105 height 25
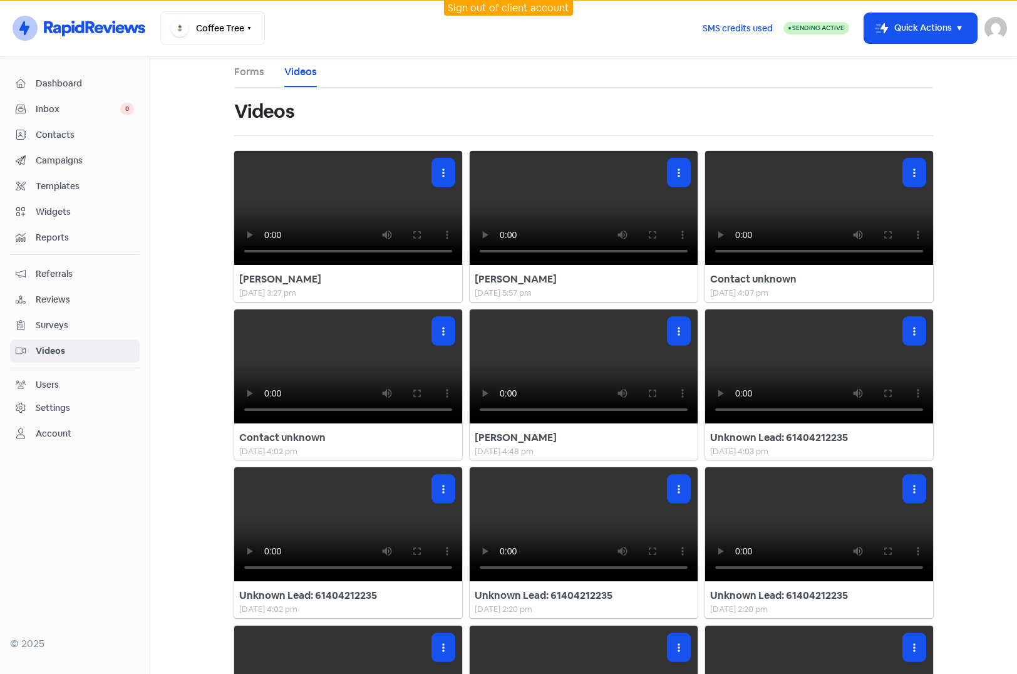
click at [462, 495] on div "Alvarez Medina 8 Sep 2025, 3:27 pm Embed Video Copy this code to embed the vide…" at bounding box center [583, 542] width 699 height 783
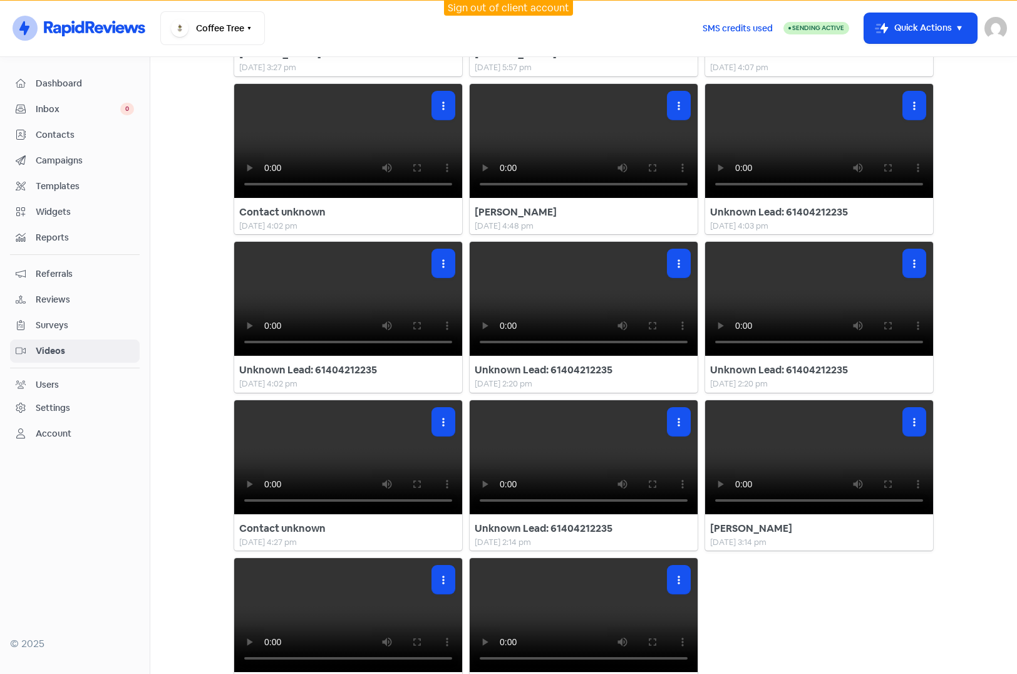
scroll to position [251, 0]
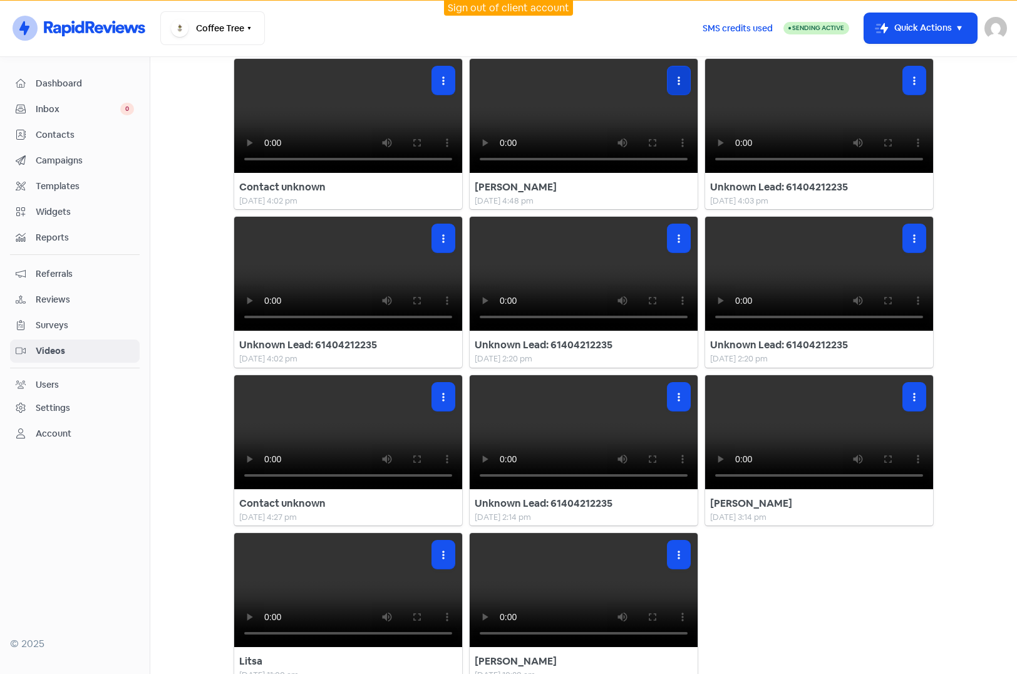
click at [680, 95] on button "button" at bounding box center [679, 80] width 23 height 28
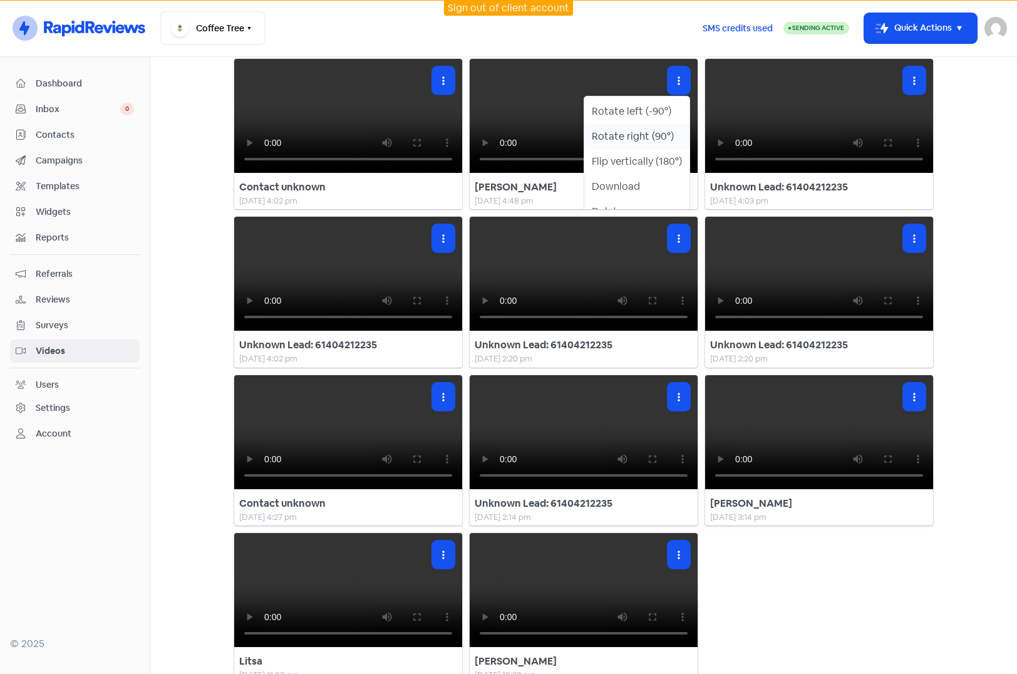
click at [653, 149] on button "Rotate right (90°)" at bounding box center [636, 136] width 105 height 25
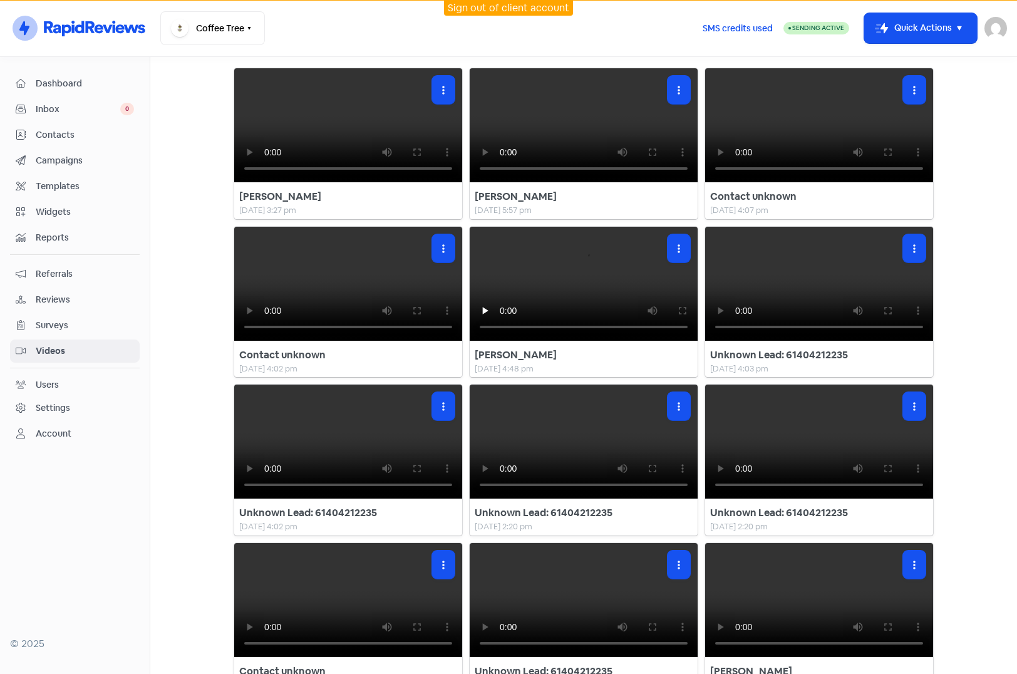
scroll to position [0, 0]
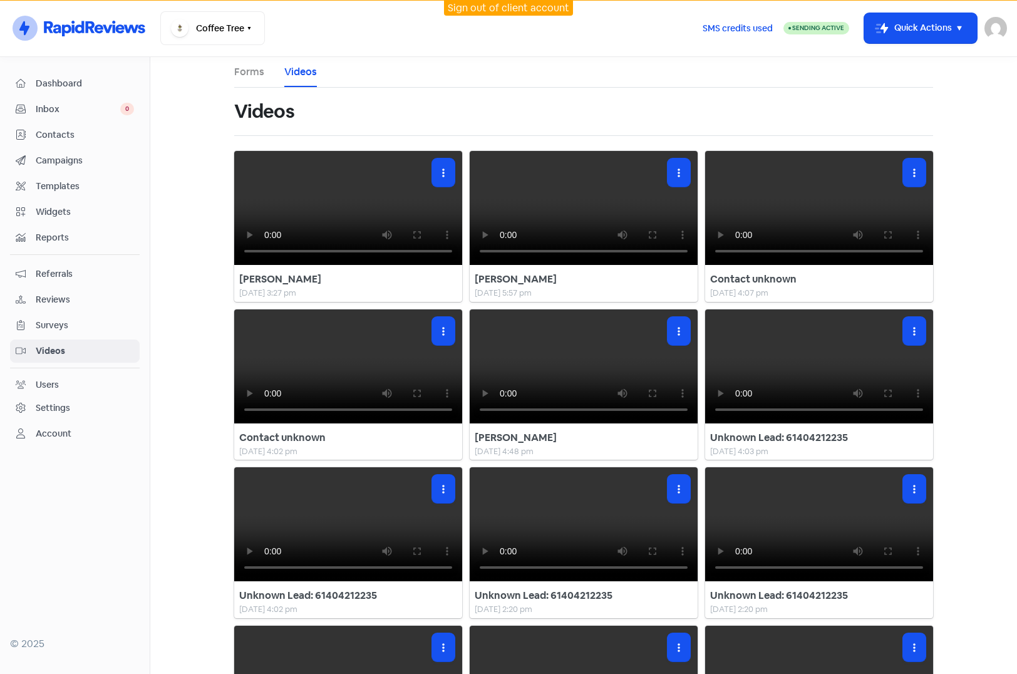
click at [168, 104] on main "Forms Videos Videos Alvarez Medina 8 Sep 2025, 3:27 pm Embed Video Copy this co…" at bounding box center [583, 365] width 867 height 617
click at [436, 173] on button "button" at bounding box center [443, 172] width 23 height 28
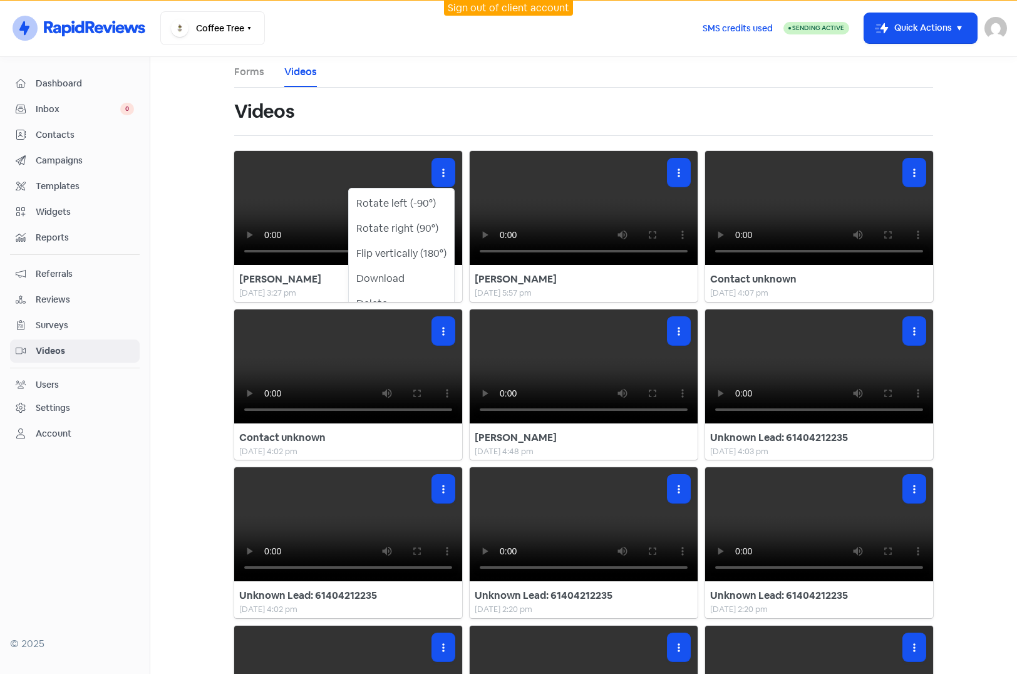
click at [359, 302] on div "Rotate left (-90°) Rotate right (90°) Flip vertically (180°) Download Delete Al…" at bounding box center [348, 226] width 228 height 151
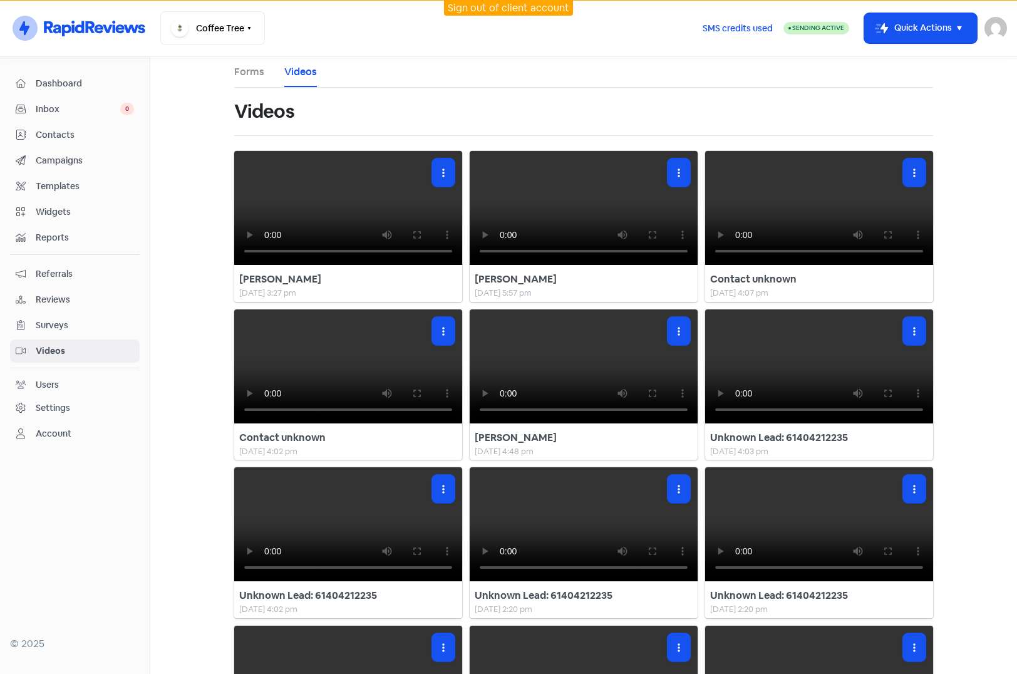
click at [56, 77] on span "Dashboard" at bounding box center [85, 83] width 98 height 13
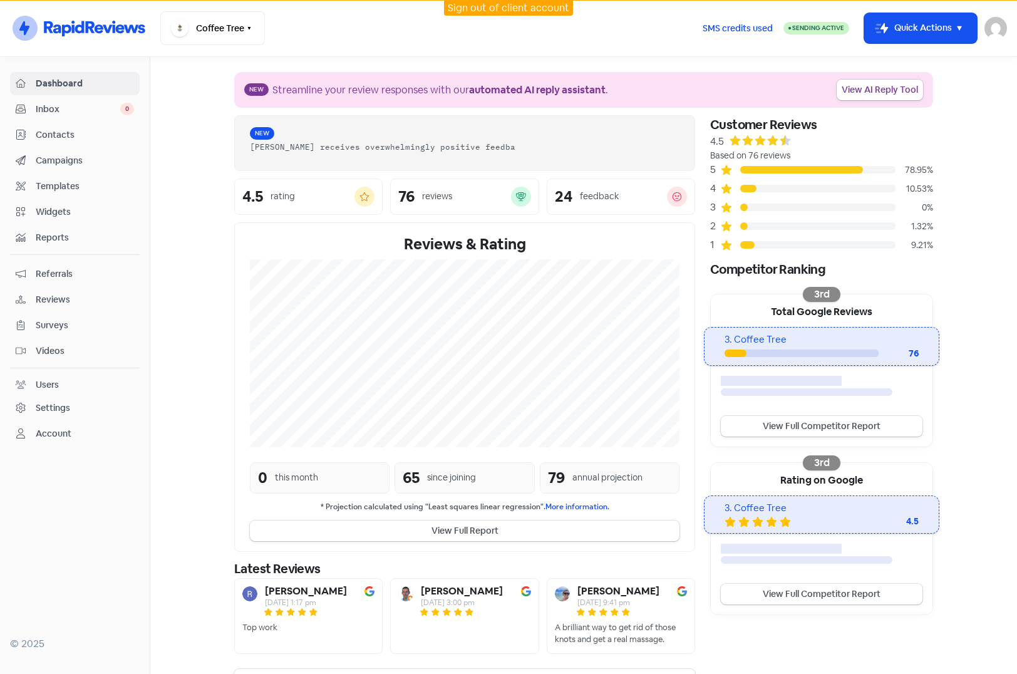
click at [43, 110] on span "Inbox" at bounding box center [78, 109] width 85 height 13
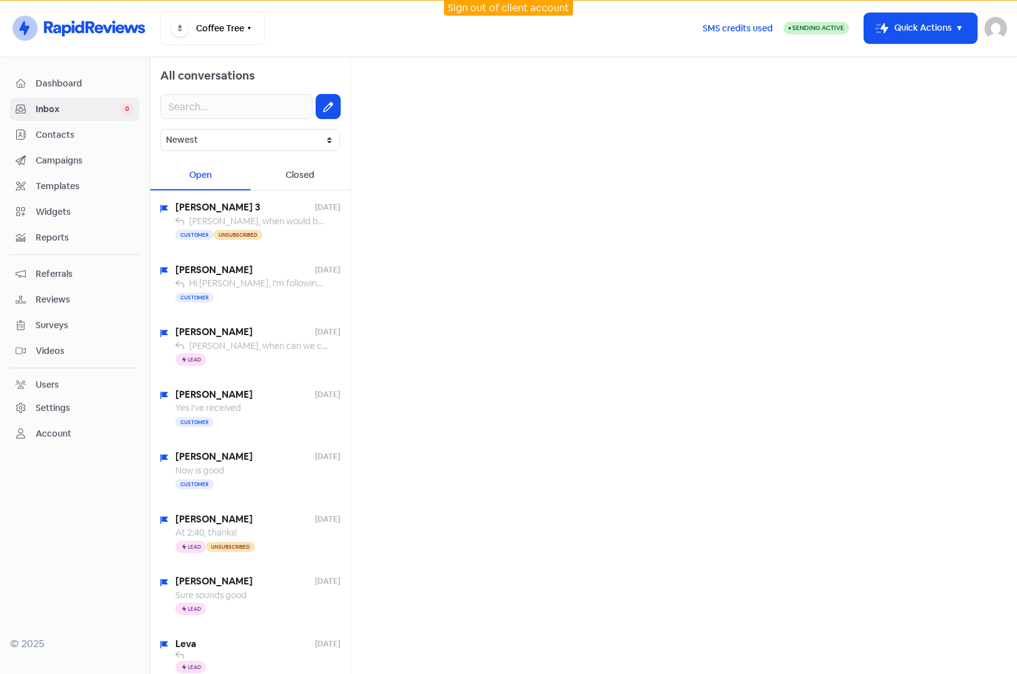
click at [46, 128] on div "Contacts" at bounding box center [75, 135] width 118 height 14
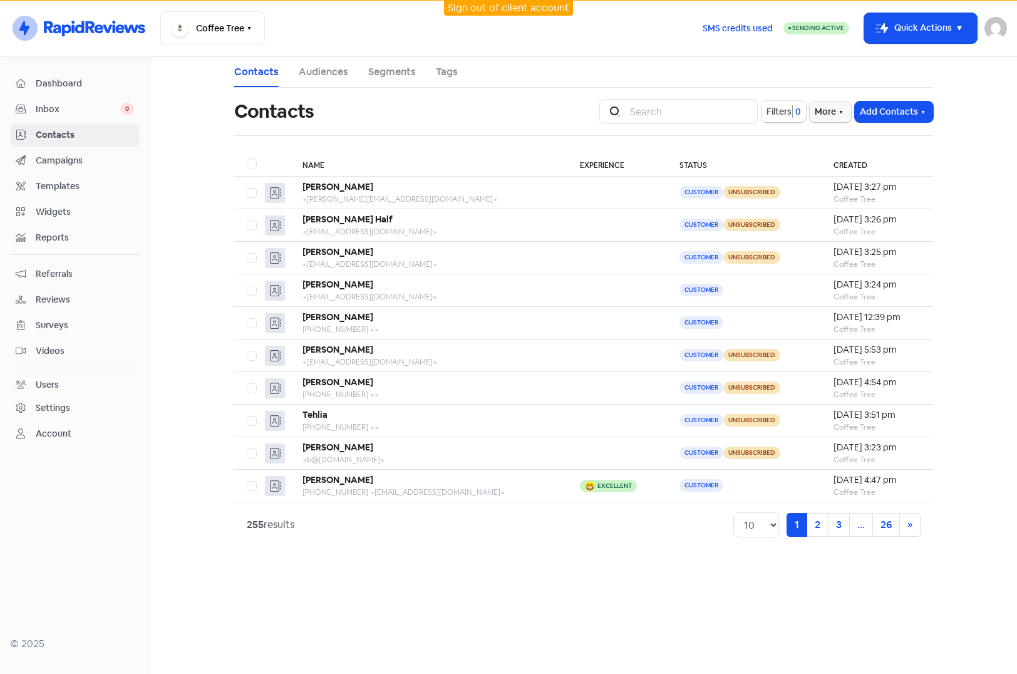
click at [581, 553] on main "Contacts Audiences Segments Tags Contacts Icon For Search Filters 0 More Add Co…" at bounding box center [583, 365] width 867 height 617
click at [197, 170] on main "Contacts Audiences Segments Tags Contacts Icon For Search Filters 0 More Add Co…" at bounding box center [583, 365] width 867 height 617
click at [412, 193] on div "Alvarez Medina" at bounding box center [428, 186] width 252 height 13
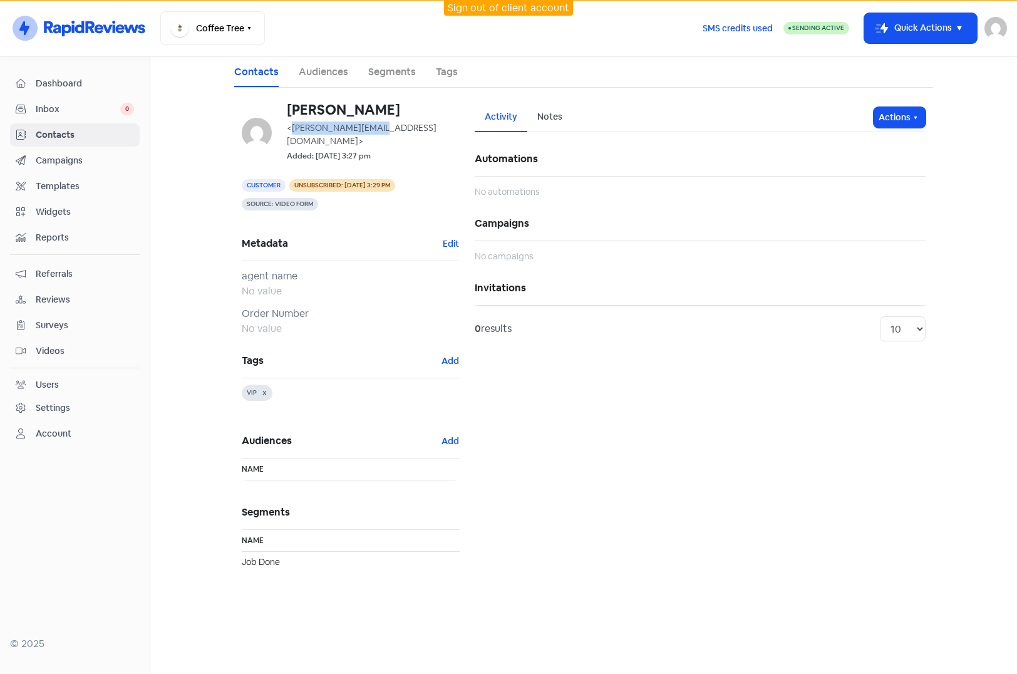
drag, startPoint x: 293, startPoint y: 126, endPoint x: 381, endPoint y: 124, distance: 88.3
click at [381, 124] on span "<alvarez.m@email.com>" at bounding box center [362, 134] width 150 height 24
drag, startPoint x: 381, startPoint y: 124, endPoint x: 356, endPoint y: 133, distance: 26.5
click at [263, 72] on link "Contacts" at bounding box center [256, 72] width 44 height 15
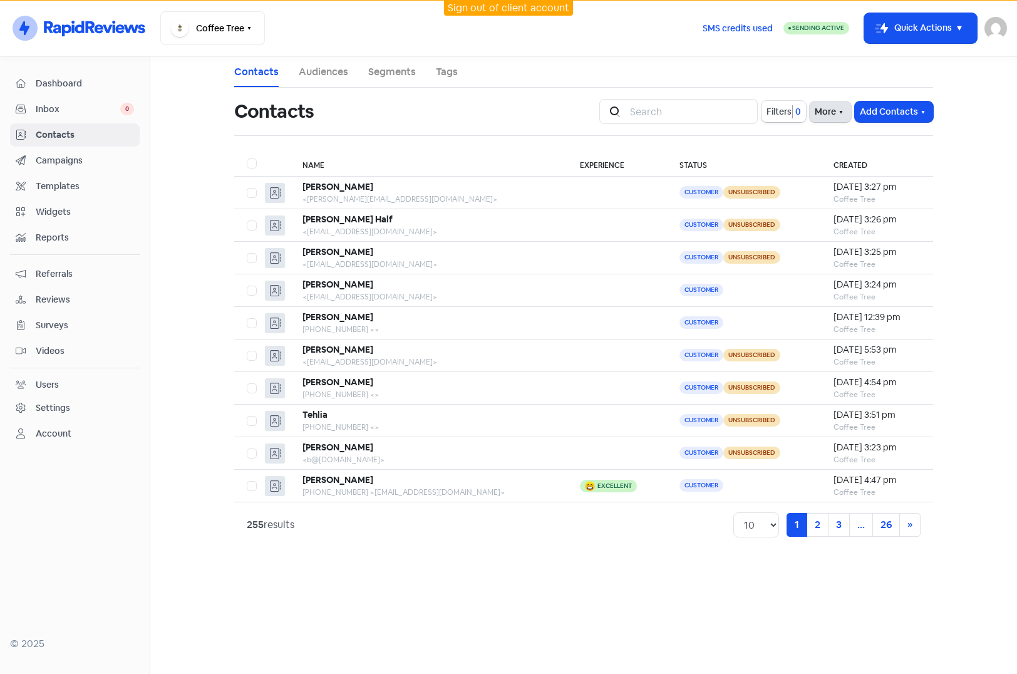
click at [837, 116] on icon "button" at bounding box center [841, 112] width 10 height 10
click at [797, 140] on link "External Contact Forms" at bounding box center [791, 139] width 126 height 25
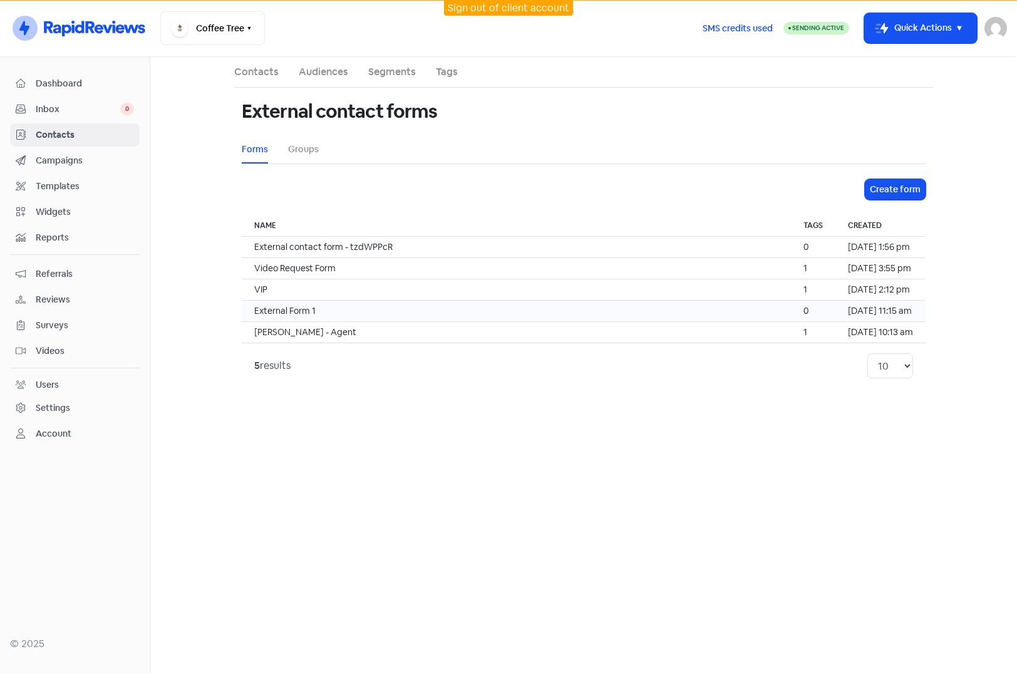
click at [354, 311] on td "External Form 1" at bounding box center [516, 311] width 549 height 21
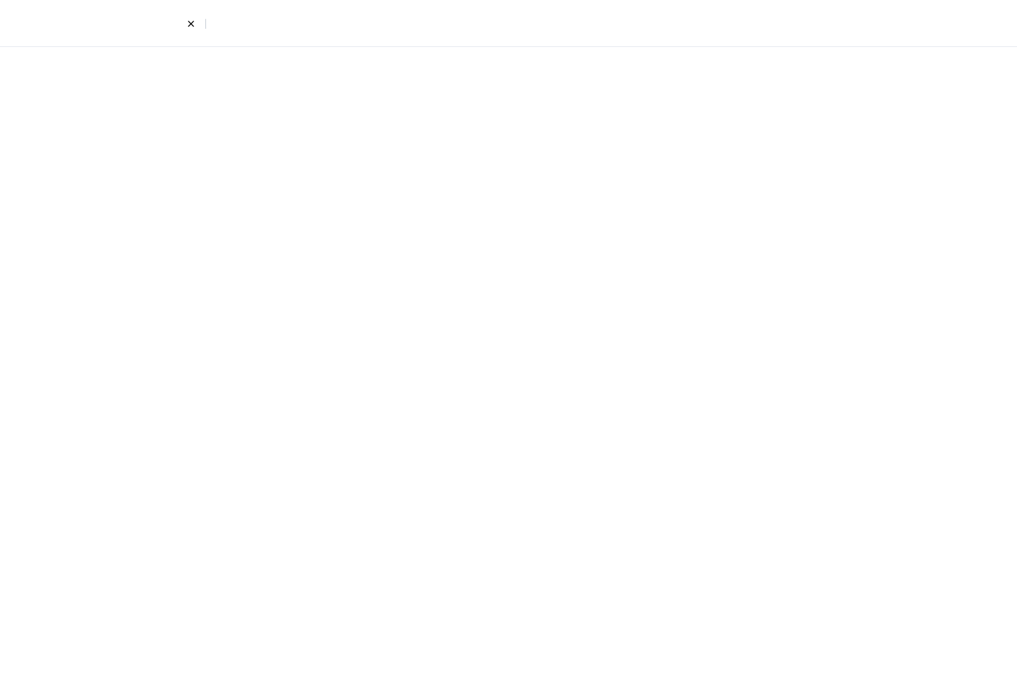
select select "first_last"
select select "email_phone"
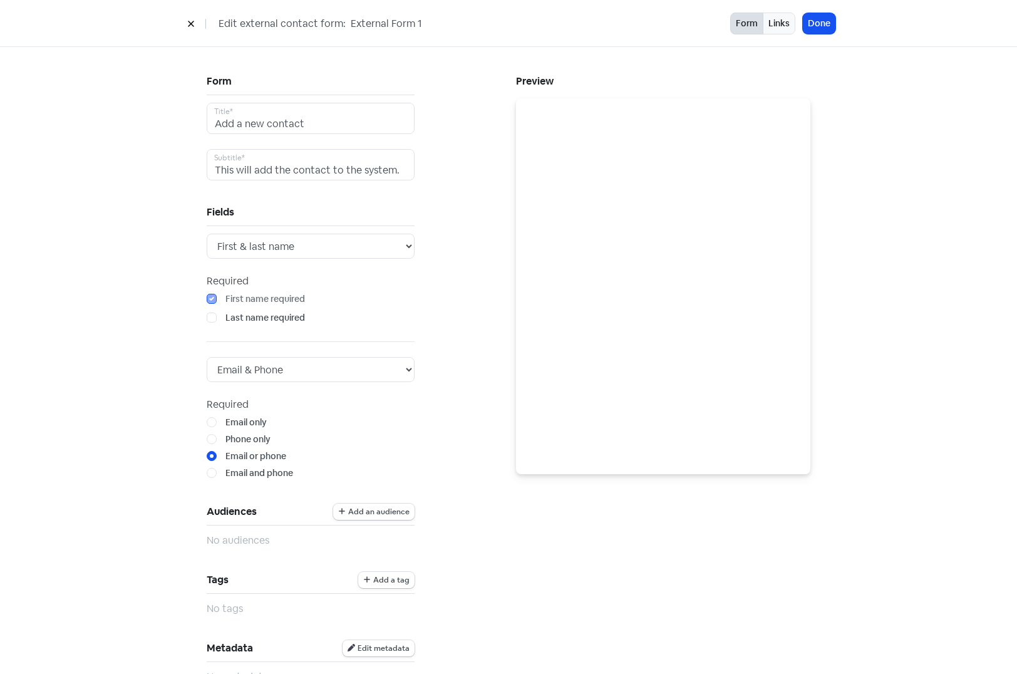
click at [188, 19] on button at bounding box center [191, 24] width 19 height 22
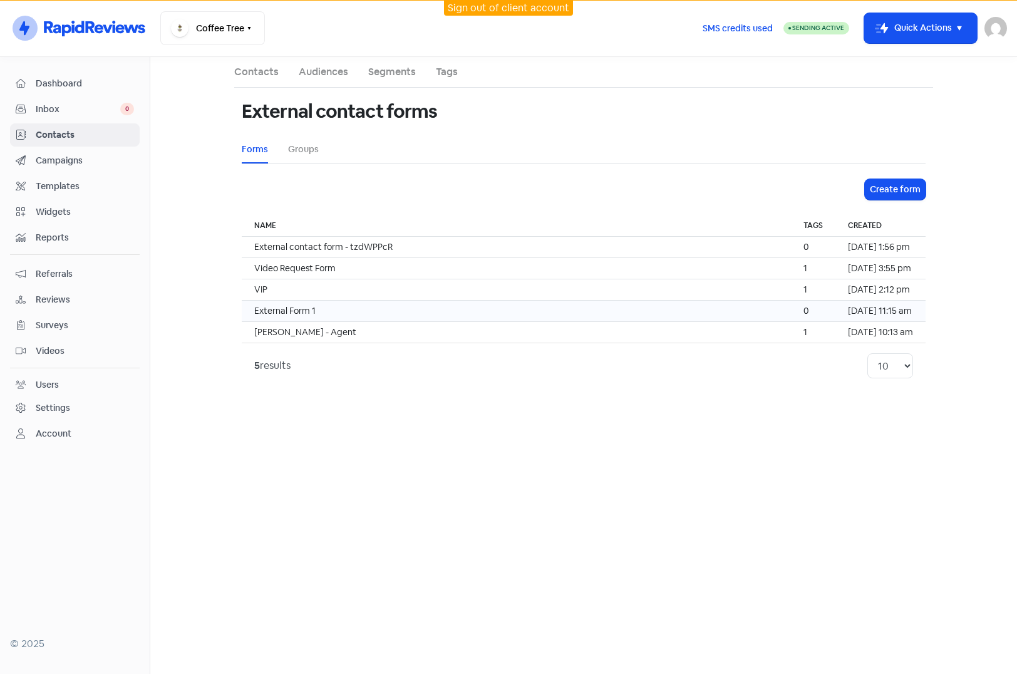
click at [416, 309] on td "External Form 1" at bounding box center [516, 311] width 549 height 21
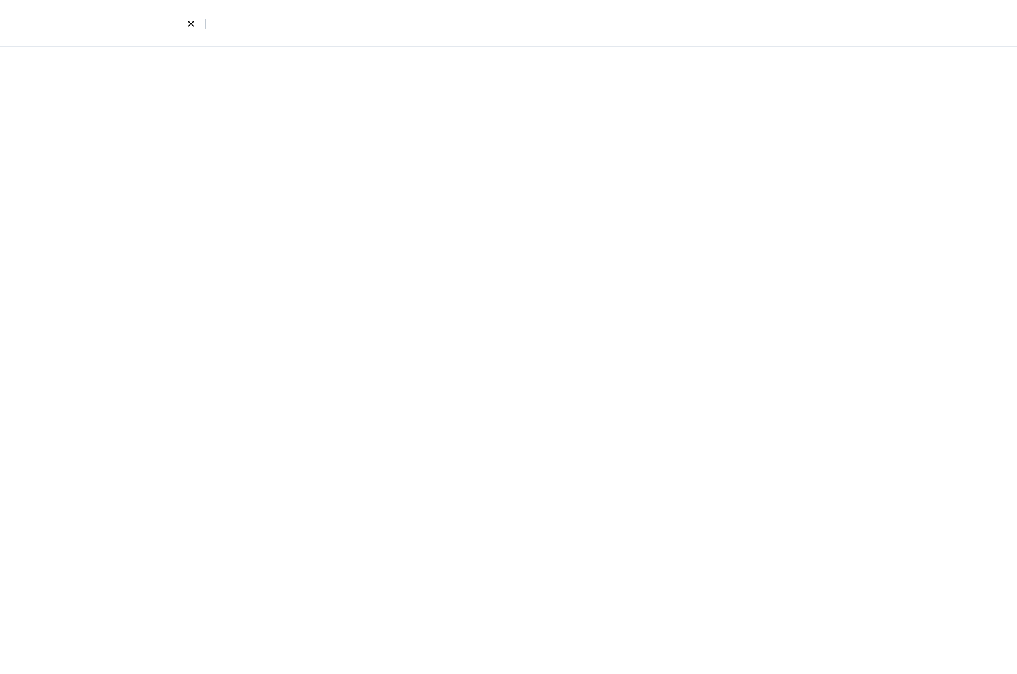
select select "first_last"
select select "email_phone"
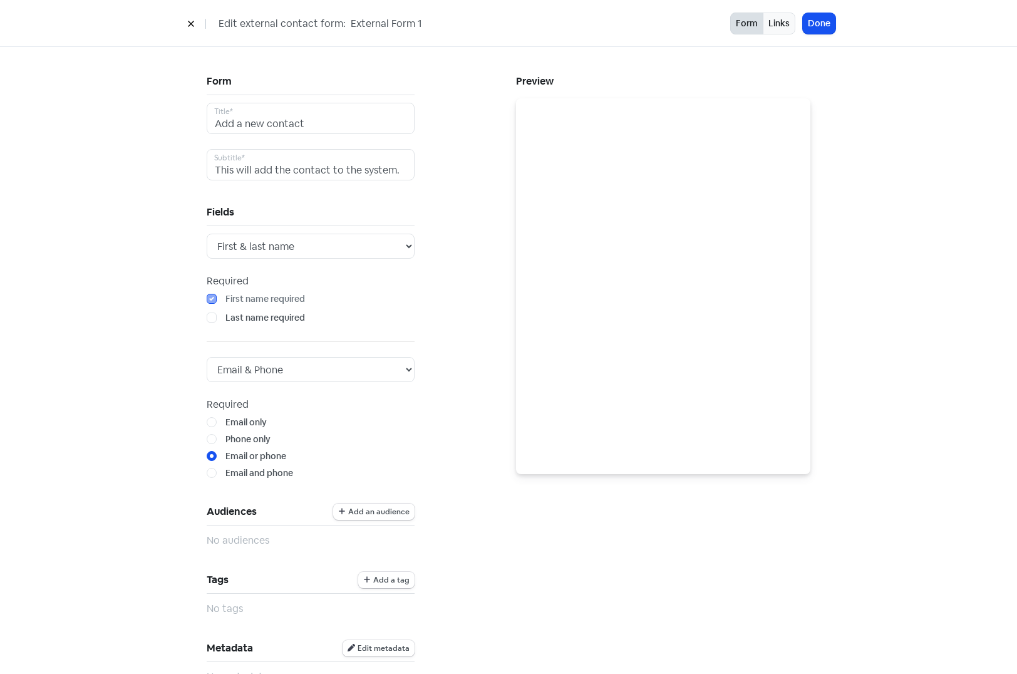
click at [191, 25] on icon at bounding box center [191, 24] width 8 height 8
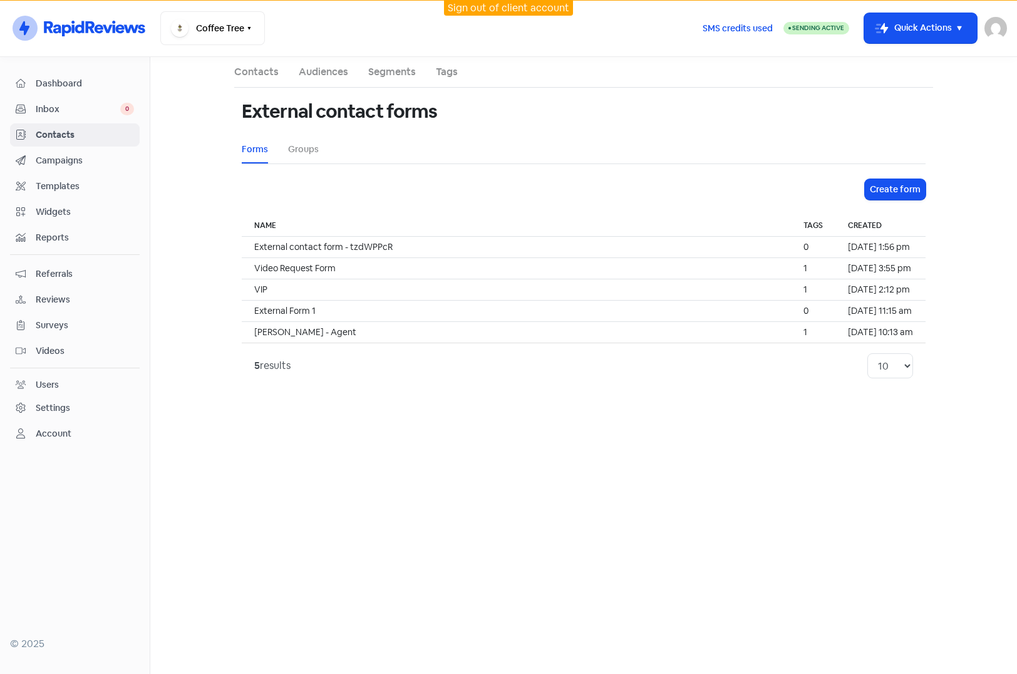
click at [205, 316] on main "Contacts Audiences Segments Tags External contact forms Forms Groups Create for…" at bounding box center [583, 365] width 867 height 617
click at [353, 308] on td "External Form 1" at bounding box center [516, 311] width 549 height 21
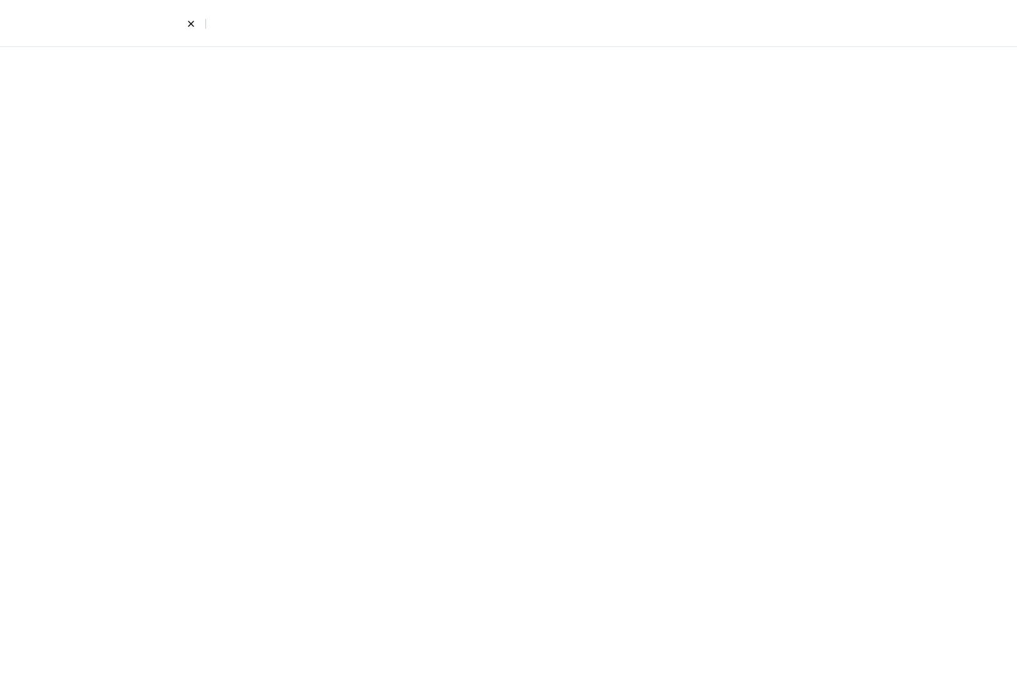
select select "first_last"
select select "email_phone"
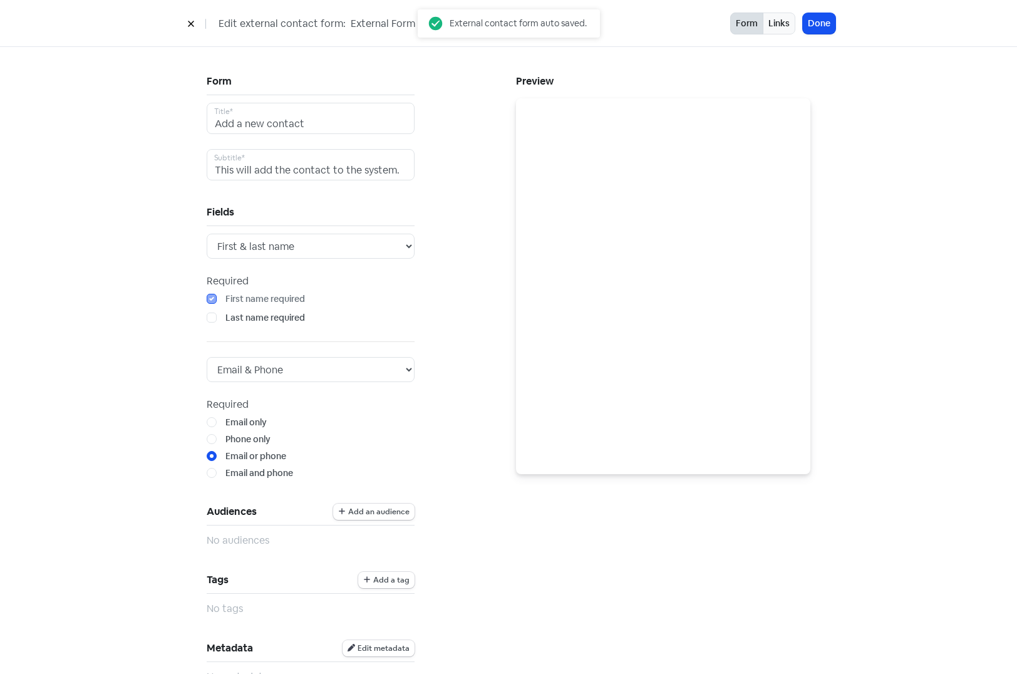
click at [190, 27] on icon at bounding box center [191, 24] width 8 height 8
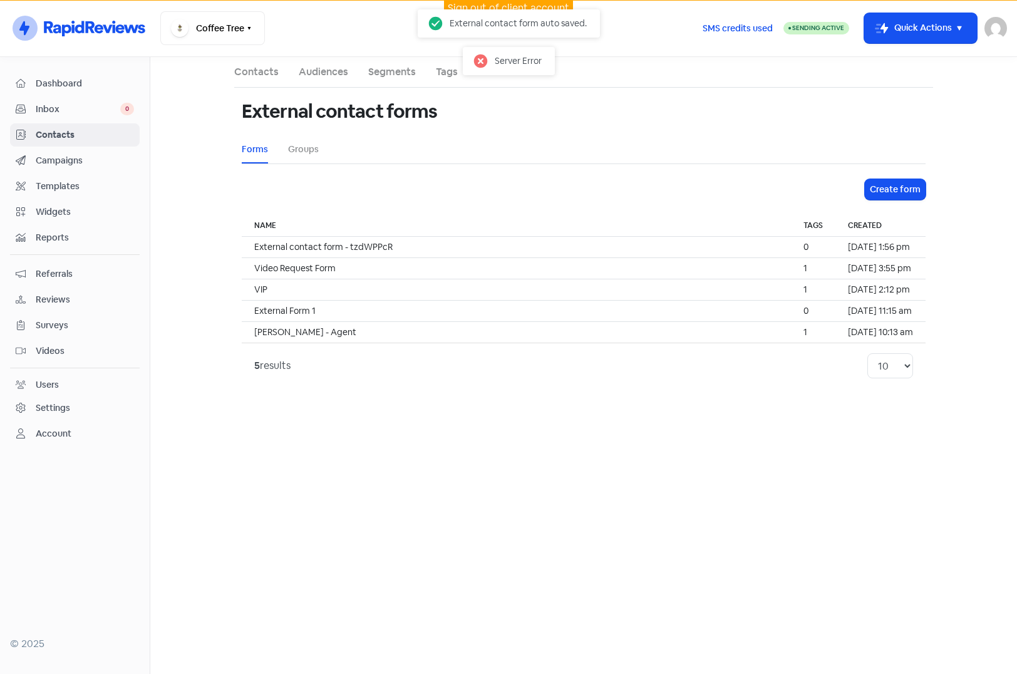
click at [59, 135] on span "Contacts" at bounding box center [85, 134] width 98 height 13
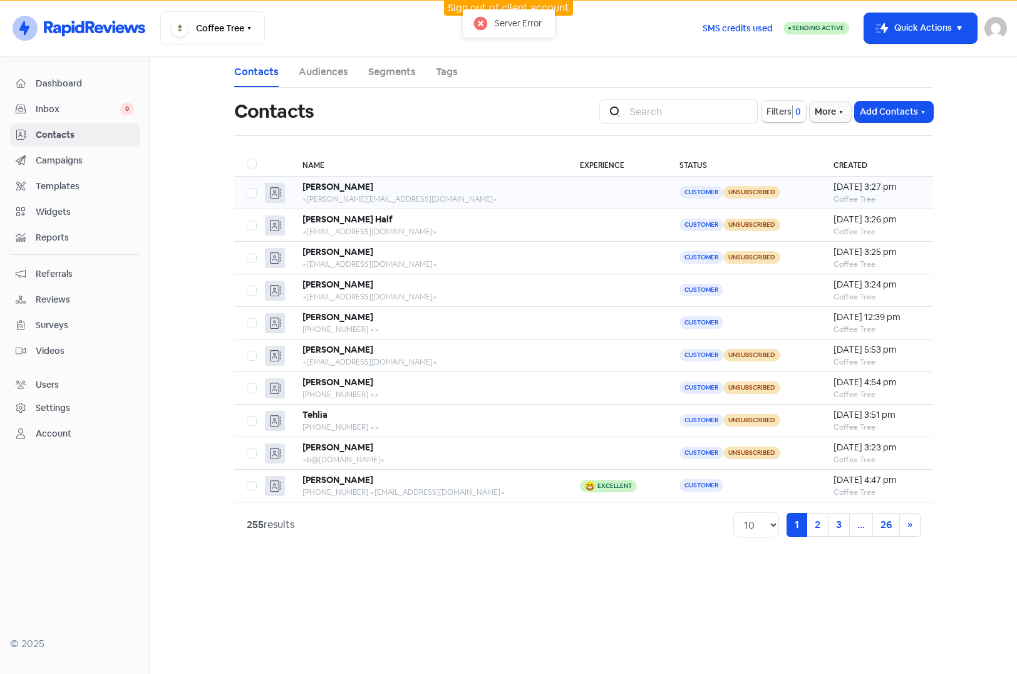
click at [419, 194] on div "<alvarez.m@email.com>" at bounding box center [428, 199] width 252 height 11
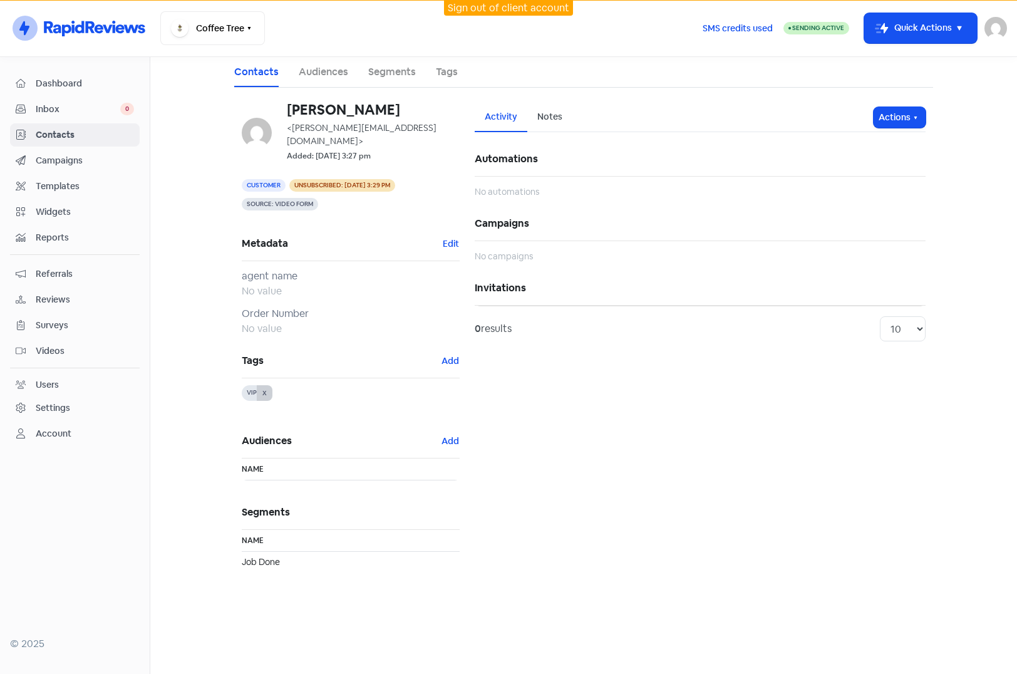
click at [265, 385] on button "X" at bounding box center [265, 393] width 16 height 16
click at [380, 75] on link "Segments" at bounding box center [392, 72] width 48 height 15
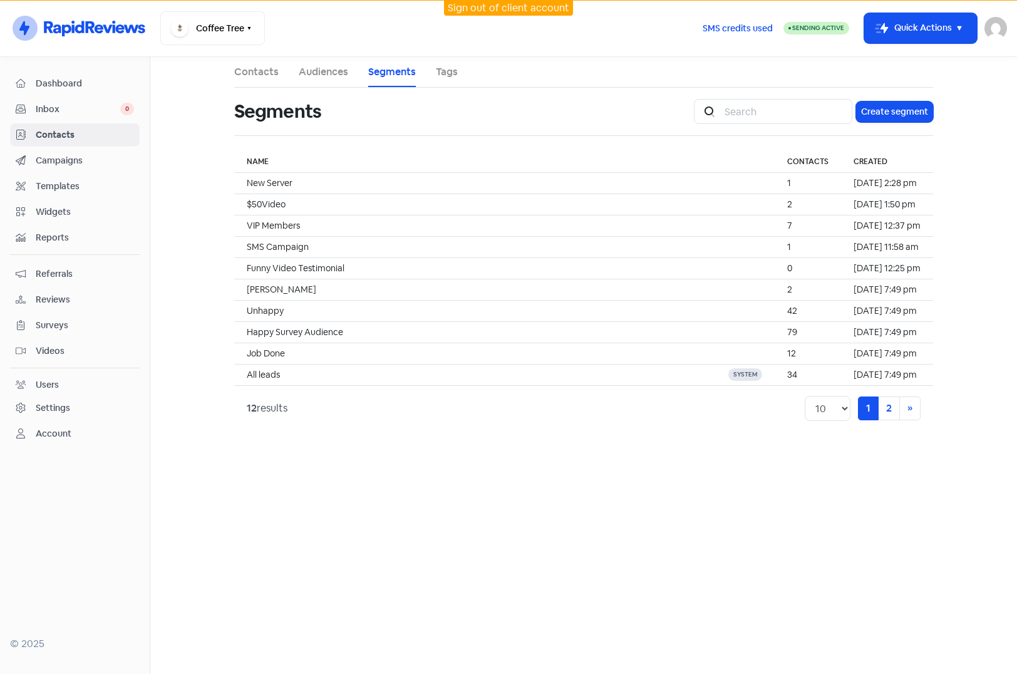
click at [453, 75] on link "Tags" at bounding box center [447, 72] width 22 height 15
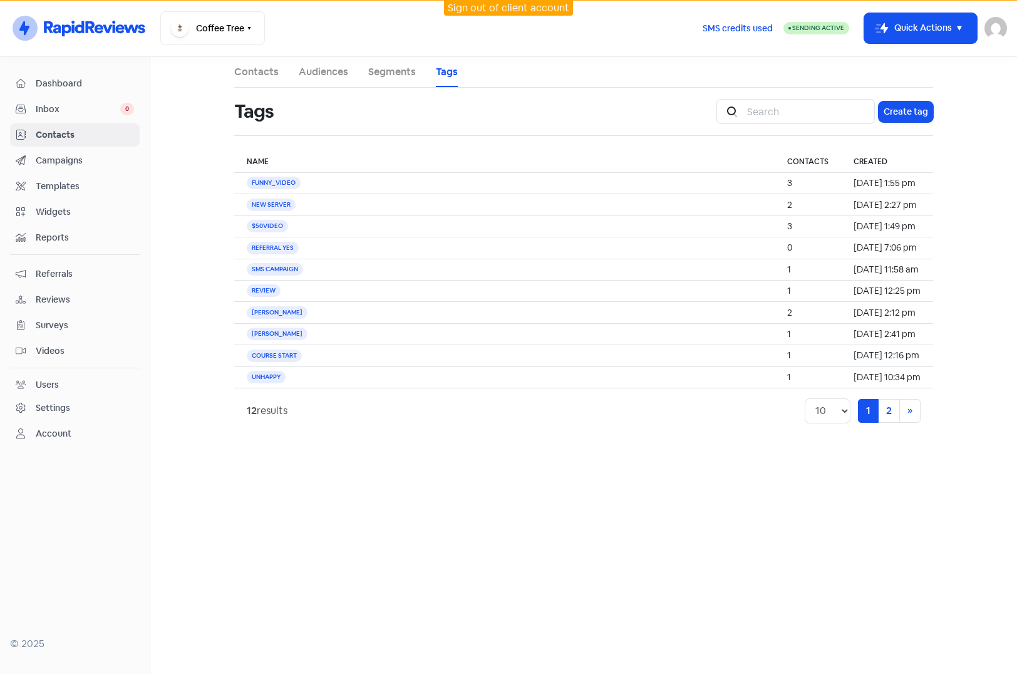
click at [311, 73] on link "Audiences" at bounding box center [323, 72] width 49 height 15
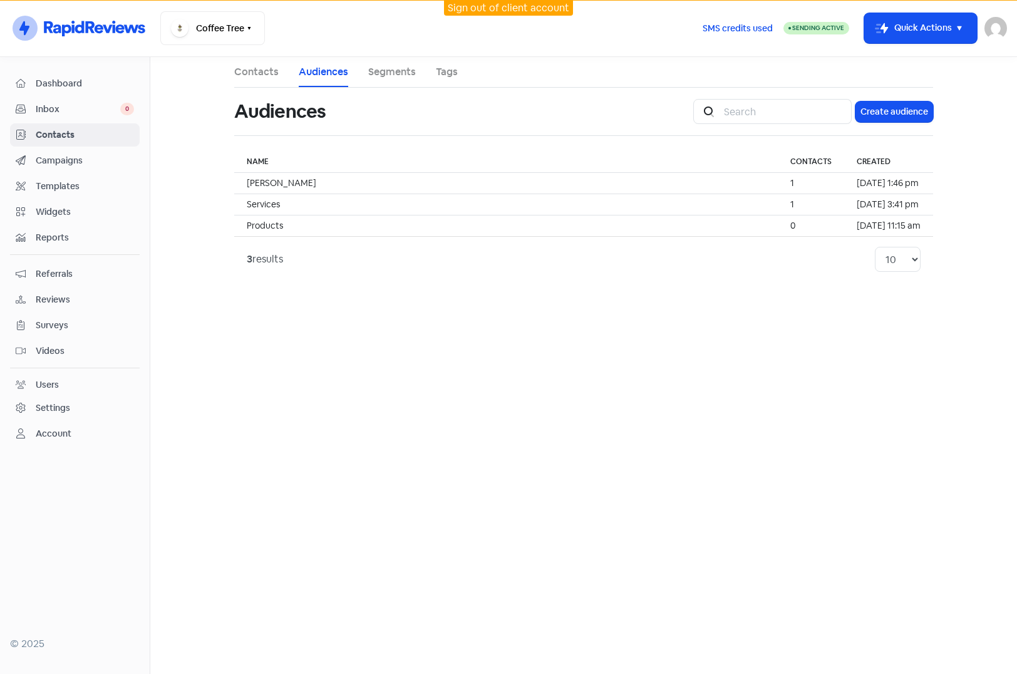
click at [386, 69] on link "Segments" at bounding box center [392, 72] width 48 height 15
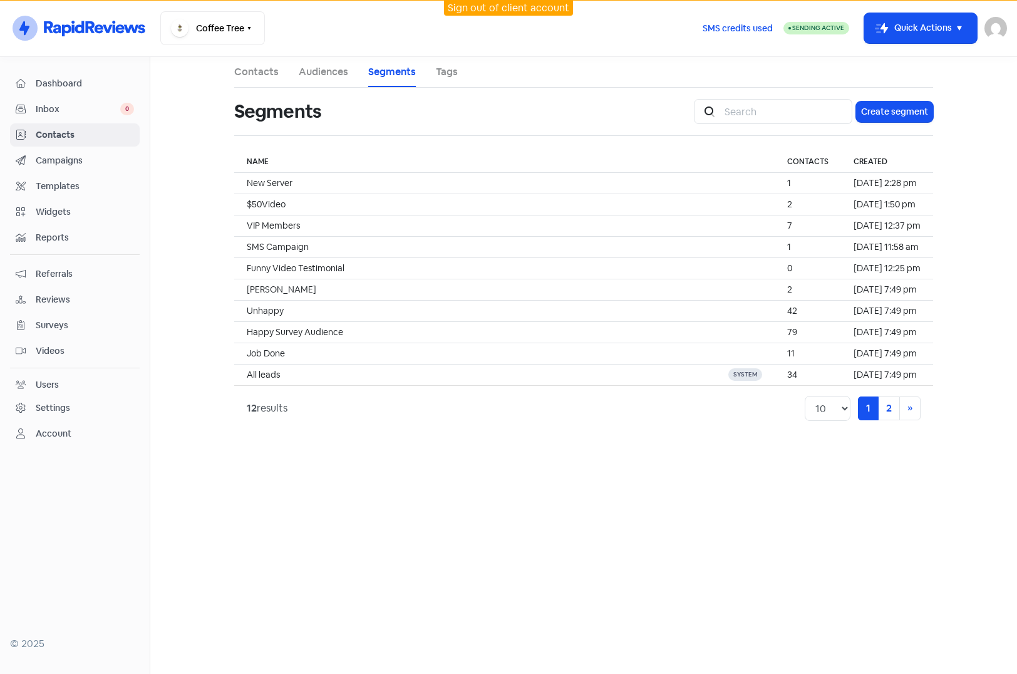
click at [330, 70] on link "Audiences" at bounding box center [323, 72] width 49 height 15
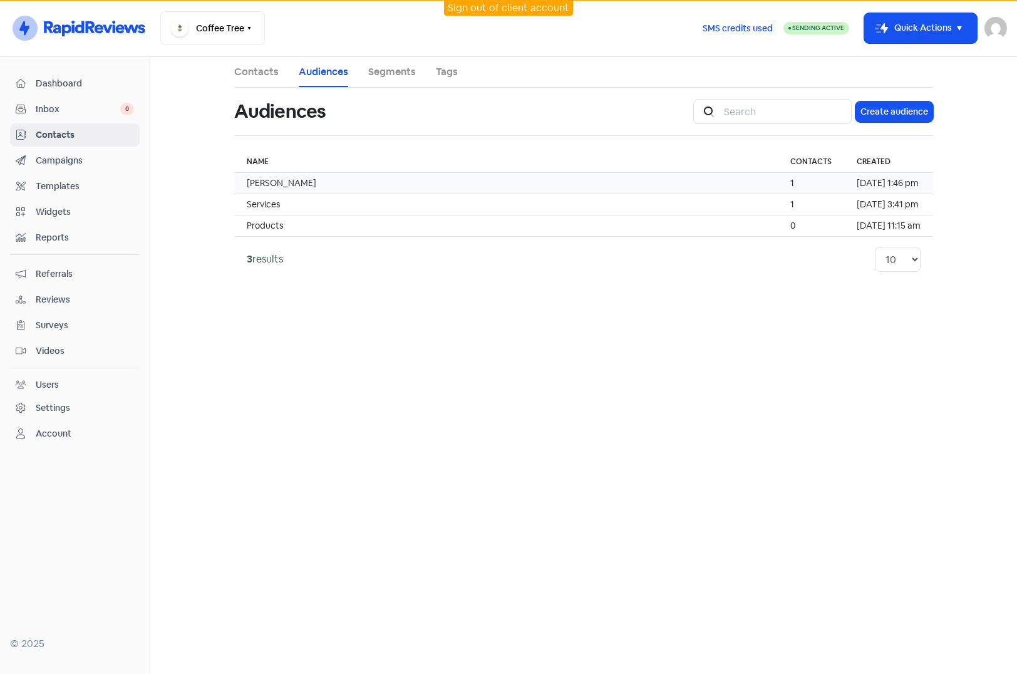
click at [395, 183] on td "Allen" at bounding box center [506, 183] width 544 height 21
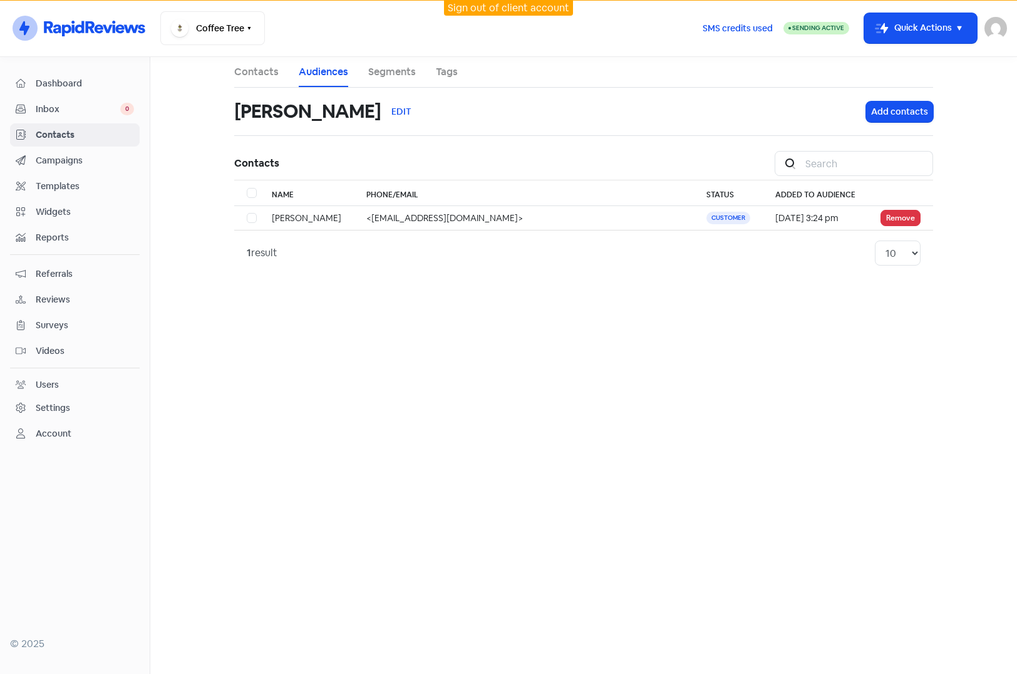
click at [264, 70] on link "Contacts" at bounding box center [256, 72] width 44 height 15
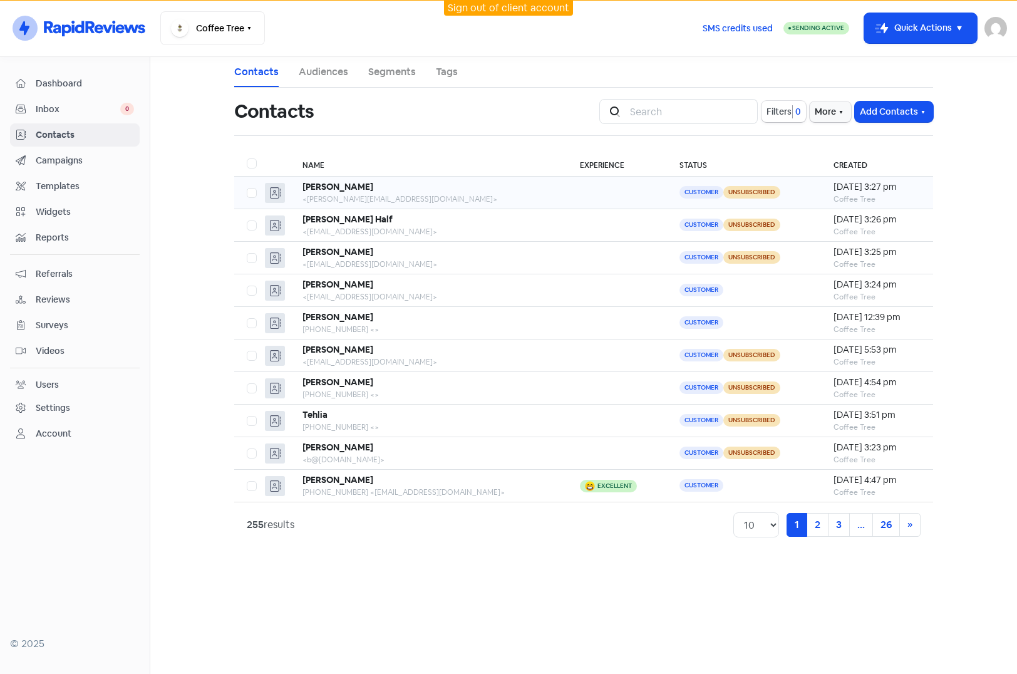
click at [400, 192] on div "Alvarez Medina" at bounding box center [428, 186] width 252 height 13
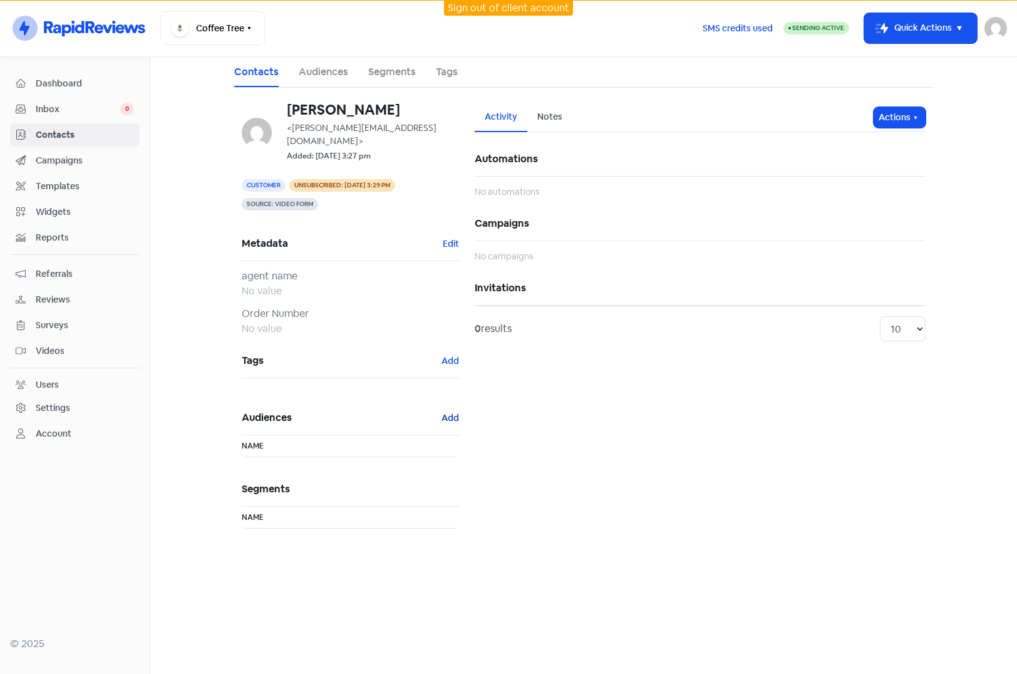
click at [443, 411] on button "Add" at bounding box center [450, 418] width 19 height 14
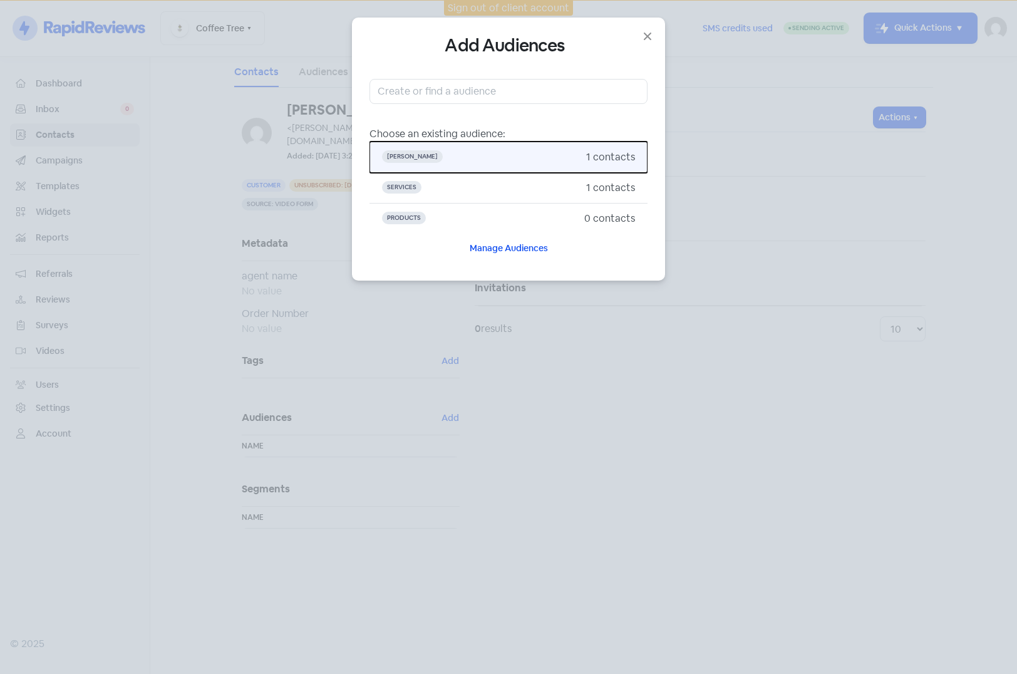
click at [453, 160] on span "Allen" at bounding box center [484, 157] width 204 height 15
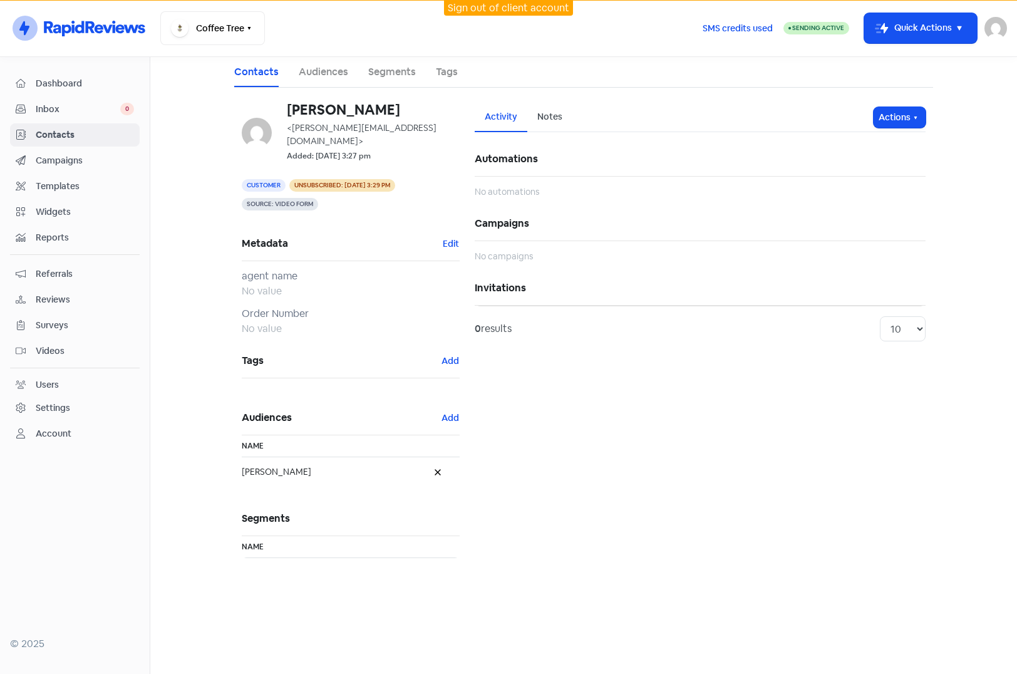
click at [443, 71] on link "Tags" at bounding box center [447, 72] width 22 height 15
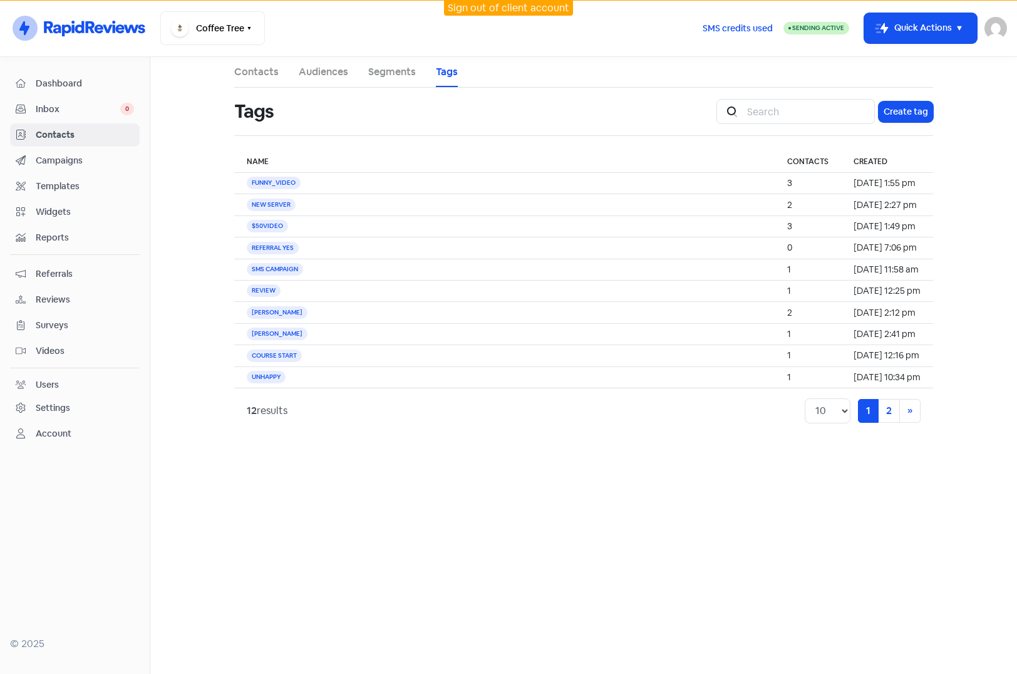
click at [65, 159] on span "Campaigns" at bounding box center [85, 160] width 98 height 13
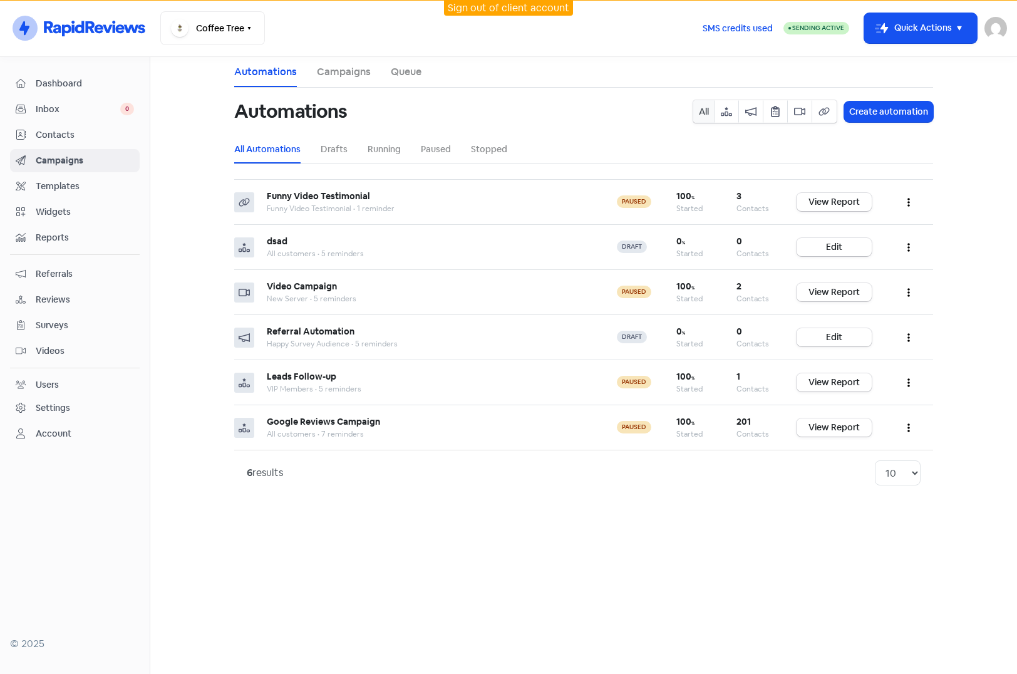
click at [62, 134] on span "Contacts" at bounding box center [85, 134] width 98 height 13
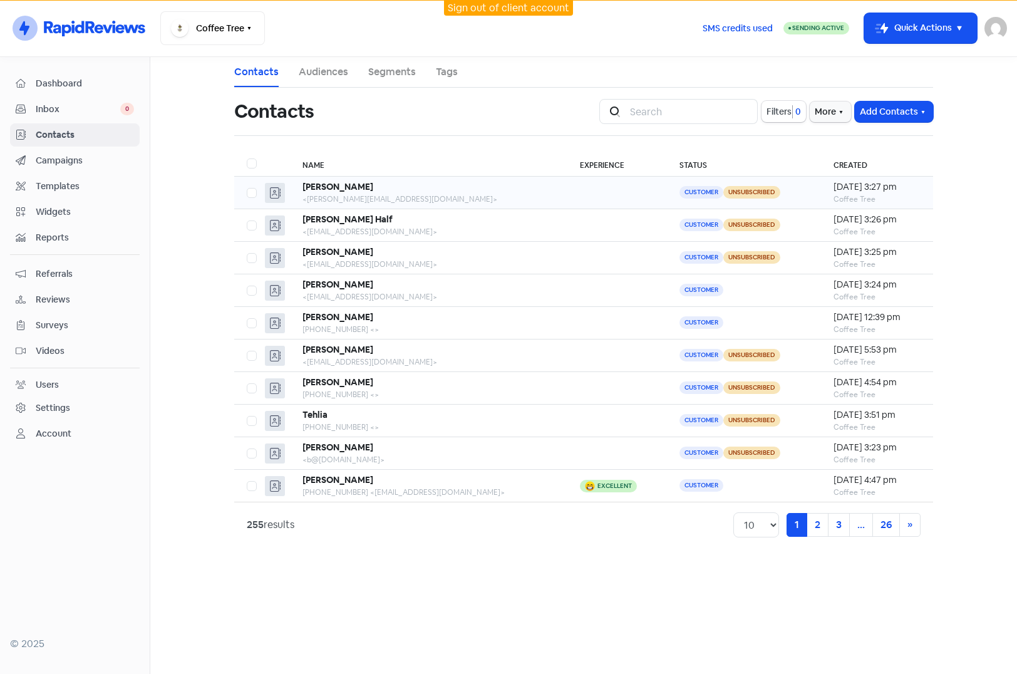
click at [428, 202] on div "<alvarez.m@email.com>" at bounding box center [428, 199] width 252 height 11
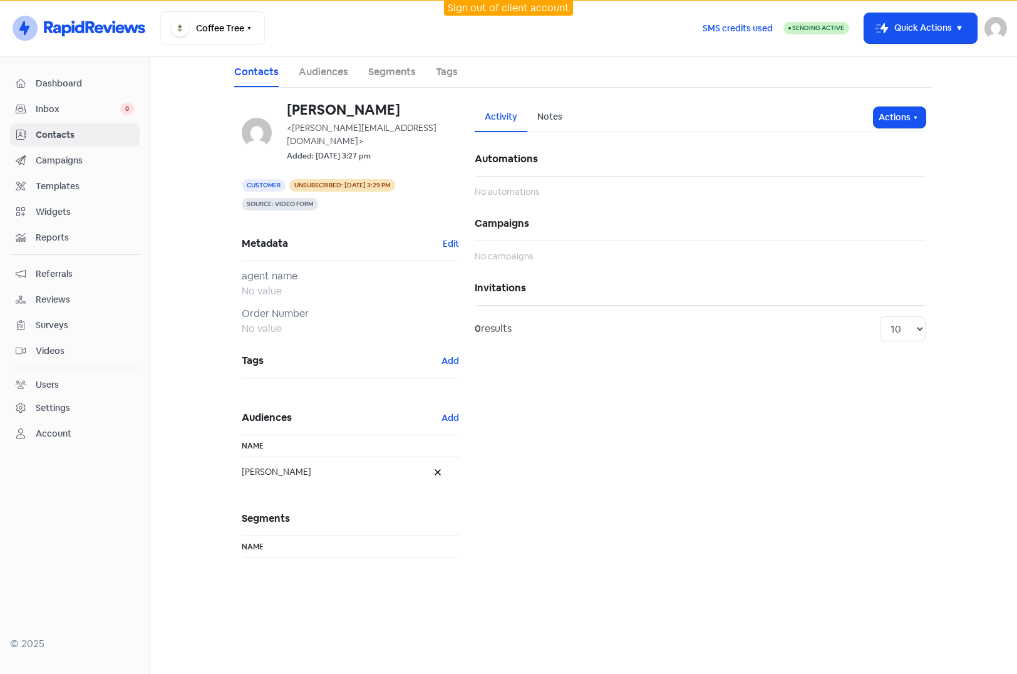
click at [68, 132] on span "Contacts" at bounding box center [85, 134] width 98 height 13
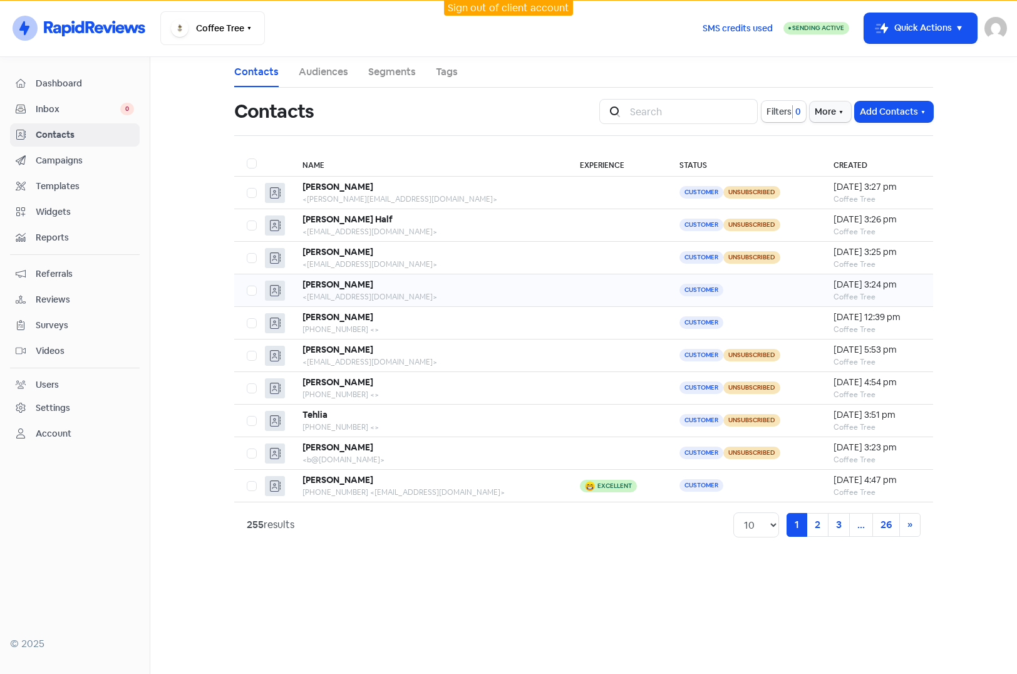
click at [567, 294] on td at bounding box center [617, 290] width 100 height 33
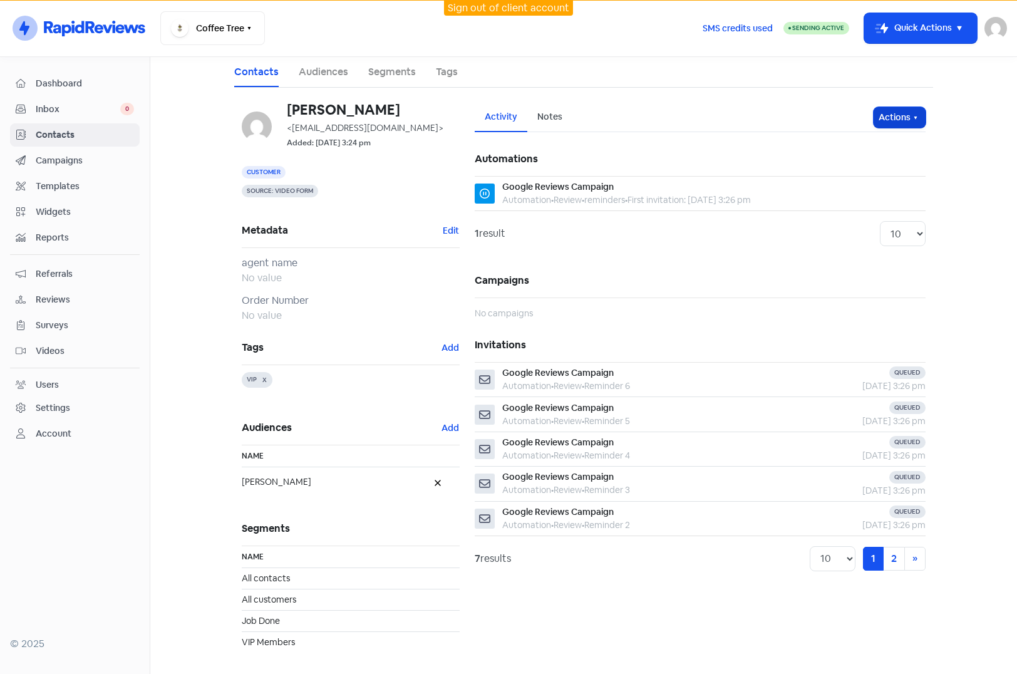
click at [901, 123] on button "Actions" at bounding box center [900, 117] width 52 height 21
click at [870, 195] on button "Unsubscribe" at bounding box center [875, 200] width 99 height 25
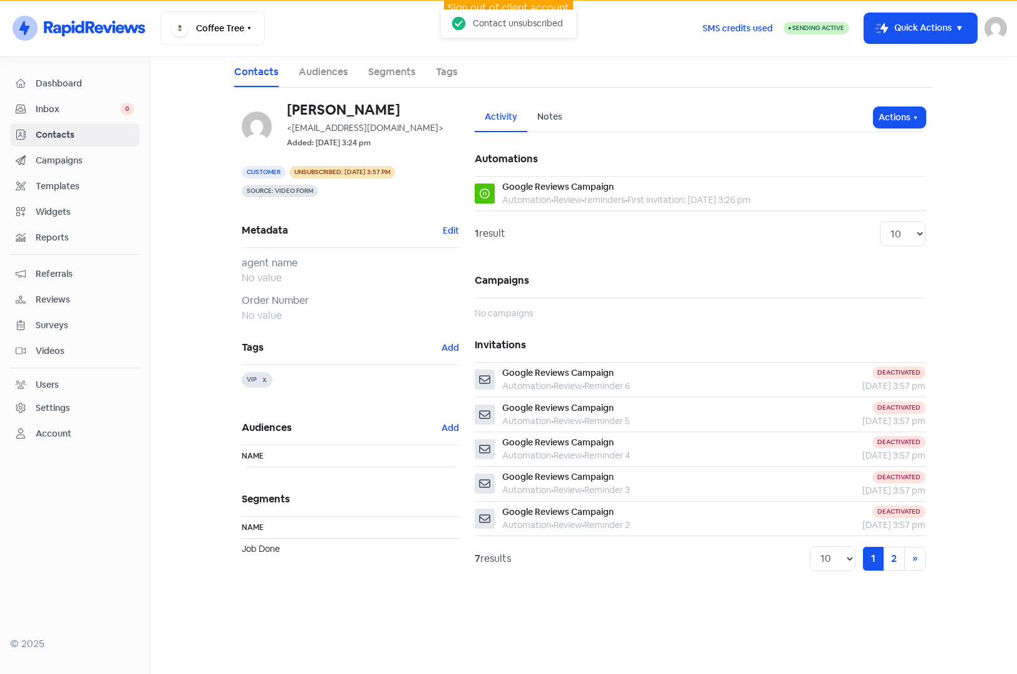
click at [59, 134] on span "Contacts" at bounding box center [85, 134] width 98 height 13
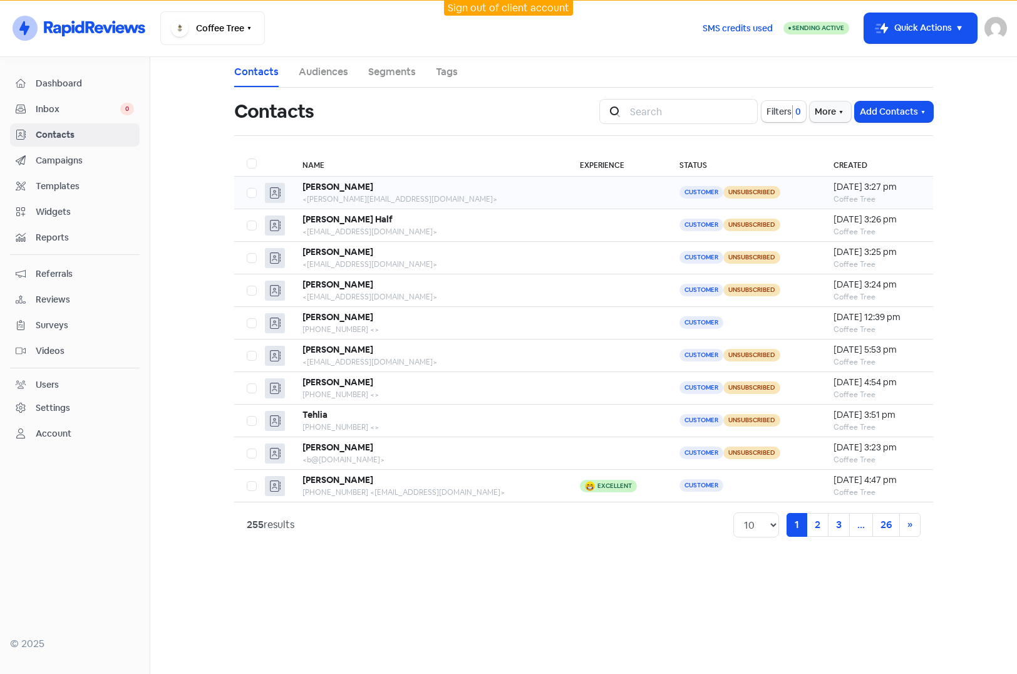
click at [486, 192] on div "Alvarez Medina" at bounding box center [428, 186] width 252 height 13
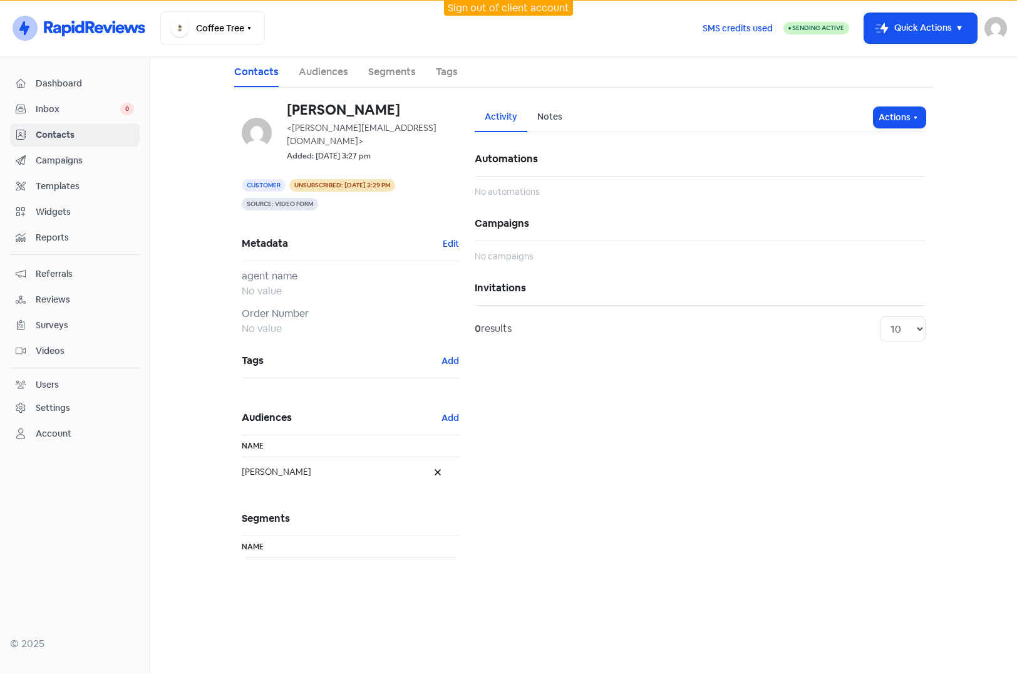
click at [460, 227] on div "Alvarez Medina <alvarez.m@email.com> Added: 8 Sep 2025, 3:27 pm Customer Unsubs…" at bounding box center [350, 338] width 233 height 470
click at [450, 237] on button "Edit" at bounding box center [451, 244] width 18 height 14
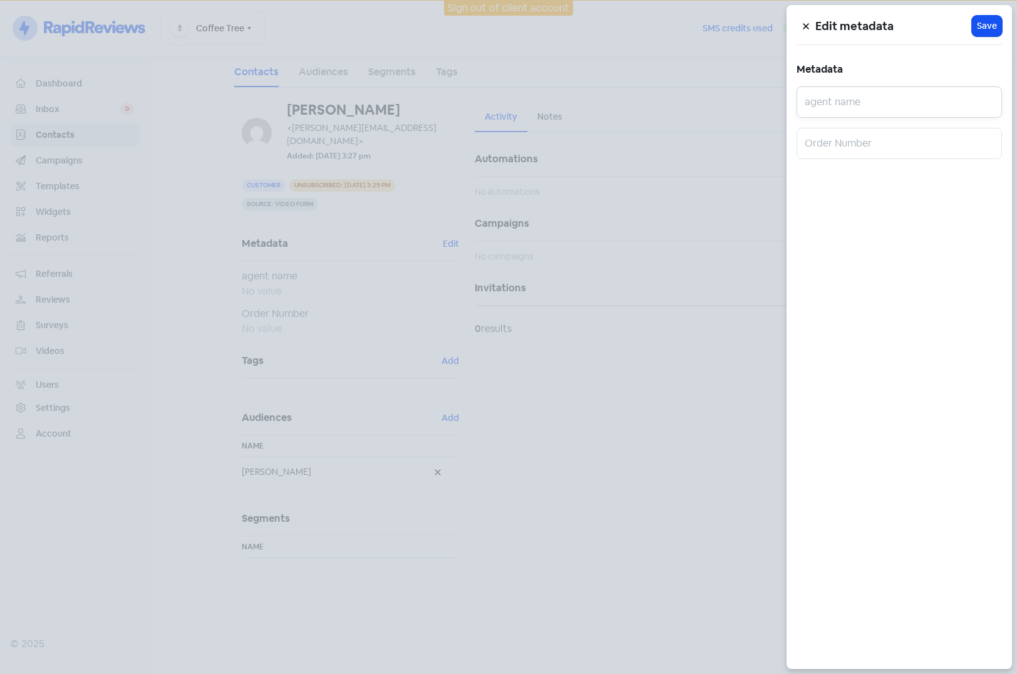
click at [843, 102] on input "text" at bounding box center [899, 101] width 205 height 31
type input "JJ"
click at [989, 24] on span "Save" at bounding box center [987, 25] width 20 height 13
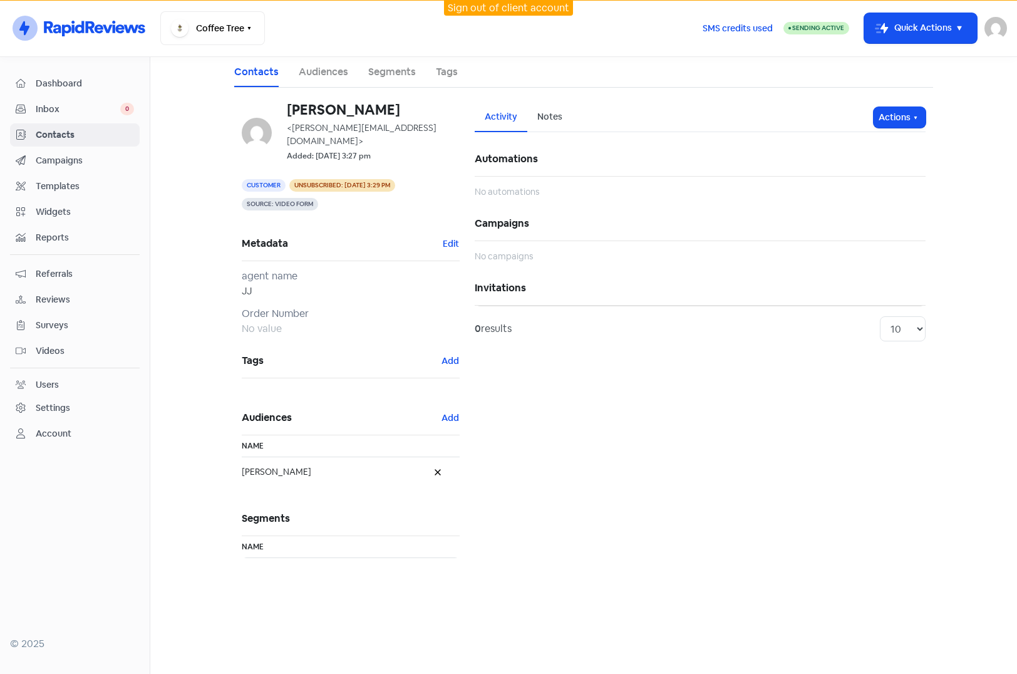
click at [67, 124] on link "Contacts" at bounding box center [75, 134] width 130 height 23
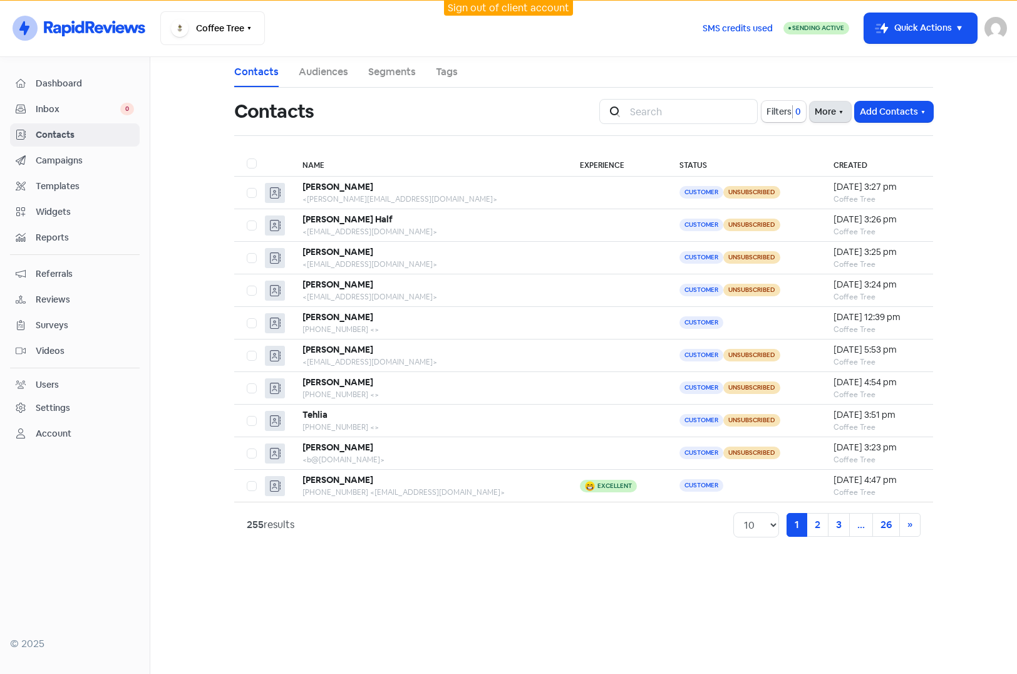
click at [828, 116] on button "More" at bounding box center [830, 111] width 41 height 21
click at [802, 139] on link "External Contact Forms" at bounding box center [791, 139] width 126 height 25
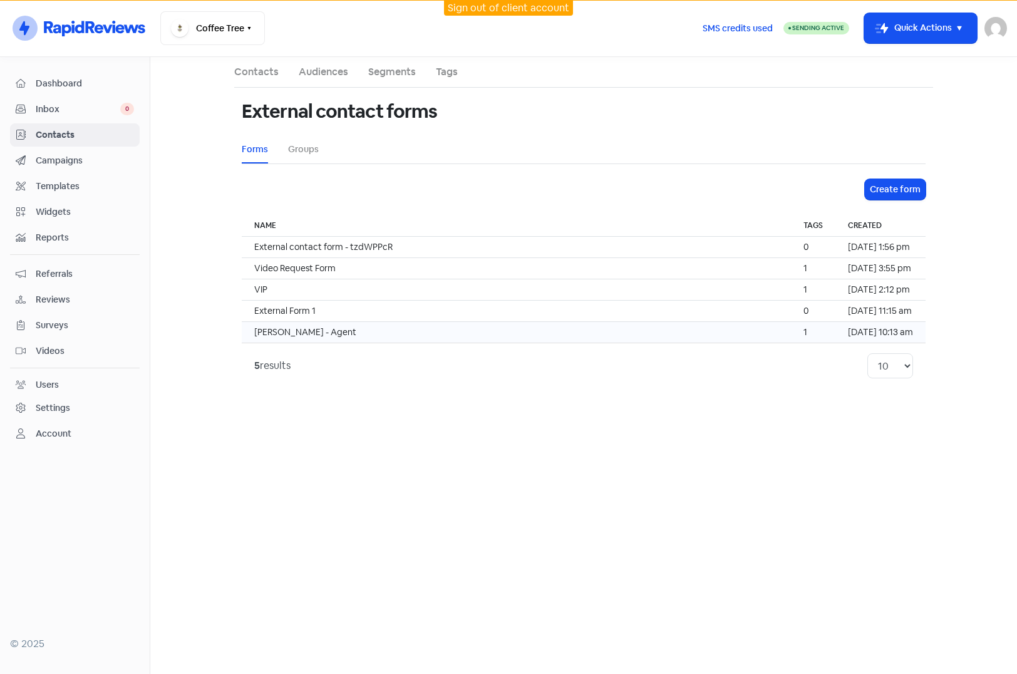
click at [289, 334] on td "John - Agent" at bounding box center [516, 332] width 549 height 21
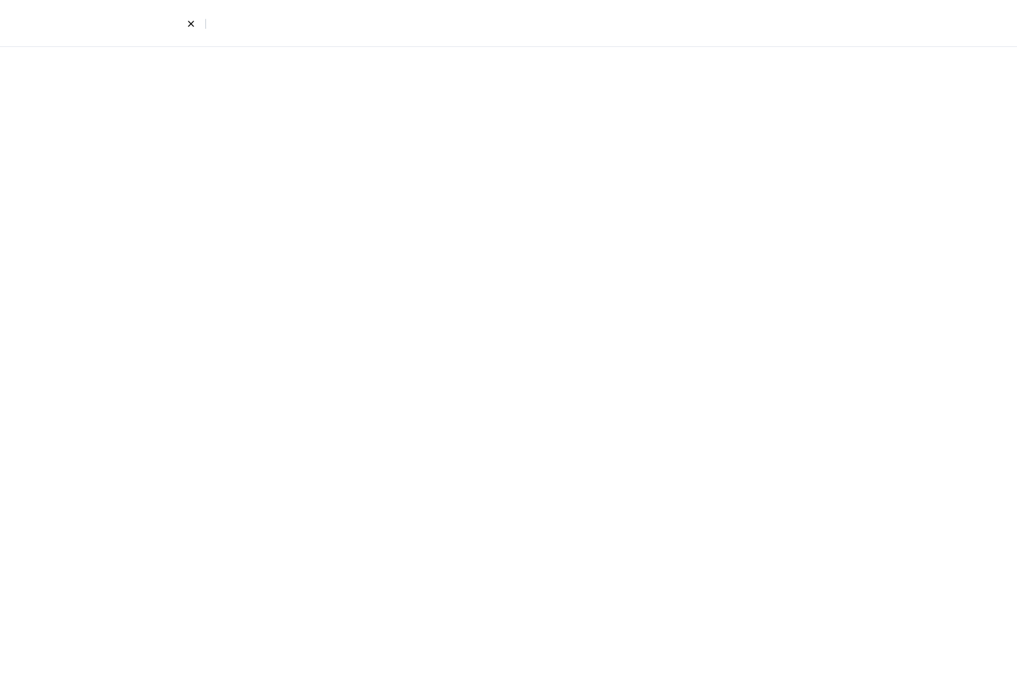
select select "first_last"
select select "email_phone"
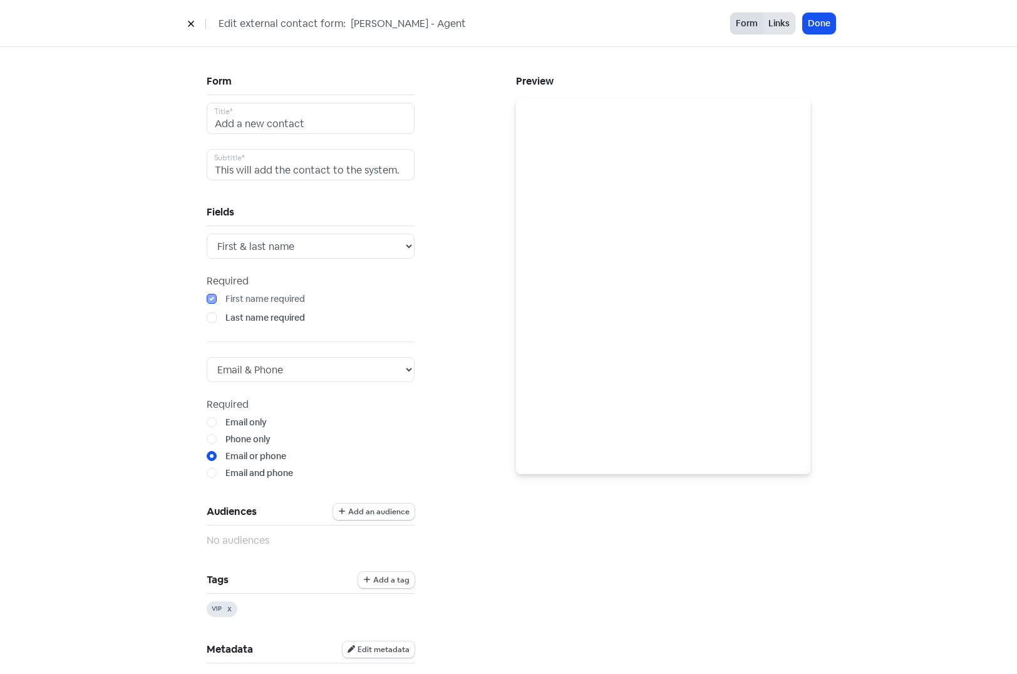
click at [785, 24] on button "Links" at bounding box center [779, 24] width 33 height 22
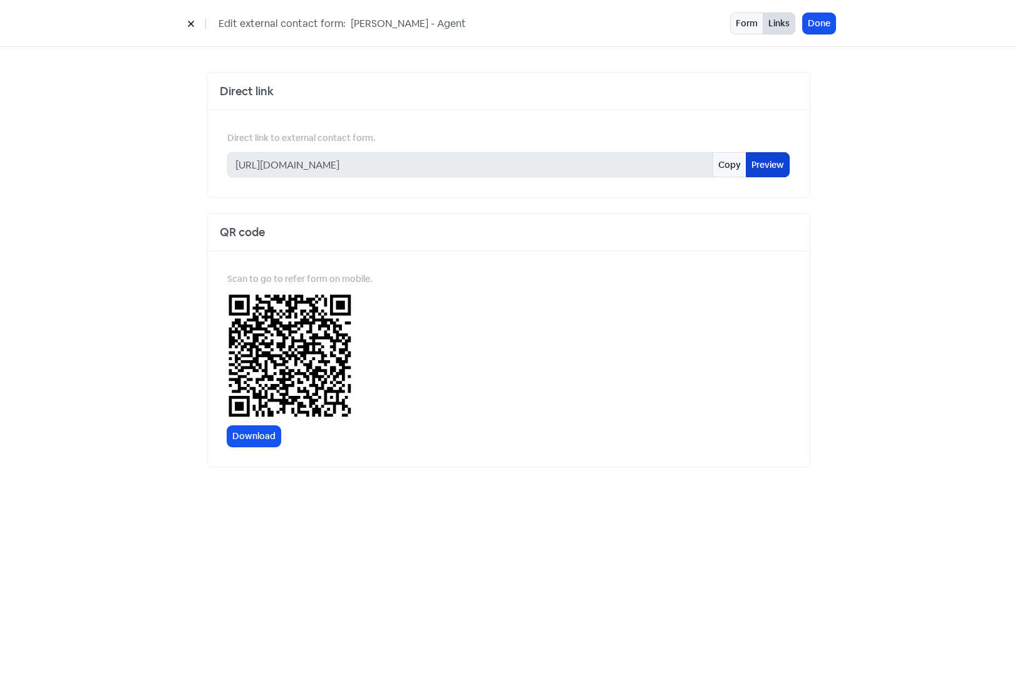
click at [760, 166] on link "Preview" at bounding box center [768, 164] width 44 height 25
click at [744, 21] on button "Form" at bounding box center [746, 24] width 33 height 22
select select "first_last"
select select "email_phone"
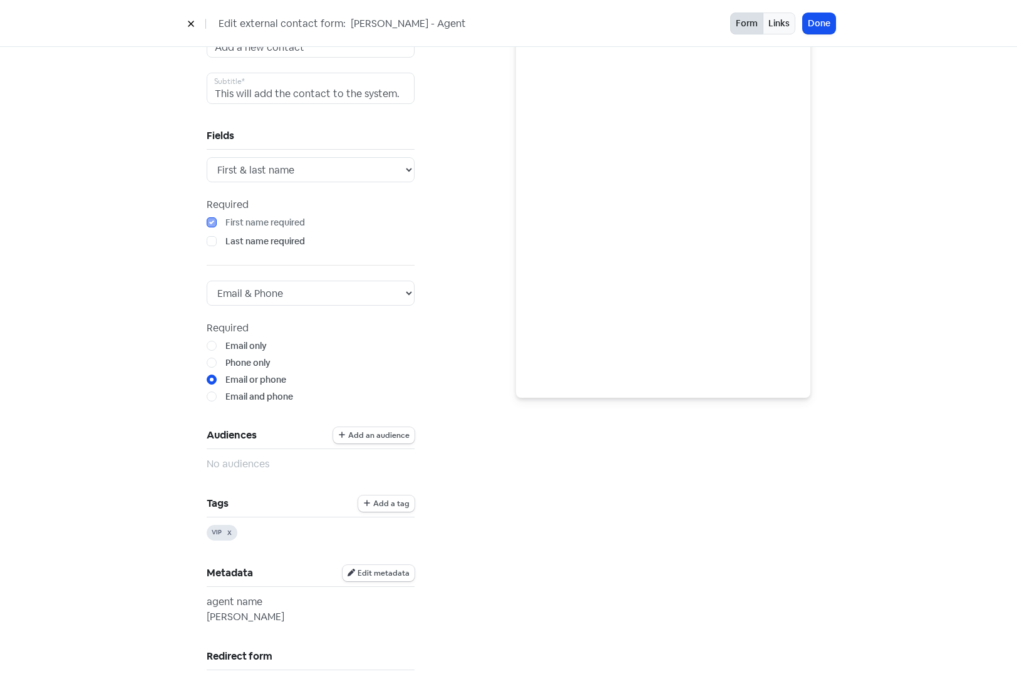
scroll to position [188, 0]
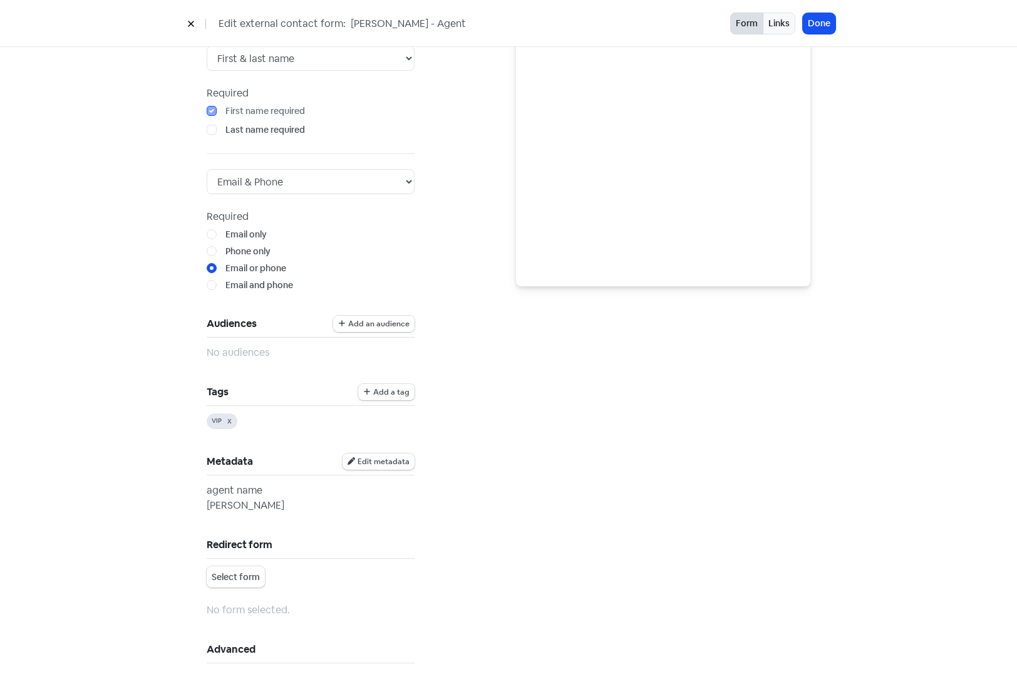
click at [368, 327] on span "Add an audience" at bounding box center [378, 324] width 61 height 8
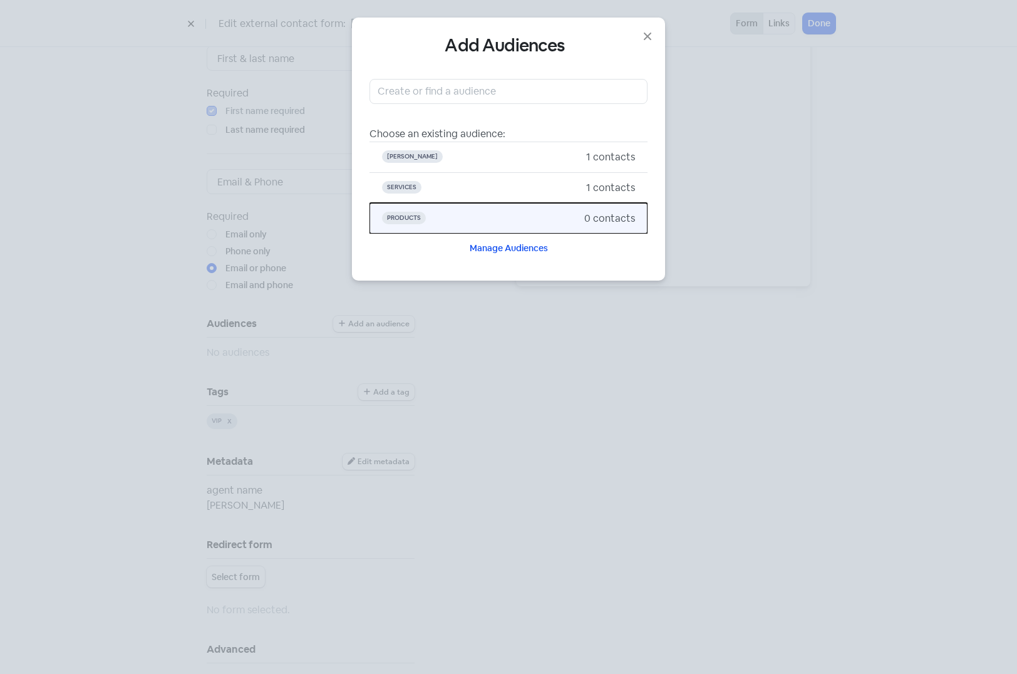
click at [453, 213] on span "Products" at bounding box center [483, 218] width 202 height 15
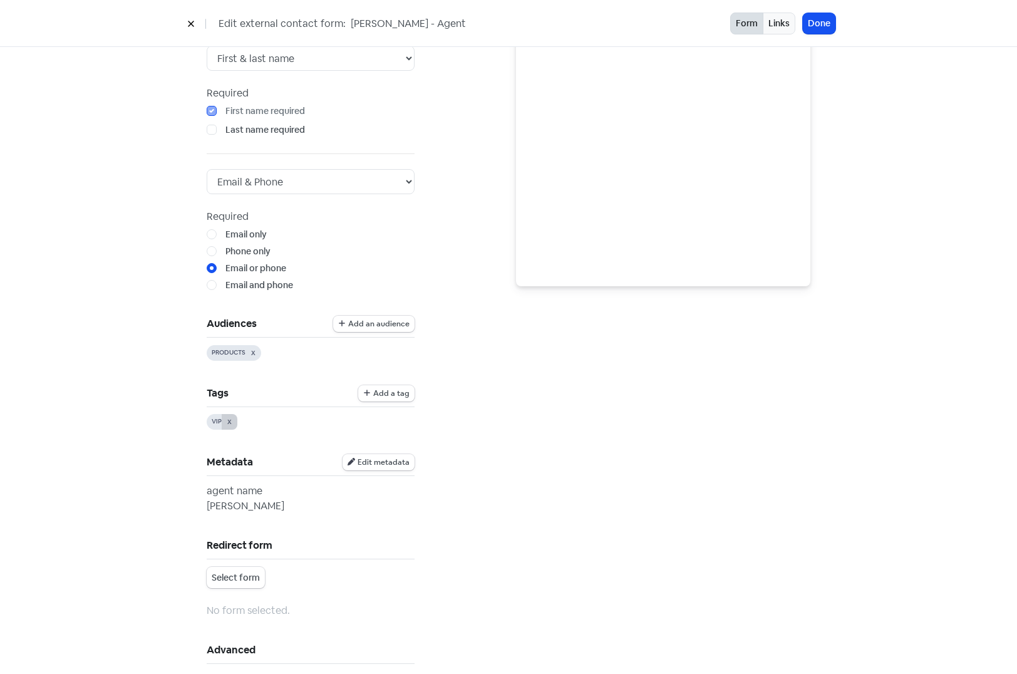
click at [222, 423] on button "X" at bounding box center [230, 422] width 16 height 16
click at [373, 390] on span "Add a tag" at bounding box center [391, 394] width 36 height 8
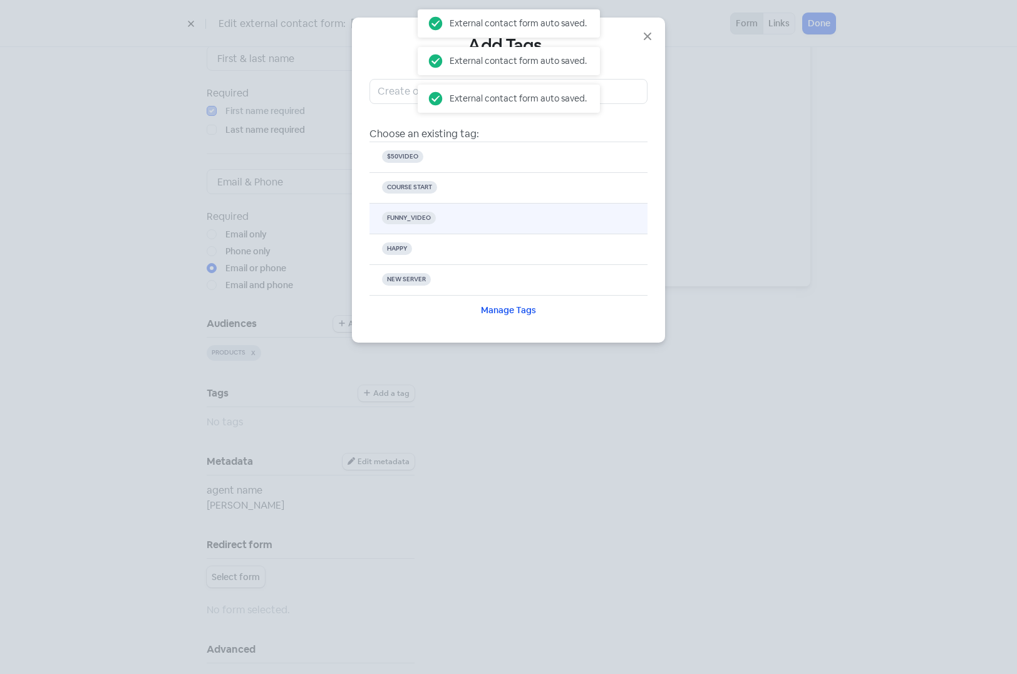
scroll to position [63, 0]
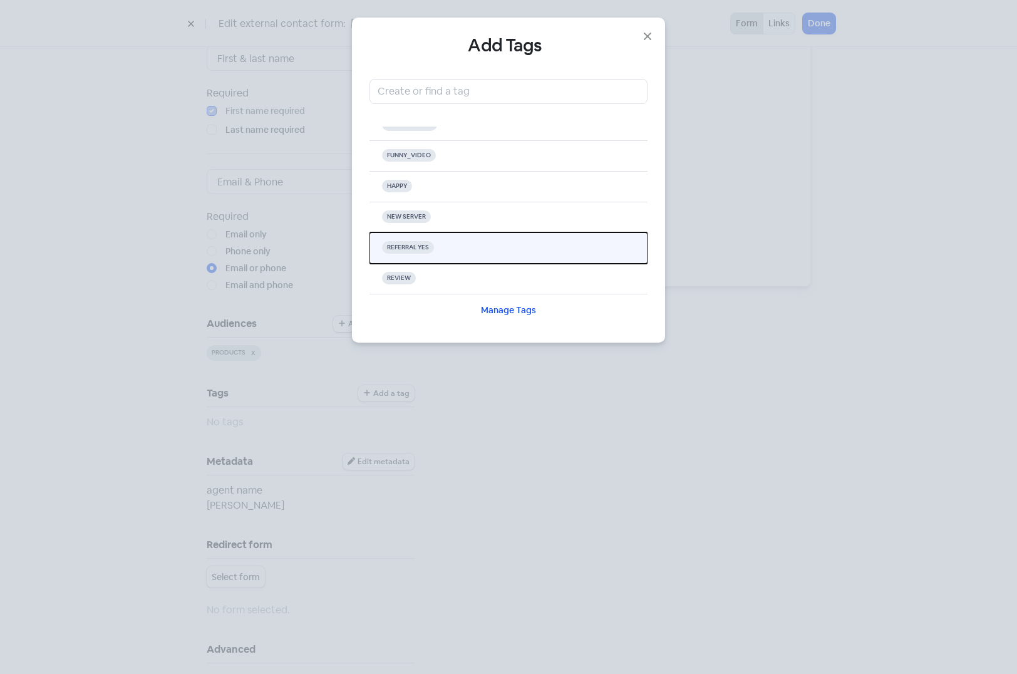
click at [504, 247] on button "REFERRAL YES" at bounding box center [509, 247] width 278 height 31
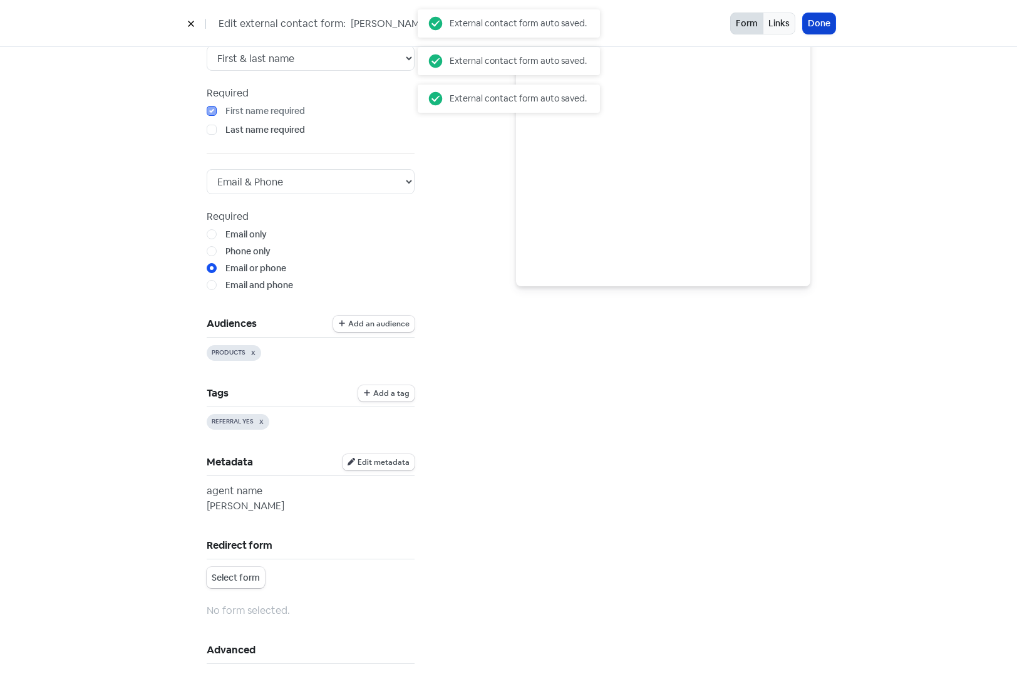
click at [819, 21] on button "Done" at bounding box center [819, 23] width 33 height 21
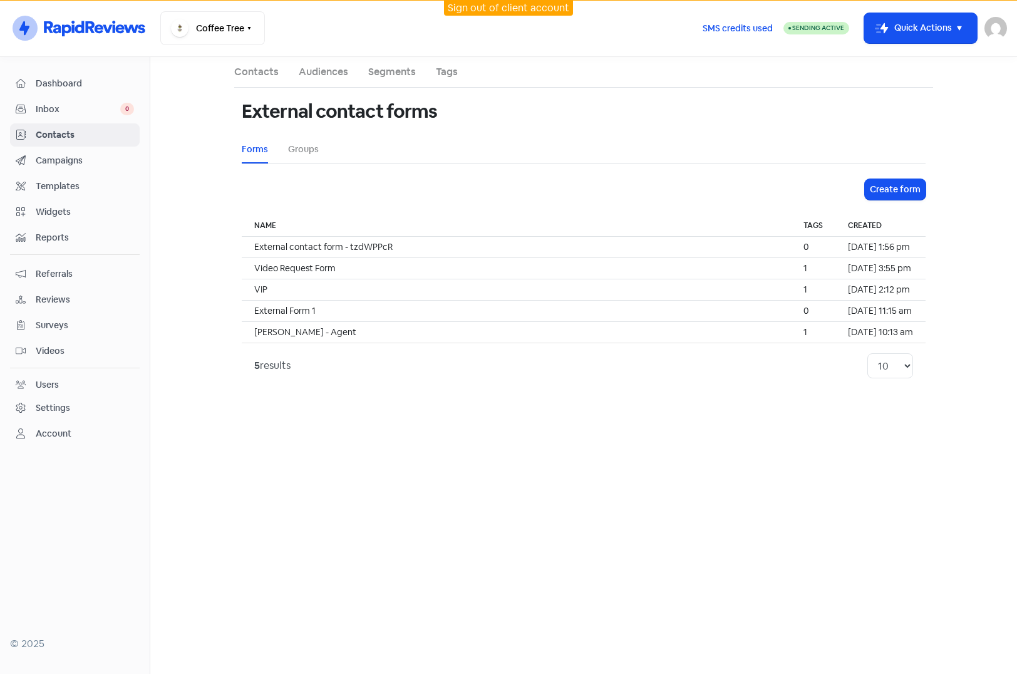
click at [250, 67] on link "Contacts" at bounding box center [256, 72] width 44 height 15
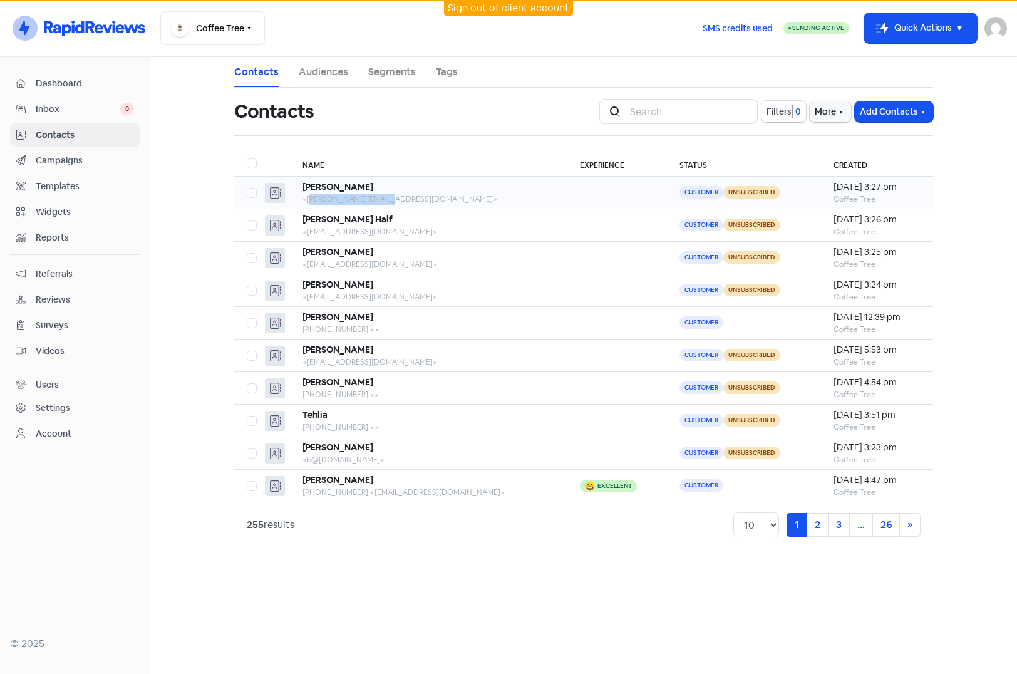
drag, startPoint x: 308, startPoint y: 202, endPoint x: 383, endPoint y: 200, distance: 75.2
click at [383, 200] on div "<alvarez.m@email.com>" at bounding box center [428, 199] width 252 height 11
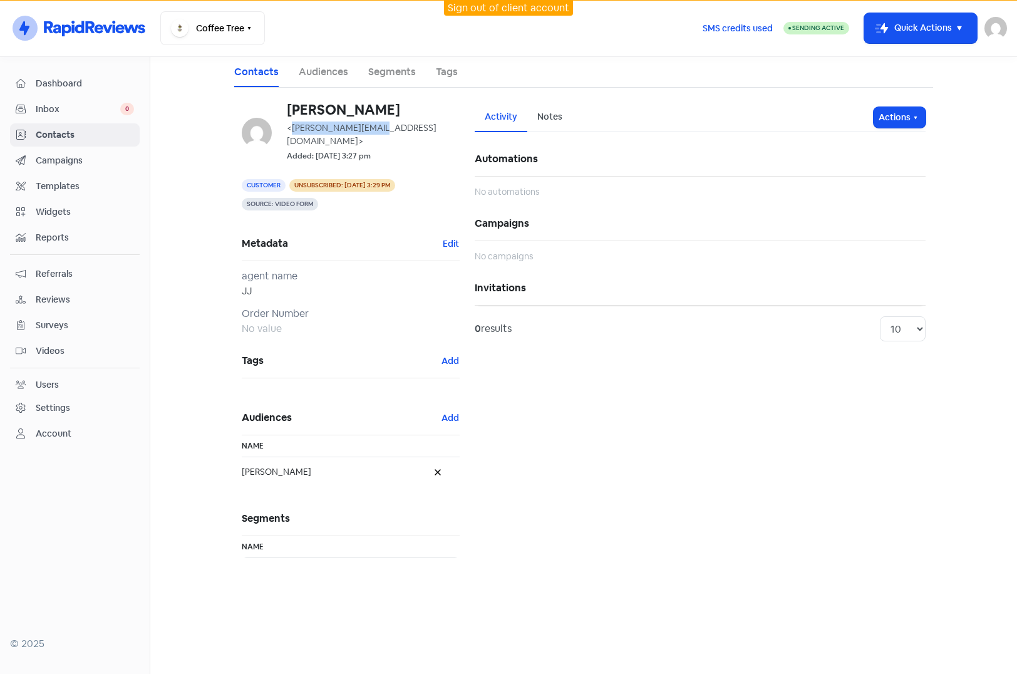
drag, startPoint x: 383, startPoint y: 200, endPoint x: 380, endPoint y: 128, distance: 71.5
click at [380, 128] on span "<alvarez.m@email.com>" at bounding box center [362, 134] width 150 height 24
click at [70, 129] on span "Contacts" at bounding box center [85, 134] width 98 height 13
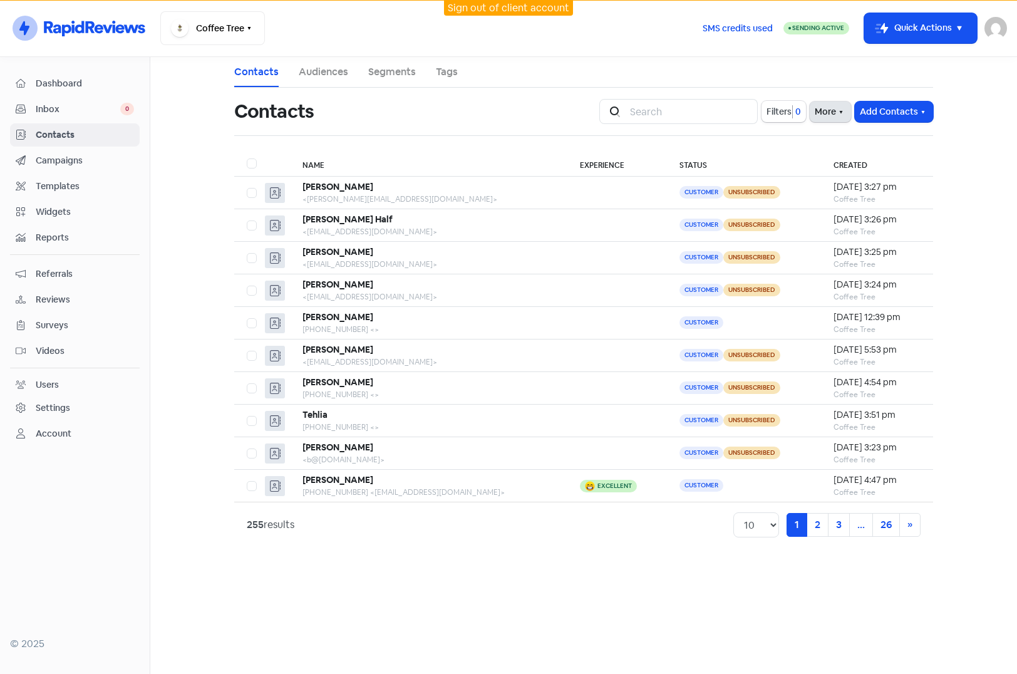
click at [820, 109] on button "More" at bounding box center [830, 111] width 41 height 21
click at [760, 141] on link "External Contact Forms" at bounding box center [791, 139] width 126 height 25
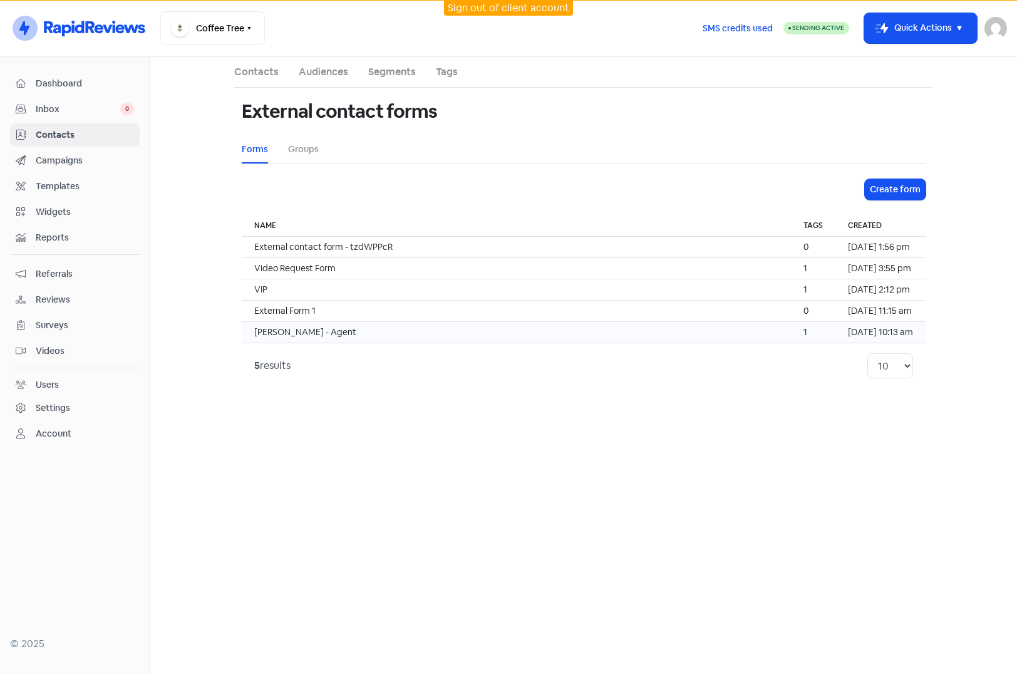
click at [349, 333] on td "John - Agent" at bounding box center [516, 332] width 549 height 21
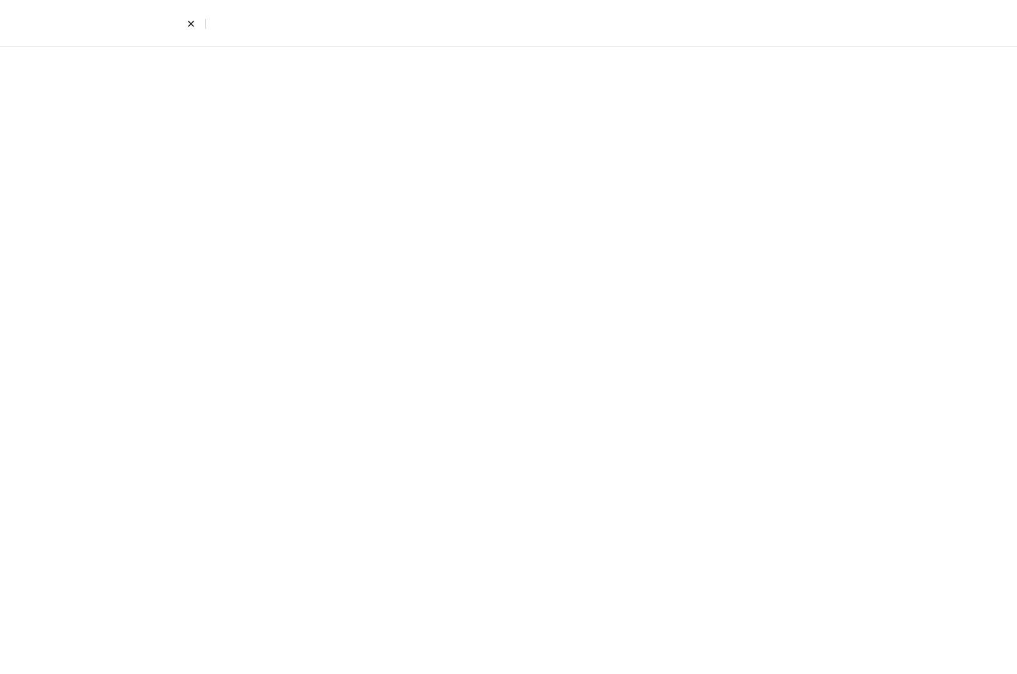
select select "first_last"
select select "email_phone"
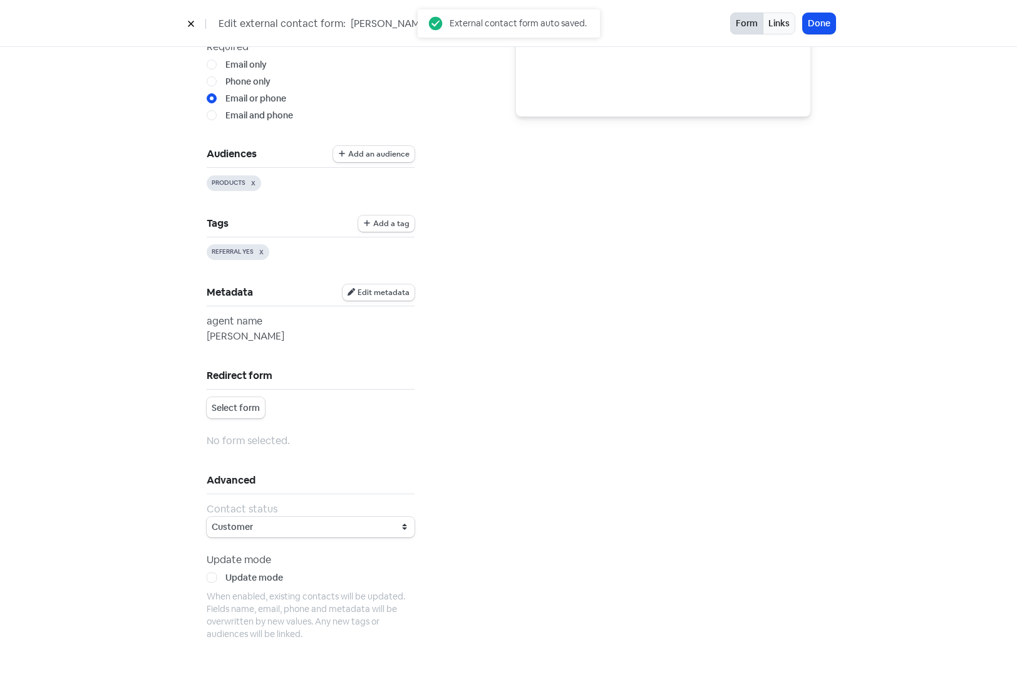
scroll to position [376, 0]
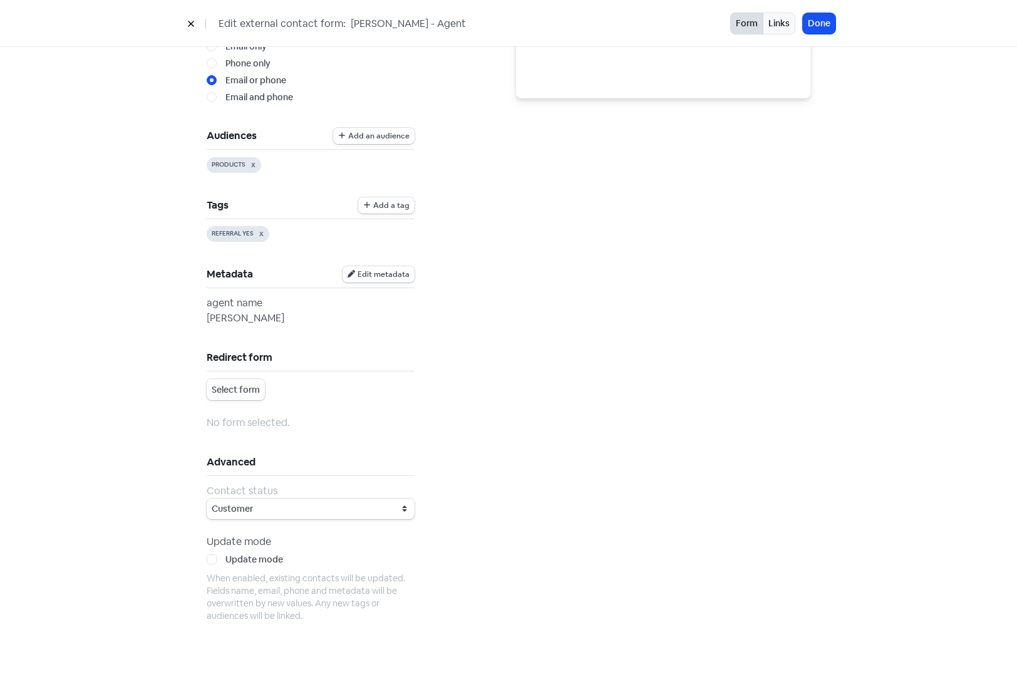
drag, startPoint x: 207, startPoint y: 556, endPoint x: 238, endPoint y: 557, distance: 30.7
click at [225, 556] on label "Update mode" at bounding box center [254, 559] width 58 height 13
click at [225, 556] on input "Update mode" at bounding box center [229, 557] width 8 height 8
checkbox input "true"
click at [819, 21] on button "Done" at bounding box center [819, 23] width 33 height 21
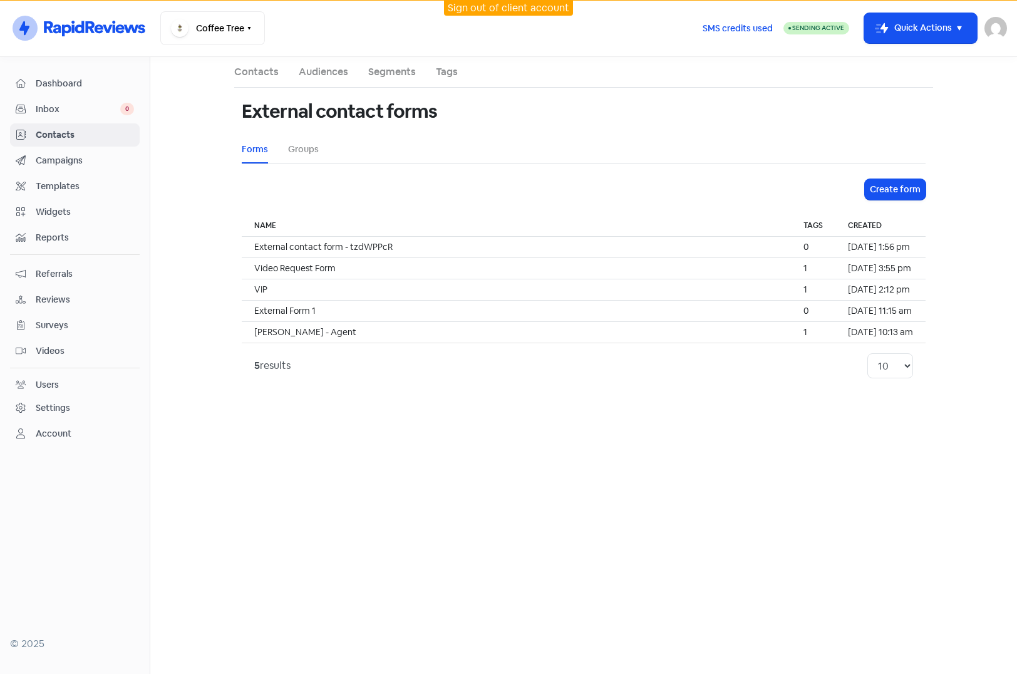
click at [53, 127] on link "Contacts" at bounding box center [75, 134] width 130 height 23
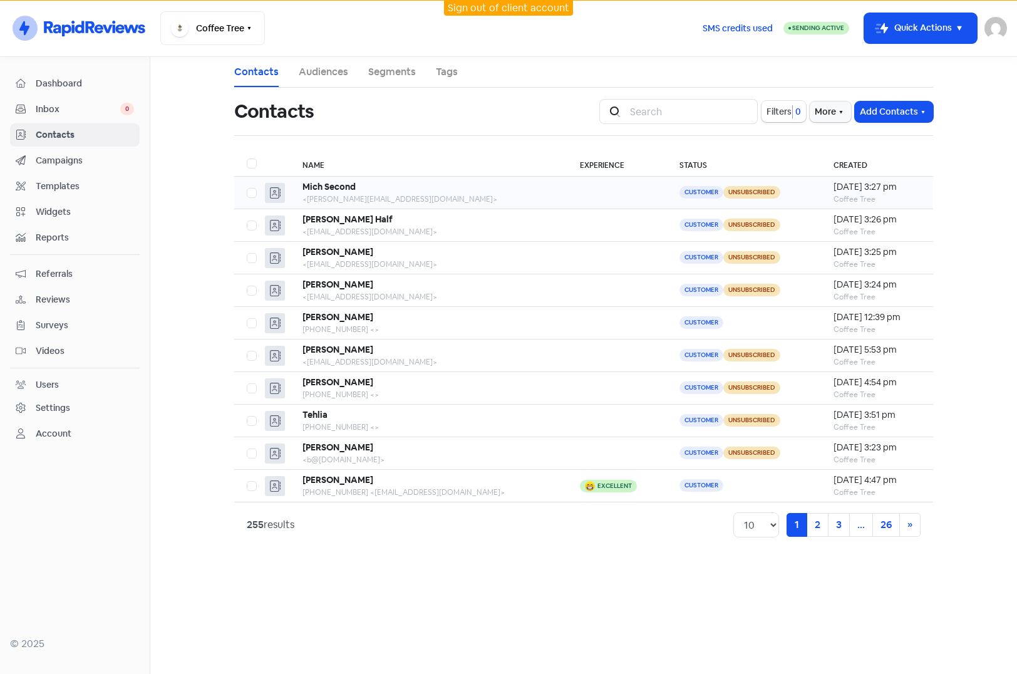
click at [453, 186] on div "Mich Second" at bounding box center [428, 186] width 252 height 13
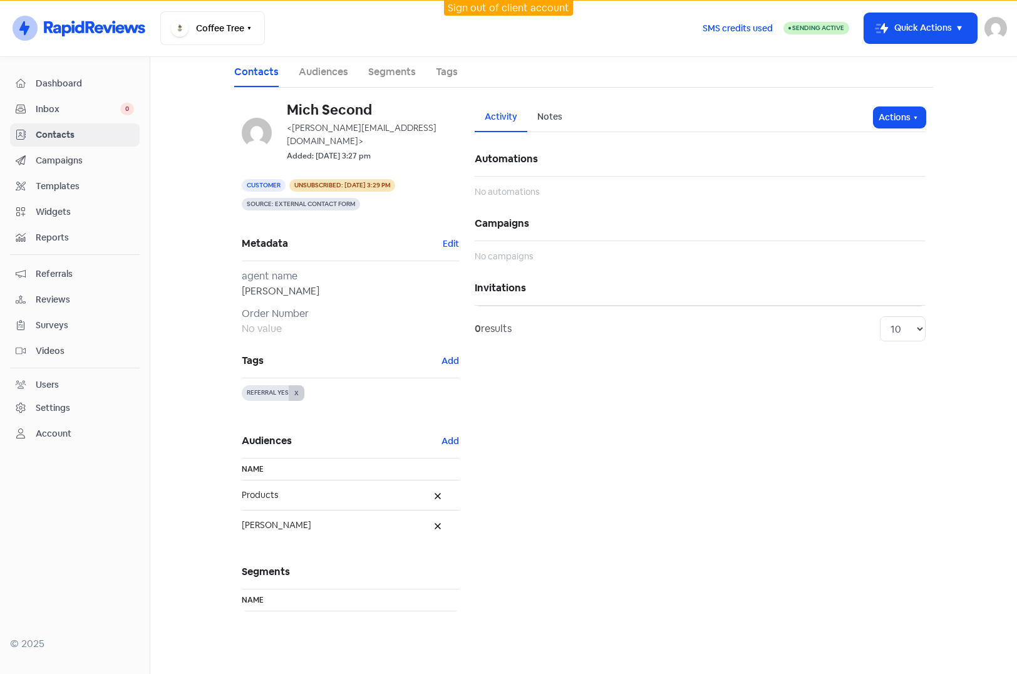
click at [297, 385] on button "X" at bounding box center [297, 393] width 16 height 16
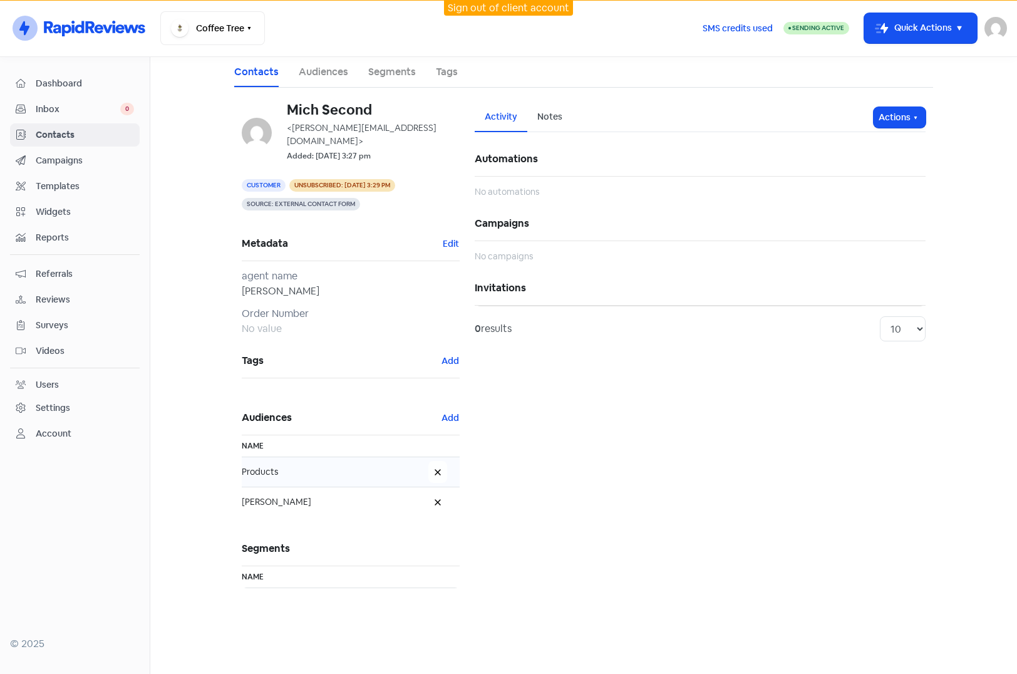
click at [438, 468] on icon at bounding box center [438, 472] width 8 height 8
click at [439, 468] on icon at bounding box center [438, 472] width 8 height 8
click at [386, 75] on link "Segments" at bounding box center [392, 72] width 48 height 15
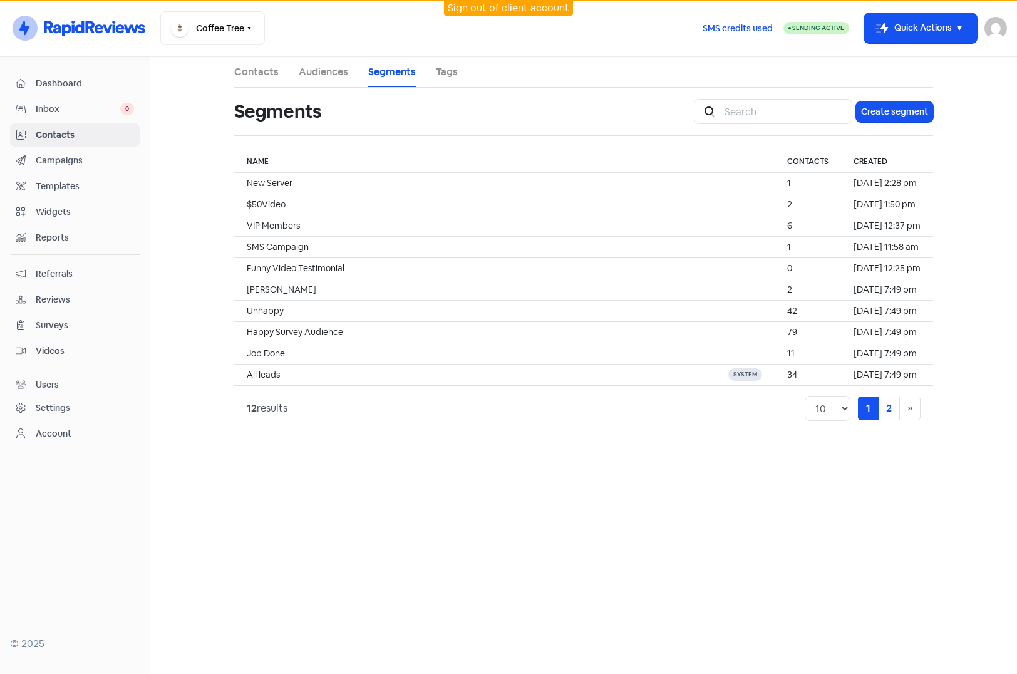
click at [438, 66] on link "Tags" at bounding box center [447, 72] width 22 height 15
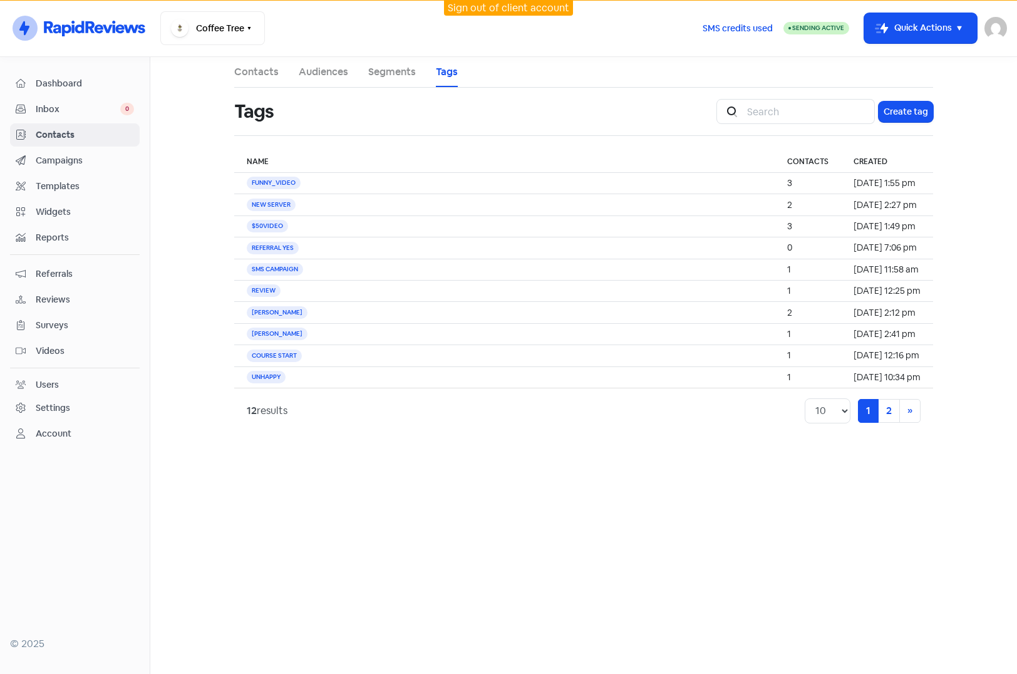
click at [53, 131] on span "Contacts" at bounding box center [85, 134] width 98 height 13
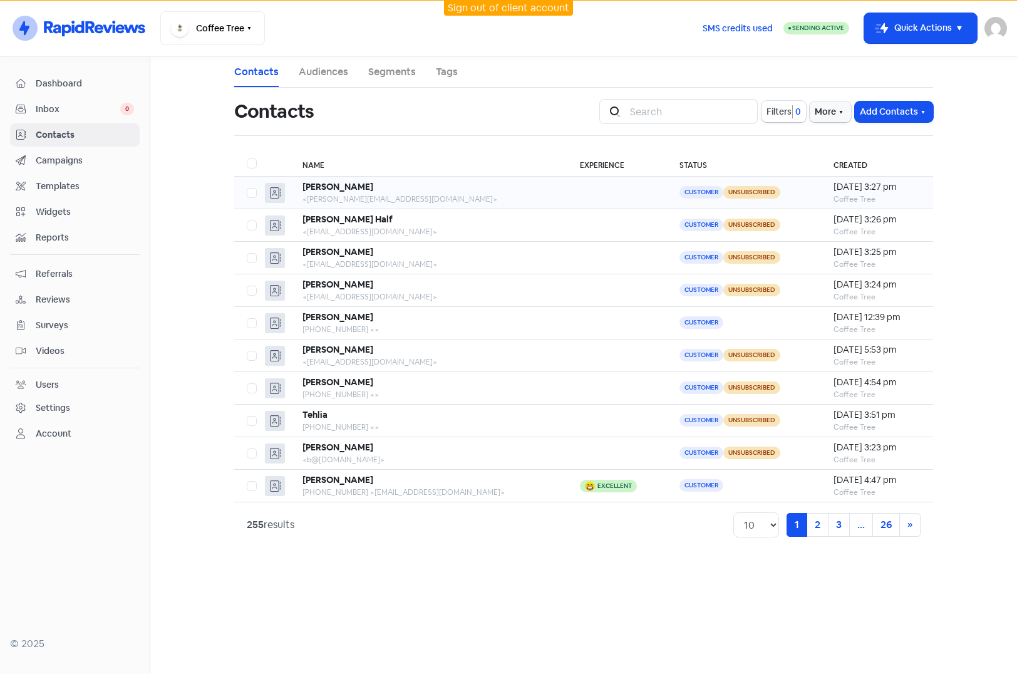
click at [443, 196] on div "<alvarez.m@email.com>" at bounding box center [428, 199] width 252 height 11
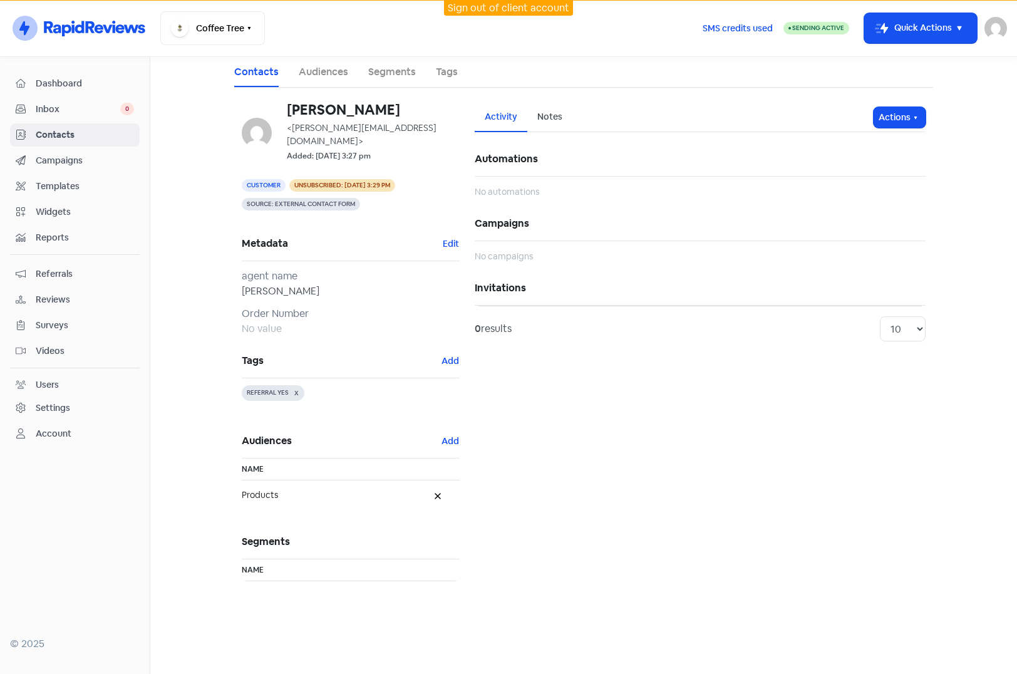
click at [212, 120] on main "Contacts Audiences Segments Tags Alvares Mandila <alvarez.m@email.com> Added: 8…" at bounding box center [583, 365] width 867 height 617
click at [58, 135] on span "Contacts" at bounding box center [85, 134] width 98 height 13
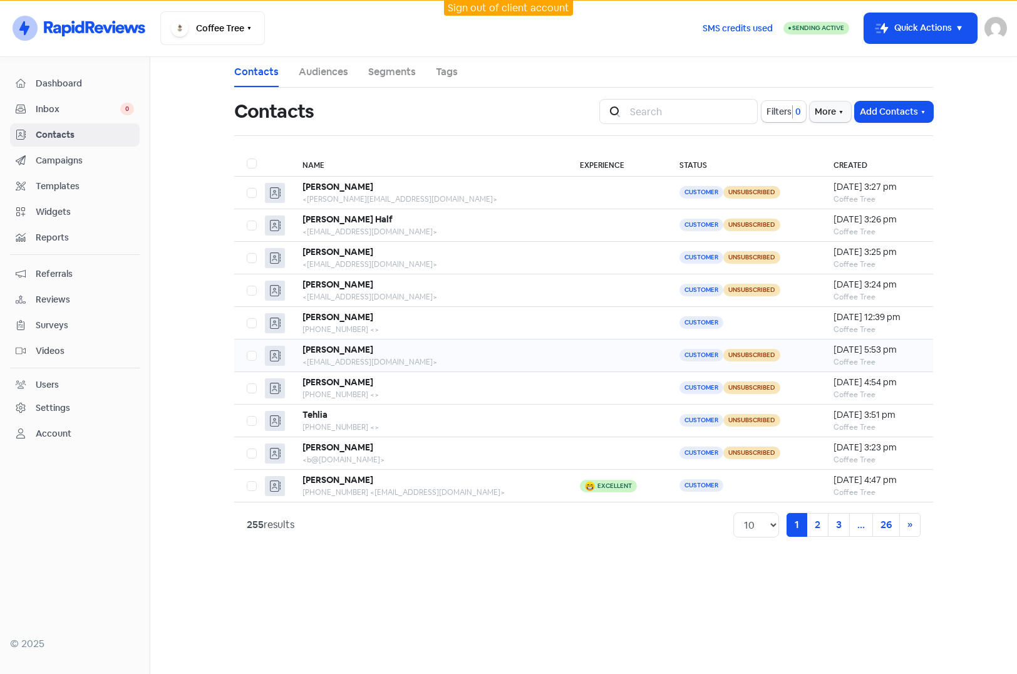
click at [247, 348] on label at bounding box center [247, 348] width 0 height 0
click at [251, 353] on input "checkbox" at bounding box center [251, 352] width 8 height 8
checkbox input "true"
click at [251, 381] on div at bounding box center [250, 388] width 6 height 15
click at [247, 381] on label at bounding box center [247, 381] width 0 height 0
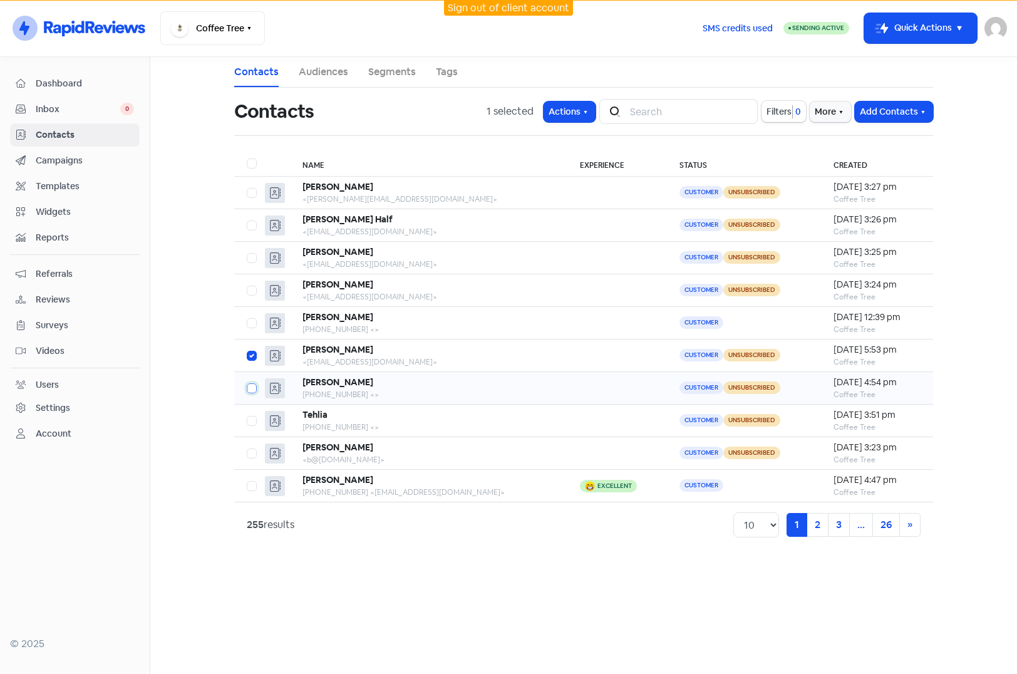
click at [254, 389] on input "checkbox" at bounding box center [251, 385] width 8 height 8
checkbox input "true"
click at [590, 110] on icon "button" at bounding box center [586, 112] width 10 height 10
click at [523, 239] on button "Unsubscribe" at bounding box center [533, 239] width 132 height 25
click at [586, 116] on icon "button" at bounding box center [586, 112] width 10 height 10
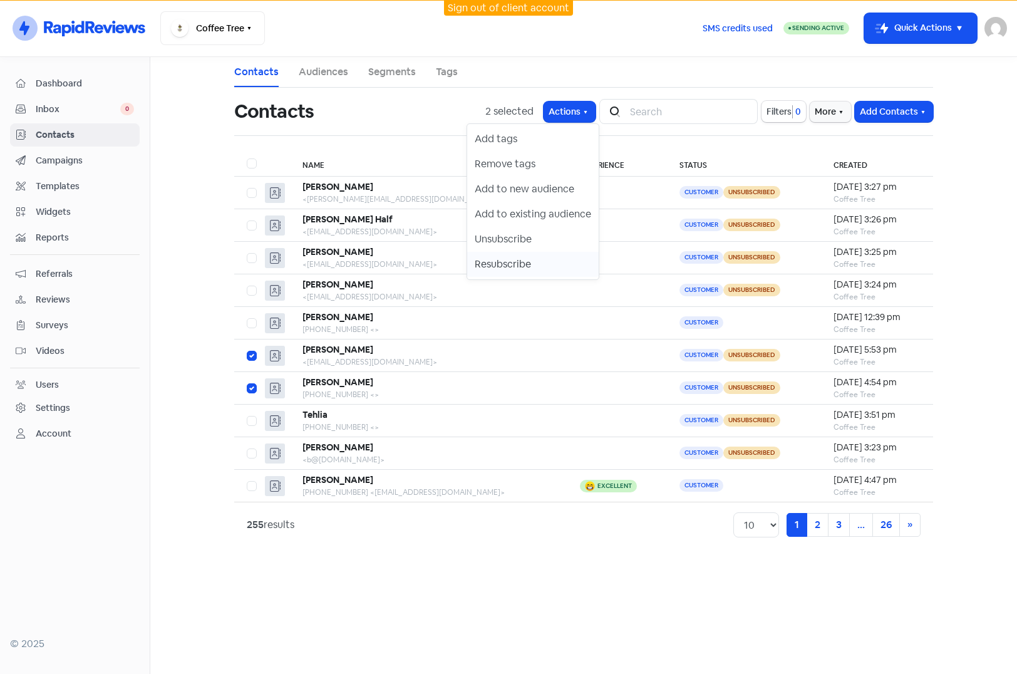
click at [518, 261] on button "Resubscribe" at bounding box center [533, 264] width 132 height 25
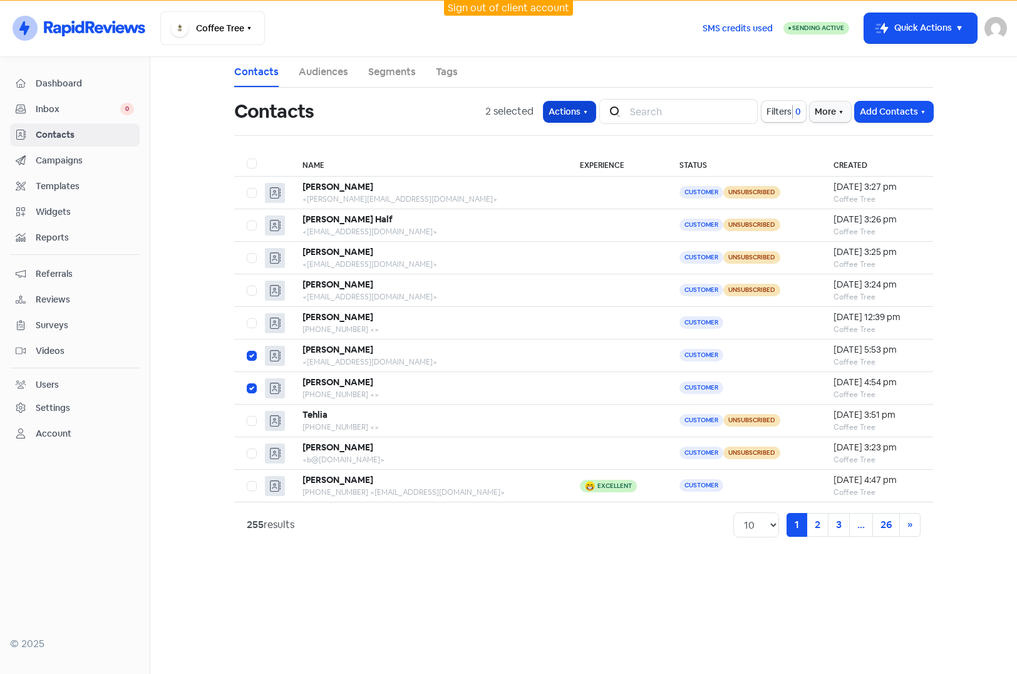
click at [585, 113] on button "Actions" at bounding box center [570, 111] width 52 height 21
click at [524, 238] on button "Unsubscribe" at bounding box center [533, 239] width 132 height 25
click at [407, 357] on div "<team@caspen.com>" at bounding box center [428, 361] width 252 height 11
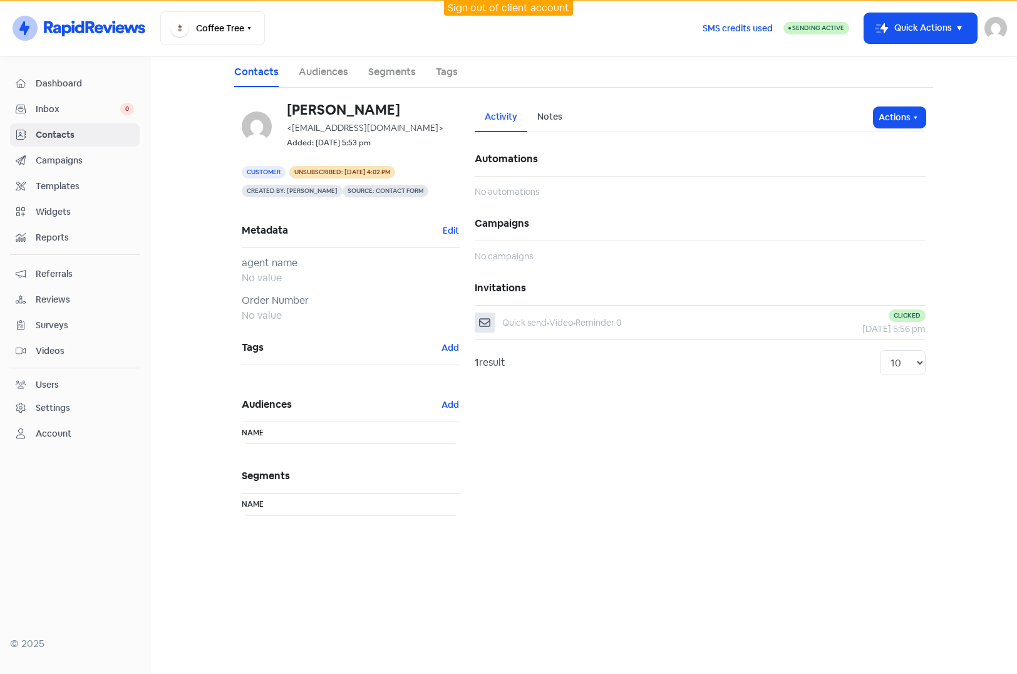
click at [44, 344] on span "Videos" at bounding box center [85, 350] width 98 height 13
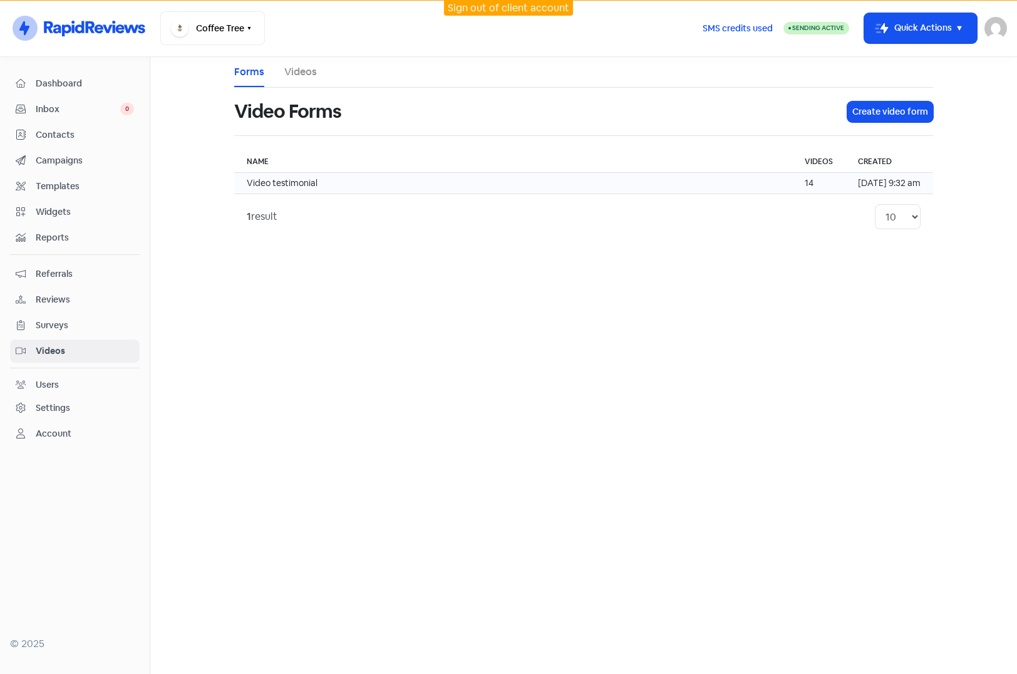
click at [405, 185] on td "Video testimonial" at bounding box center [513, 183] width 558 height 21
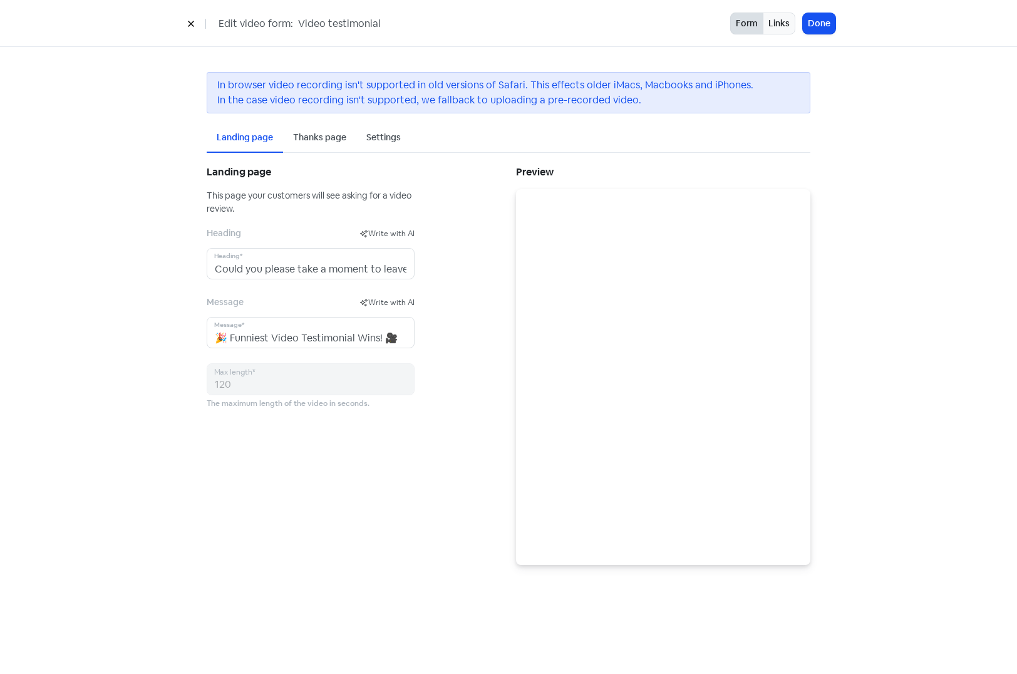
click at [387, 134] on div "Settings" at bounding box center [383, 137] width 34 height 13
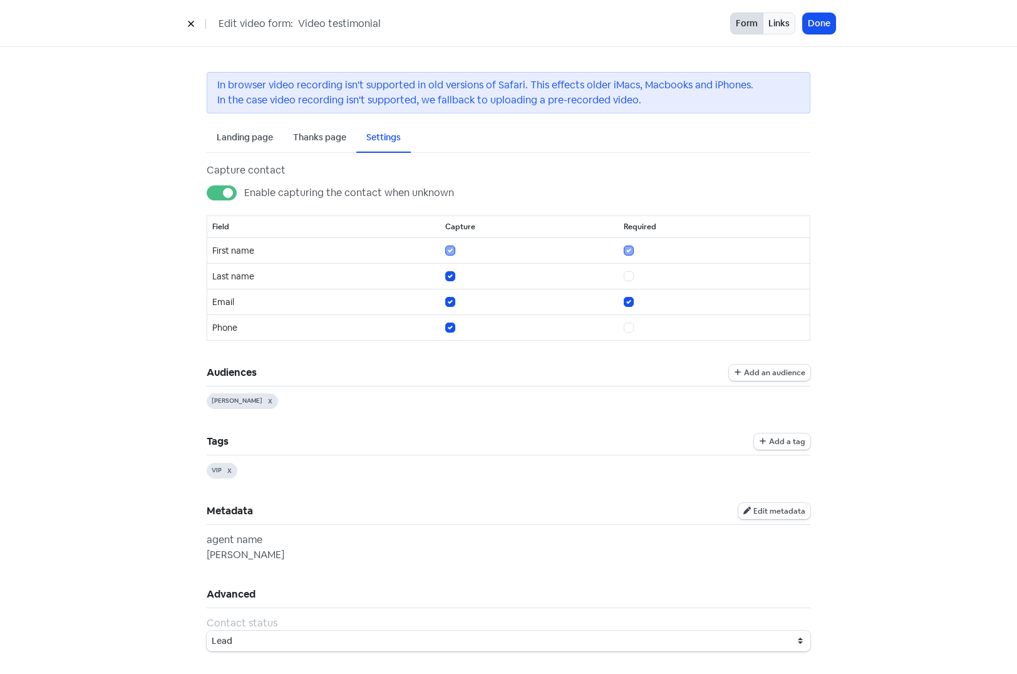
scroll to position [3, 0]
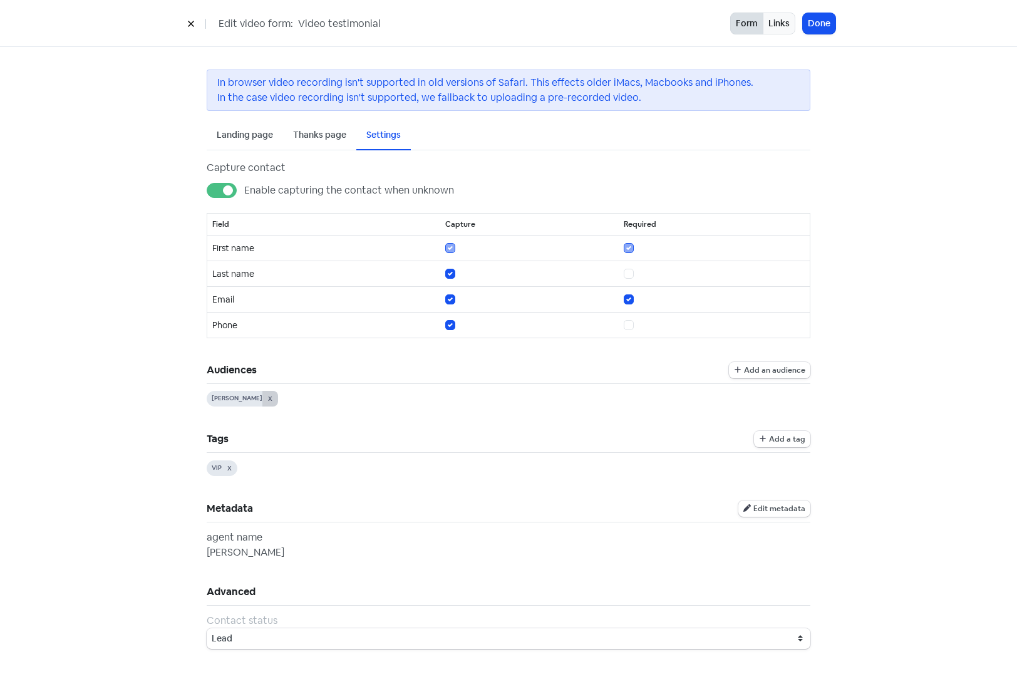
click at [262, 398] on button "X" at bounding box center [270, 399] width 16 height 16
click at [756, 373] on span "Add an audience" at bounding box center [774, 372] width 61 height 8
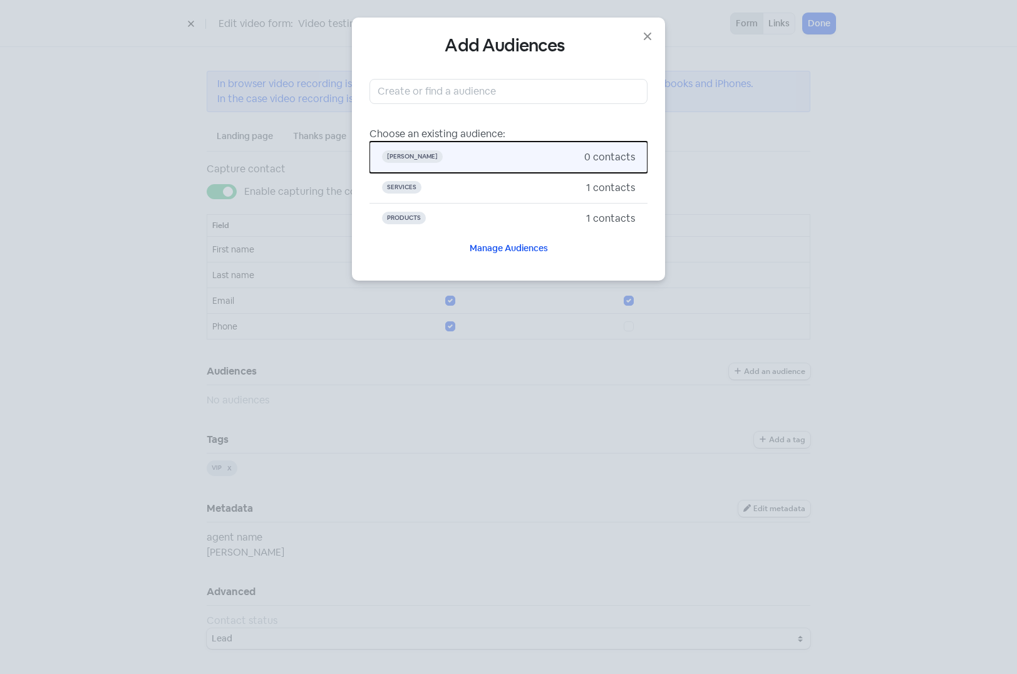
click at [478, 159] on span "Allen" at bounding box center [483, 157] width 202 height 15
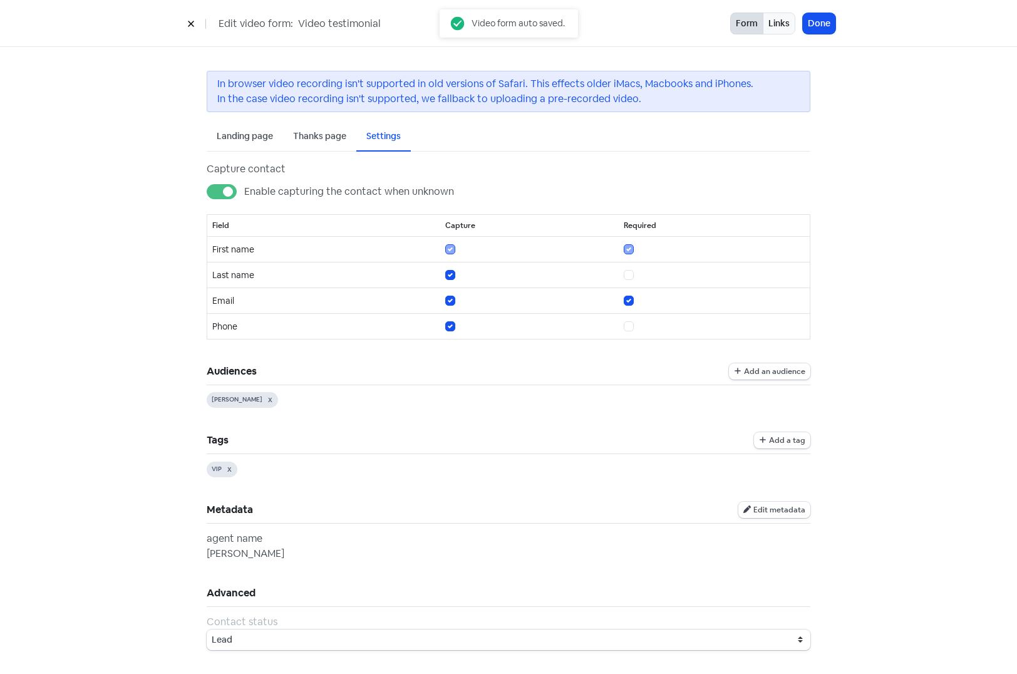
scroll to position [3, 0]
click at [227, 467] on button "X" at bounding box center [230, 468] width 16 height 16
click at [775, 442] on span "Add a tag" at bounding box center [787, 441] width 36 height 8
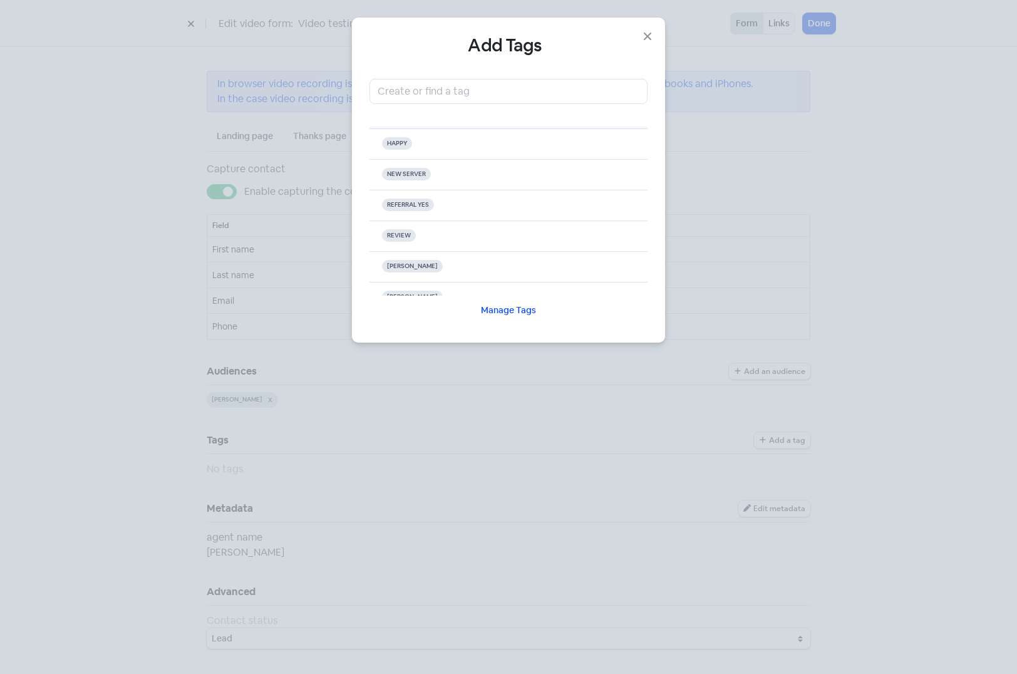
scroll to position [125, 0]
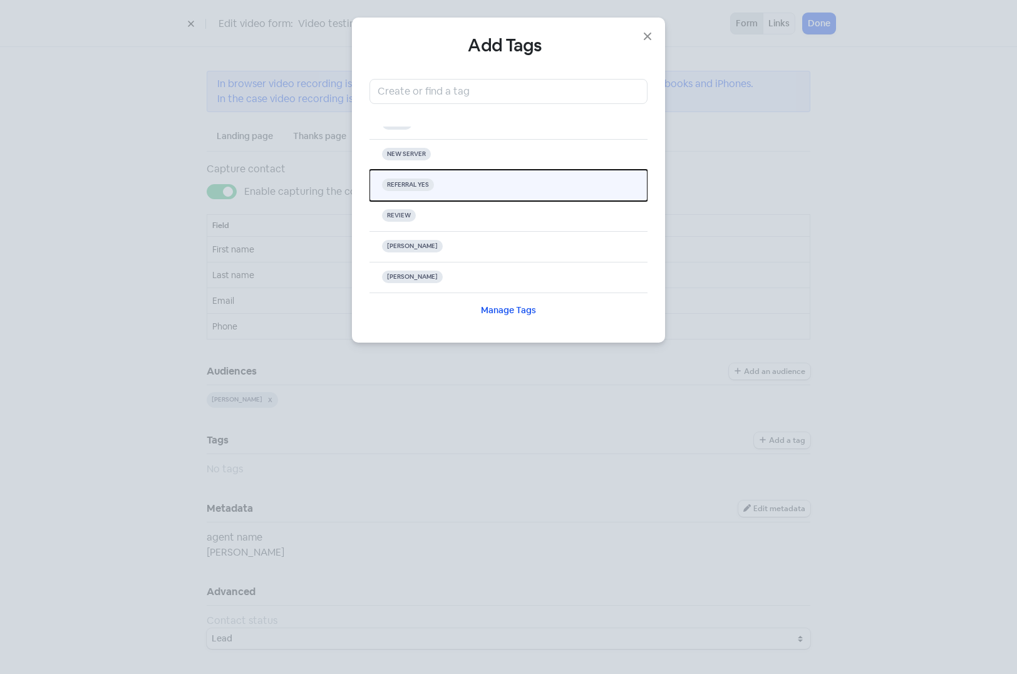
click at [462, 189] on button "REFERRAL YES" at bounding box center [509, 185] width 278 height 31
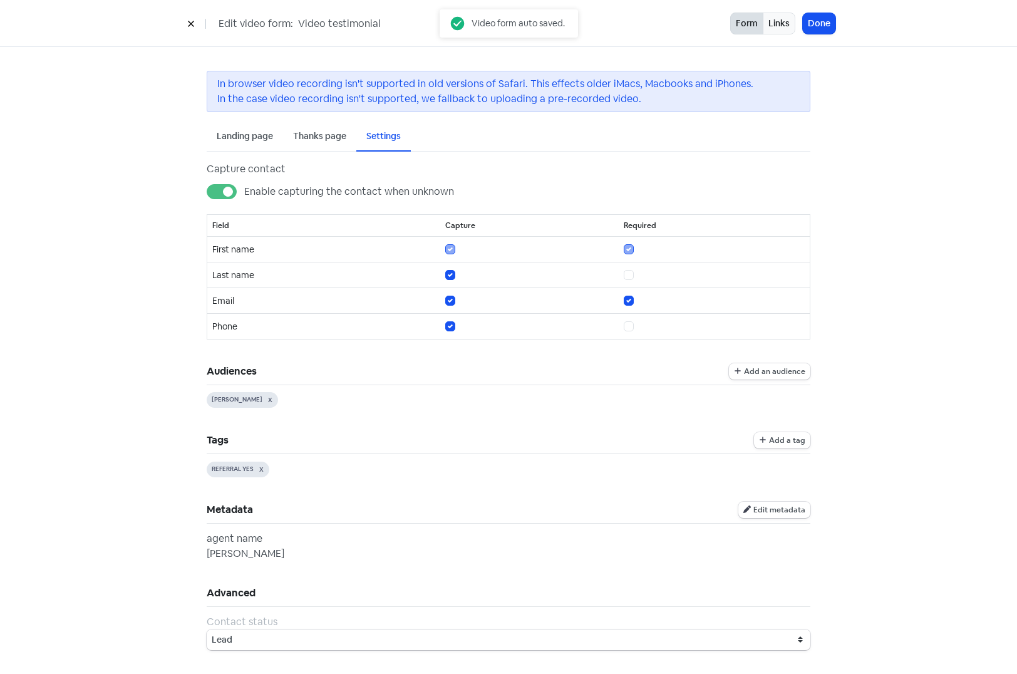
scroll to position [3, 0]
click at [780, 507] on span "Edit metadata" at bounding box center [779, 509] width 52 height 8
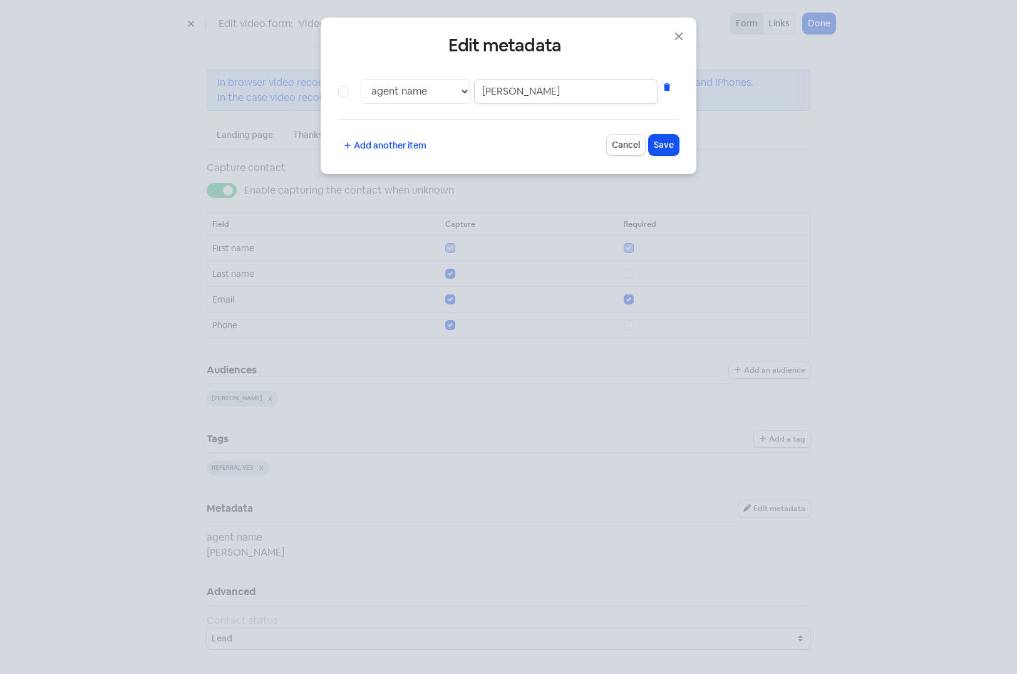
drag, startPoint x: 495, startPoint y: 92, endPoint x: 484, endPoint y: 91, distance: 10.7
click at [484, 91] on input "John" at bounding box center [565, 91] width 183 height 25
type input "Video"
click at [385, 148] on span "Add another item" at bounding box center [390, 145] width 73 height 13
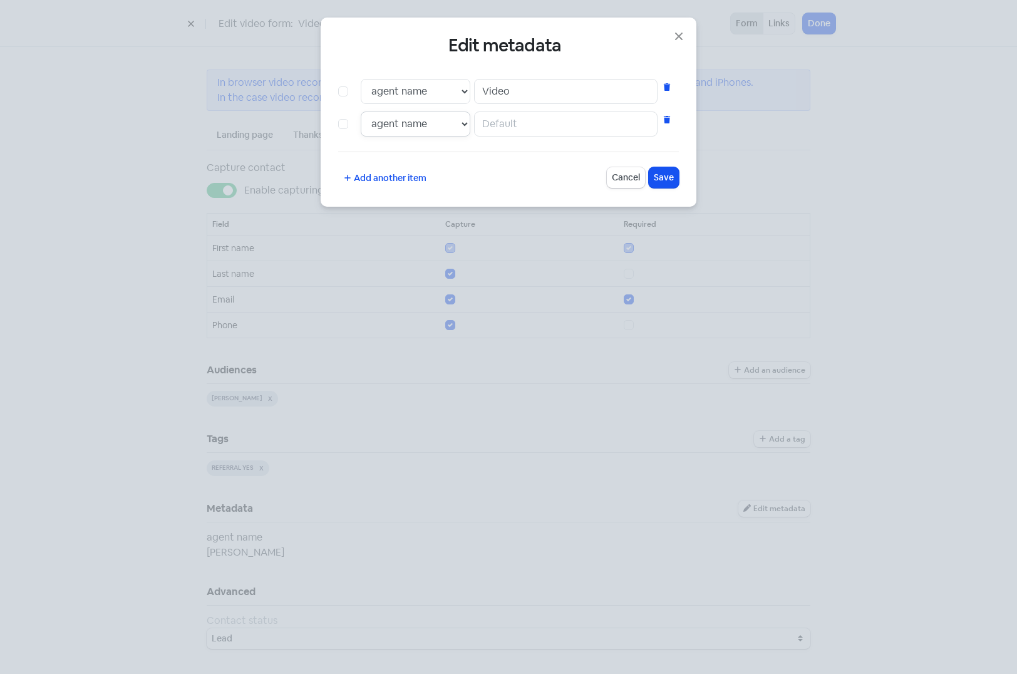
click at [420, 124] on select "agent name Order Number" at bounding box center [416, 123] width 110 height 25
select select "88"
click at [361, 111] on select "agent name Order Number" at bounding box center [416, 123] width 110 height 25
click at [530, 133] on input "text" at bounding box center [565, 123] width 183 height 25
type input "123"
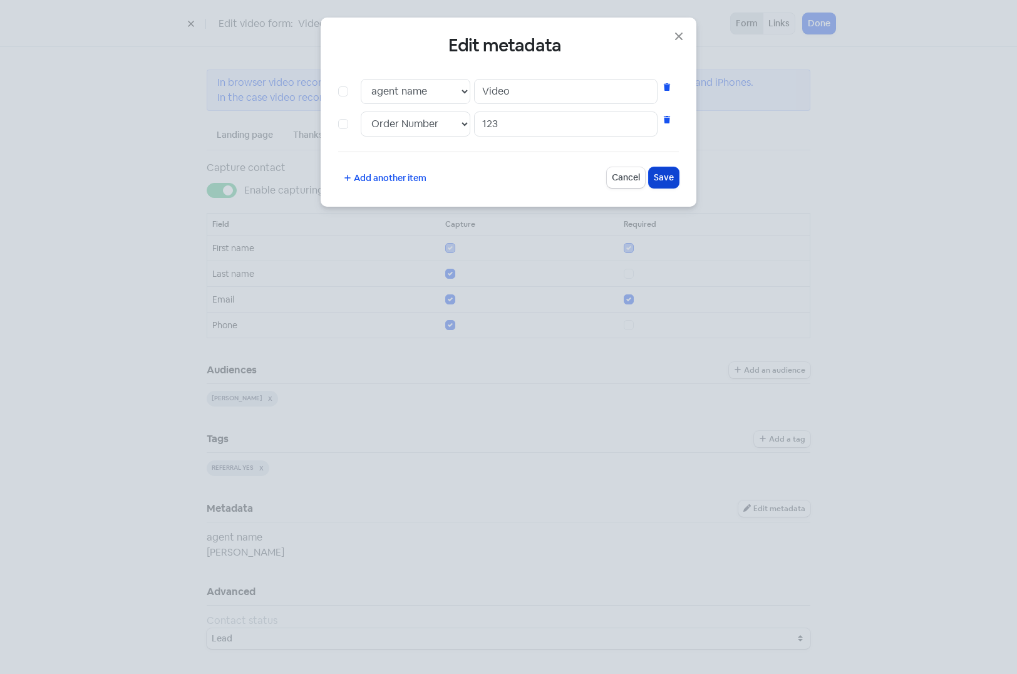
click at [658, 177] on span "Save" at bounding box center [664, 177] width 20 height 13
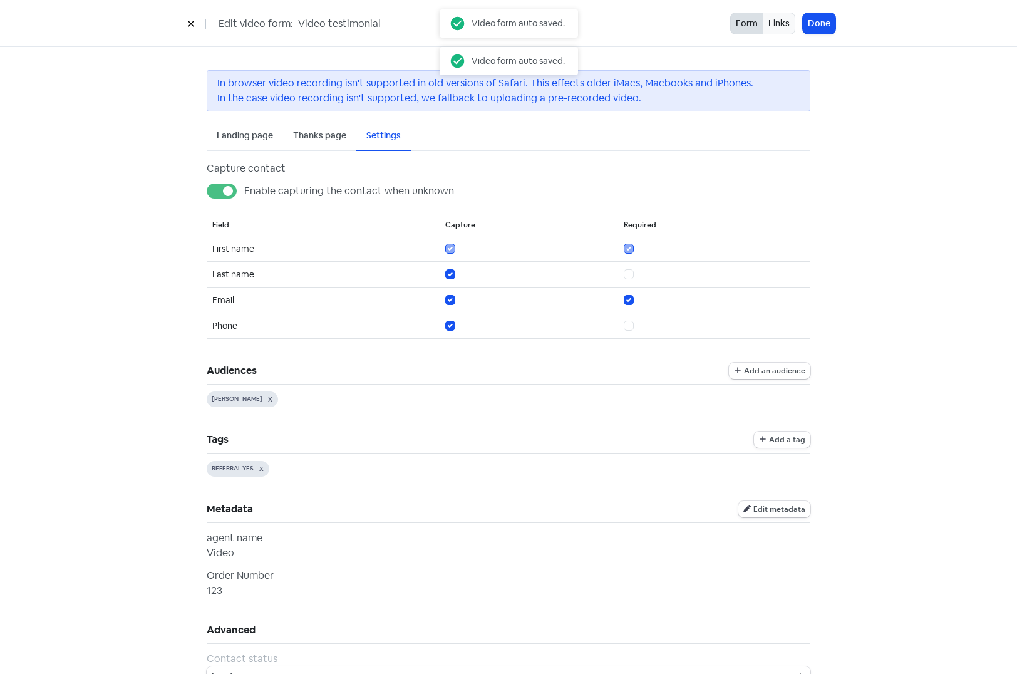
scroll to position [0, 0]
click at [814, 20] on button "Done" at bounding box center [819, 23] width 33 height 21
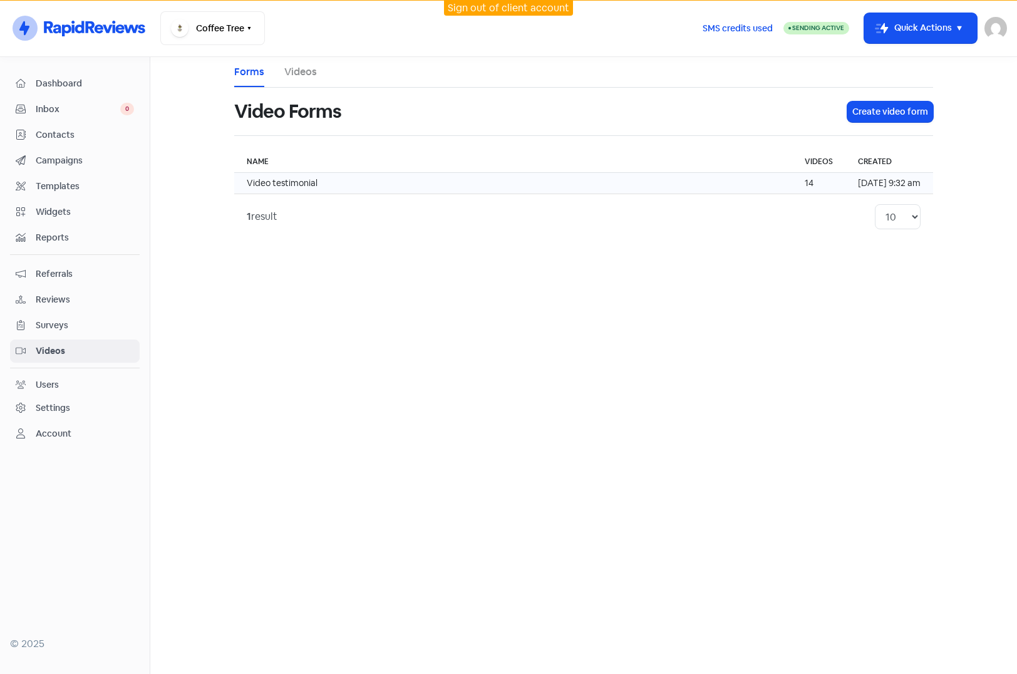
click at [767, 178] on td "Video testimonial" at bounding box center [513, 183] width 558 height 21
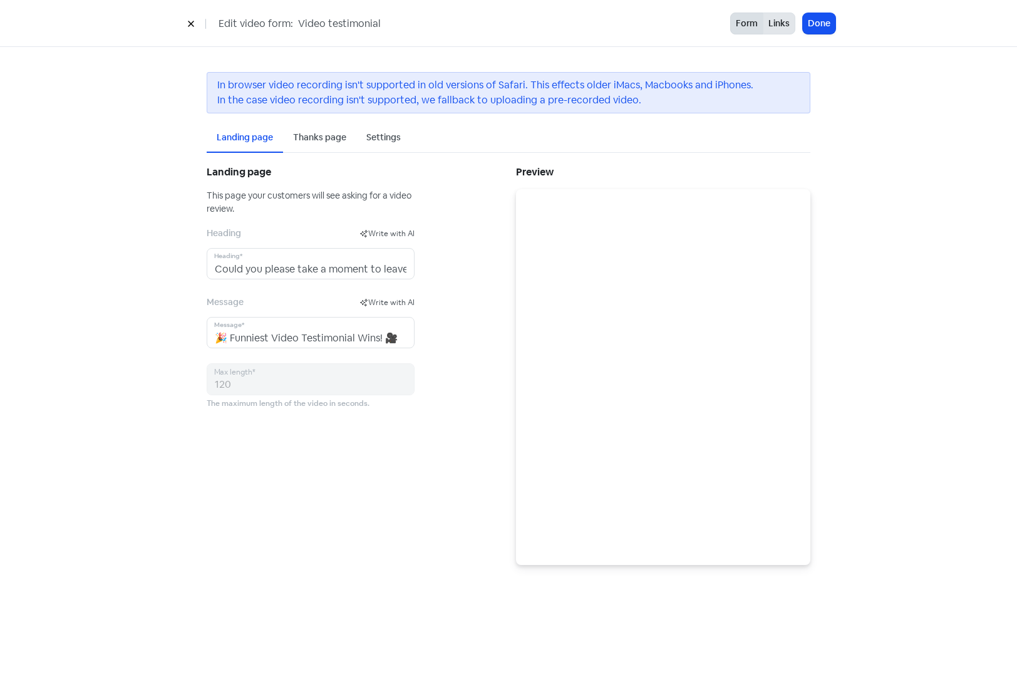
click at [771, 23] on button "Links" at bounding box center [779, 24] width 33 height 22
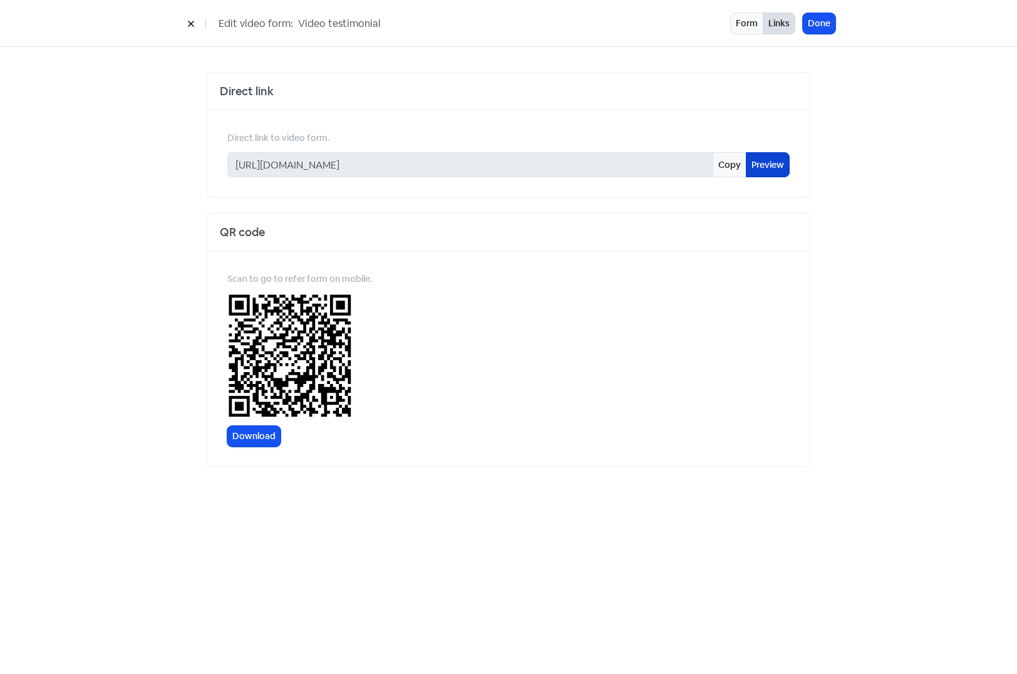
click at [768, 161] on link "Preview" at bounding box center [768, 164] width 44 height 25
click at [193, 26] on icon at bounding box center [191, 24] width 6 height 6
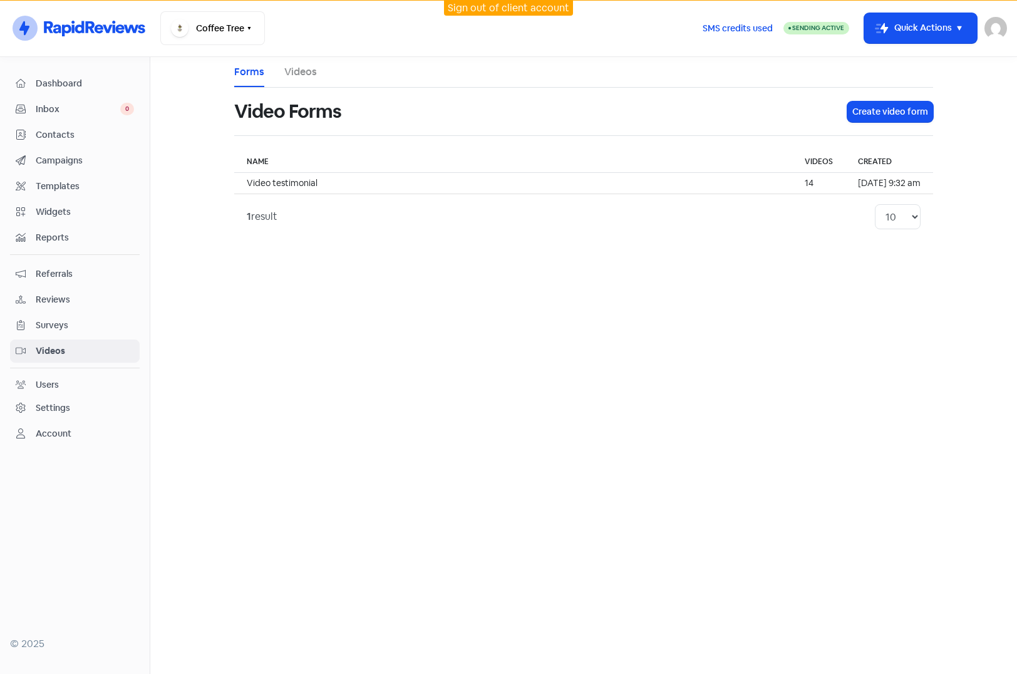
click at [56, 139] on span "Contacts" at bounding box center [85, 134] width 98 height 13
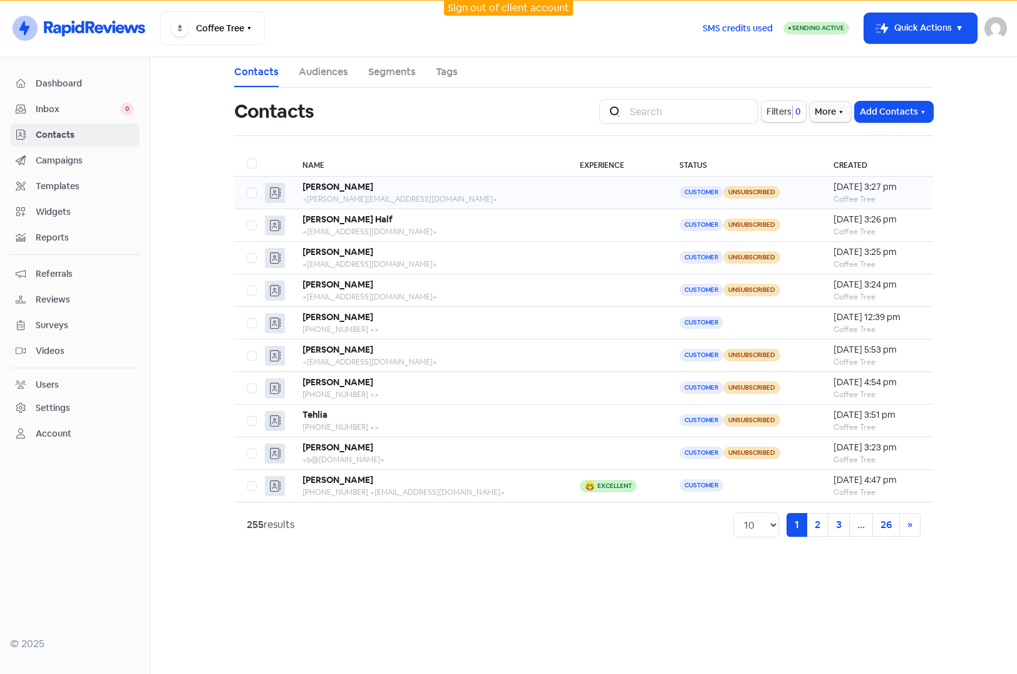
click at [446, 193] on div "Michael Alvarez" at bounding box center [428, 186] width 252 height 13
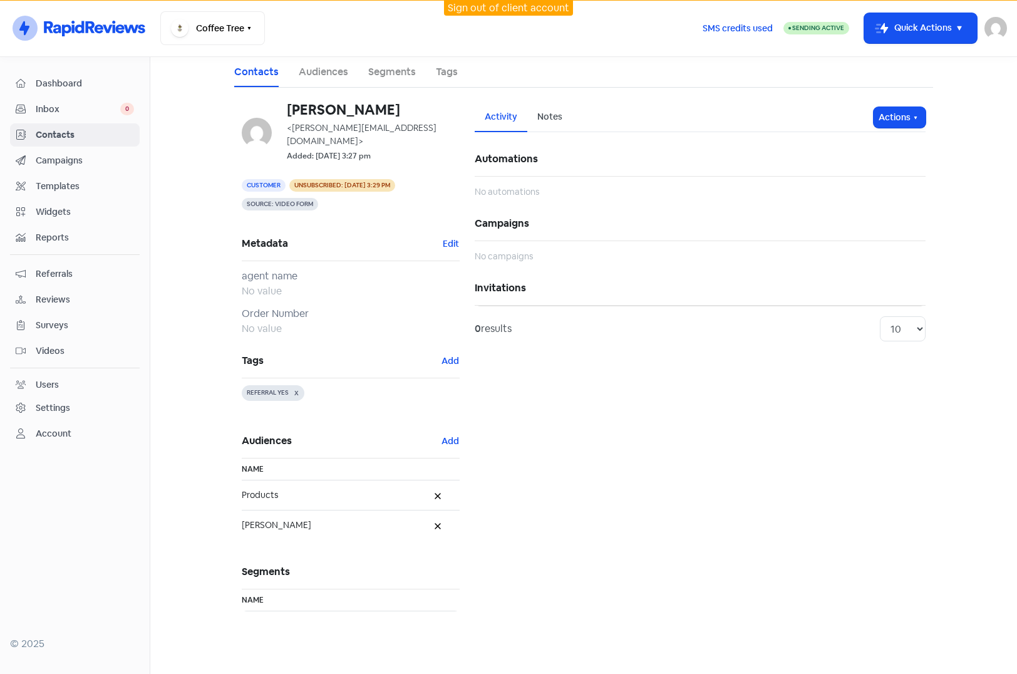
drag, startPoint x: 279, startPoint y: 172, endPoint x: 247, endPoint y: 171, distance: 31.9
click at [247, 179] on span "Customer" at bounding box center [264, 185] width 44 height 13
click at [51, 129] on span "Contacts" at bounding box center [85, 134] width 98 height 13
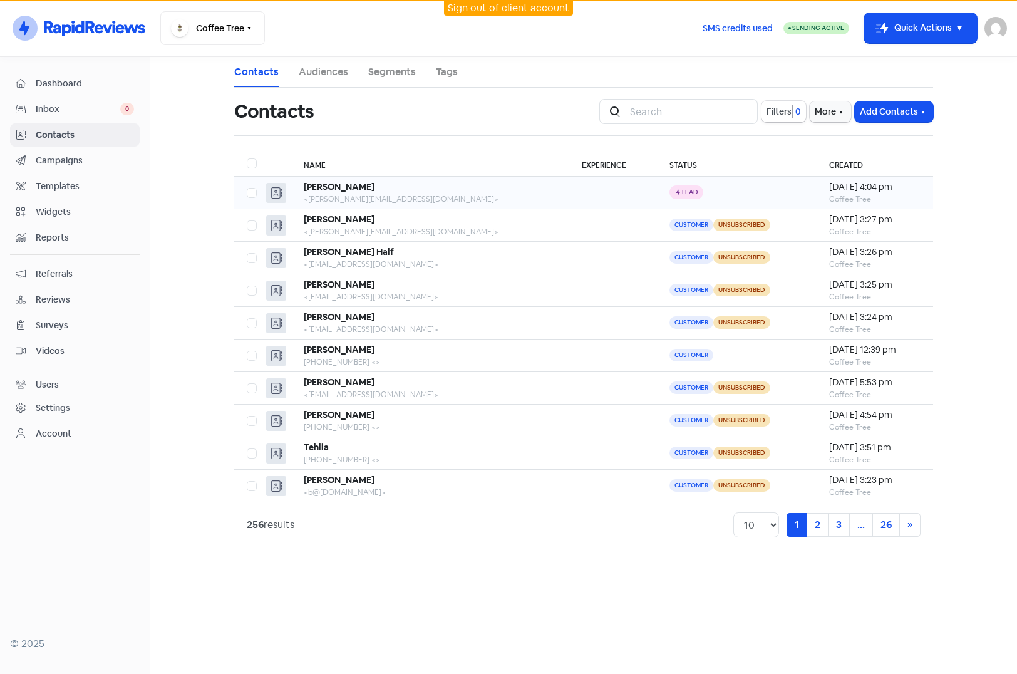
click at [428, 193] on div "Lana Smith" at bounding box center [430, 186] width 253 height 13
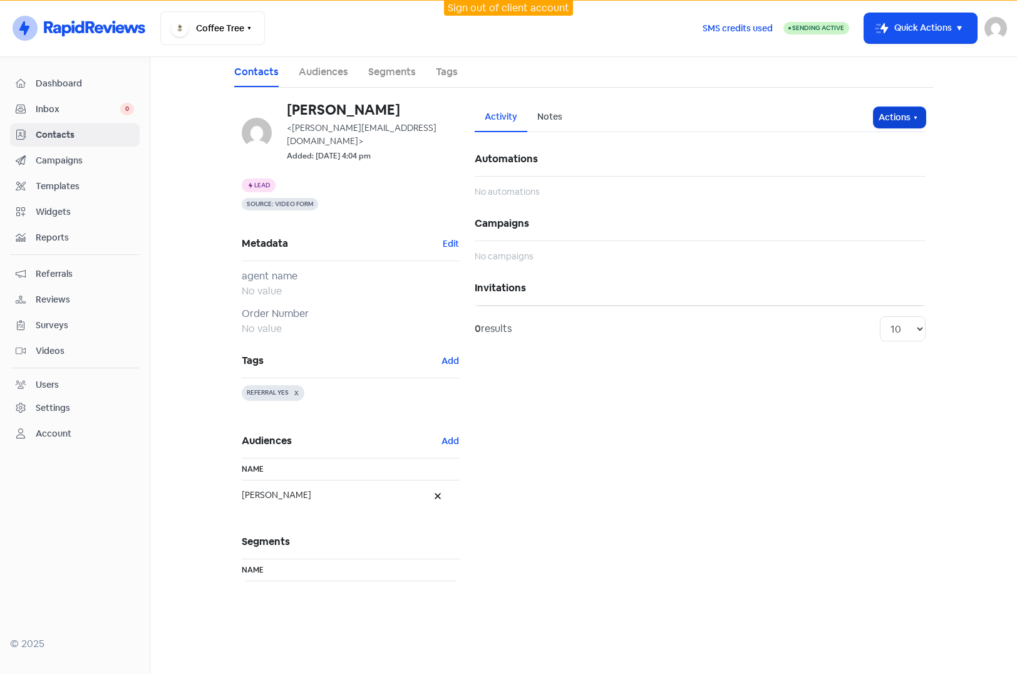
click at [916, 109] on button "Actions" at bounding box center [900, 117] width 52 height 21
click at [874, 200] on button "Unsubscribe" at bounding box center [875, 200] width 99 height 25
click at [55, 130] on span "Contacts" at bounding box center [85, 134] width 98 height 13
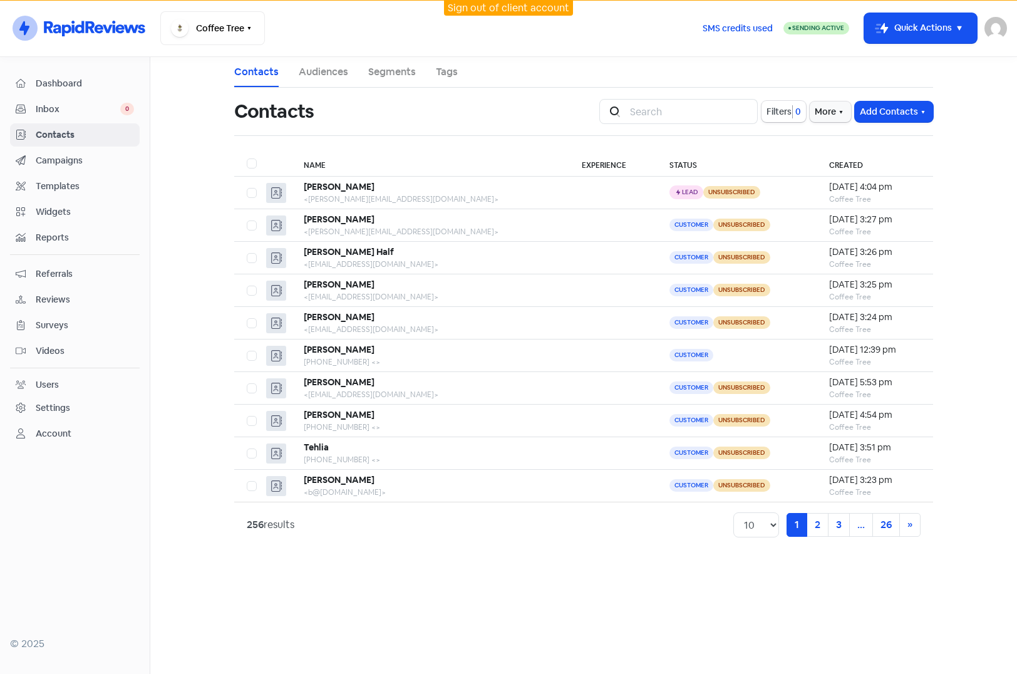
click at [53, 346] on span "Videos" at bounding box center [85, 350] width 98 height 13
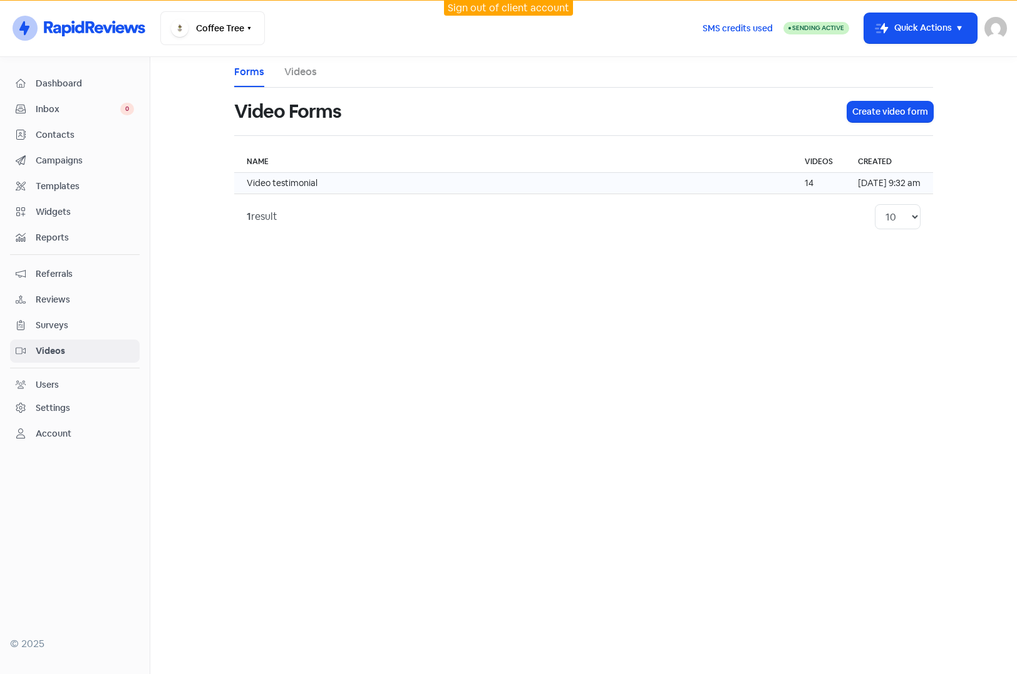
click at [476, 177] on td "Video testimonial" at bounding box center [513, 183] width 558 height 21
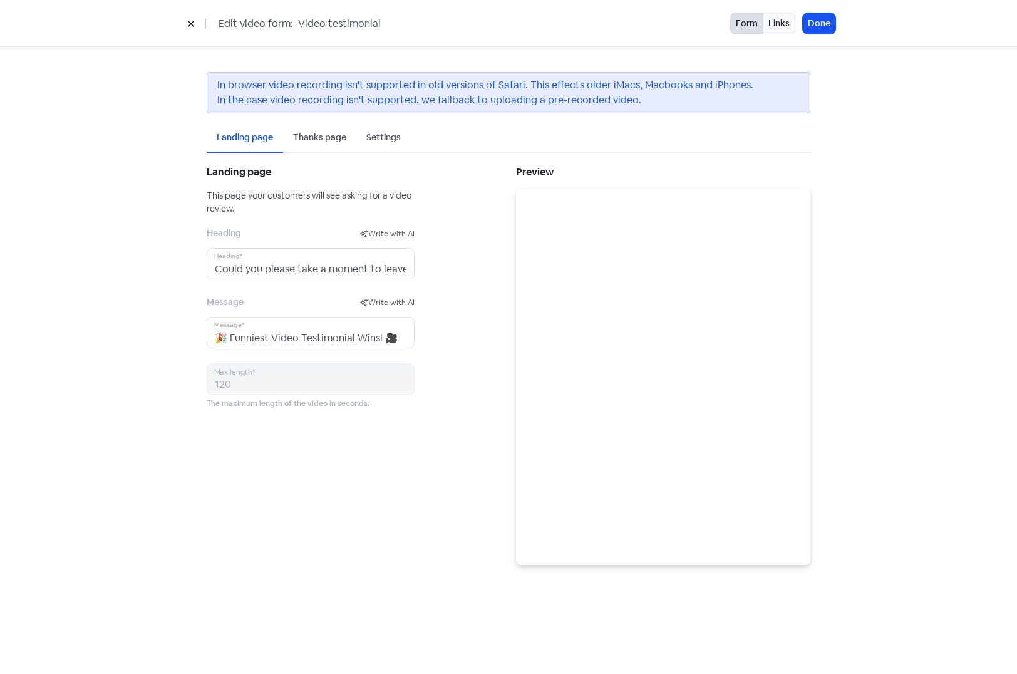
click at [387, 140] on div "Settings" at bounding box center [383, 137] width 34 height 13
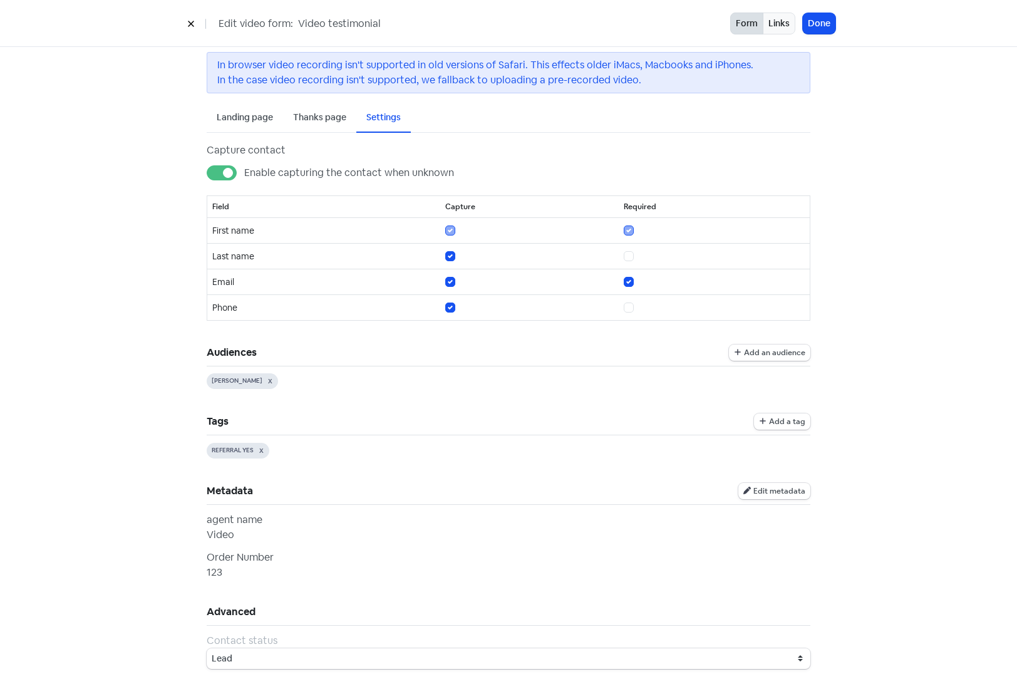
scroll to position [40, 0]
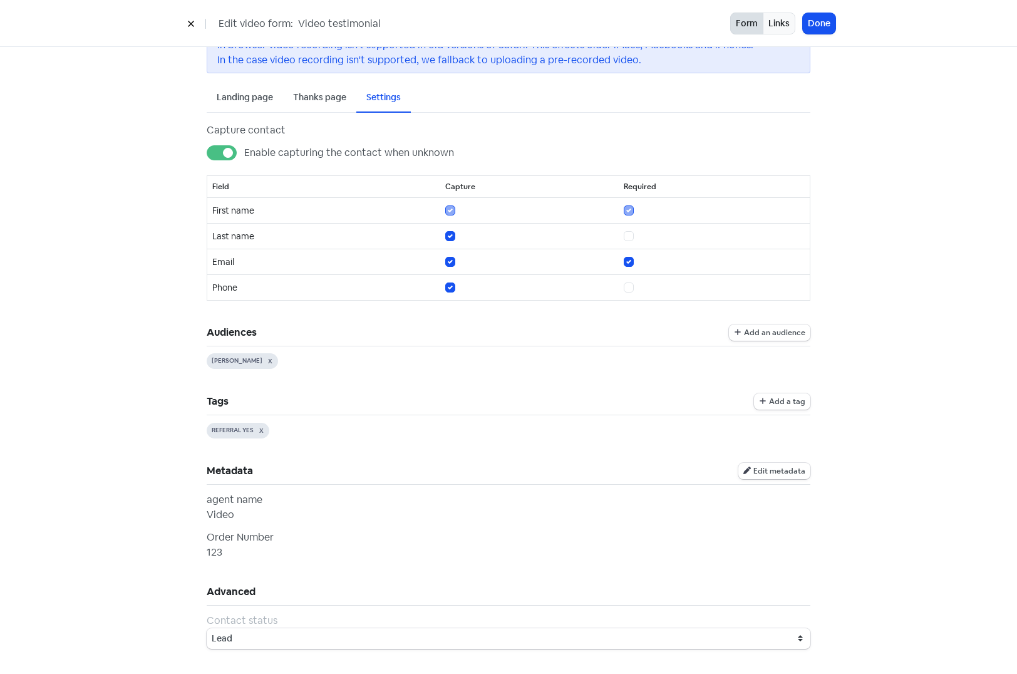
drag, startPoint x: 146, startPoint y: 390, endPoint x: 197, endPoint y: 418, distance: 58.3
click at [146, 390] on div "In browser video recording isn't supported in old versions of Safari. This effe…" at bounding box center [508, 340] width 1017 height 667
click at [355, 636] on select "Customer Lead" at bounding box center [509, 638] width 604 height 21
select select "customer"
click at [207, 628] on select "Customer Lead" at bounding box center [509, 638] width 604 height 21
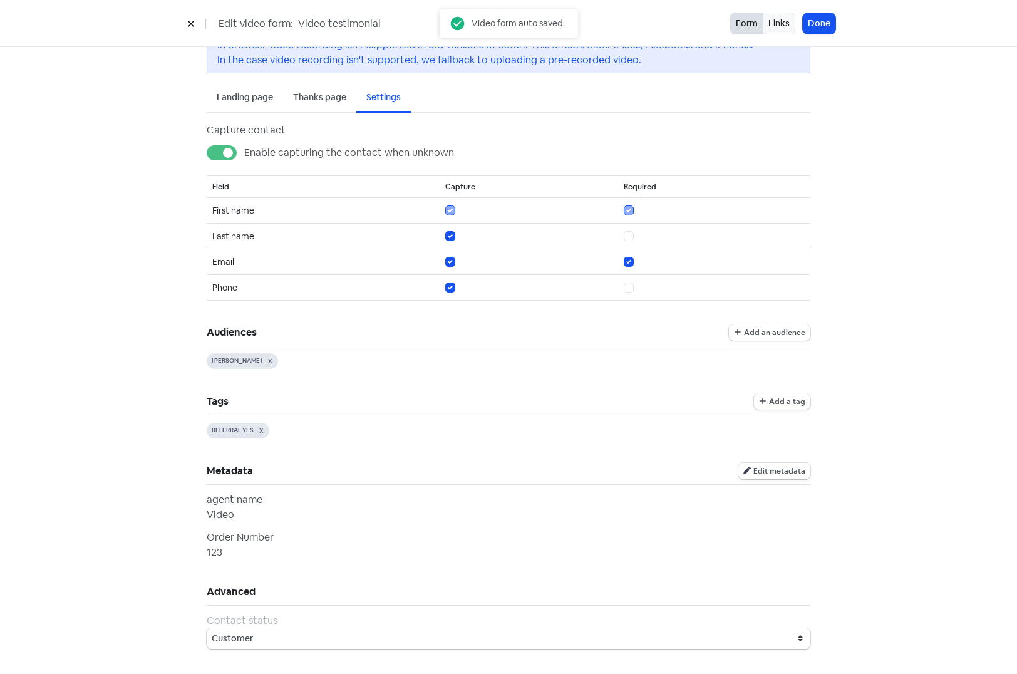
click at [907, 366] on div "In browser video recording isn't supported in old versions of Safari. This effe…" at bounding box center [508, 340] width 1017 height 667
click at [825, 19] on button "Done" at bounding box center [819, 23] width 33 height 21
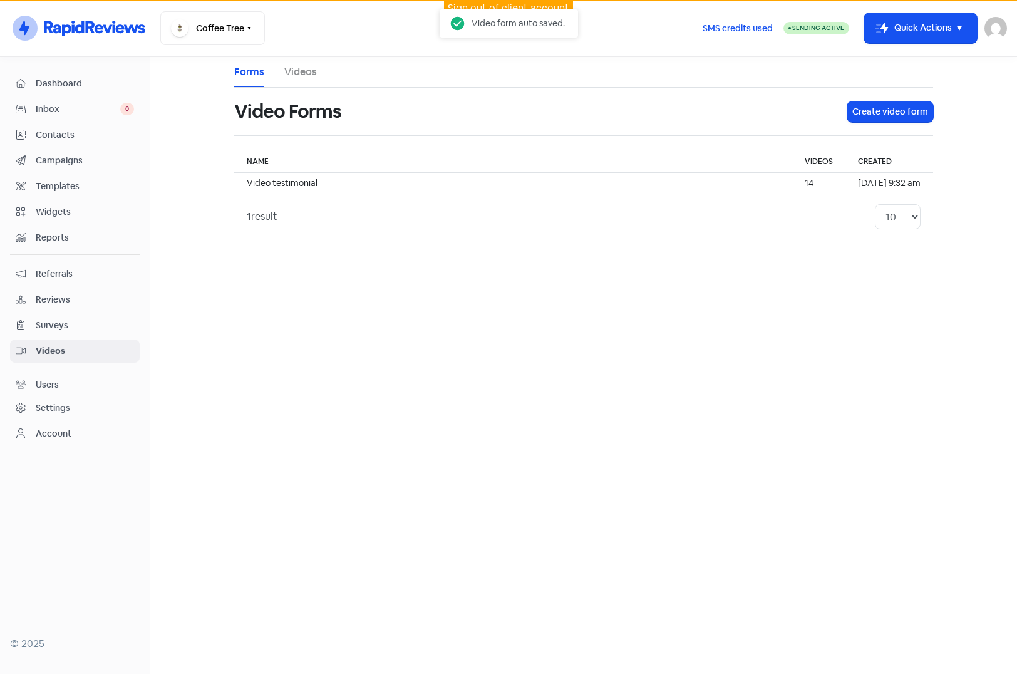
click at [56, 127] on link "Contacts" at bounding box center [75, 134] width 130 height 23
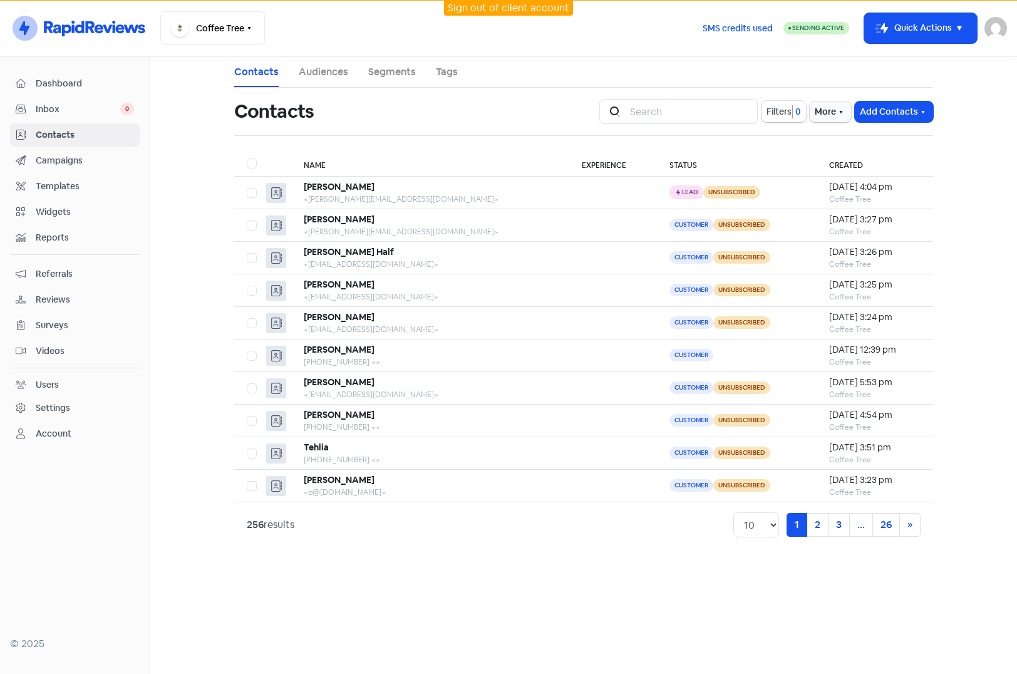
click at [323, 70] on link "Audiences" at bounding box center [323, 72] width 49 height 15
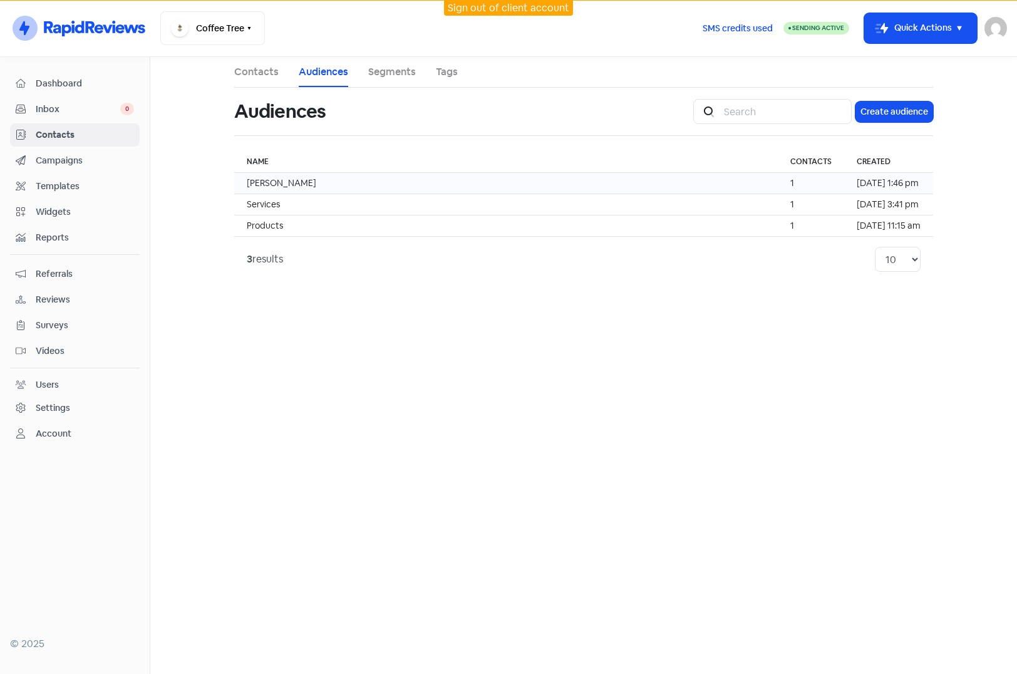
click at [410, 187] on td "Allen" at bounding box center [506, 183] width 544 height 21
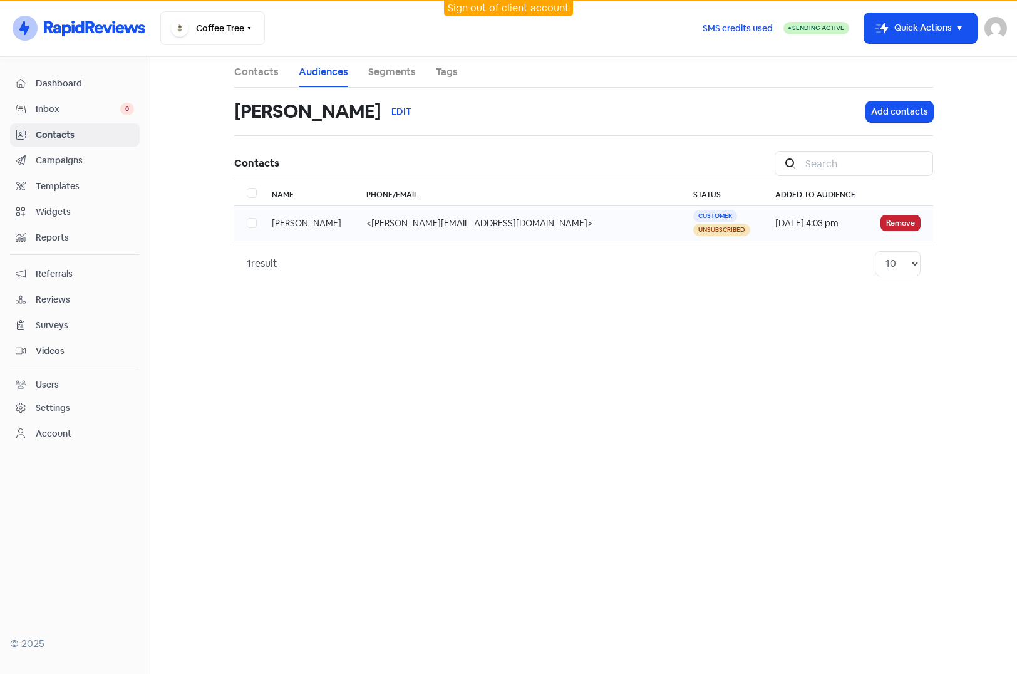
click at [907, 222] on button "Remove" at bounding box center [901, 223] width 40 height 16
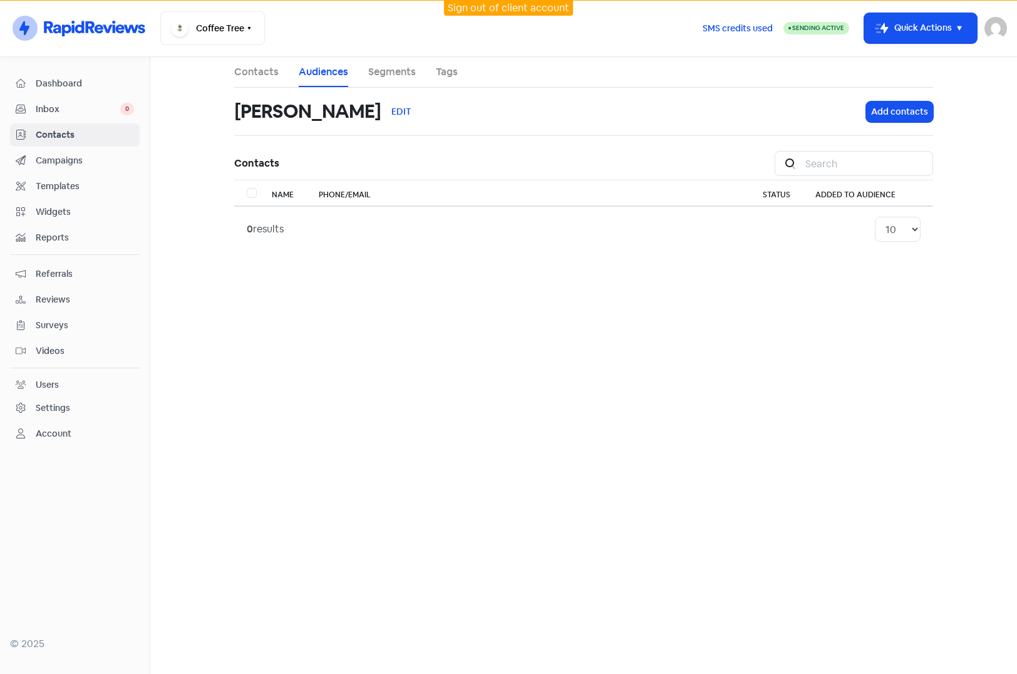
click at [34, 132] on div "Contacts" at bounding box center [75, 135] width 118 height 14
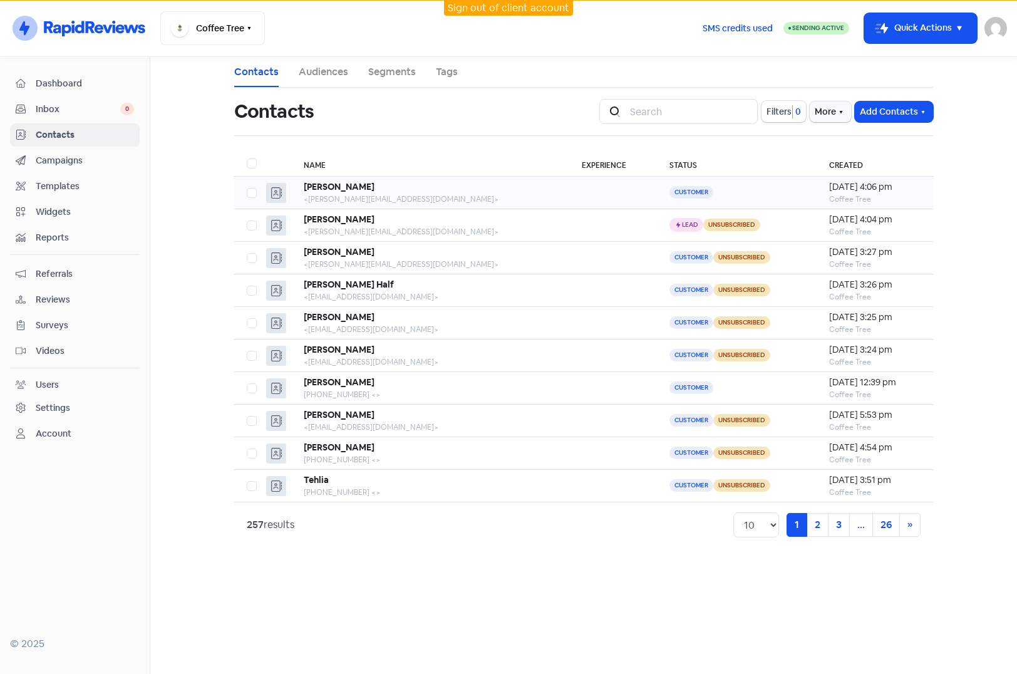
click at [466, 200] on div "<allan.f@email.com>" at bounding box center [430, 199] width 253 height 11
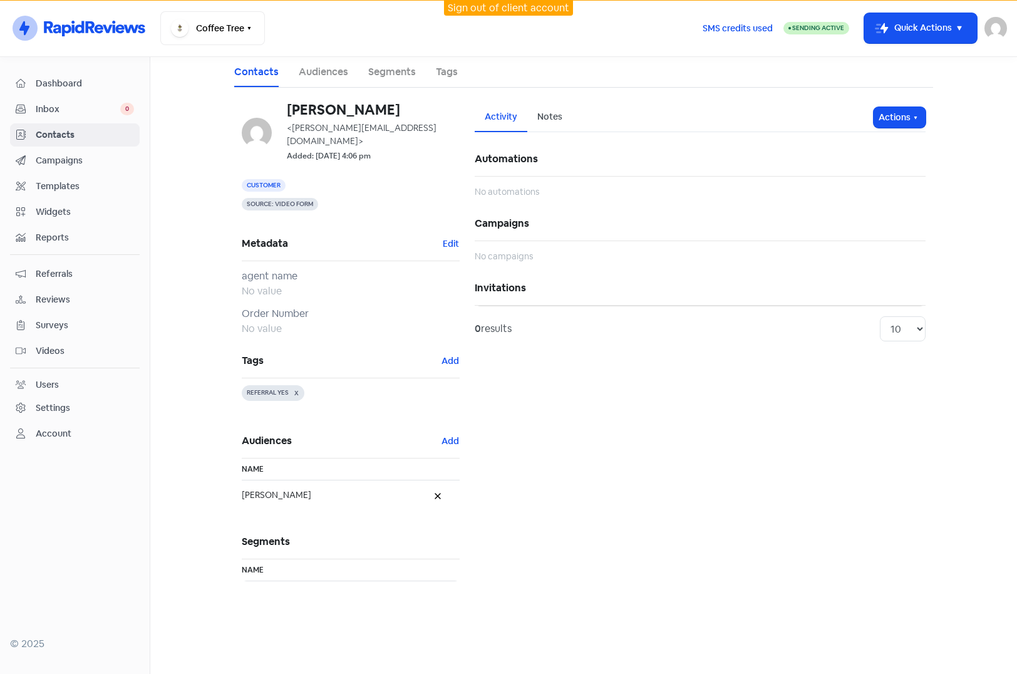
click at [85, 139] on span "Contacts" at bounding box center [85, 134] width 98 height 13
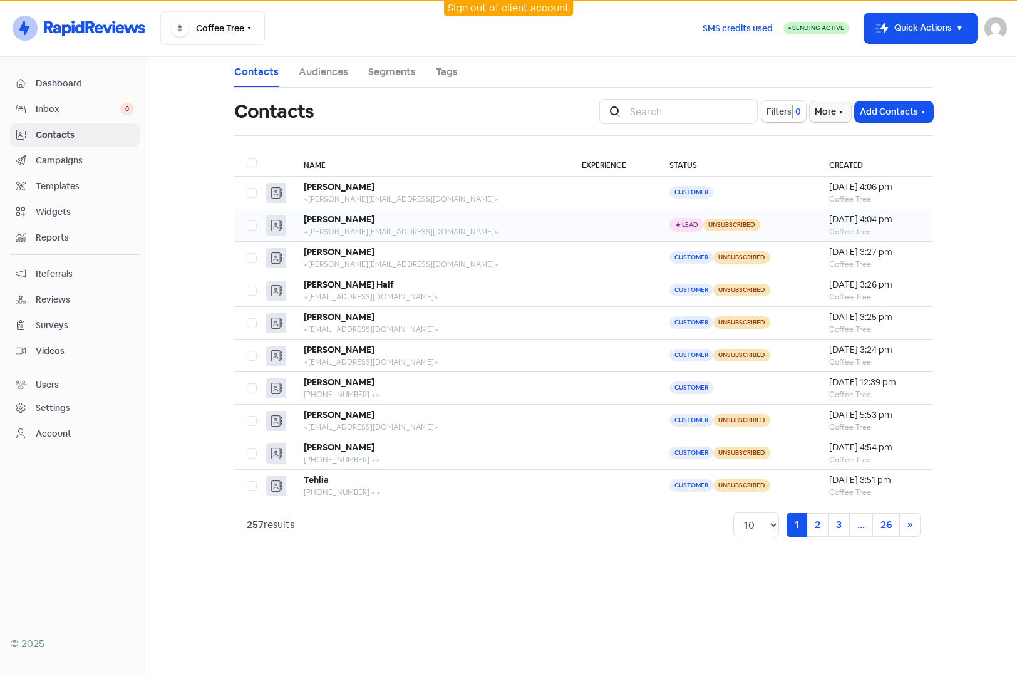
click at [446, 229] on div "<lana.s@email.com>" at bounding box center [430, 231] width 253 height 11
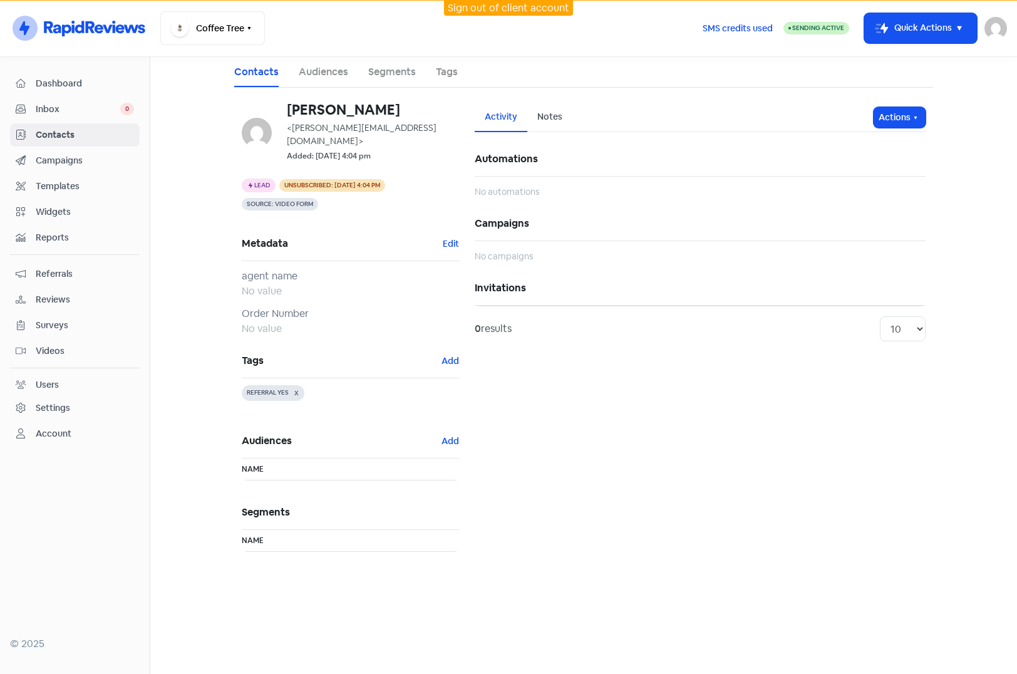
click at [67, 142] on div "Contacts" at bounding box center [75, 135] width 118 height 14
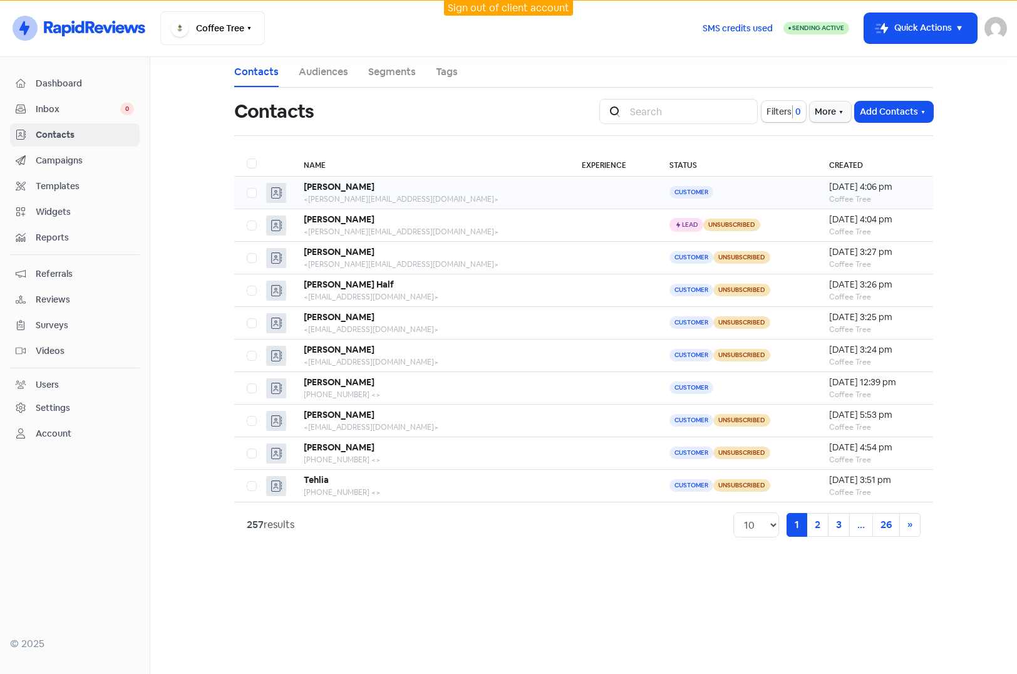
click at [720, 199] on td "Customer" at bounding box center [736, 193] width 159 height 33
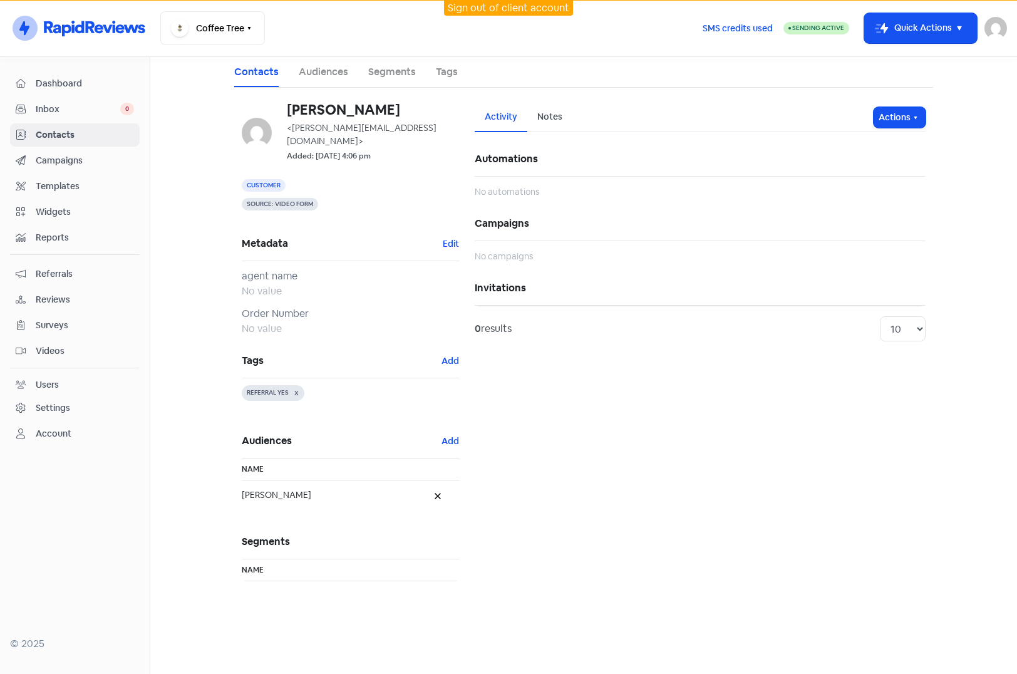
click at [920, 105] on div "Activity Notes Actions" at bounding box center [700, 117] width 451 height 29
click at [905, 123] on button "Actions" at bounding box center [900, 117] width 52 height 21
click at [869, 197] on button "Unsubscribe" at bounding box center [875, 200] width 99 height 25
click at [51, 339] on div "Dashboard Inbox 0 Contacts Campaigns Templates Widgets Reports Referrals Review…" at bounding box center [75, 258] width 130 height 373
click at [51, 346] on span "Videos" at bounding box center [85, 350] width 98 height 13
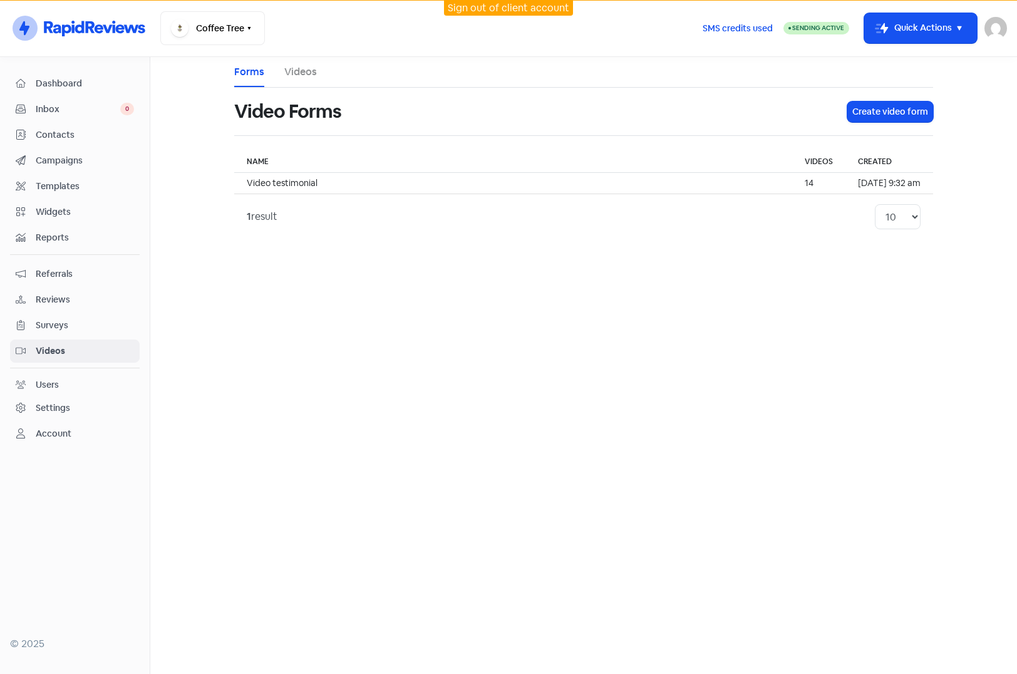
click at [302, 71] on link "Videos" at bounding box center [300, 72] width 33 height 15
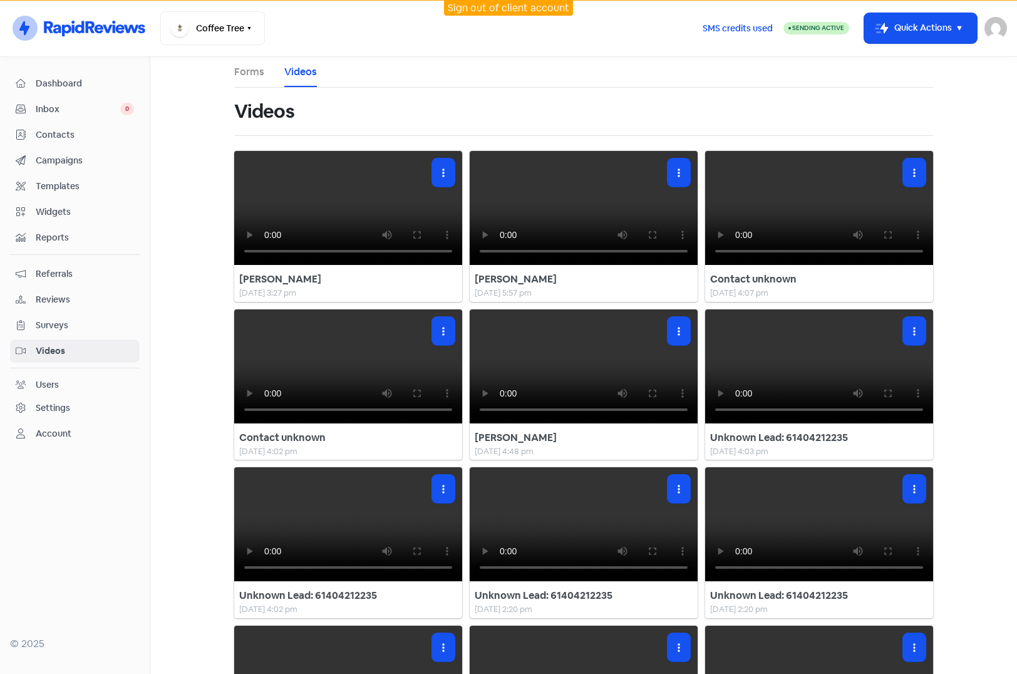
click at [249, 67] on link "Forms" at bounding box center [249, 72] width 30 height 15
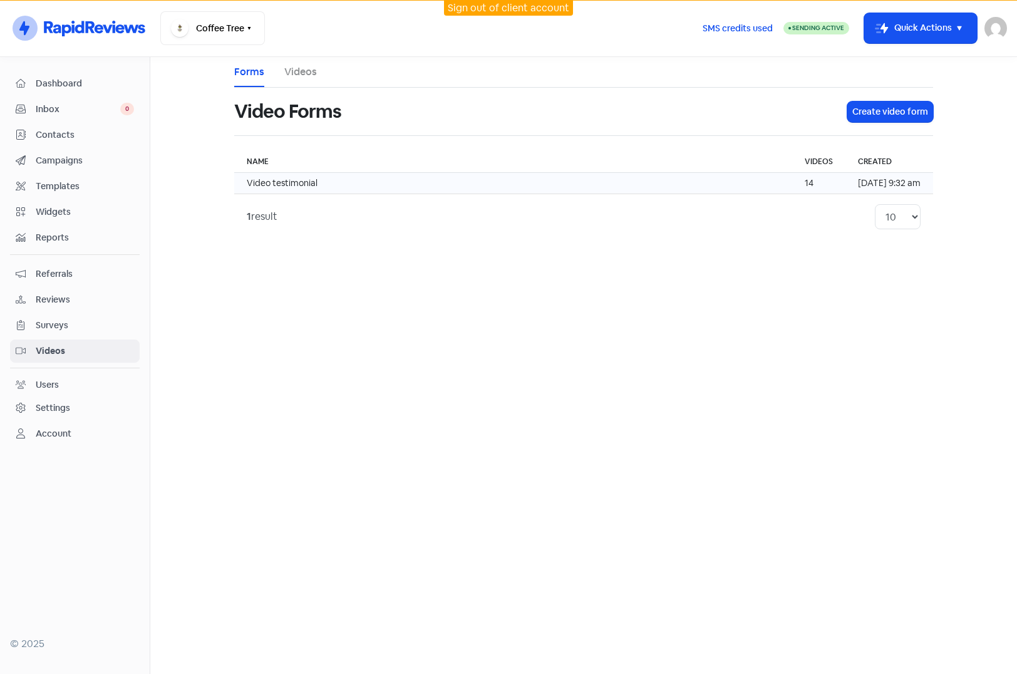
click at [302, 182] on td "Video testimonial" at bounding box center [513, 183] width 558 height 21
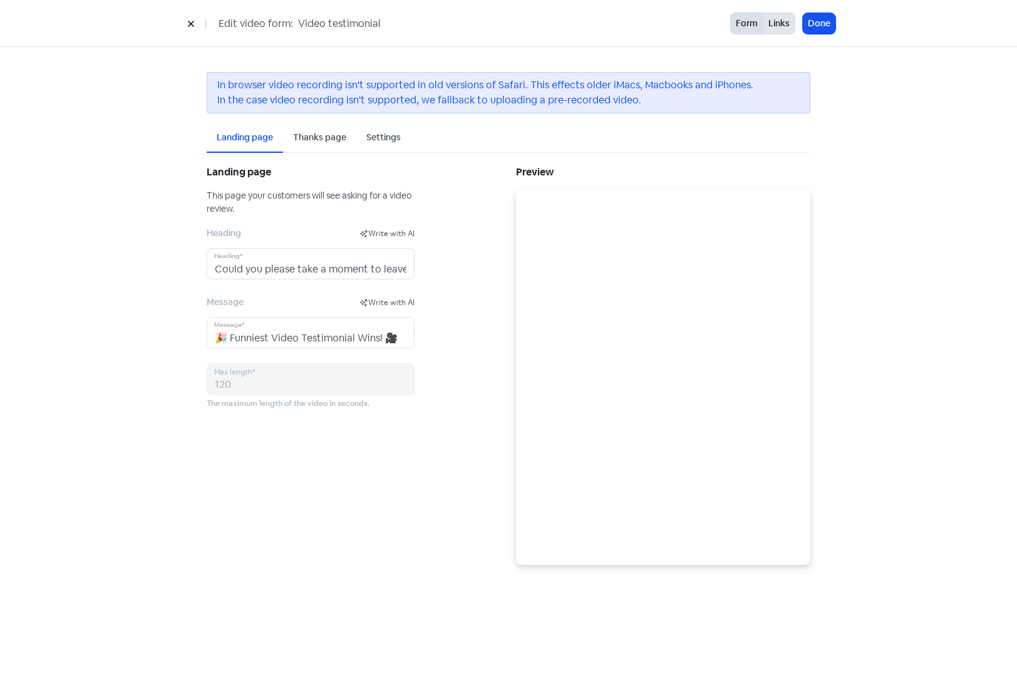
click at [778, 24] on button "Links" at bounding box center [779, 24] width 33 height 22
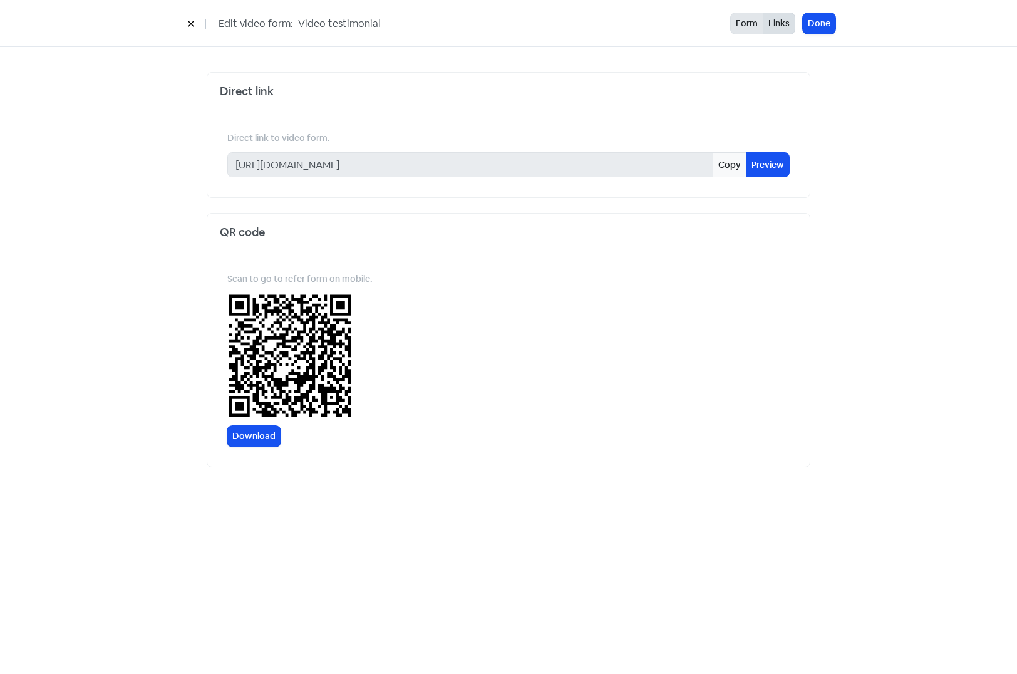
click at [756, 21] on button "Form" at bounding box center [746, 24] width 33 height 22
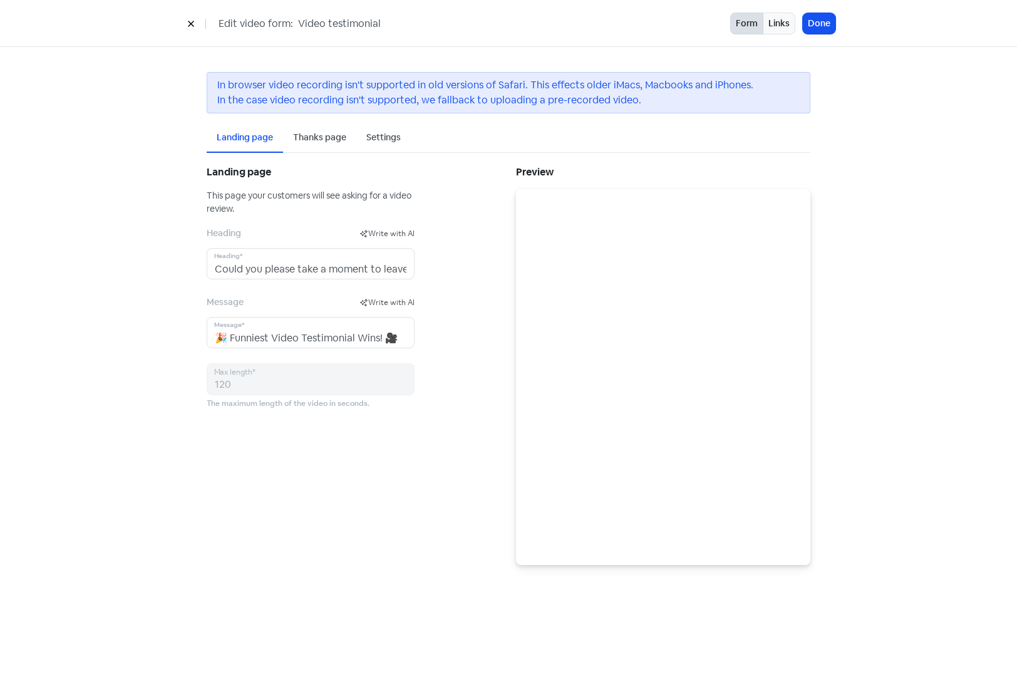
click at [388, 139] on div "Settings" at bounding box center [383, 137] width 34 height 13
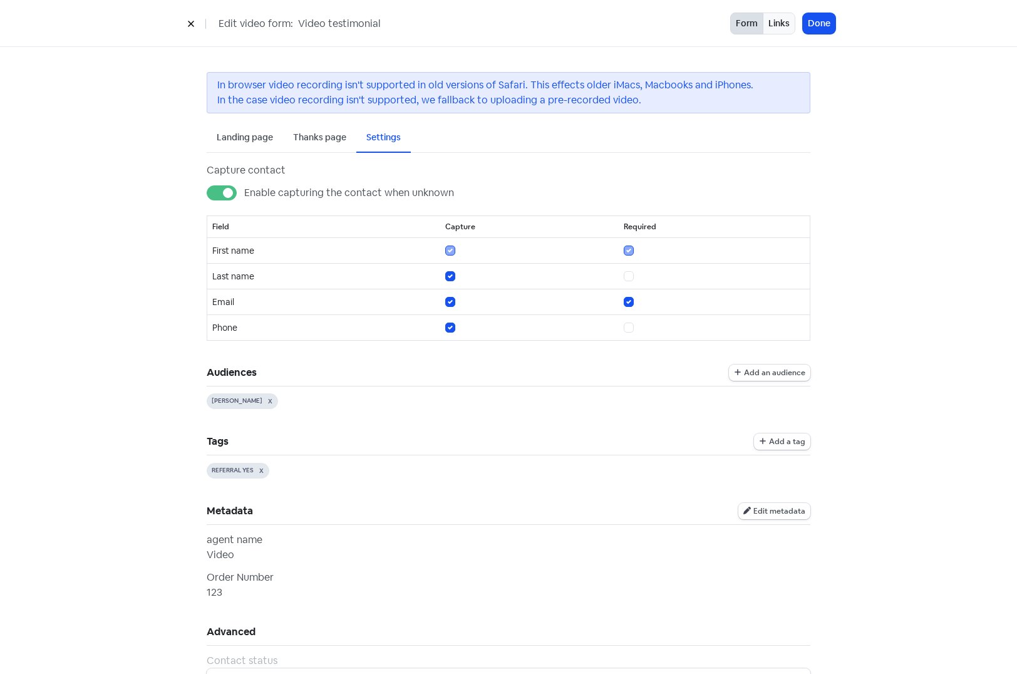
click at [974, 346] on div "In browser video recording isn't supported in old versions of Safari. This effe…" at bounding box center [508, 380] width 1017 height 667
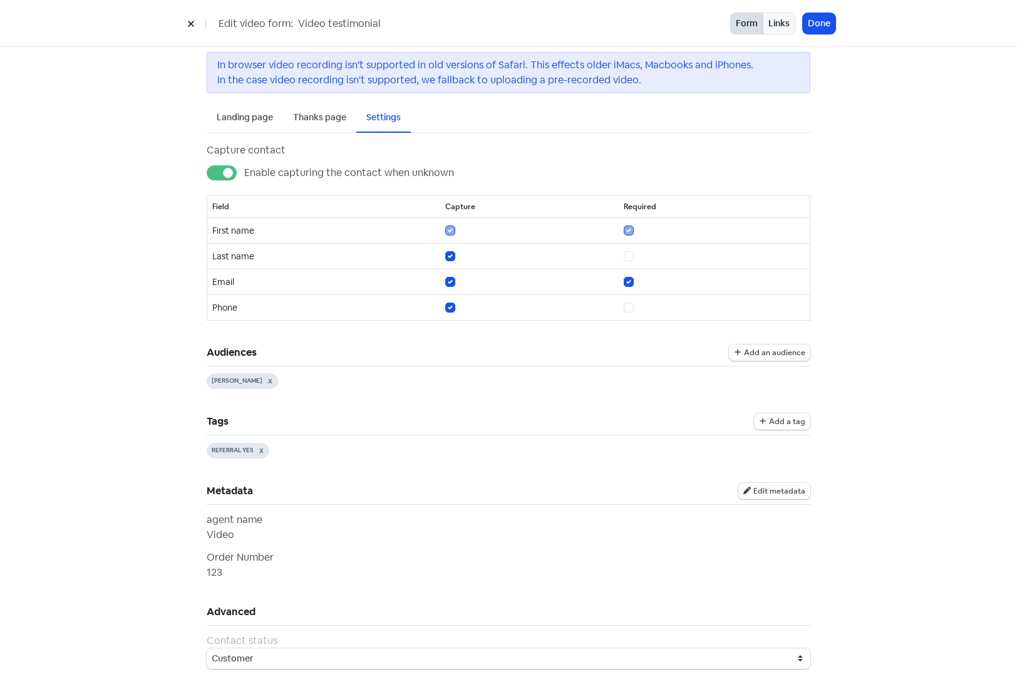
scroll to position [40, 0]
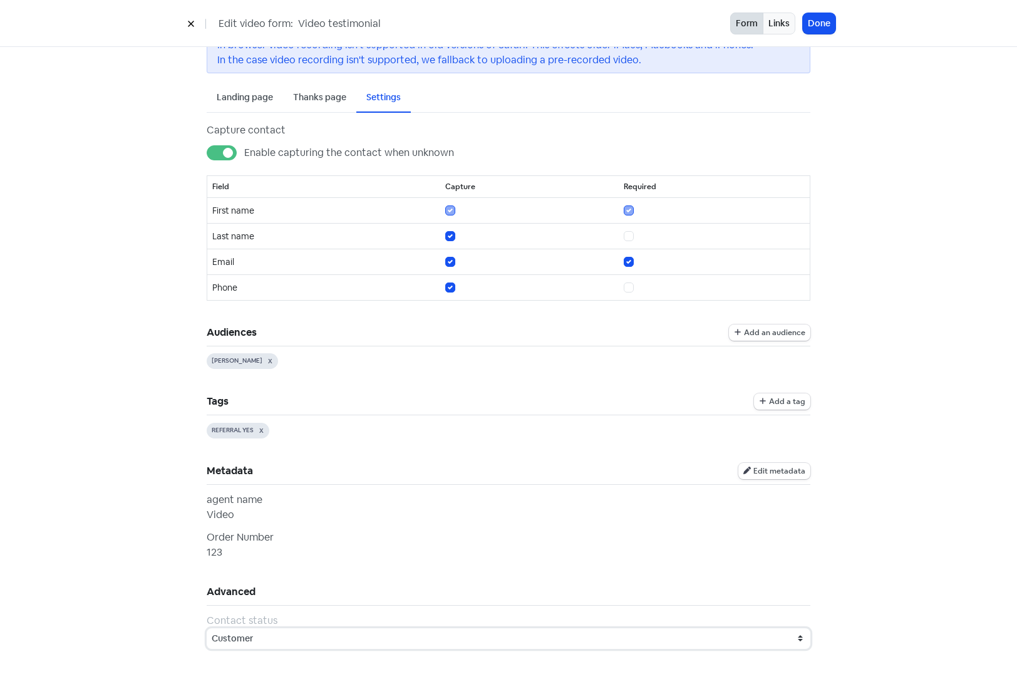
click at [512, 639] on select "Customer Lead" at bounding box center [509, 638] width 604 height 21
select select "lead"
click at [207, 628] on select "Customer Lead" at bounding box center [509, 638] width 604 height 21
click at [825, 23] on button "Done" at bounding box center [819, 23] width 33 height 21
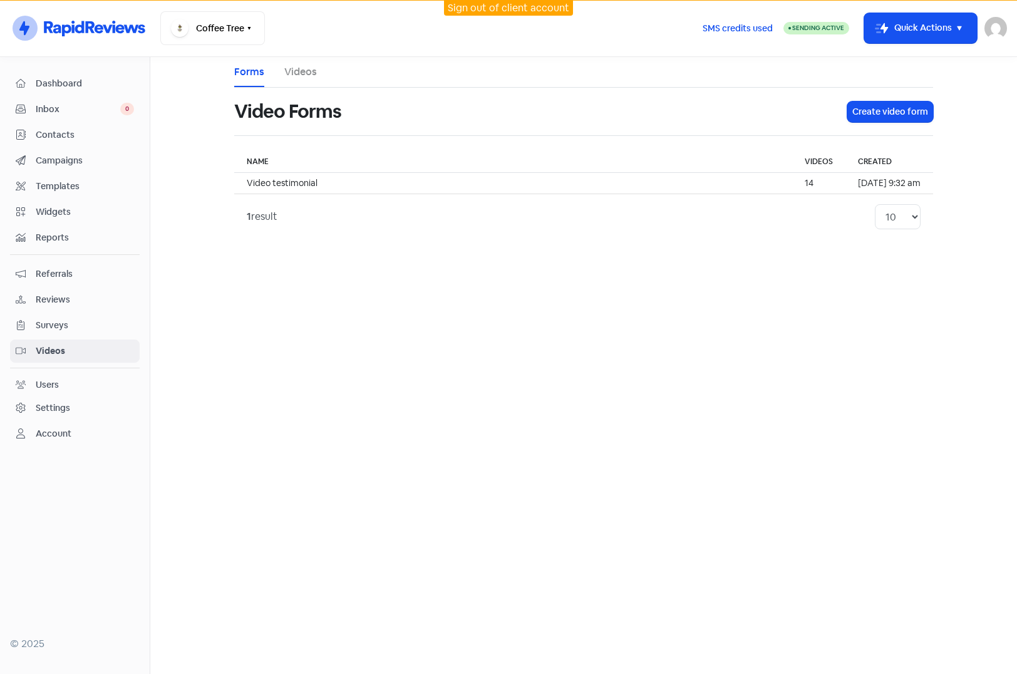
click at [56, 142] on div "Contacts" at bounding box center [75, 135] width 118 height 14
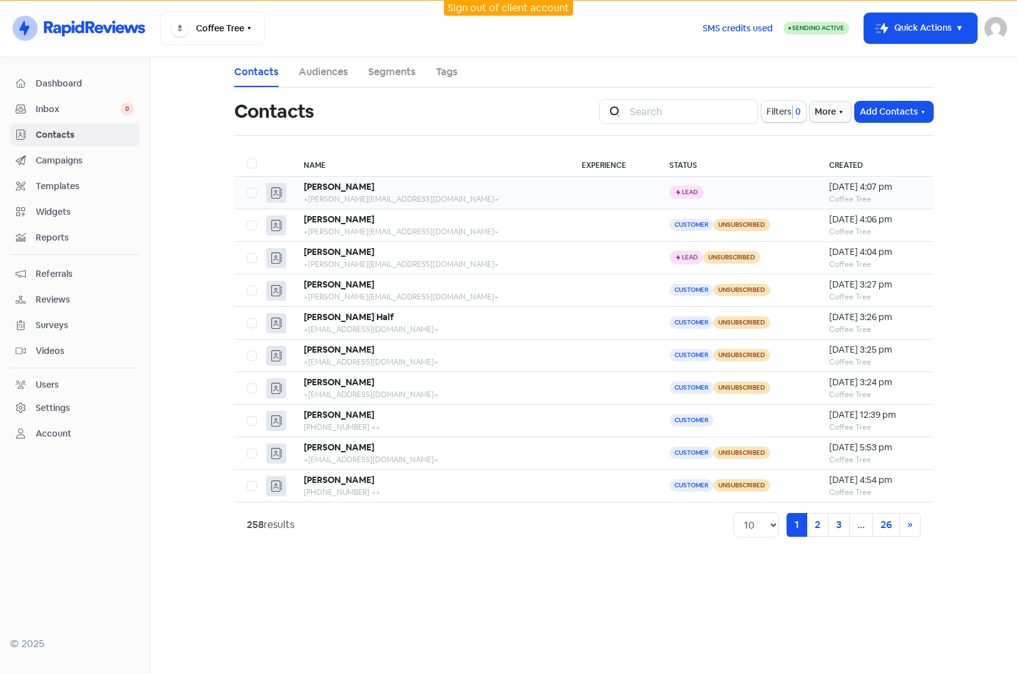
click at [408, 195] on div "<susan.s@email.com>" at bounding box center [430, 199] width 253 height 11
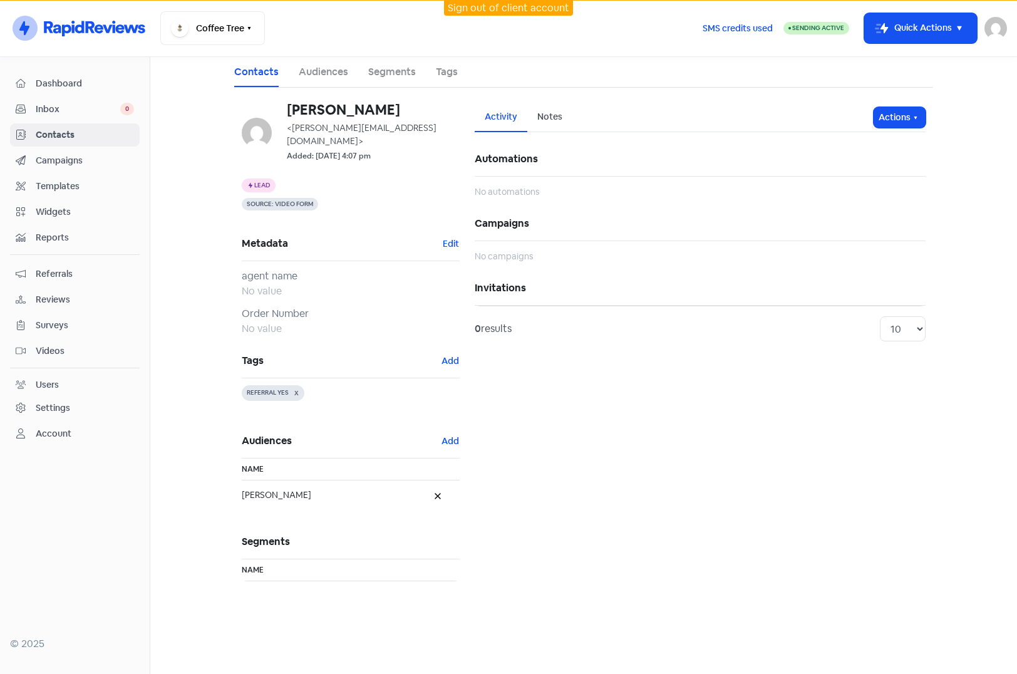
drag, startPoint x: 392, startPoint y: 29, endPoint x: 416, endPoint y: 33, distance: 24.1
click at [392, 29] on div "Coffee Tree Switch Business All businesses Apple - Apple Test Holiday Motel Joh…" at bounding box center [426, 28] width 532 height 34
click at [540, 10] on link "Sign out of client account" at bounding box center [508, 7] width 121 height 13
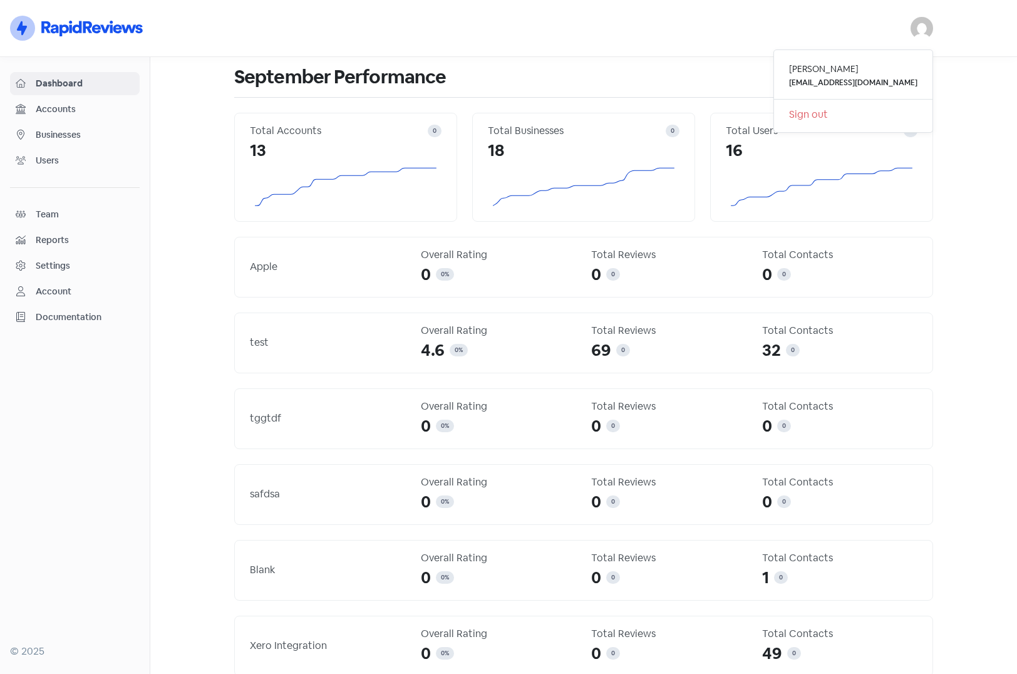
click at [847, 113] on link "Sign out" at bounding box center [853, 115] width 158 height 20
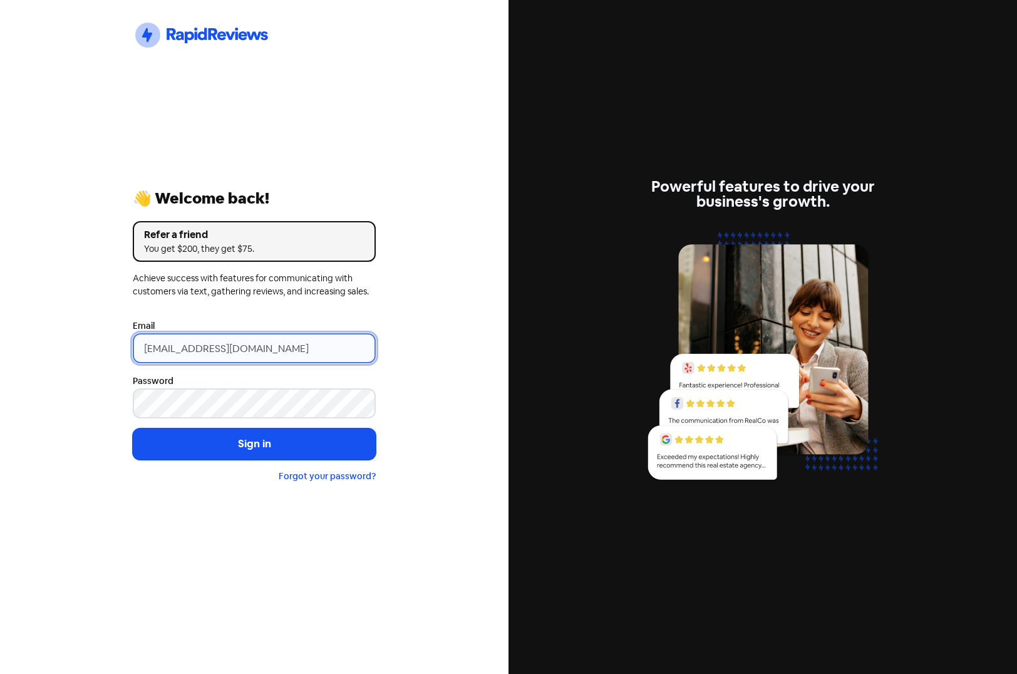
drag, startPoint x: 320, startPoint y: 346, endPoint x: -16, endPoint y: 346, distance: 335.7
click at [0, 346] on html "Icon For Thunder-circle 👋 Welcome back! Refer a friend You get $200, they get $…" at bounding box center [508, 337] width 1017 height 674
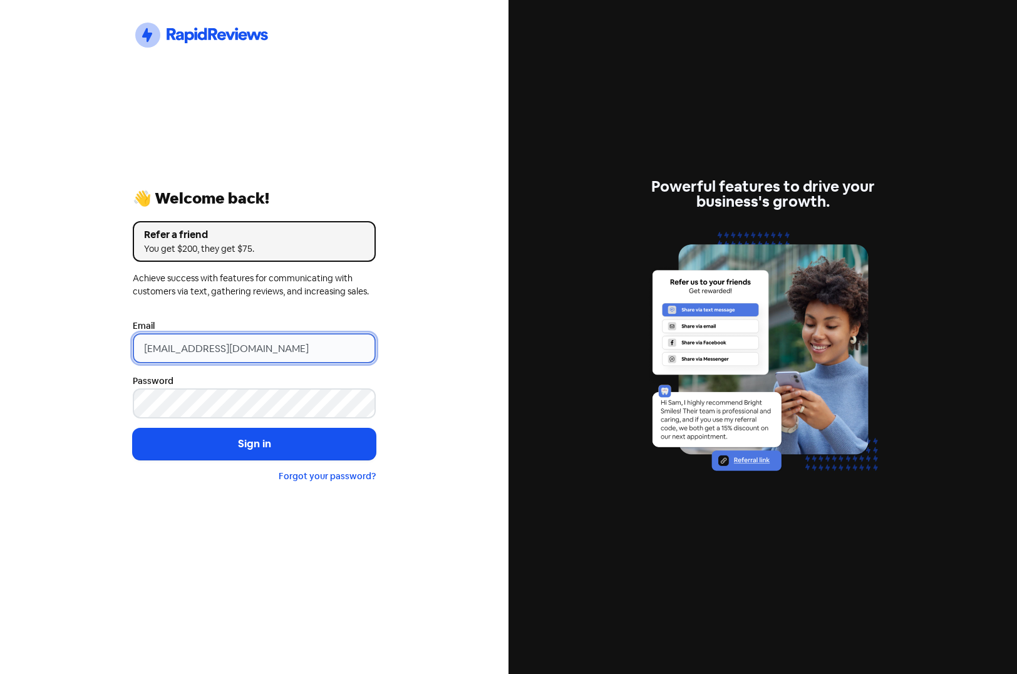
type input "[EMAIL_ADDRESS][DOMAIN_NAME]"
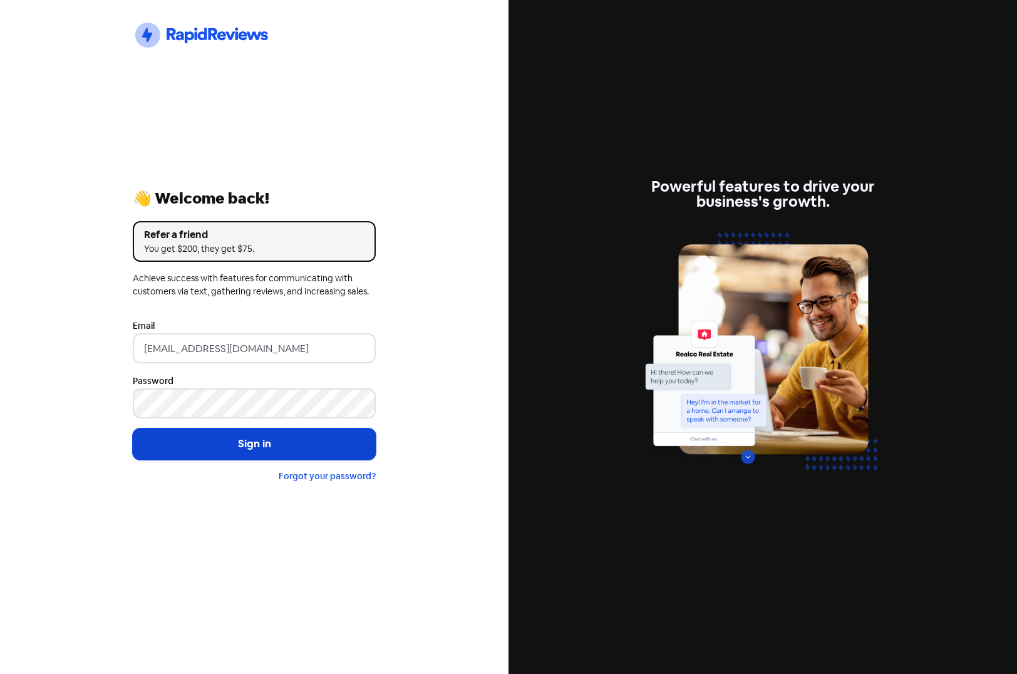
click at [246, 438] on button "Sign in" at bounding box center [254, 443] width 243 height 31
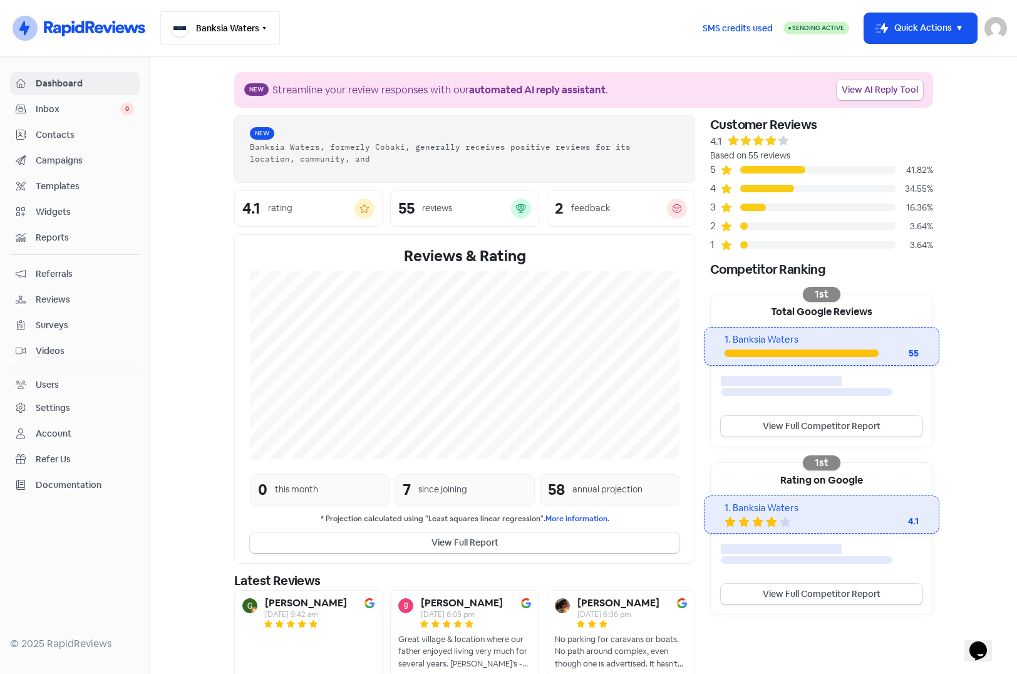
click at [222, 25] on button "Banksia Waters" at bounding box center [220, 28] width 120 height 34
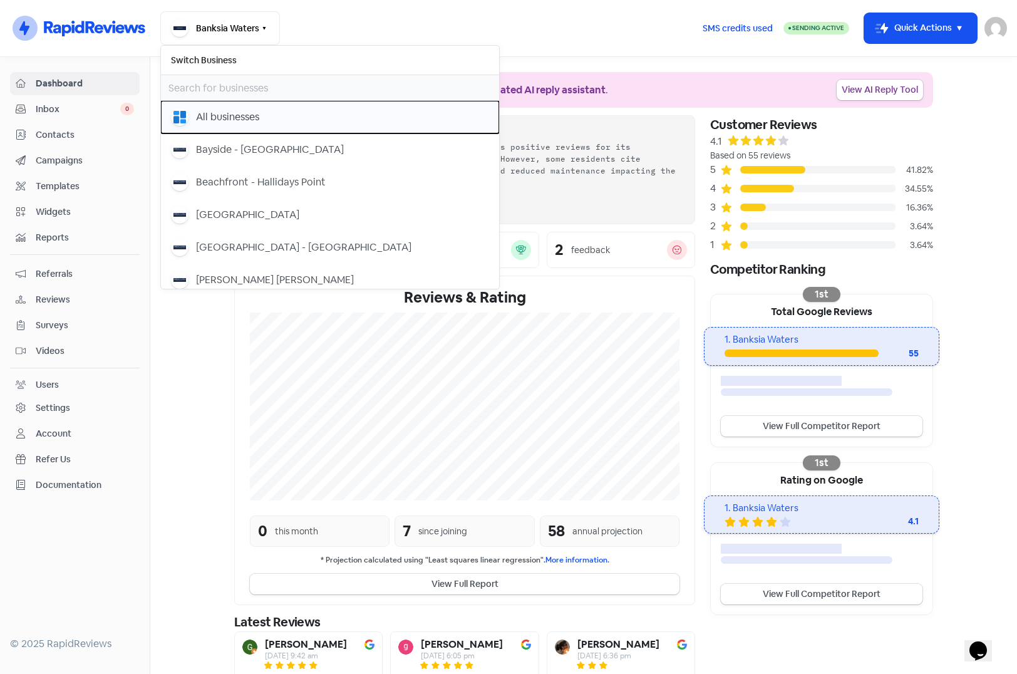
click at [223, 116] on div "All businesses" at bounding box center [227, 117] width 63 height 15
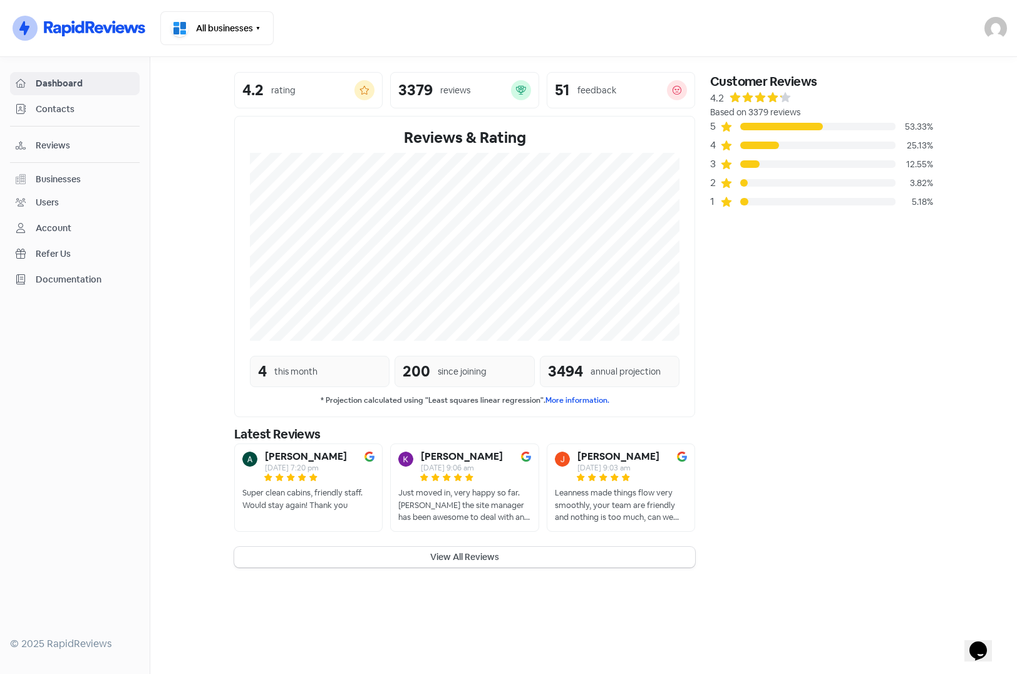
click at [48, 178] on div "Businesses" at bounding box center [58, 179] width 45 height 13
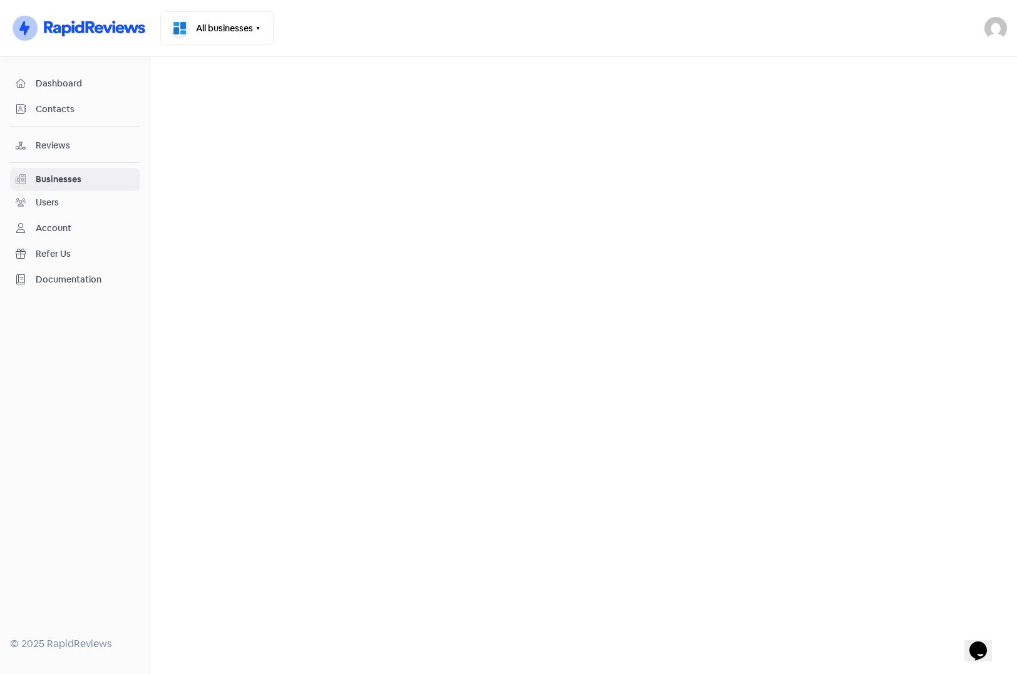
select select "12_months"
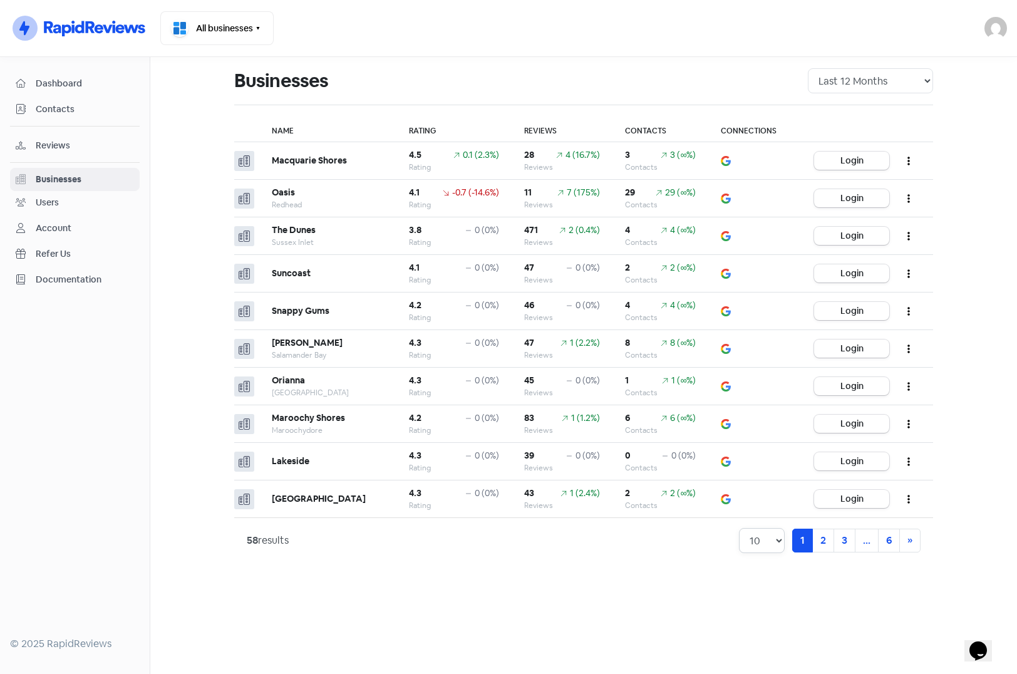
click at [768, 541] on select "10 20 30 50 100" at bounding box center [762, 540] width 46 height 25
select select "100"
click at [739, 528] on select "10 20 30 50 100" at bounding box center [762, 540] width 46 height 25
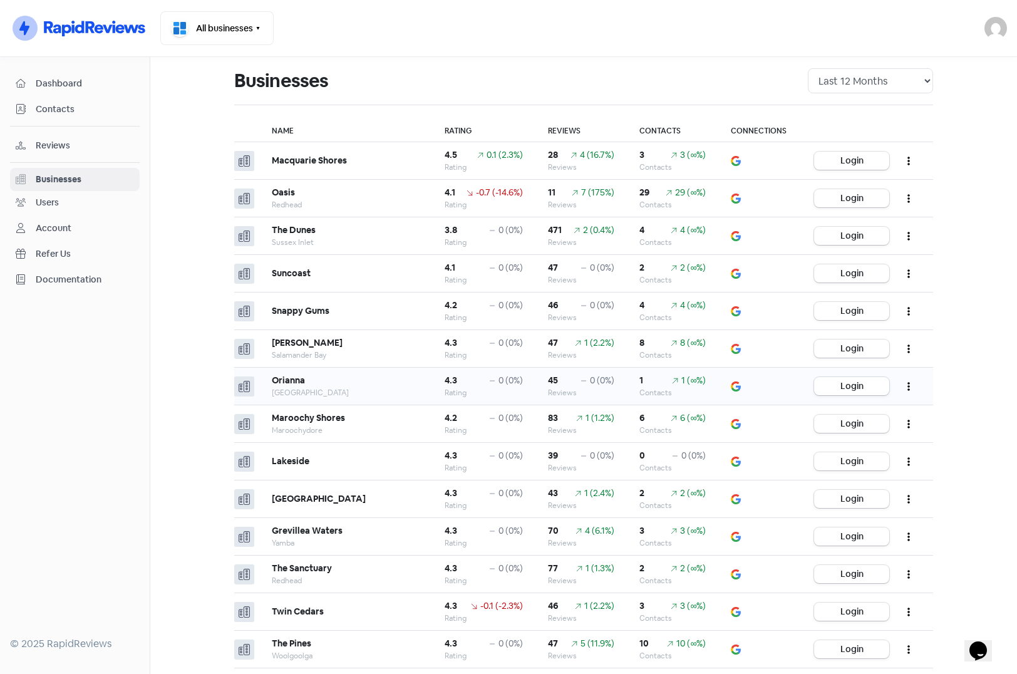
scroll to position [63, 0]
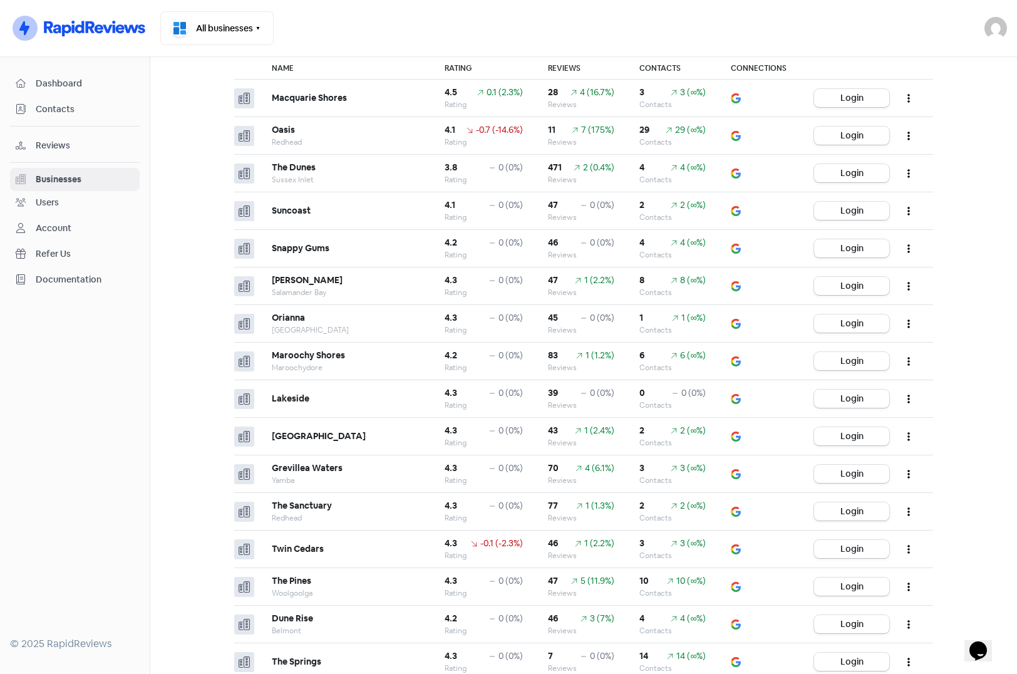
click at [180, 406] on main "Businesses All Time Last 12 Months Last 6 Months Last 3 Months Name Rating Revi…" at bounding box center [583, 365] width 867 height 617
drag, startPoint x: 682, startPoint y: 433, endPoint x: 695, endPoint y: 433, distance: 12.5
click at [695, 433] on div "2 (∞%)" at bounding box center [693, 430] width 26 height 13
copy div "∞%"
click at [195, 299] on main "Businesses All Time Last 12 Months Last 6 Months Last 3 Months Name Rating Revi…" at bounding box center [583, 365] width 867 height 617
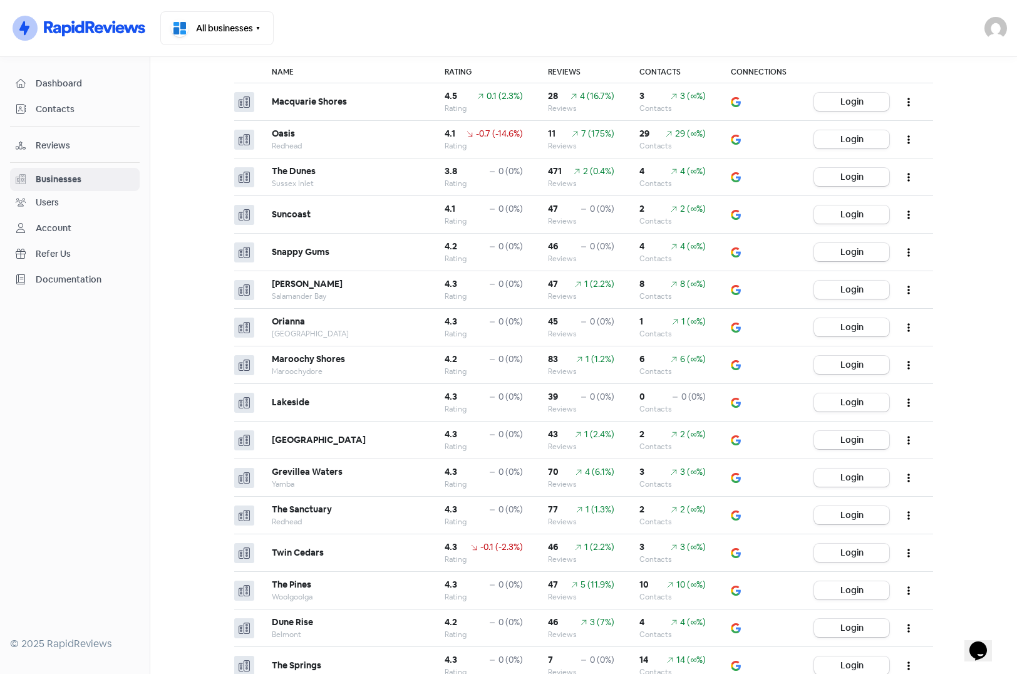
scroll to position [0, 0]
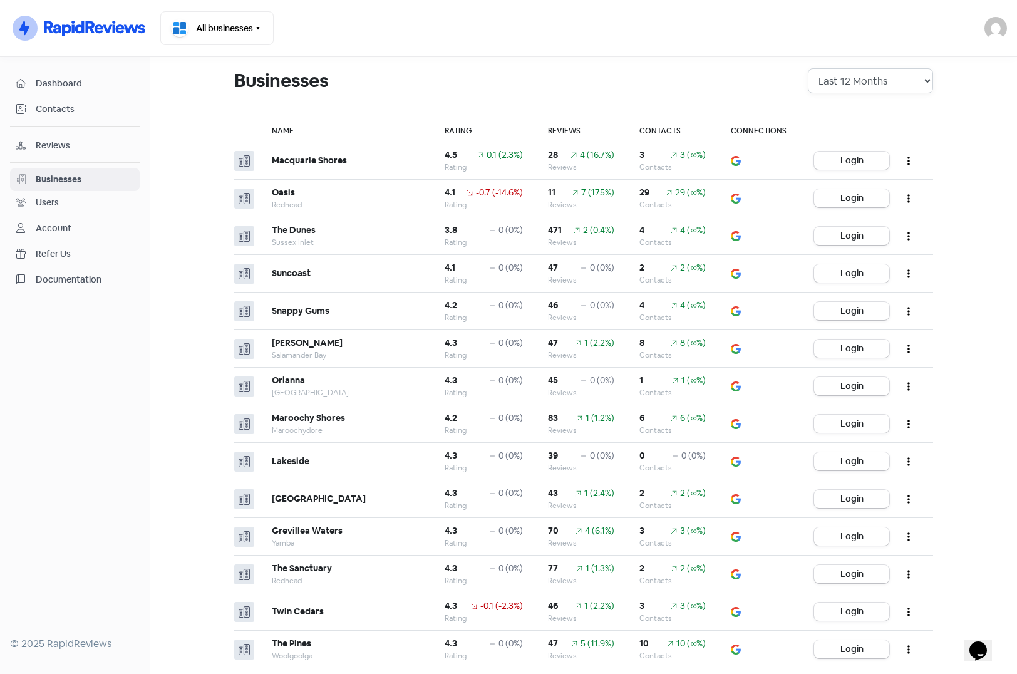
click at [923, 81] on select "All Time Last 12 Months Last 6 Months Last 3 Months" at bounding box center [870, 80] width 125 height 25
click at [944, 242] on main "Businesses All Time Last 12 Months Last 6 Months Last 3 Months Name Rating Revi…" at bounding box center [583, 365] width 867 height 617
click at [906, 162] on button "button" at bounding box center [909, 160] width 24 height 29
click at [855, 214] on button "AI Review Report" at bounding box center [870, 217] width 99 height 25
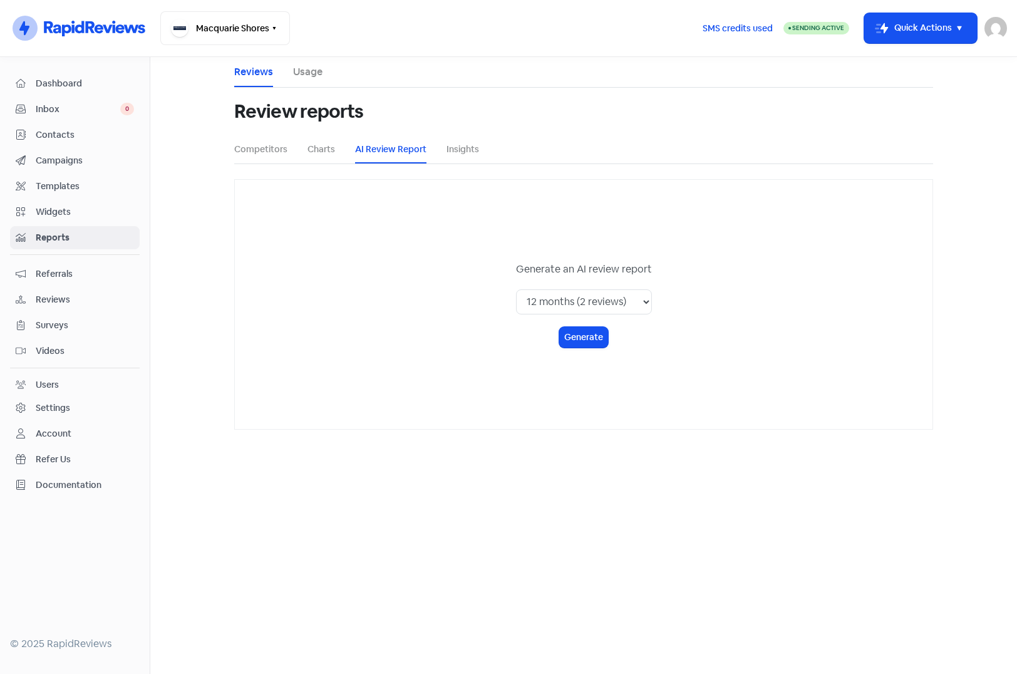
select select "12_months"
click at [584, 345] on button "Generate" at bounding box center [583, 337] width 49 height 21
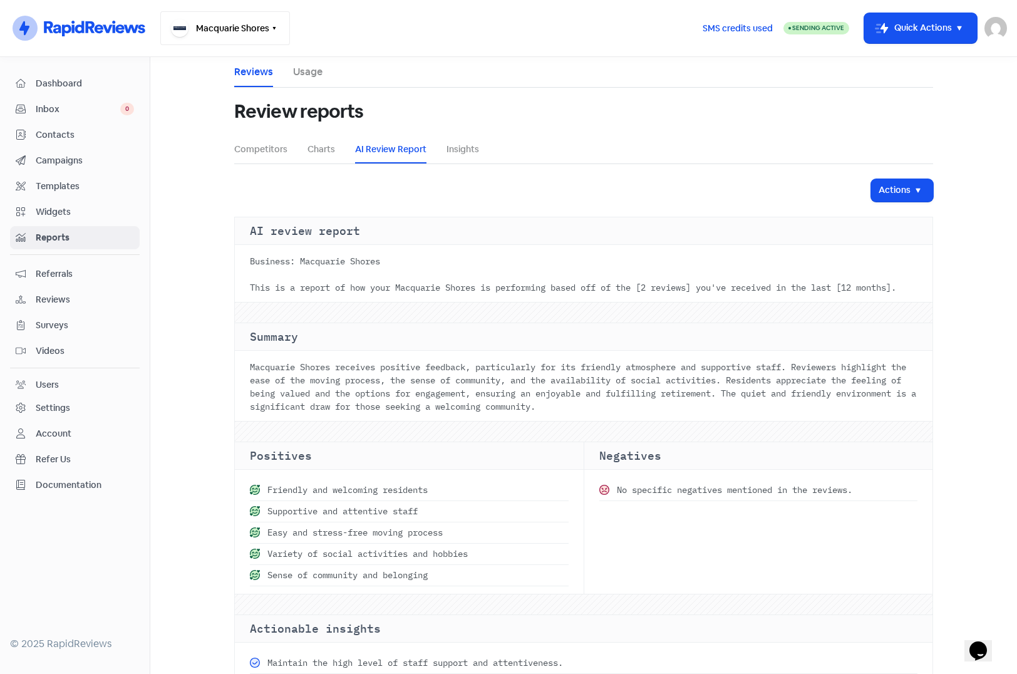
click at [225, 24] on button "Macquarie Shores" at bounding box center [225, 28] width 130 height 34
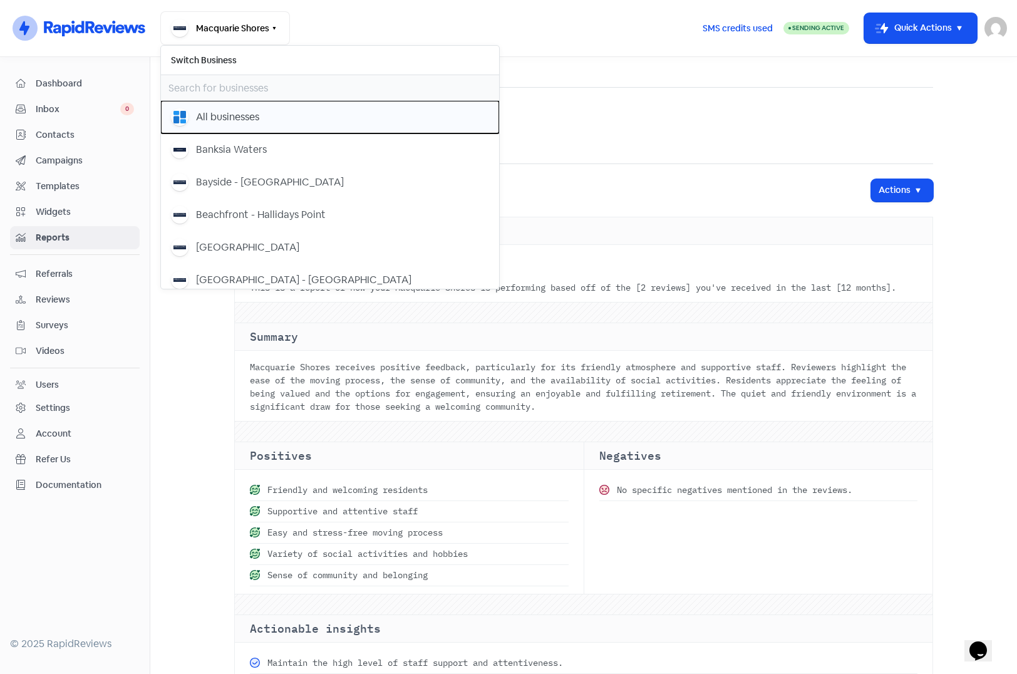
click at [227, 116] on div "All businesses" at bounding box center [227, 117] width 63 height 15
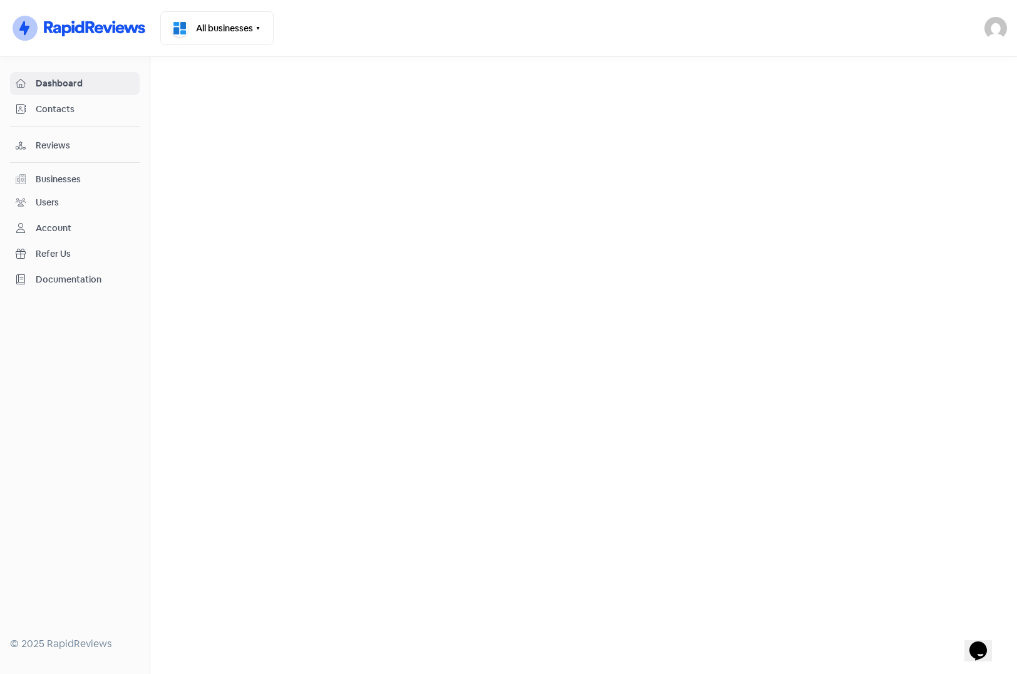
click at [59, 145] on span "Reviews" at bounding box center [85, 145] width 98 height 13
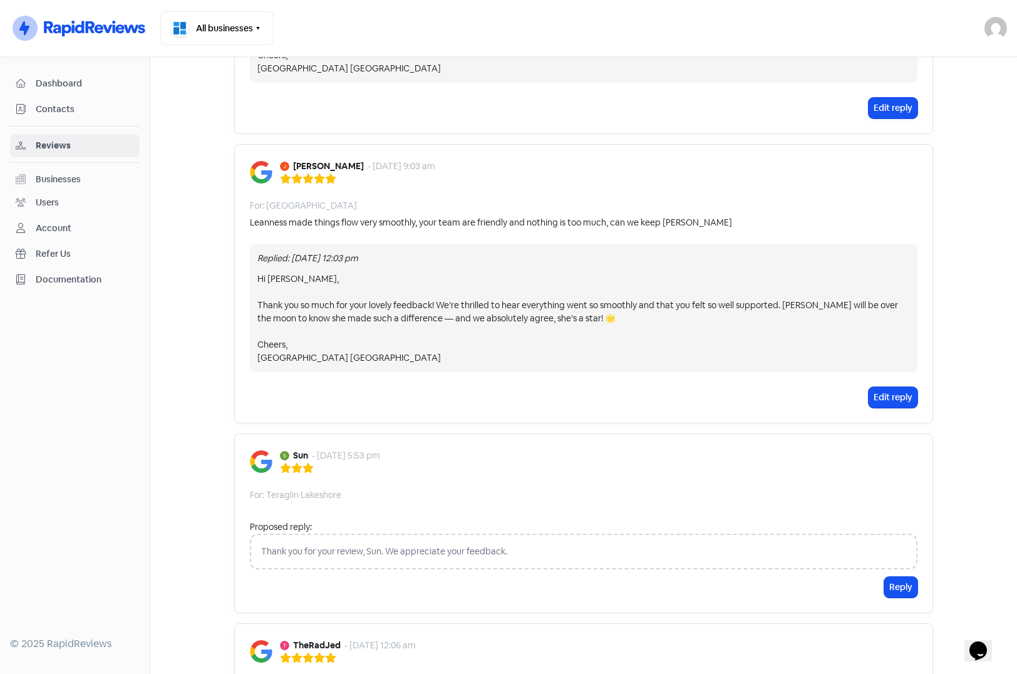
scroll to position [814, 0]
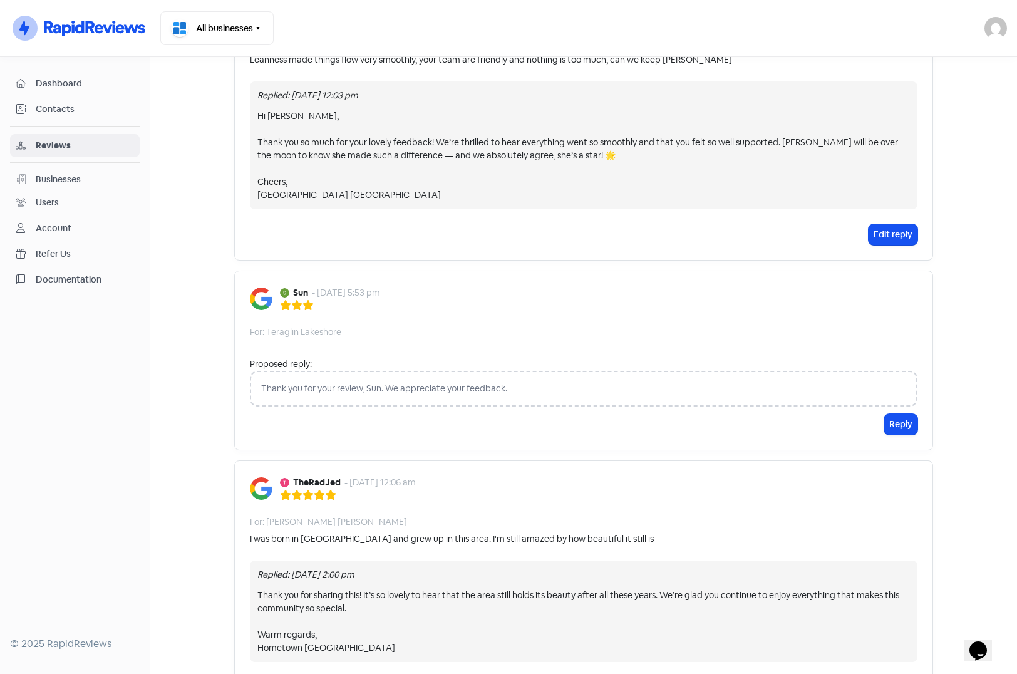
click at [589, 378] on div "Thank you for your review, Sun. We appreciate your feedback." at bounding box center [584, 389] width 668 height 36
click at [478, 376] on div "Thank you for your review, Sun. We appreciate your feedback." at bounding box center [584, 389] width 668 height 36
click at [393, 377] on div "Thank you for your review, Sun. We appreciate your feedback." at bounding box center [584, 389] width 668 height 36
click at [375, 375] on div "Thank you for your review, Sun. We appreciate your feedback." at bounding box center [584, 389] width 668 height 36
click at [385, 380] on div "Thank you for your review, Sun. We appreciate your feedback." at bounding box center [584, 389] width 668 height 36
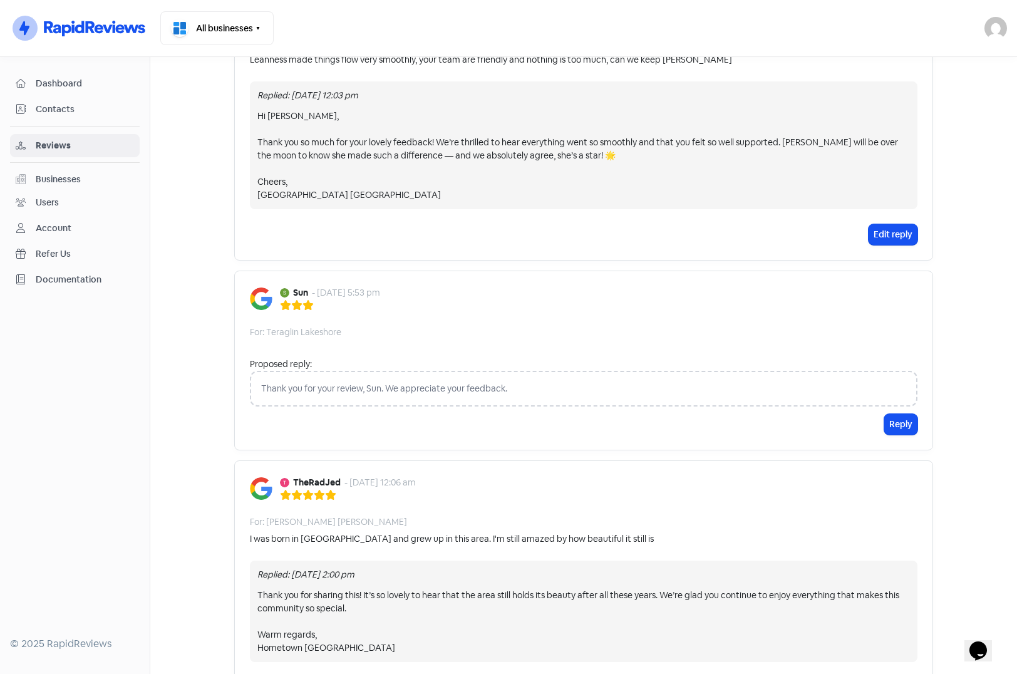
click at [385, 380] on div "Thank you for your review, Sun. We appreciate your feedback." at bounding box center [584, 389] width 668 height 36
click at [385, 379] on div "Thank you for your review, Sun. We appreciate your feedback." at bounding box center [584, 389] width 668 height 36
drag, startPoint x: 385, startPoint y: 379, endPoint x: 433, endPoint y: 375, distance: 48.4
click at [433, 375] on div "Thank you for your review, Sun. We appreciate your feedback." at bounding box center [584, 389] width 668 height 36
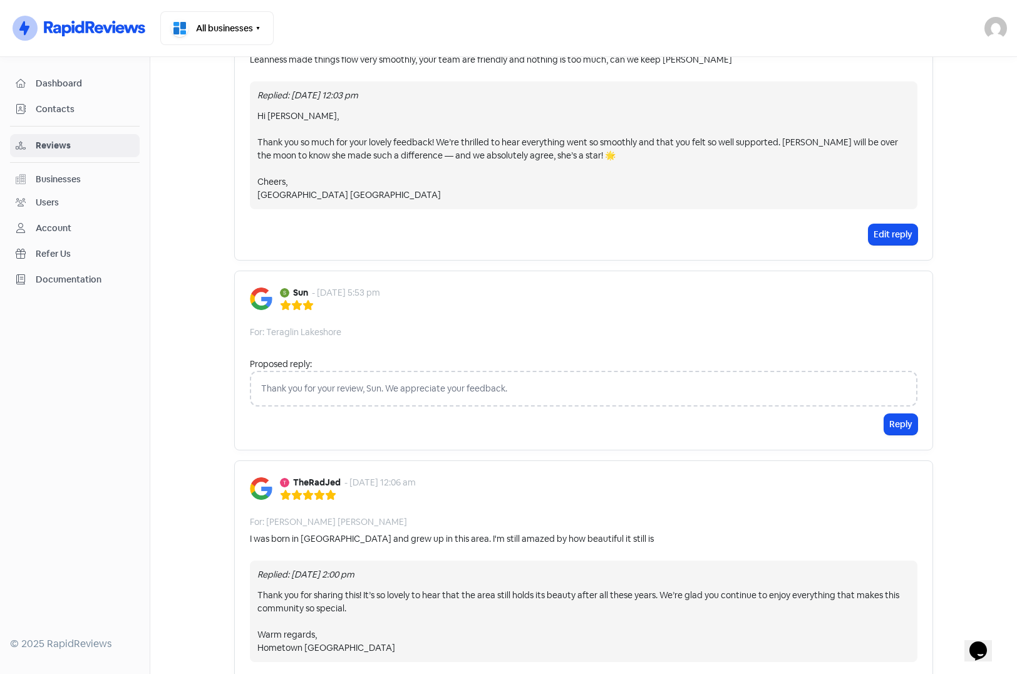
click at [525, 378] on div "Thank you for your review, Sun. We appreciate your feedback." at bounding box center [584, 389] width 668 height 36
click at [592, 371] on div "Thank you for your review, Sun. We appreciate your feedback." at bounding box center [584, 389] width 668 height 36
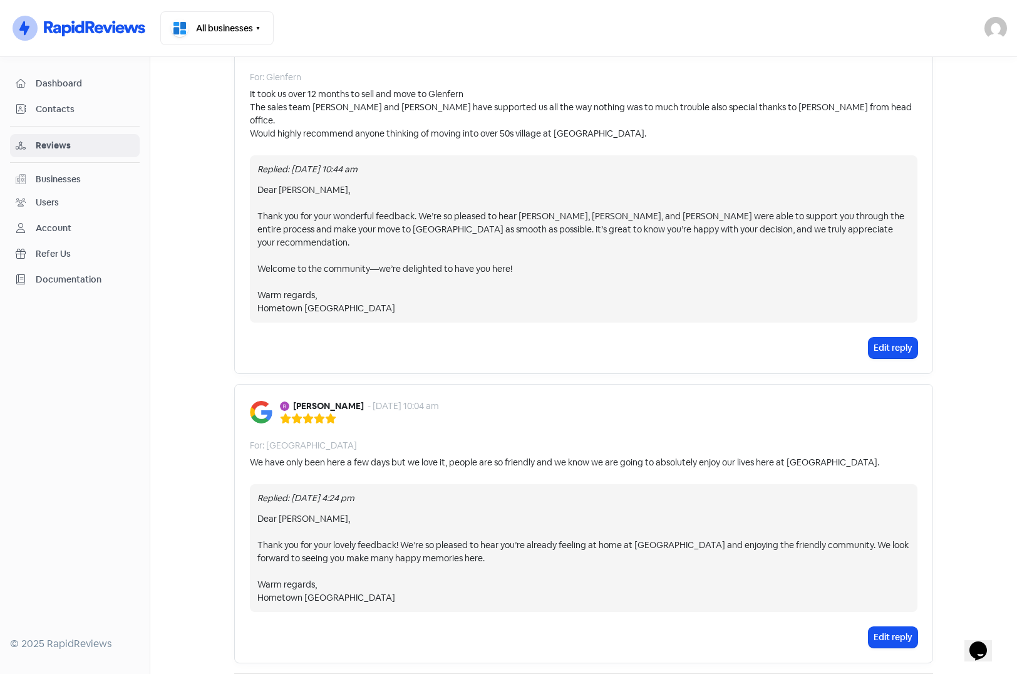
scroll to position [2285, 0]
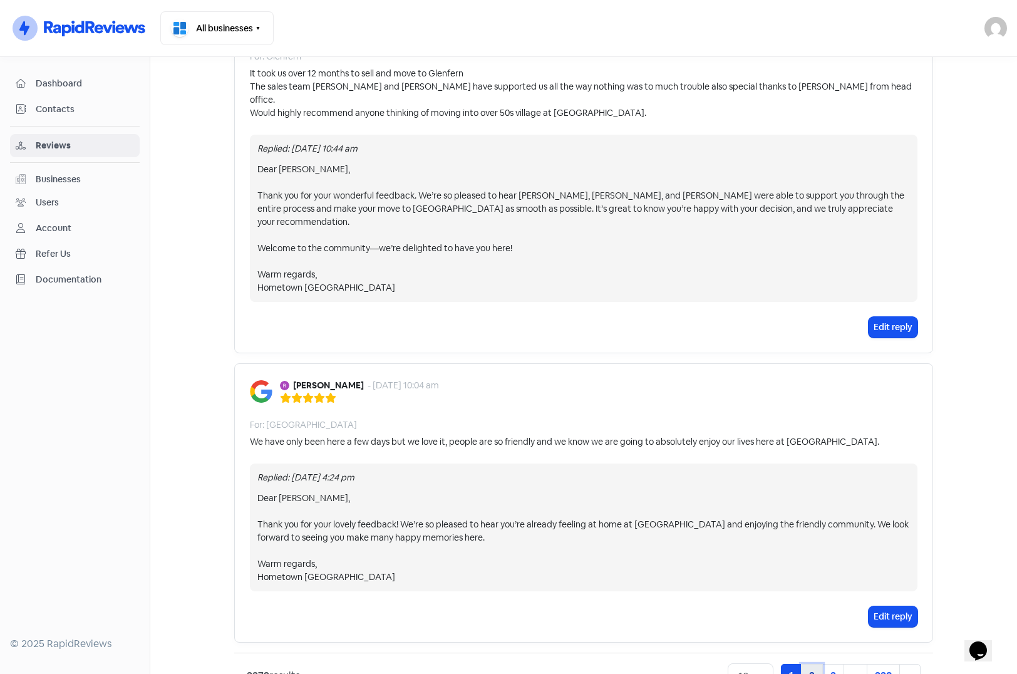
click at [804, 664] on link "2" at bounding box center [812, 676] width 22 height 24
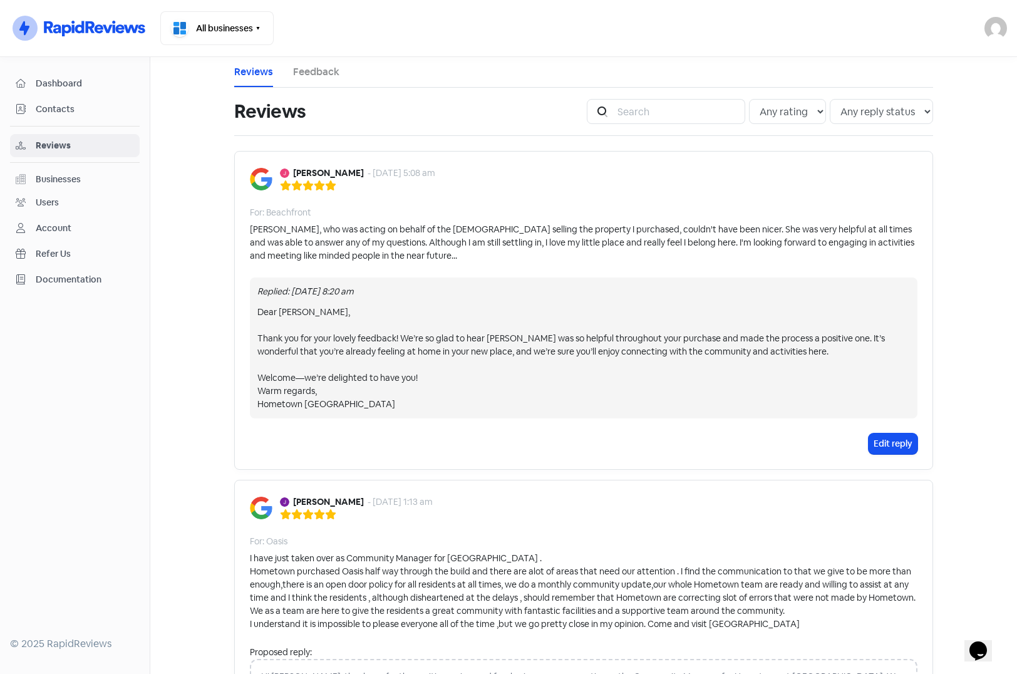
click at [304, 71] on link "Feedback" at bounding box center [316, 72] width 46 height 15
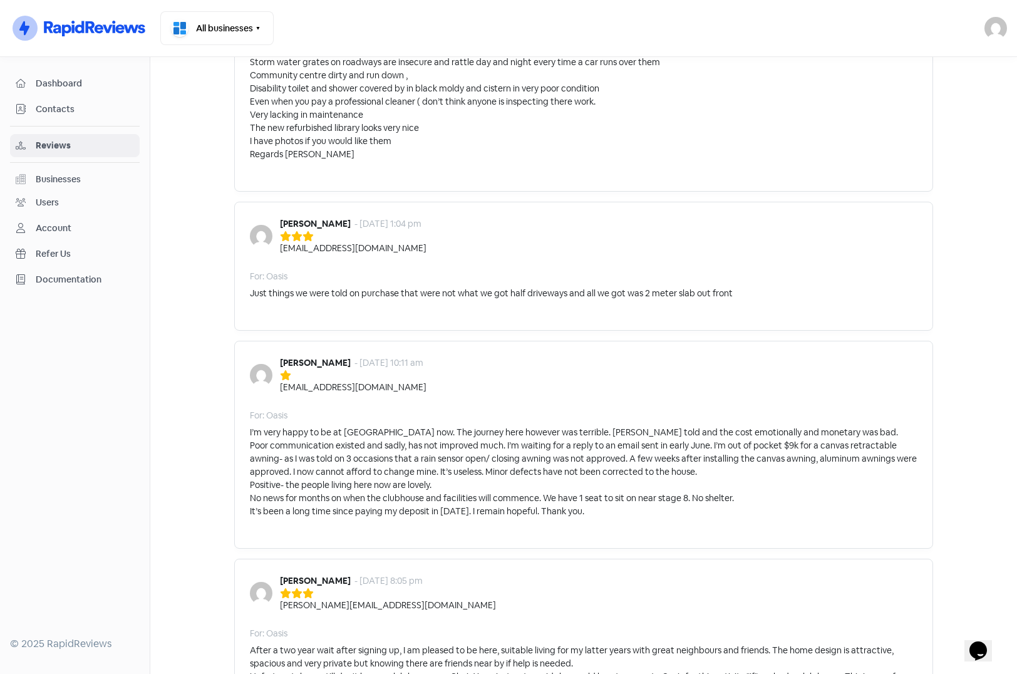
scroll to position [1335, 0]
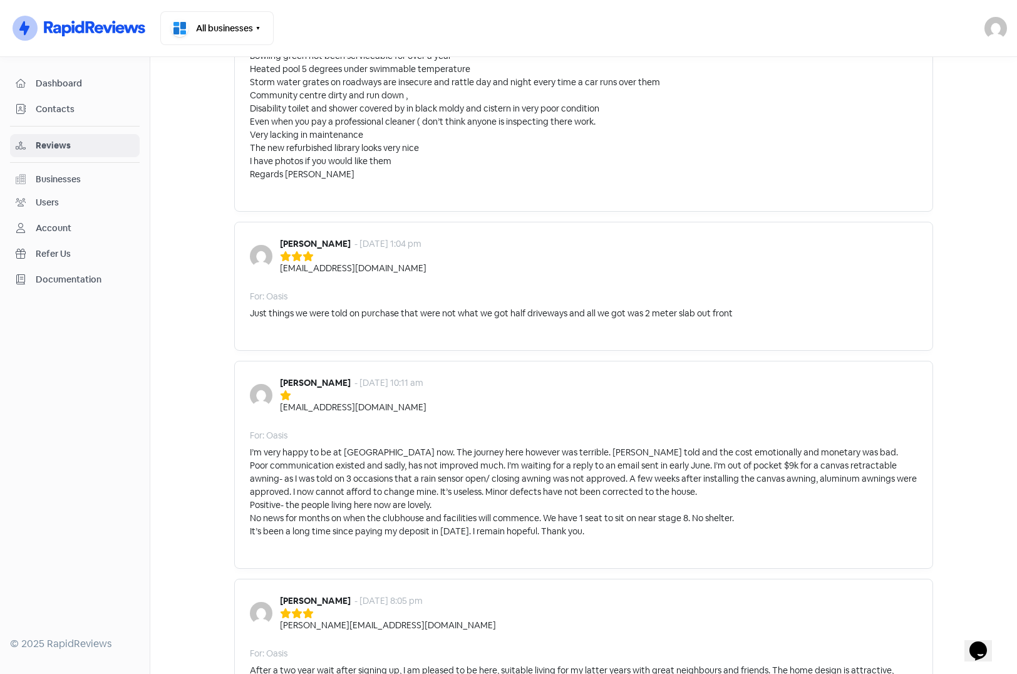
click at [204, 257] on main "Reviews Feedback Feedback Icon For Search Any rating 5 star 4 star 3 star 2 sta…" at bounding box center [583, 365] width 867 height 617
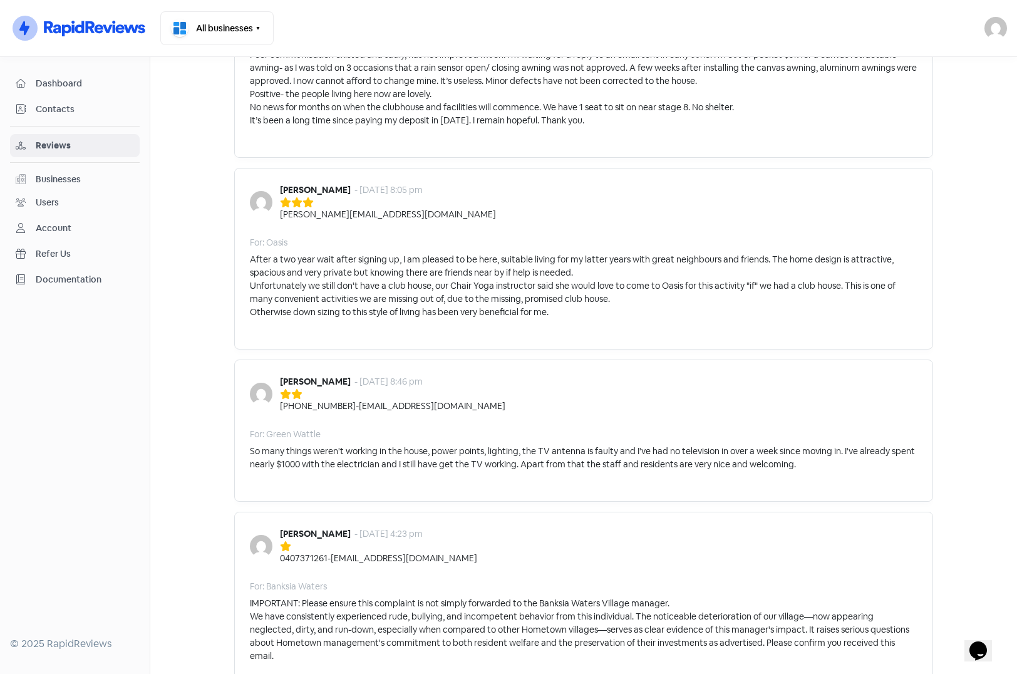
scroll to position [1710, 0]
